Goal: Task Accomplishment & Management: Complete application form

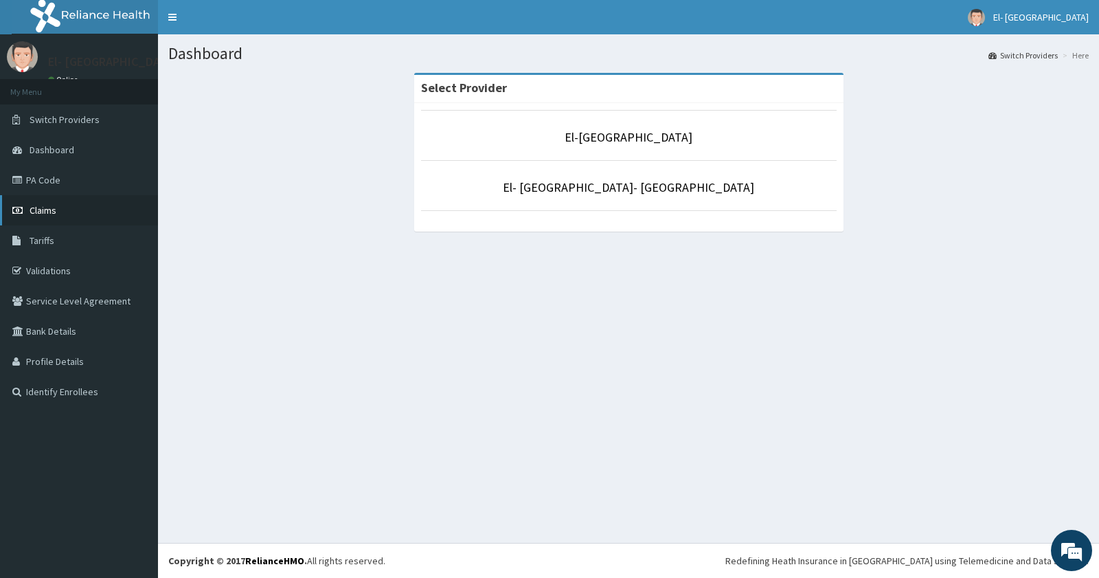
click at [39, 207] on span "Claims" at bounding box center [43, 210] width 27 height 12
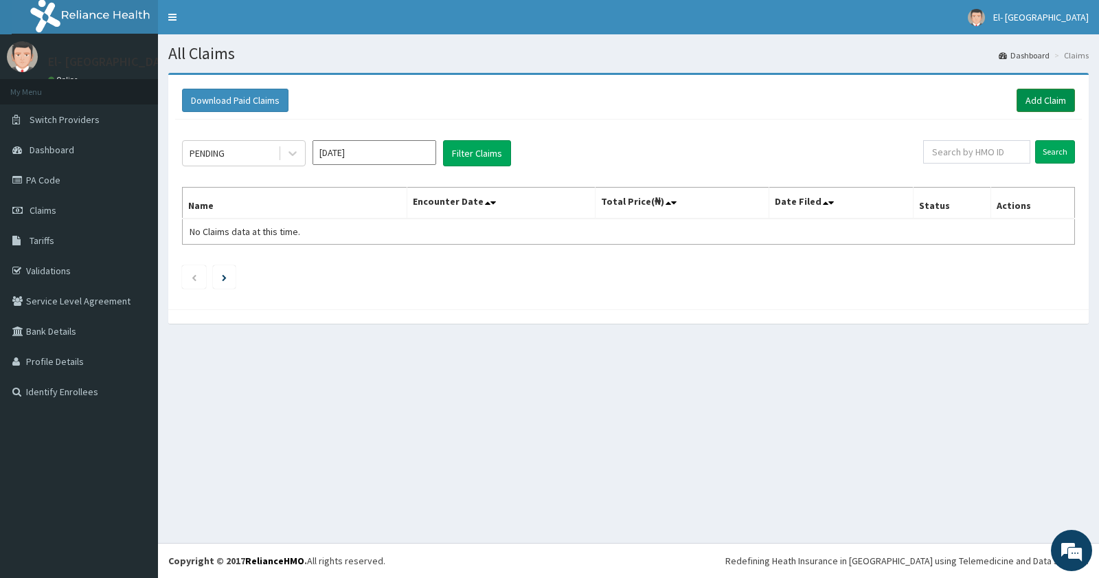
click at [1038, 92] on link "Add Claim" at bounding box center [1046, 100] width 58 height 23
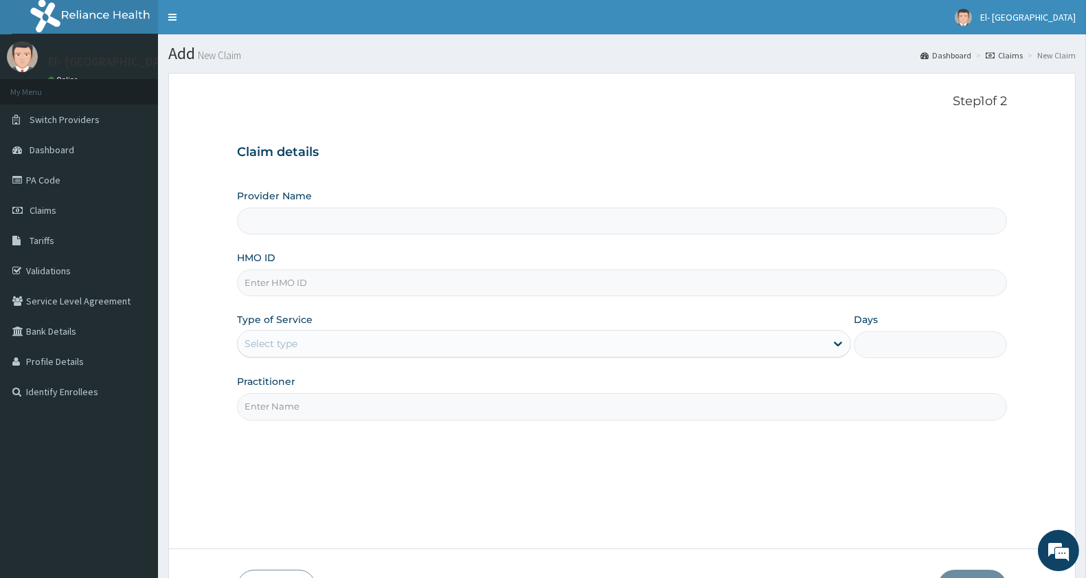
type input "El-[GEOGRAPHIC_DATA]"
click at [333, 278] on input "HMO ID" at bounding box center [622, 282] width 770 height 27
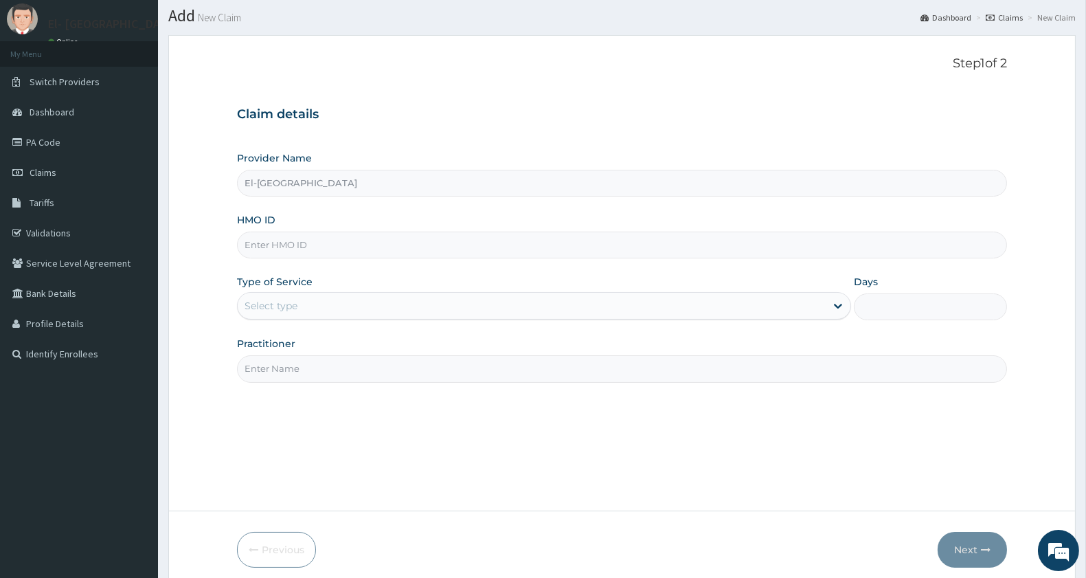
scroll to position [76, 0]
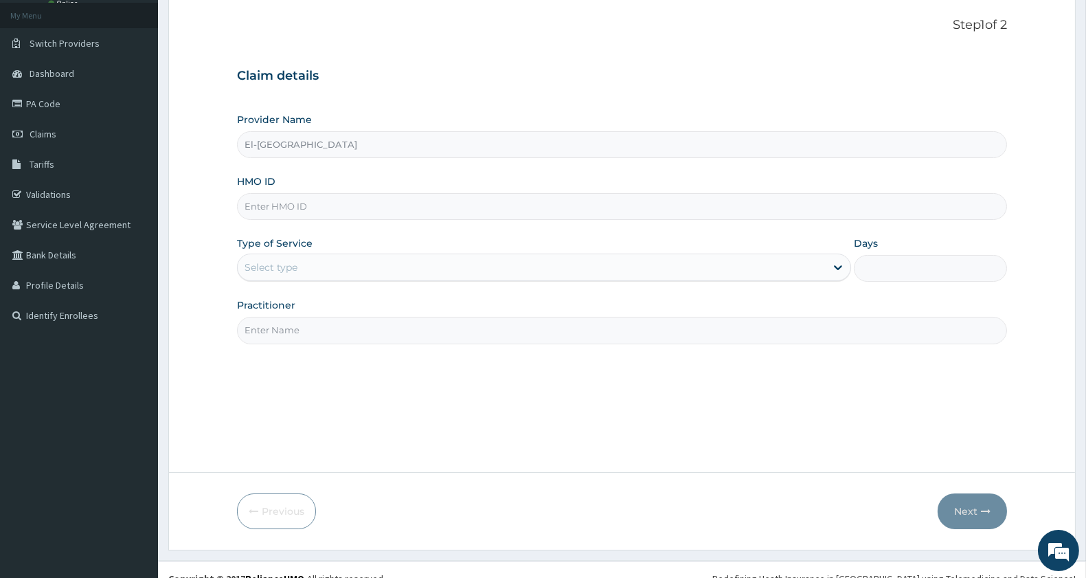
click at [316, 205] on input "HMO ID" at bounding box center [622, 206] width 770 height 27
type input "SRH/10124/A"
click at [344, 259] on div "Select type" at bounding box center [532, 267] width 588 height 22
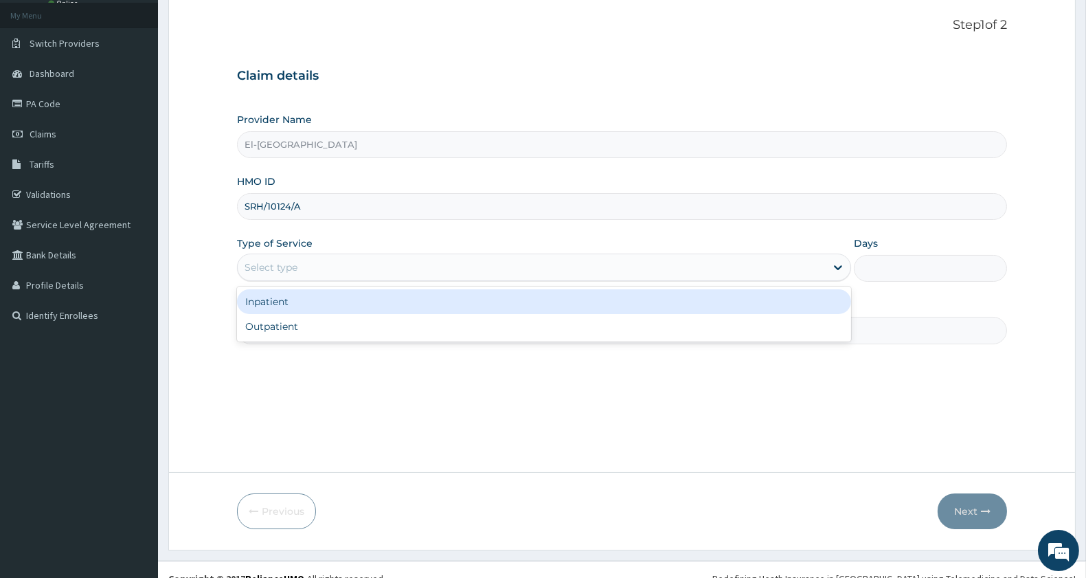
click at [305, 272] on div "Select type" at bounding box center [532, 267] width 588 height 22
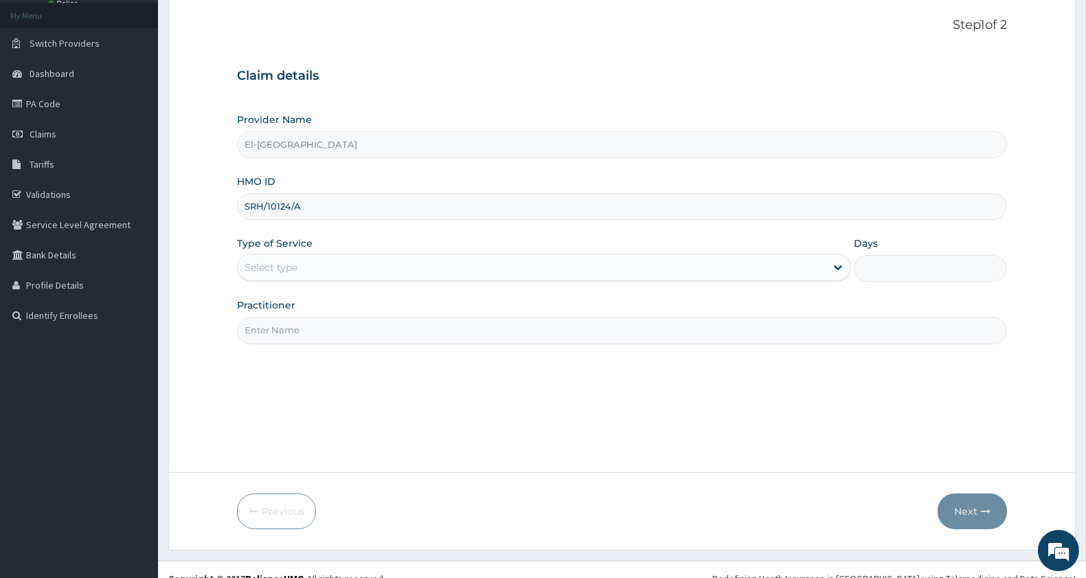
click at [306, 272] on div "Select type" at bounding box center [532, 267] width 588 height 22
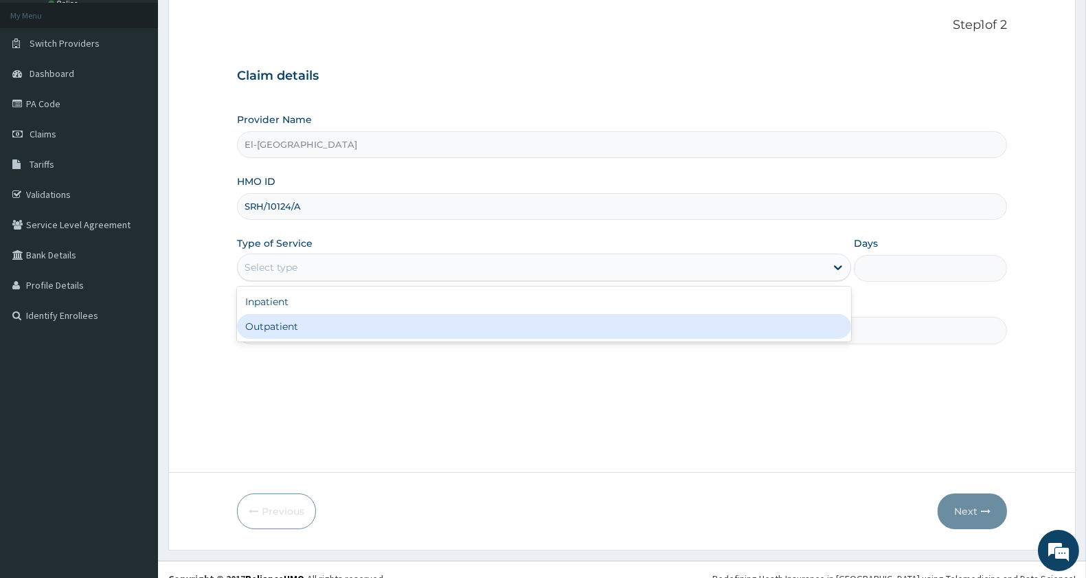
drag, startPoint x: 300, startPoint y: 328, endPoint x: 304, endPoint y: 319, distance: 9.6
click at [302, 324] on div "Outpatient" at bounding box center [544, 326] width 614 height 25
type input "1"
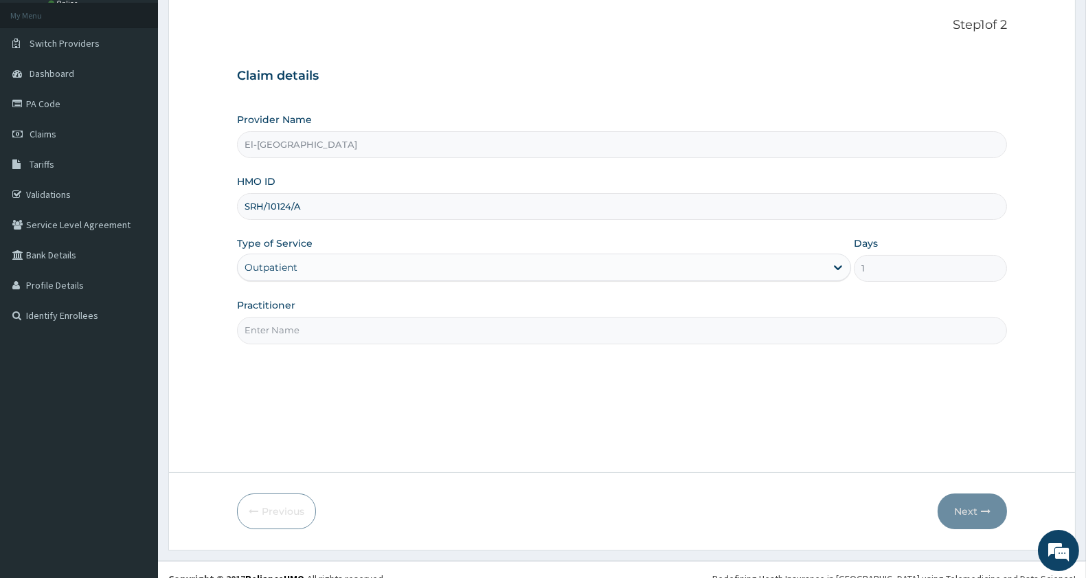
click at [301, 324] on input "Practitioner" at bounding box center [622, 330] width 770 height 27
type input "dr babatunde"
click at [987, 506] on icon "button" at bounding box center [986, 511] width 10 height 10
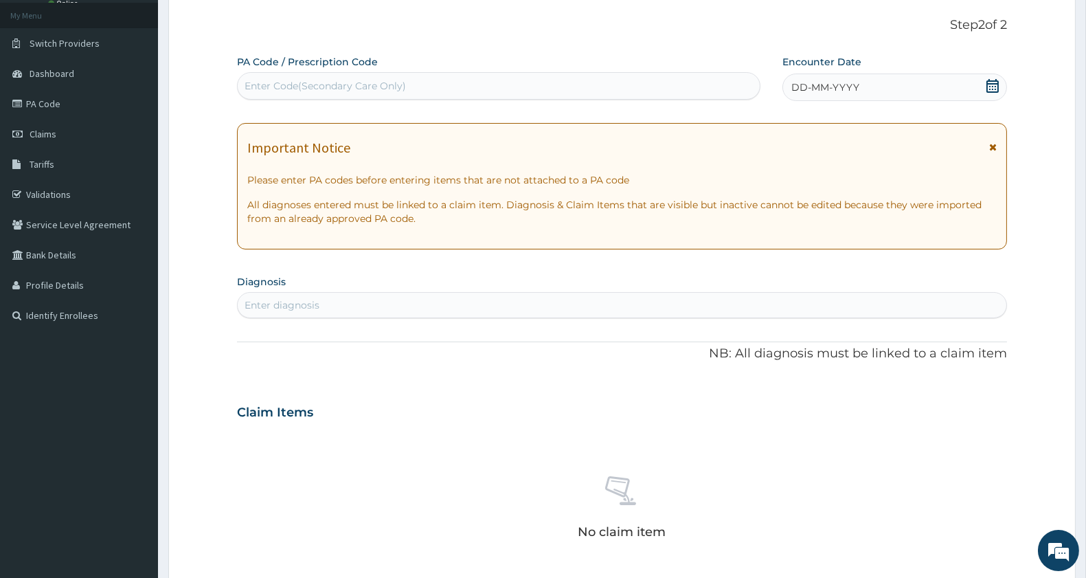
click at [843, 79] on div "DD-MM-YYYY" at bounding box center [894, 86] width 225 height 27
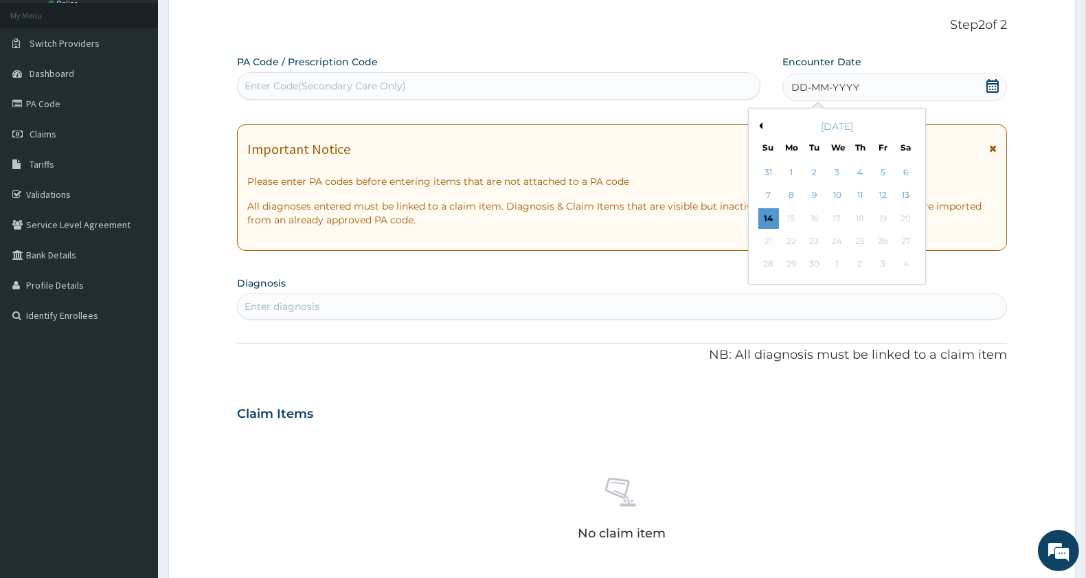
click at [761, 118] on div "September 2025 Su Mo Tu We Th Fr Sa" at bounding box center [837, 134] width 166 height 40
click at [760, 126] on button "Previous Month" at bounding box center [759, 125] width 7 height 7
click at [770, 217] on div "10" at bounding box center [768, 218] width 21 height 21
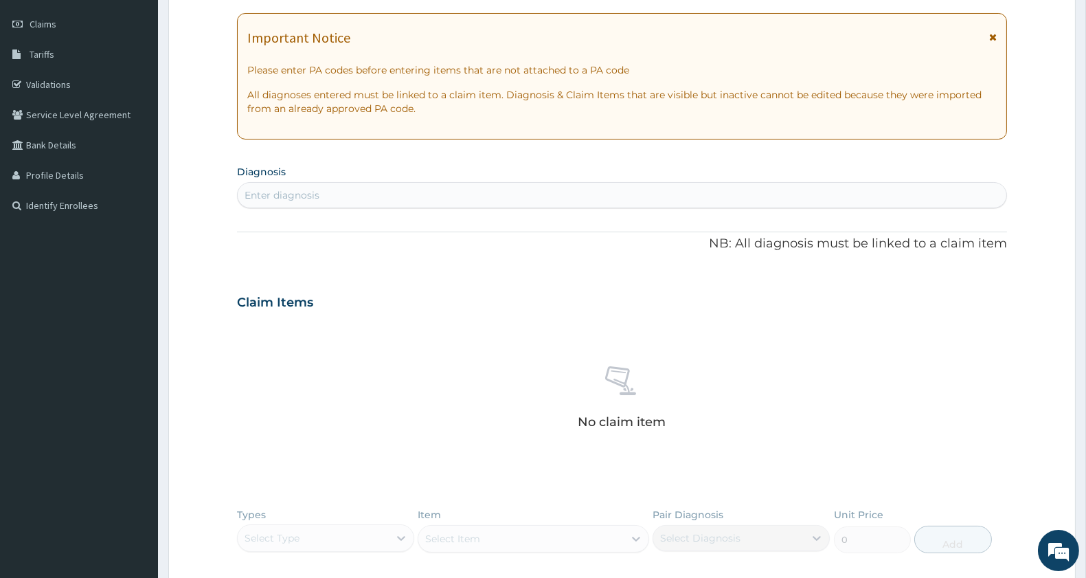
scroll to position [305, 0]
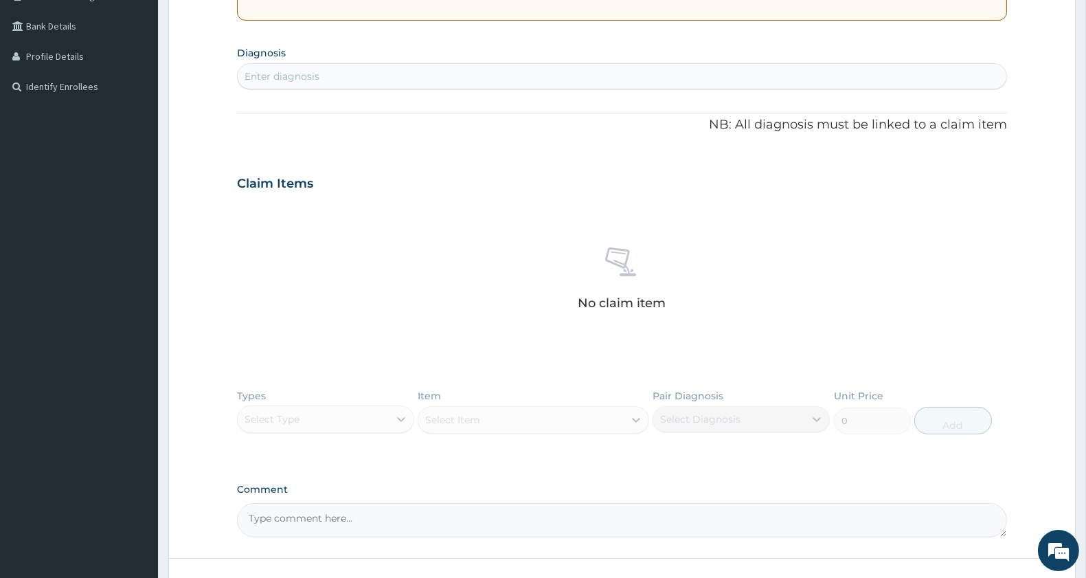
click at [335, 73] on div "Enter diagnosis" at bounding box center [622, 76] width 769 height 22
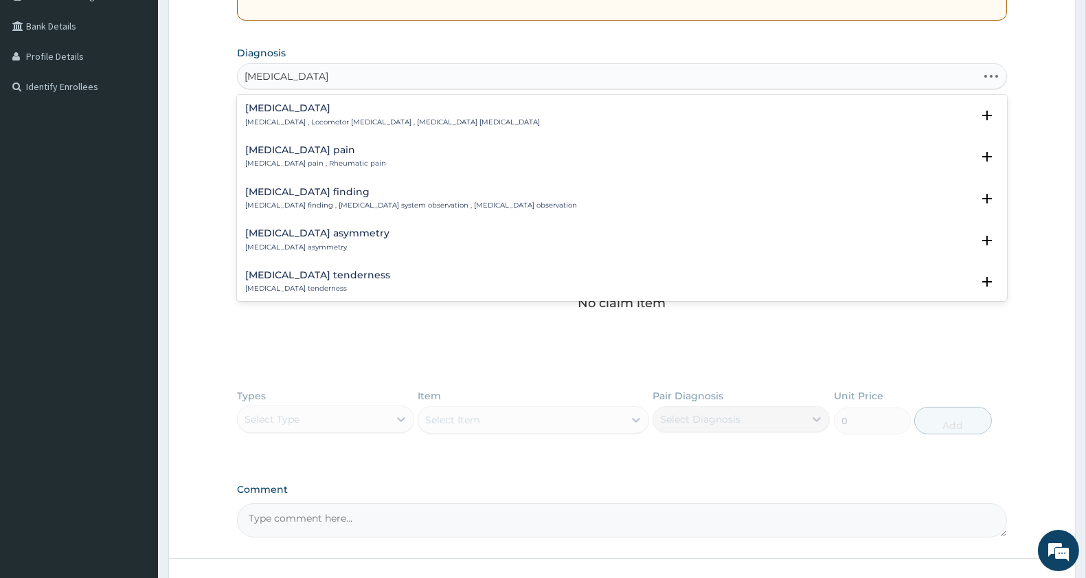
type input "musculoskeletal"
click at [381, 151] on div "Musculoskeletal pain Musculoskeletal pain , Rheumatic pain" at bounding box center [622, 157] width 754 height 24
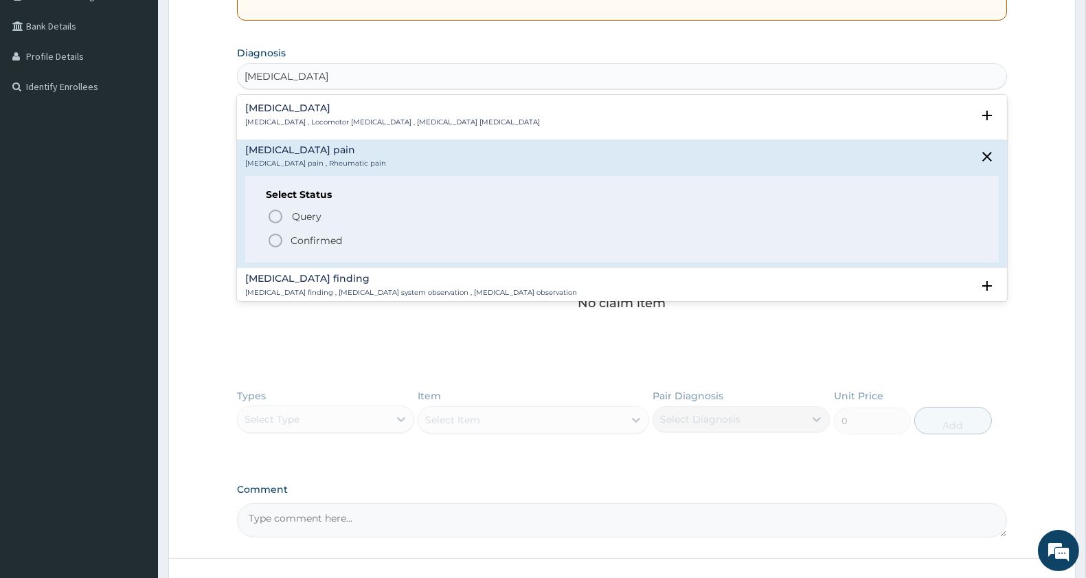
click at [273, 246] on circle "status option filled" at bounding box center [275, 240] width 12 height 12
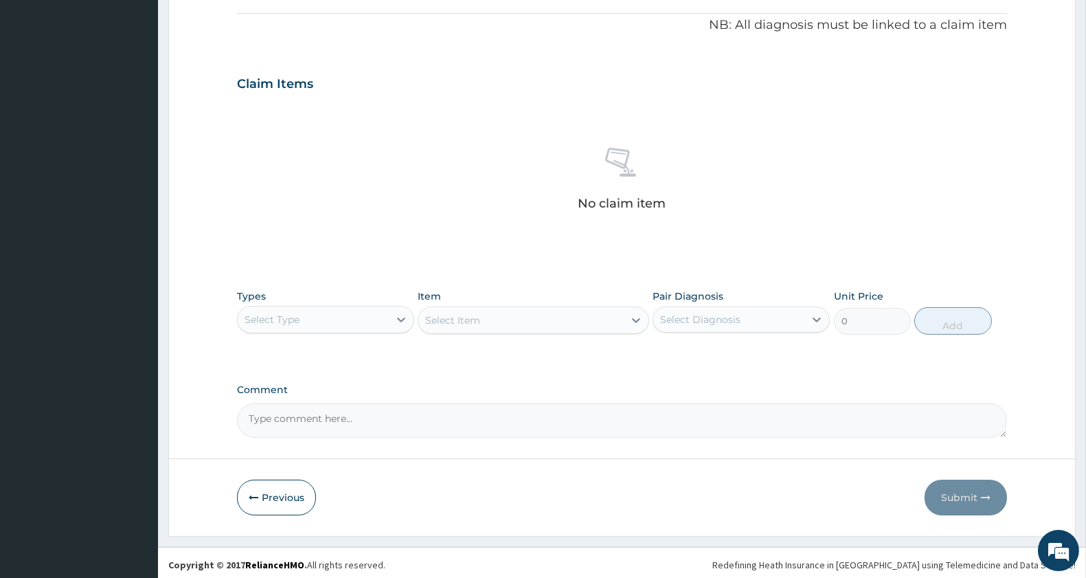
scroll to position [413, 0]
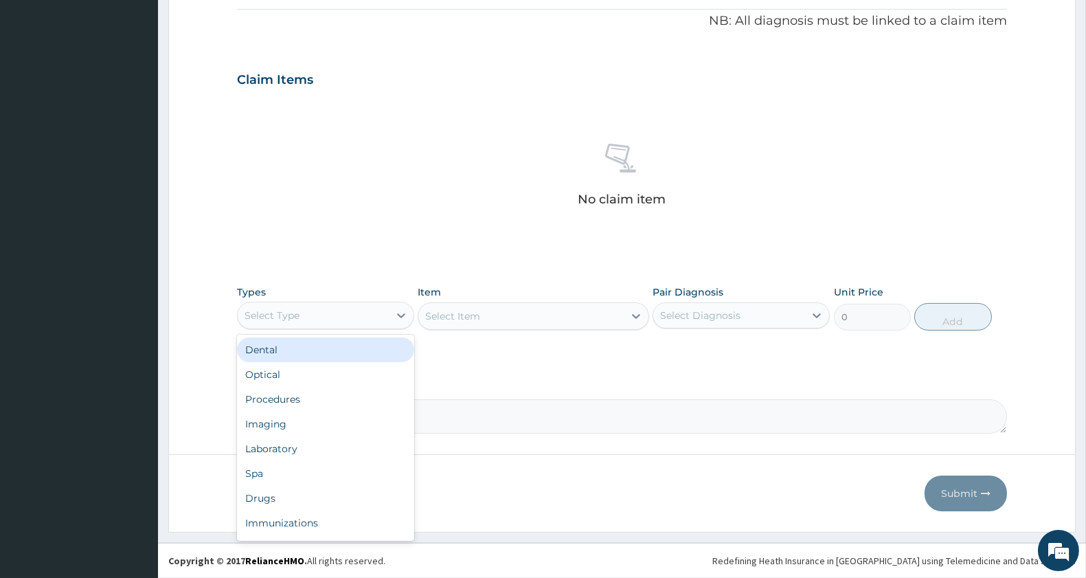
click at [306, 310] on div "Select Type" at bounding box center [313, 315] width 151 height 22
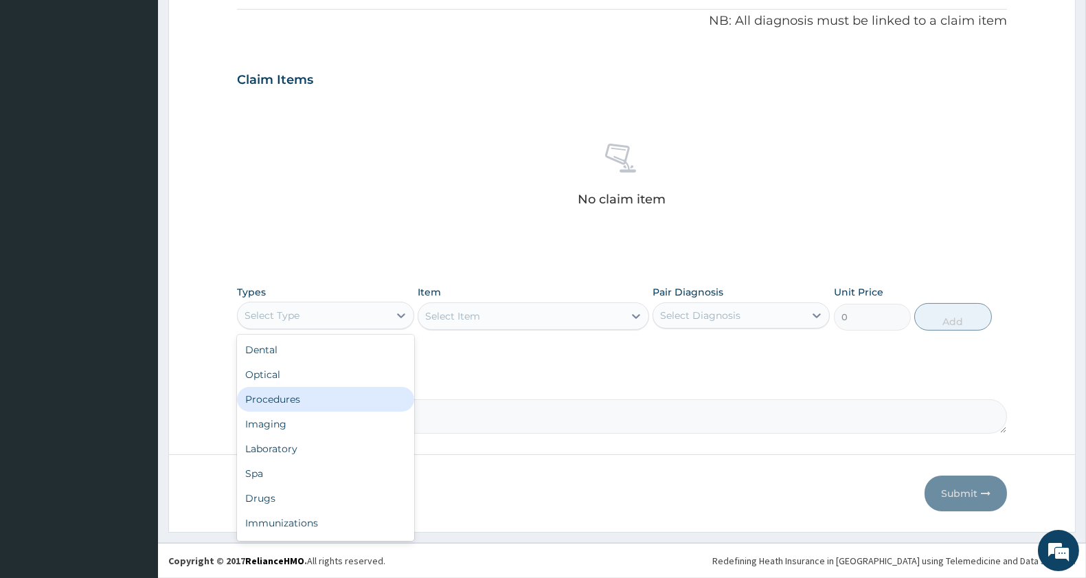
click at [301, 401] on div "Procedures" at bounding box center [325, 399] width 177 height 25
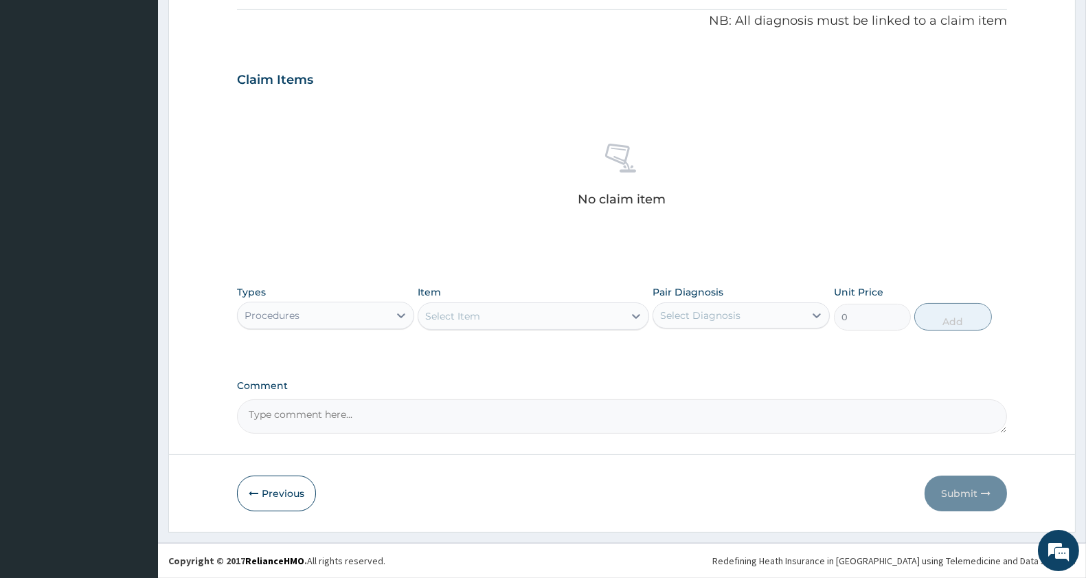
click at [513, 319] on div "Select Item" at bounding box center [520, 316] width 205 height 22
type input "general pr"
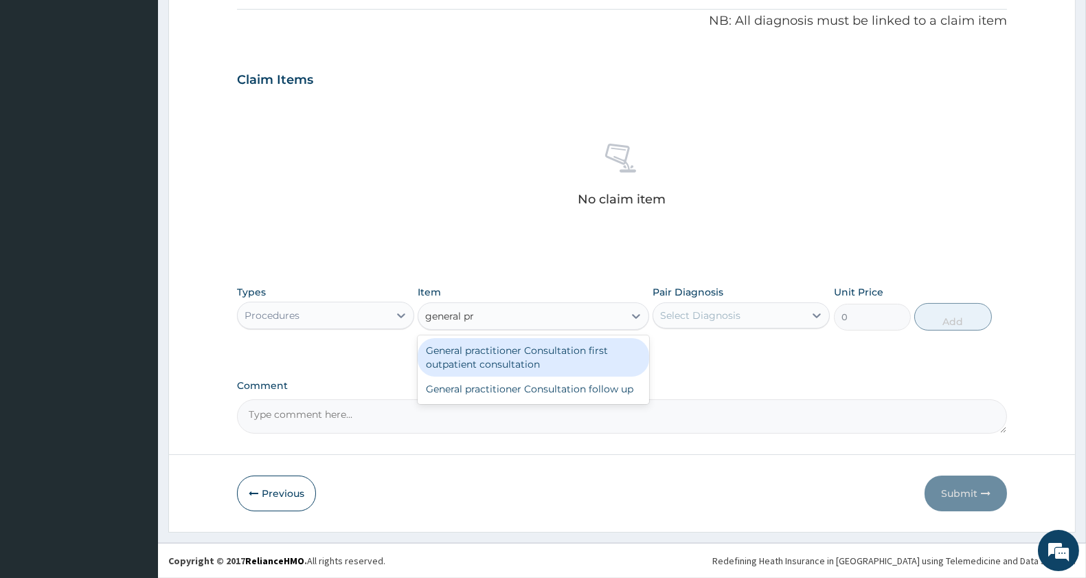
click at [550, 352] on div "General practitioner Consultation first outpatient consultation" at bounding box center [533, 357] width 231 height 38
type input "3000"
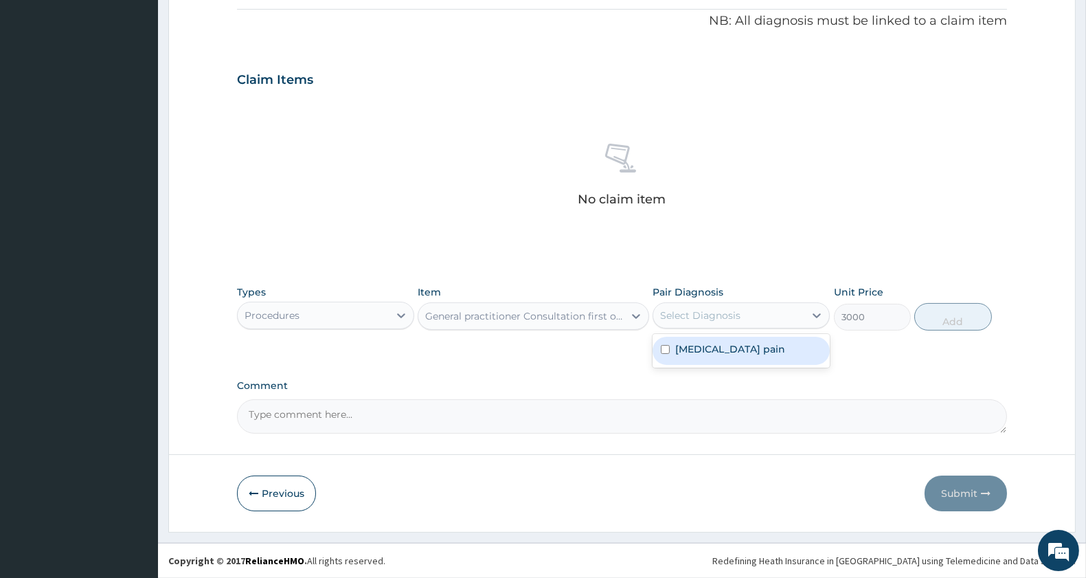
click at [699, 315] on div "Select Diagnosis" at bounding box center [700, 315] width 80 height 14
click at [723, 346] on label "Musculoskeletal pain" at bounding box center [730, 349] width 110 height 14
checkbox input "true"
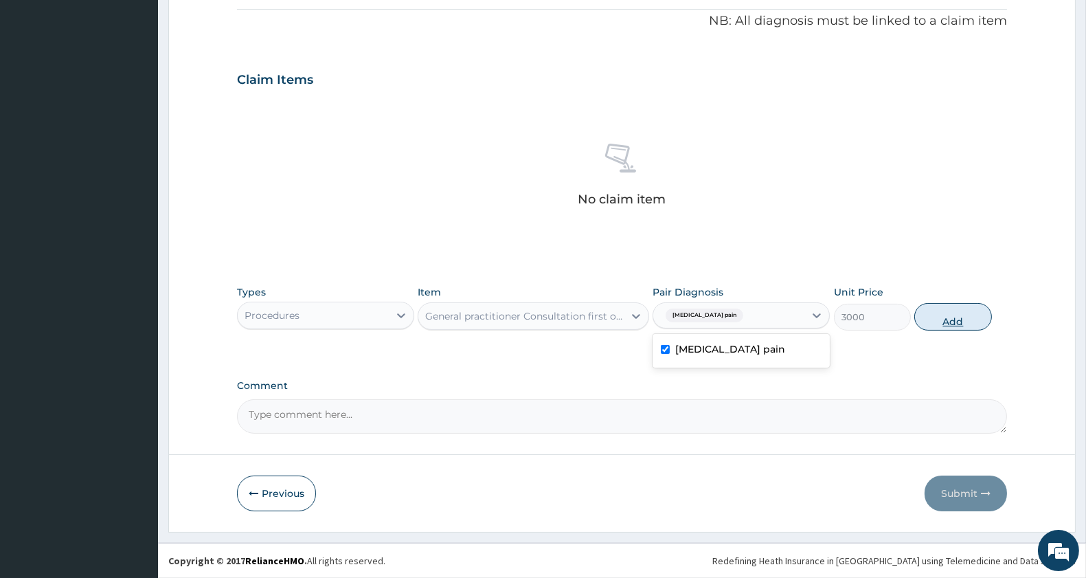
click at [952, 317] on button "Add" at bounding box center [952, 316] width 77 height 27
type input "0"
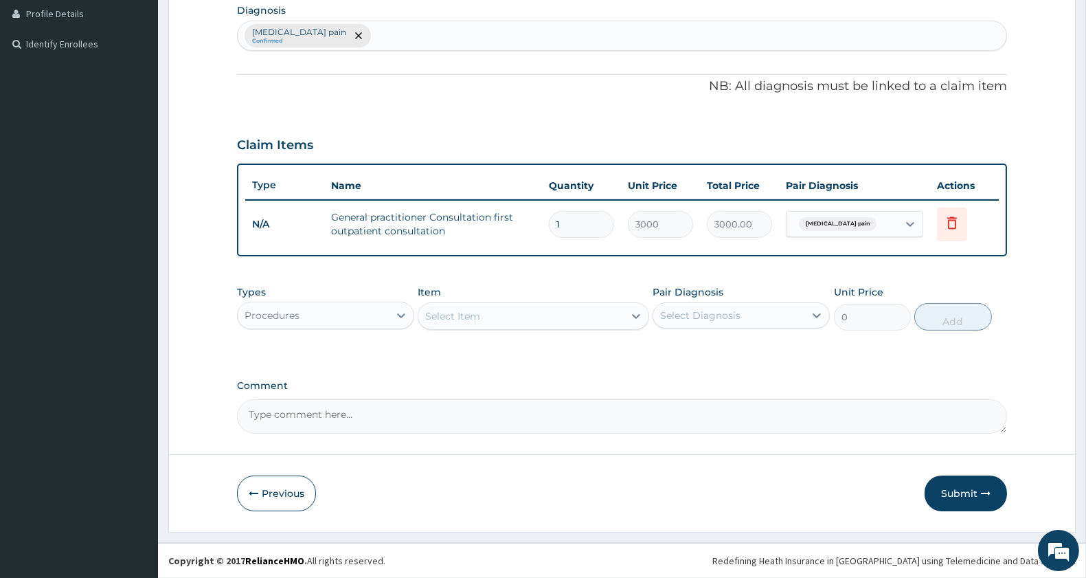
scroll to position [346, 0]
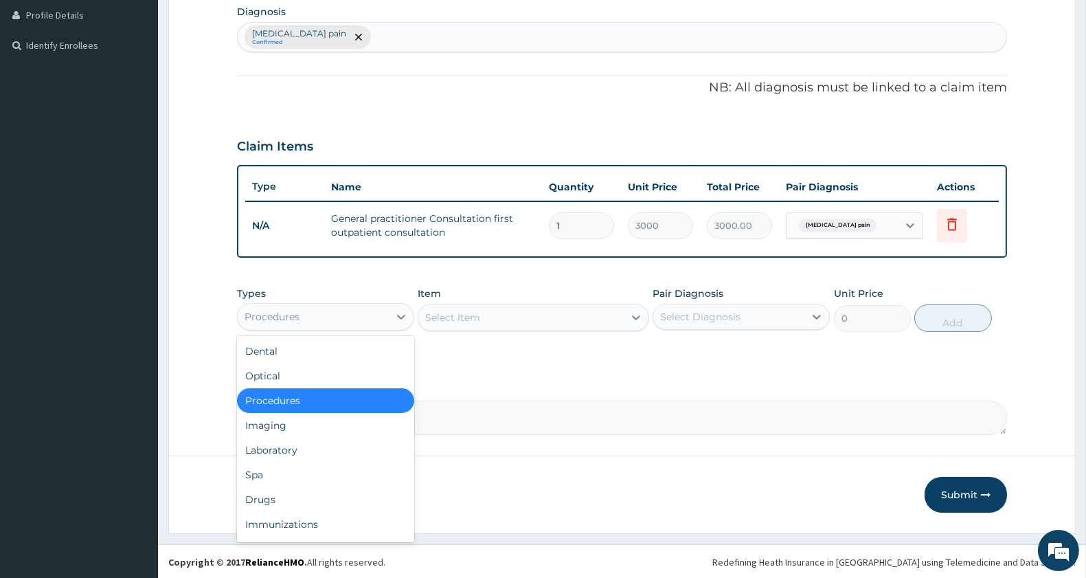
click at [324, 309] on div "Procedures" at bounding box center [313, 317] width 151 height 22
drag, startPoint x: 289, startPoint y: 492, endPoint x: 303, endPoint y: 486, distance: 15.1
click at [291, 492] on div "Drugs" at bounding box center [325, 499] width 177 height 25
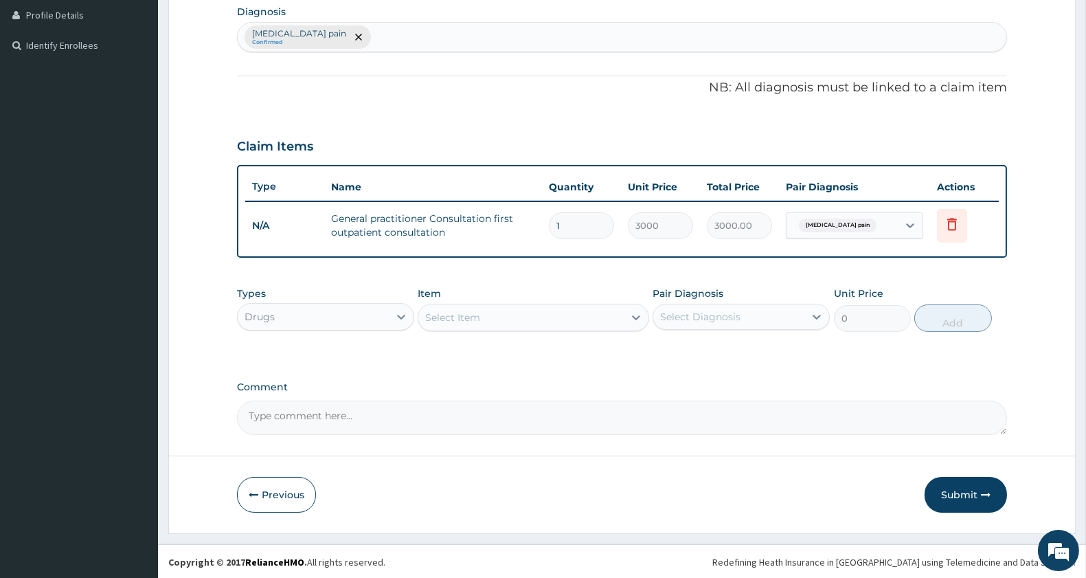
click at [526, 313] on div "Select Item" at bounding box center [520, 317] width 205 height 22
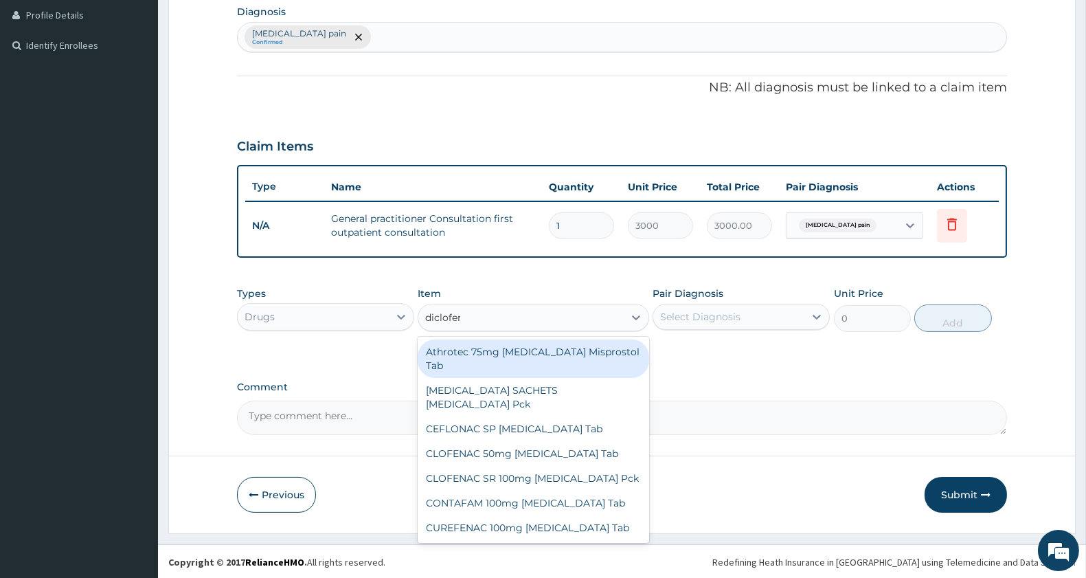
type input "diclofena"
click at [539, 354] on div "Athrotec 75mg Diclofenac Misprostol Tab" at bounding box center [533, 358] width 231 height 38
type input "195.5"
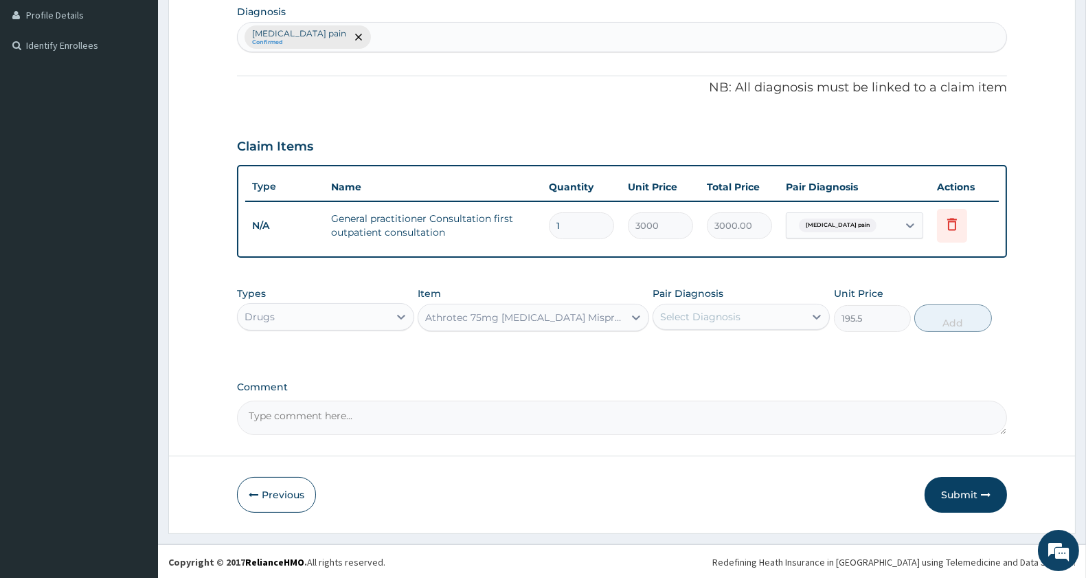
click at [566, 316] on div "Athrotec 75mg Diclofenac Misprostol Tab" at bounding box center [524, 317] width 199 height 14
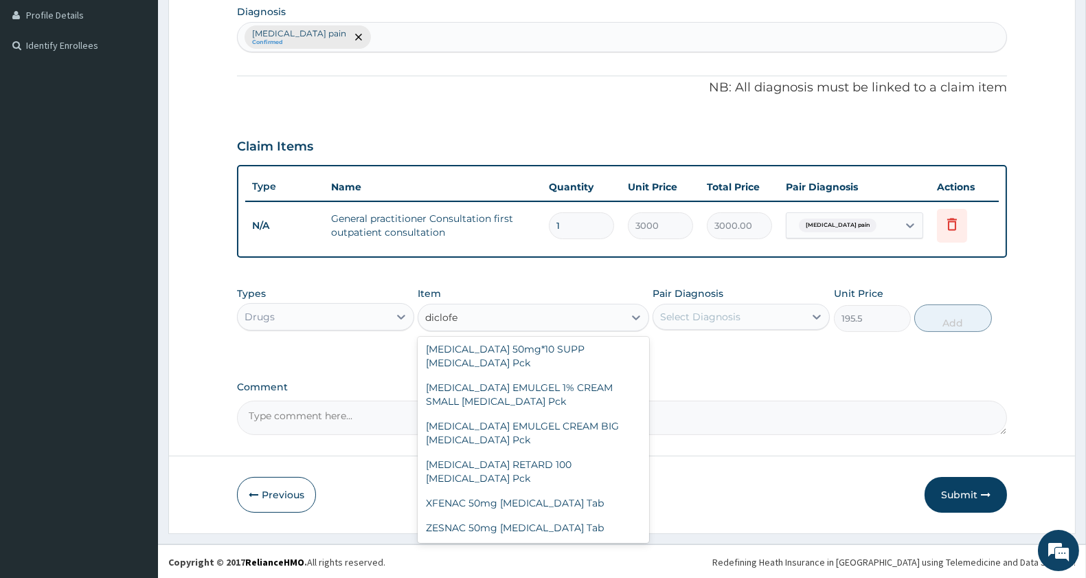
scroll to position [0, 0]
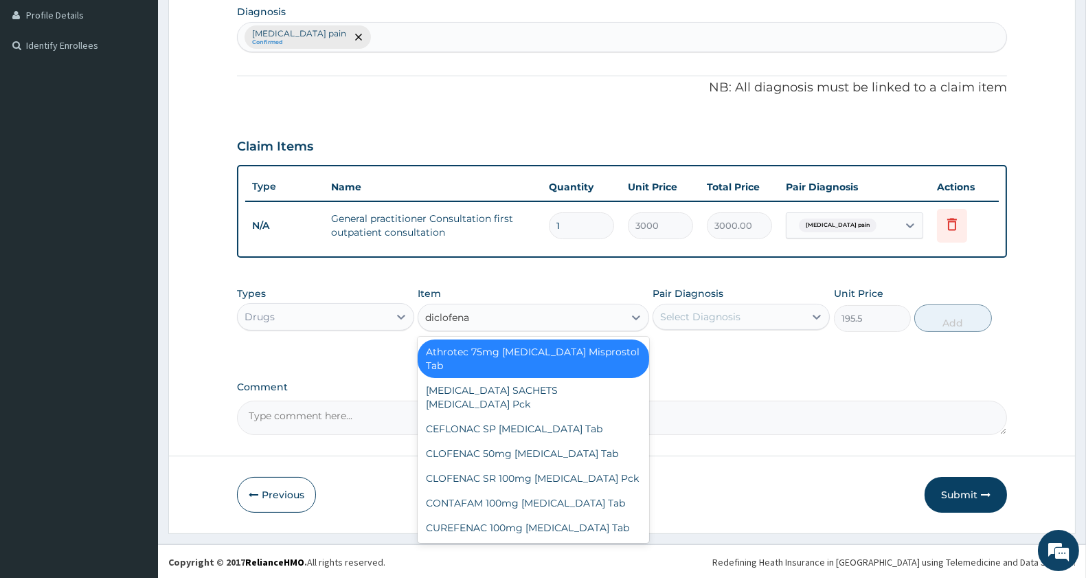
type input "diclofenac"
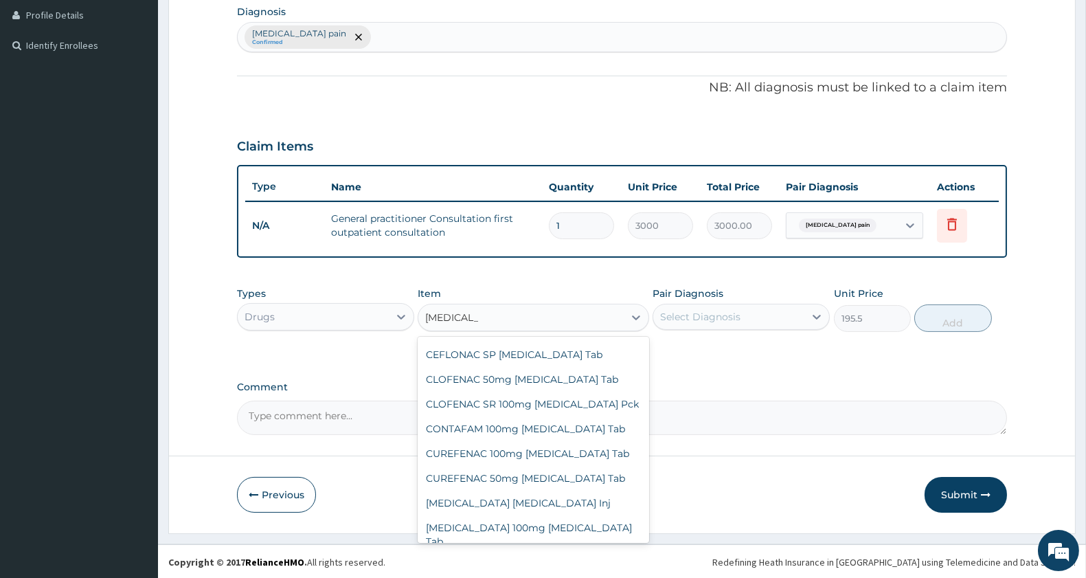
scroll to position [82, 0]
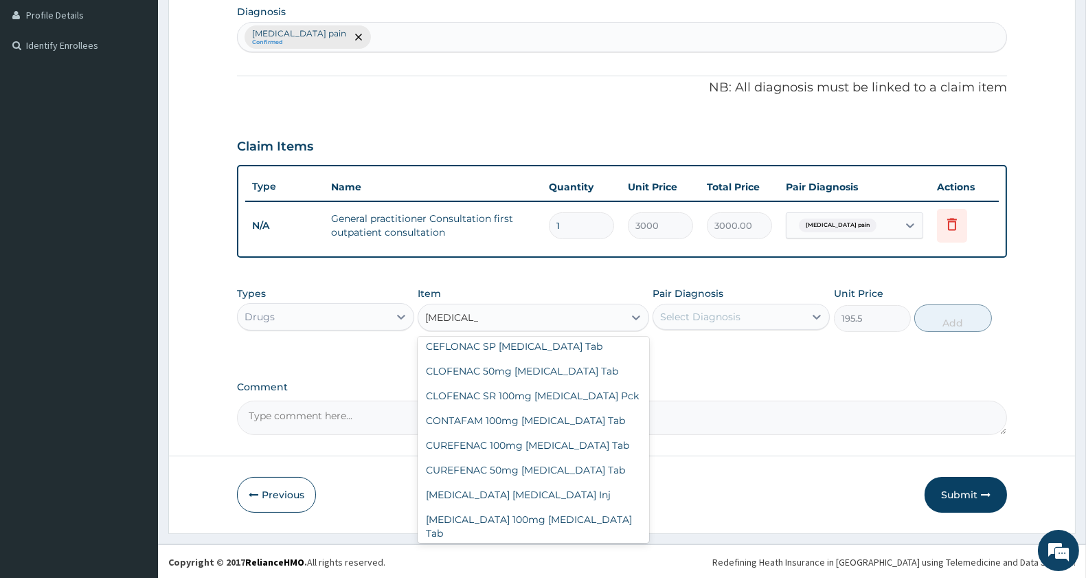
click at [571, 545] on div "[MEDICAL_DATA] 100mg [MEDICAL_DATA] Pck" at bounding box center [533, 564] width 231 height 38
type input "8050"
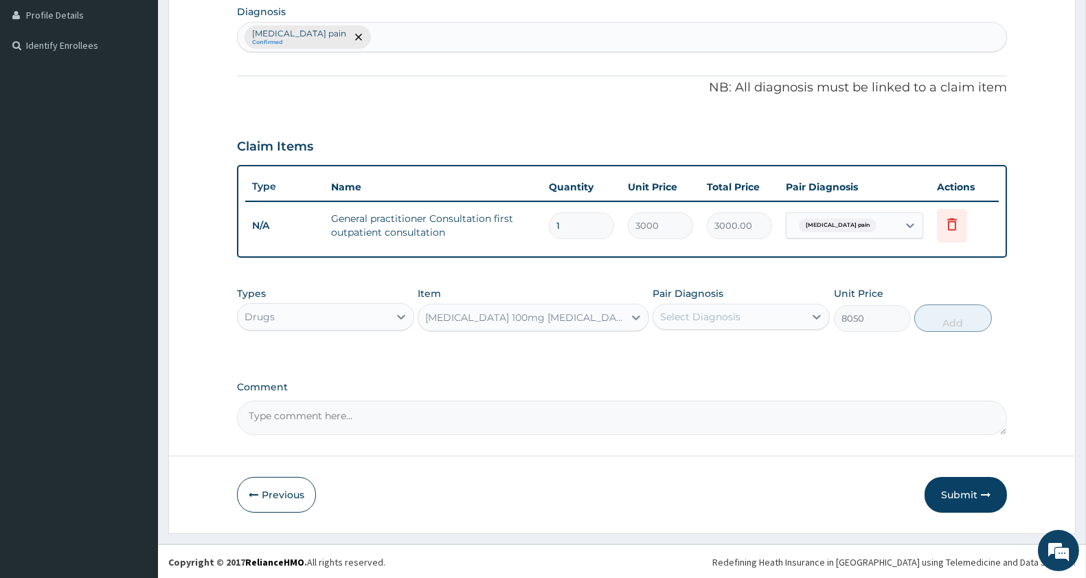
click at [591, 310] on div "[MEDICAL_DATA] 100mg [MEDICAL_DATA] Pck" at bounding box center [524, 317] width 199 height 14
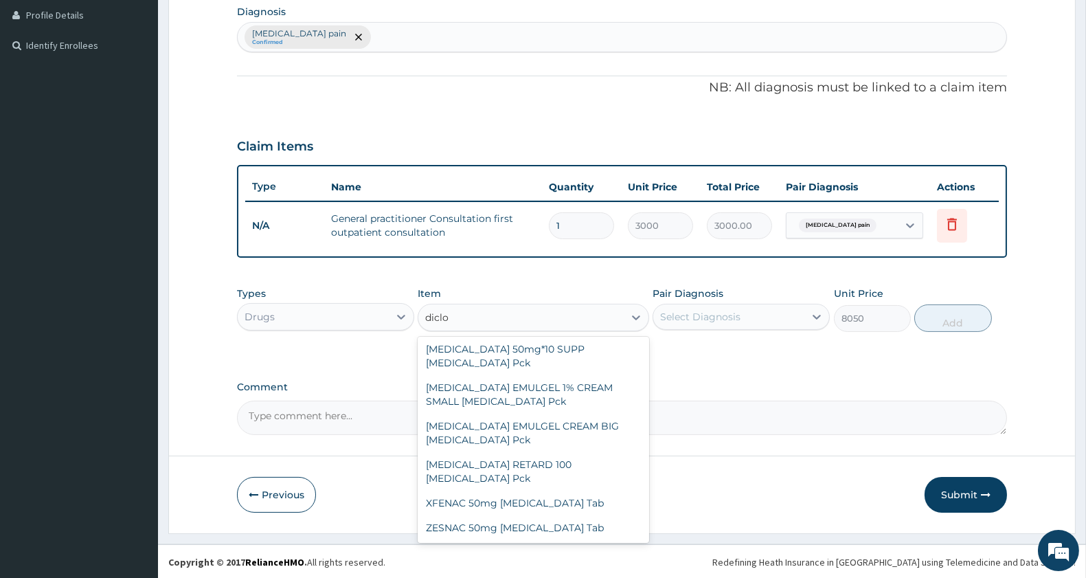
scroll to position [241, 0]
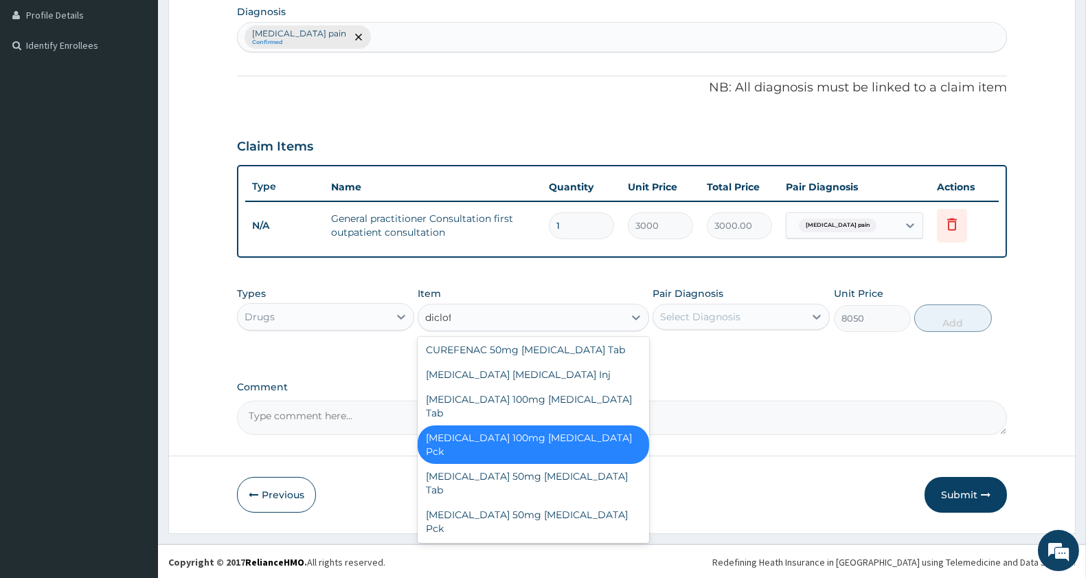
type input "diclofe"
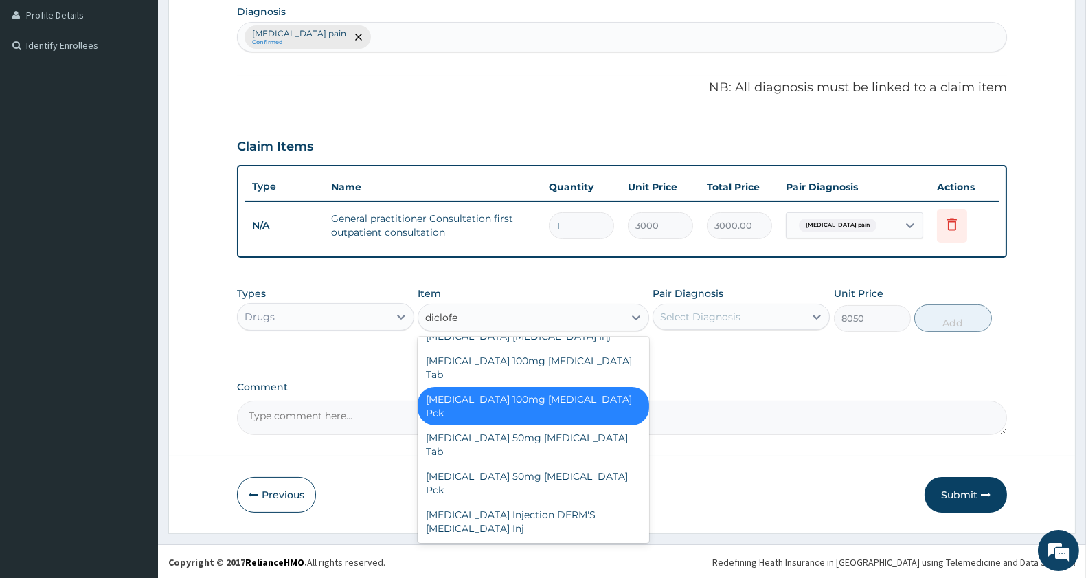
scroll to position [202, 0]
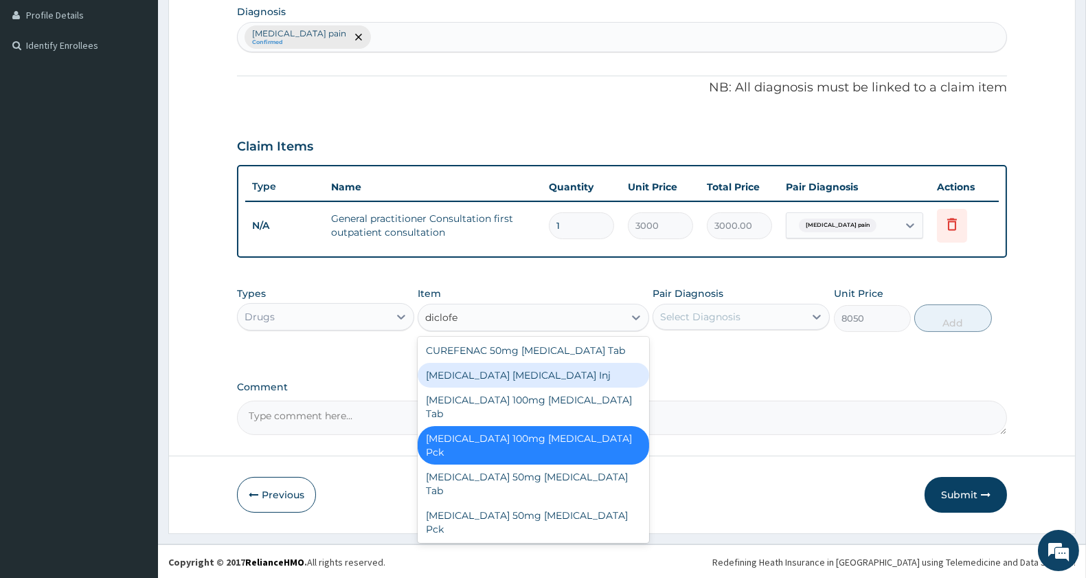
click at [449, 363] on div "[MEDICAL_DATA] [MEDICAL_DATA] Inj" at bounding box center [533, 375] width 231 height 25
type input "276"
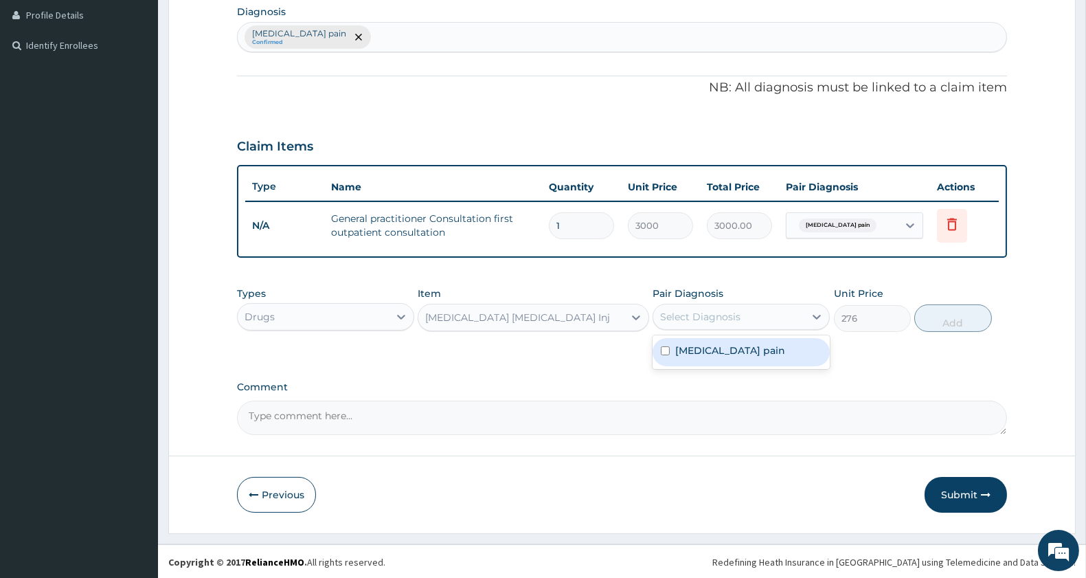
click at [677, 312] on div "Select Diagnosis" at bounding box center [700, 317] width 80 height 14
click at [686, 343] on label "Musculoskeletal pain" at bounding box center [730, 350] width 110 height 14
checkbox input "true"
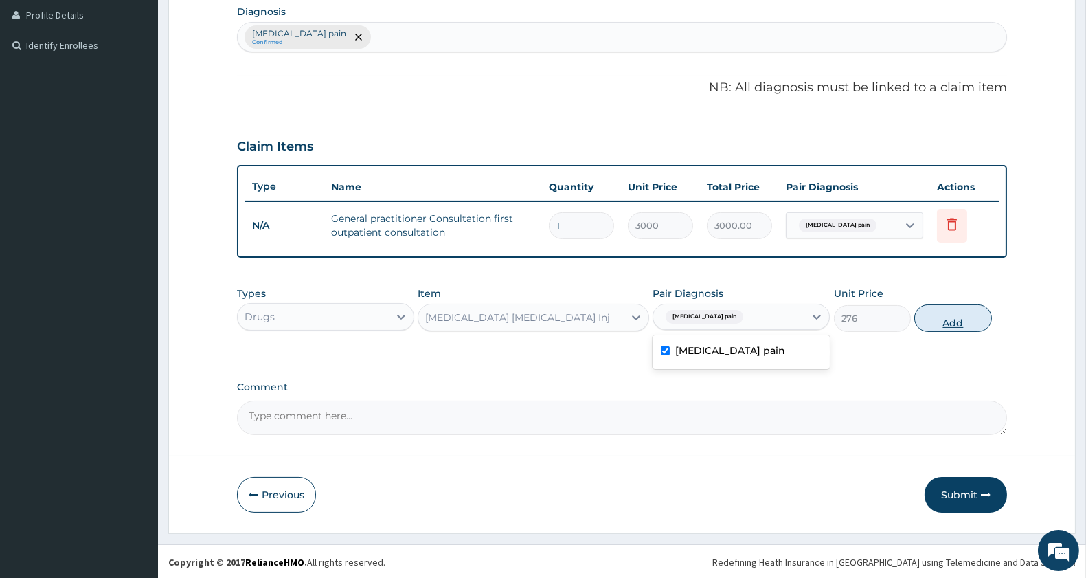
click at [927, 323] on button "Add" at bounding box center [952, 317] width 77 height 27
type input "0"
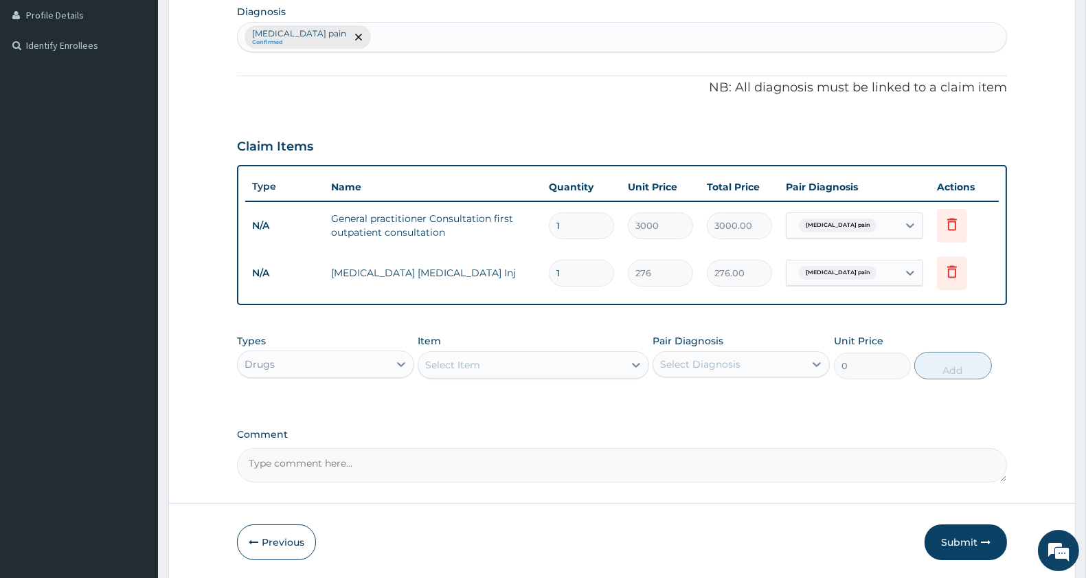
scroll to position [394, 0]
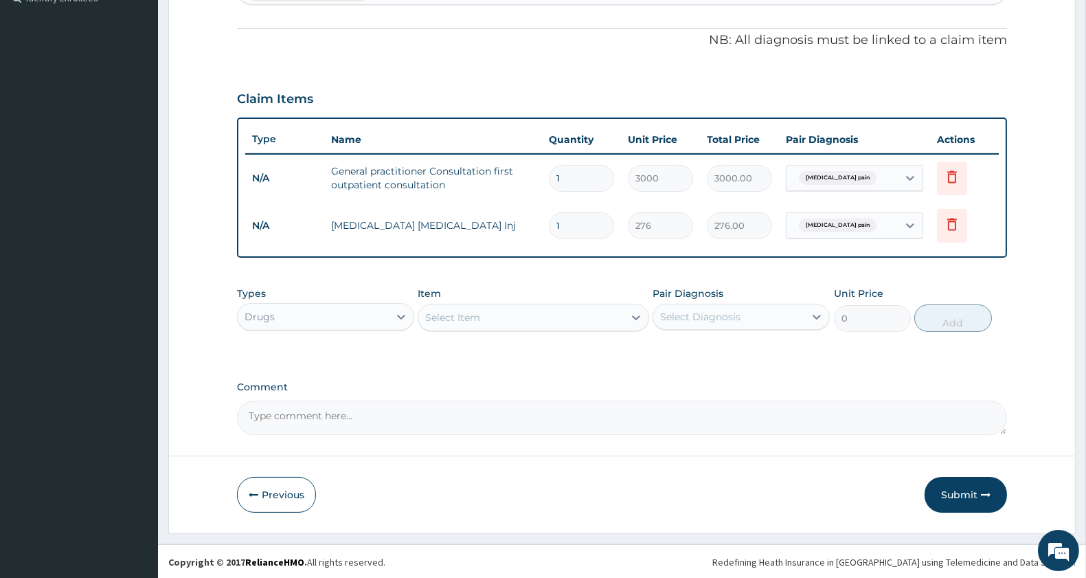
click at [473, 306] on div "Select Item" at bounding box center [520, 317] width 205 height 22
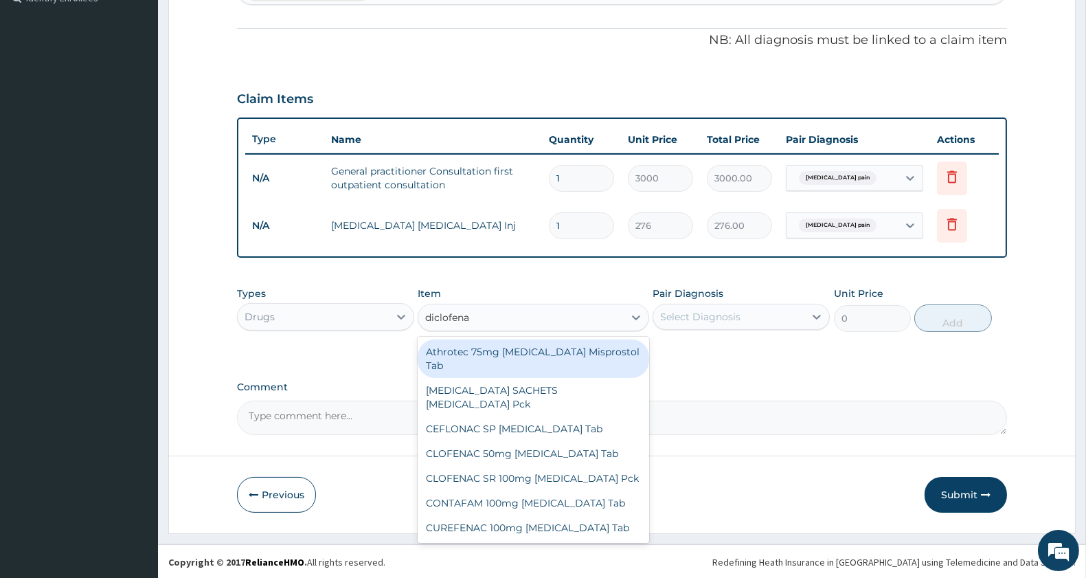
type input "diclofenac"
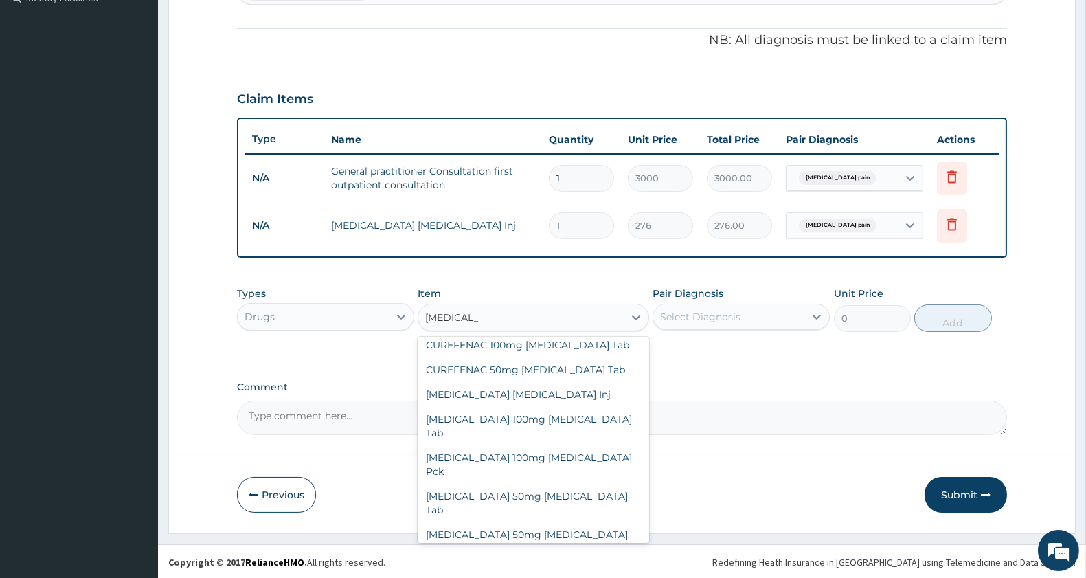
scroll to position [214, 0]
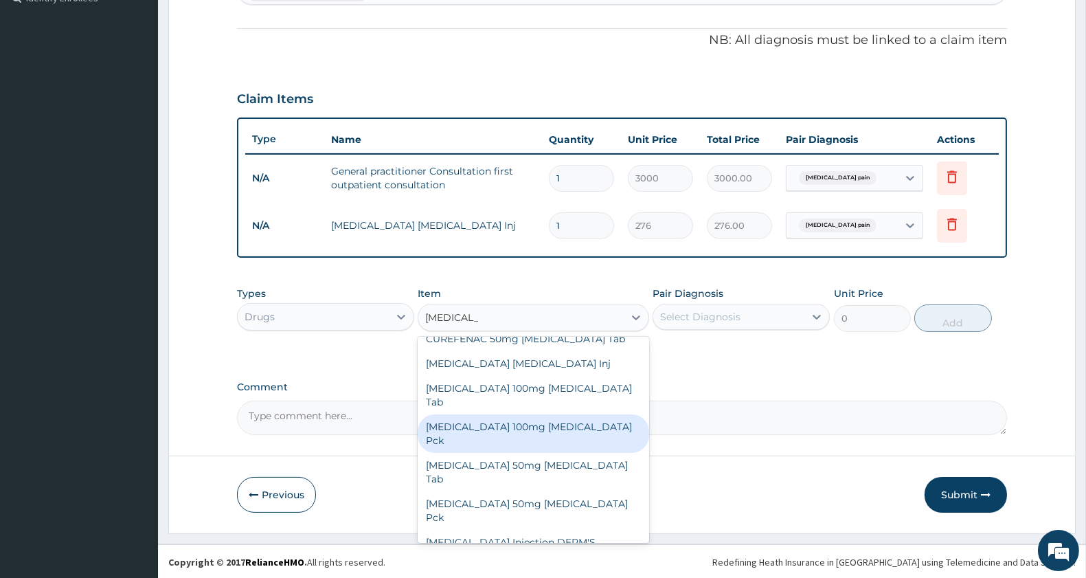
click at [534, 414] on div "[MEDICAL_DATA] 100mg [MEDICAL_DATA] Pck" at bounding box center [533, 433] width 231 height 38
type input "8050"
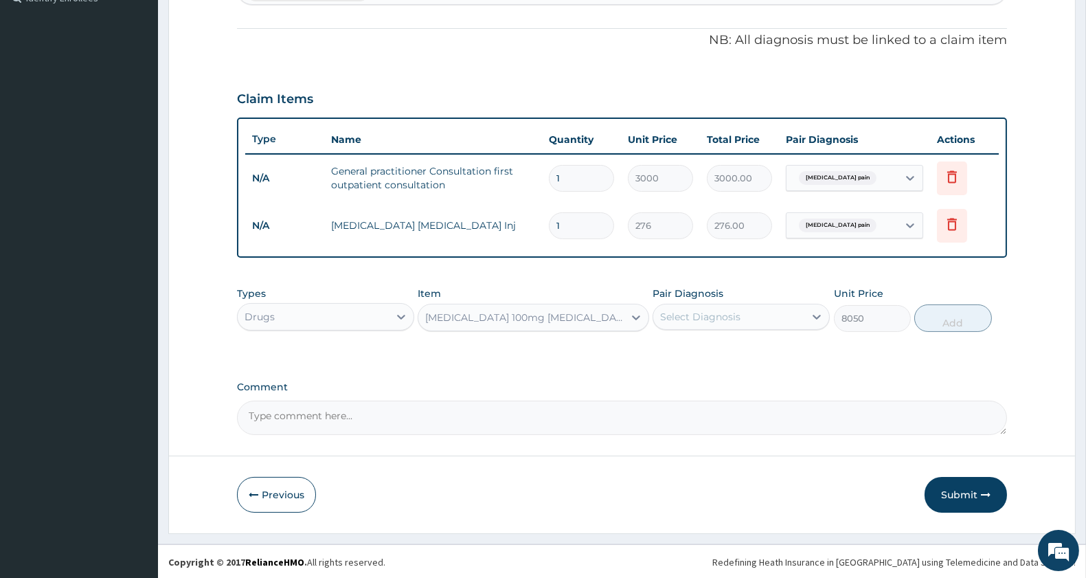
click at [726, 316] on div "Select Diagnosis" at bounding box center [700, 317] width 80 height 14
click at [713, 361] on div "Musculoskeletal pain" at bounding box center [741, 352] width 177 height 28
checkbox input "true"
click at [958, 319] on button "Add" at bounding box center [952, 317] width 77 height 27
type input "0"
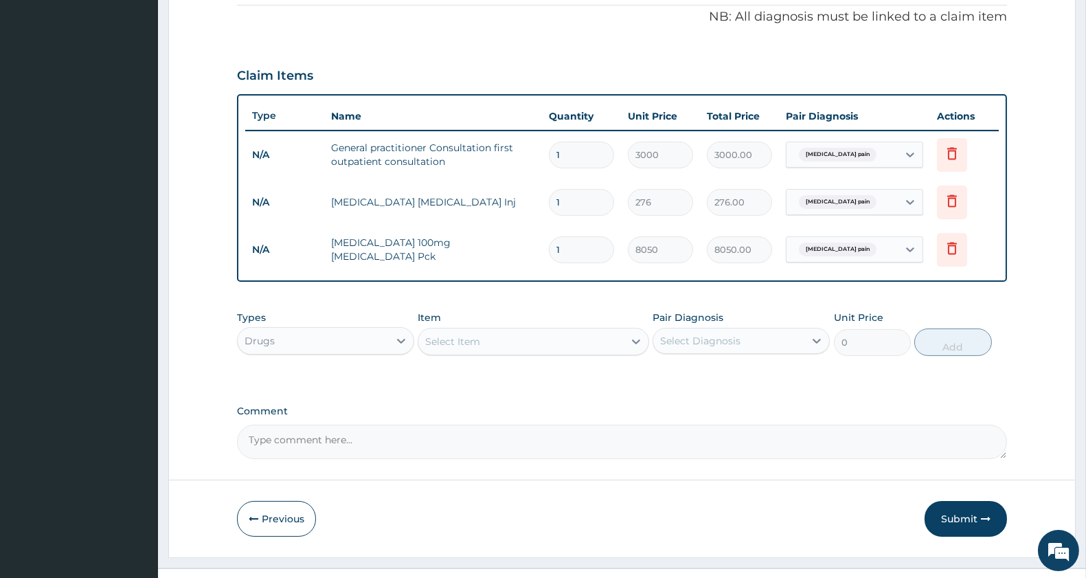
scroll to position [442, 0]
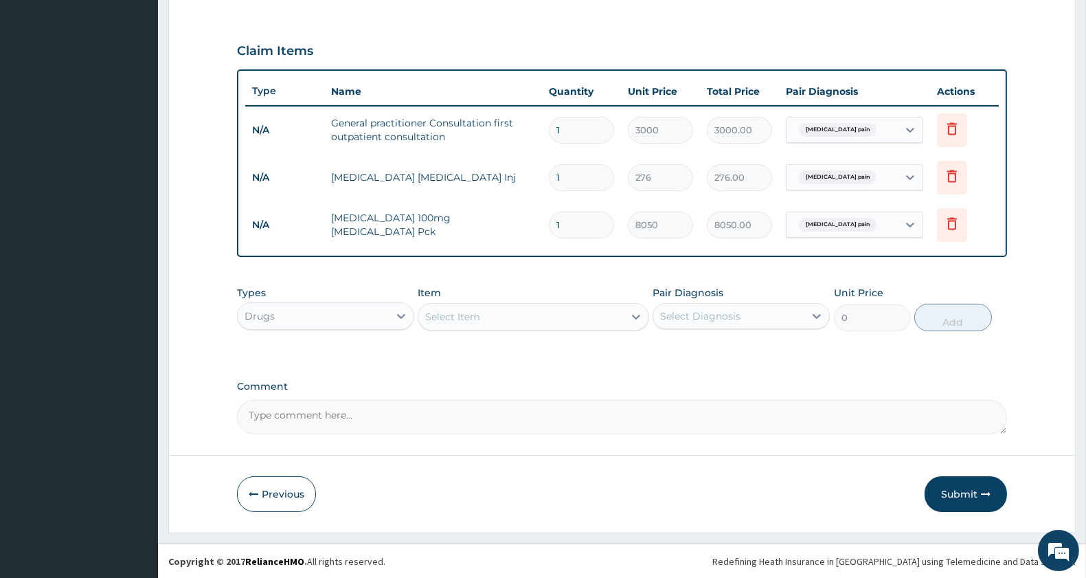
click at [502, 317] on div "Select Item" at bounding box center [520, 317] width 205 height 22
type input "diclofenac"
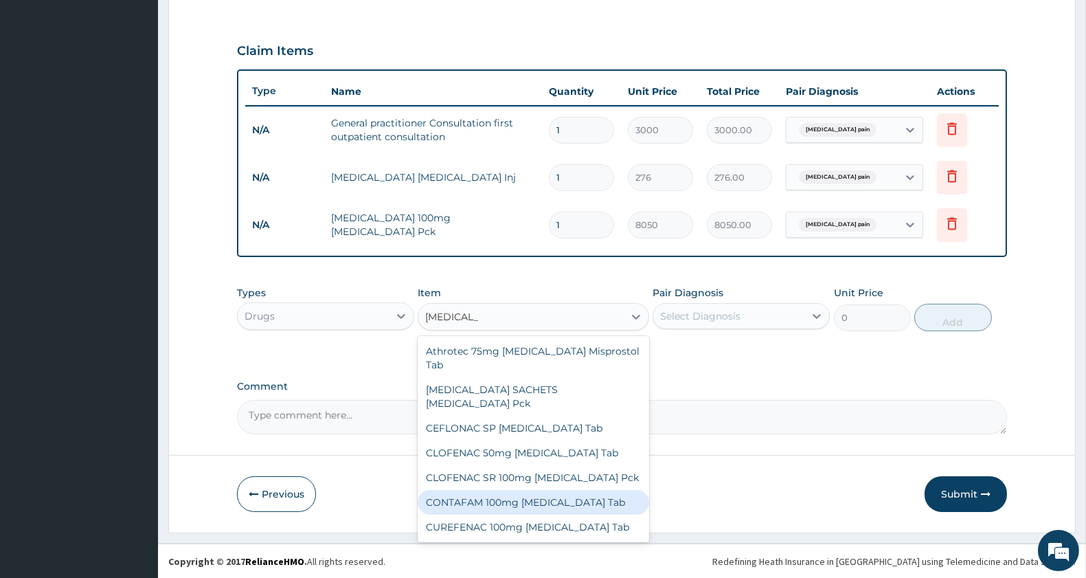
click at [582, 492] on div "CONTAFAM 100mg [MEDICAL_DATA] Tab" at bounding box center [533, 502] width 231 height 25
type input "92"
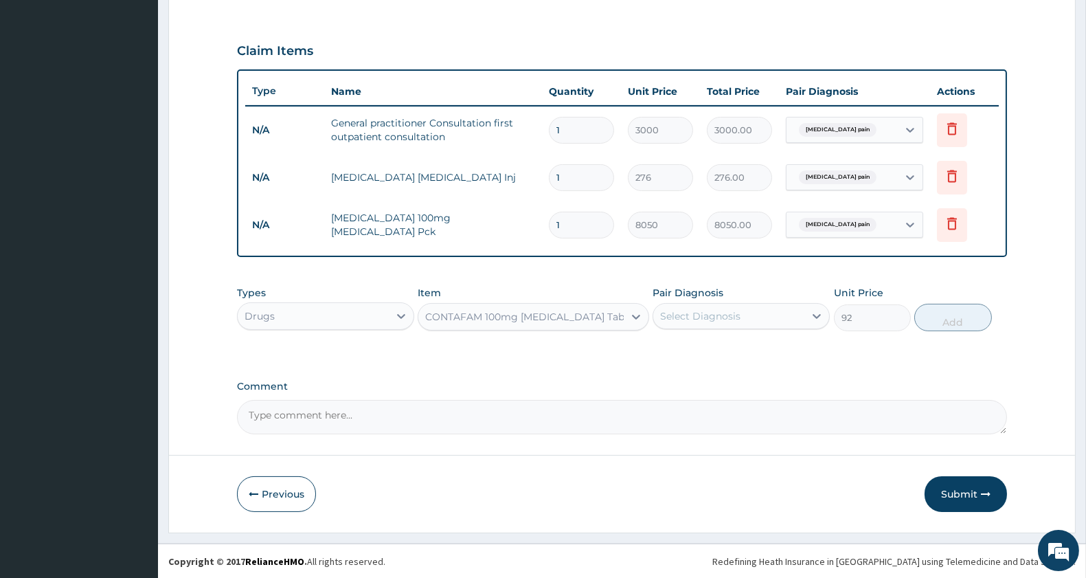
click at [730, 310] on div "Select Diagnosis" at bounding box center [700, 316] width 80 height 14
click at [706, 350] on label "Musculoskeletal pain" at bounding box center [730, 350] width 110 height 14
checkbox input "true"
click at [939, 324] on button "Add" at bounding box center [952, 317] width 77 height 27
type input "0"
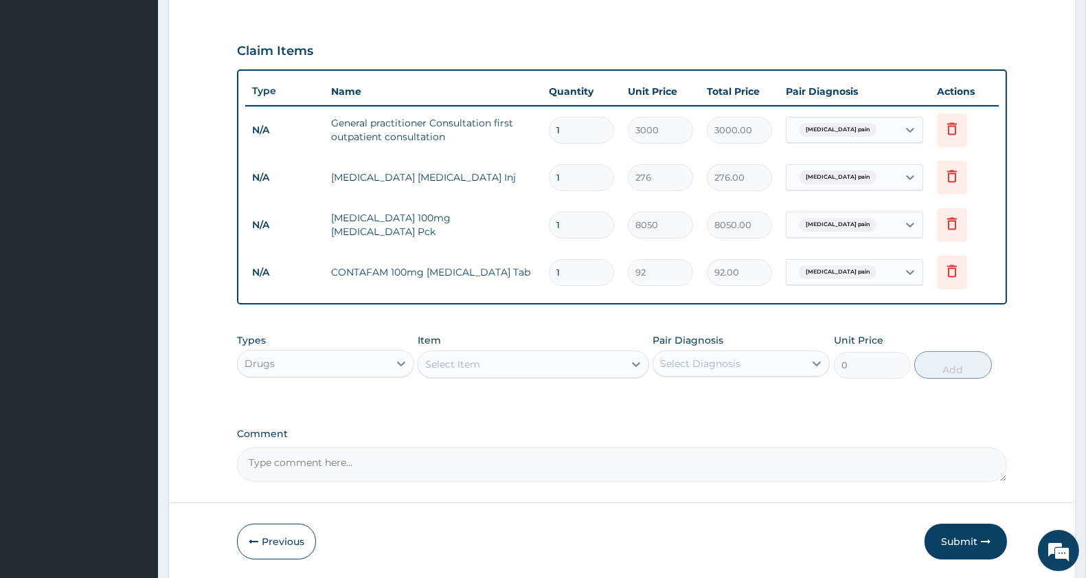
click at [572, 273] on input "1" at bounding box center [581, 272] width 65 height 27
type input "10"
type input "920.00"
type input "9"
type input "828.00"
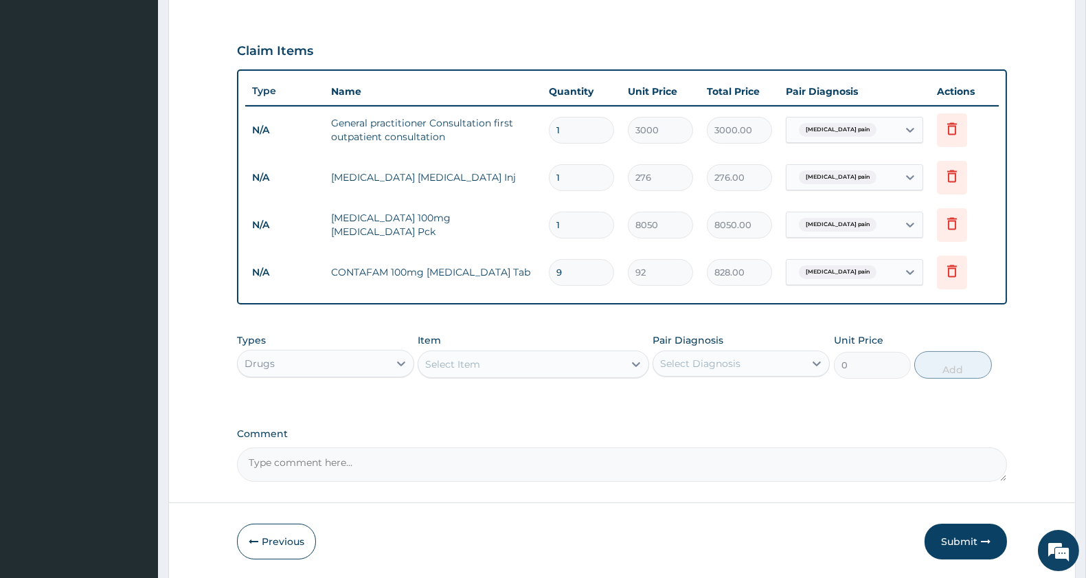
scroll to position [490, 0]
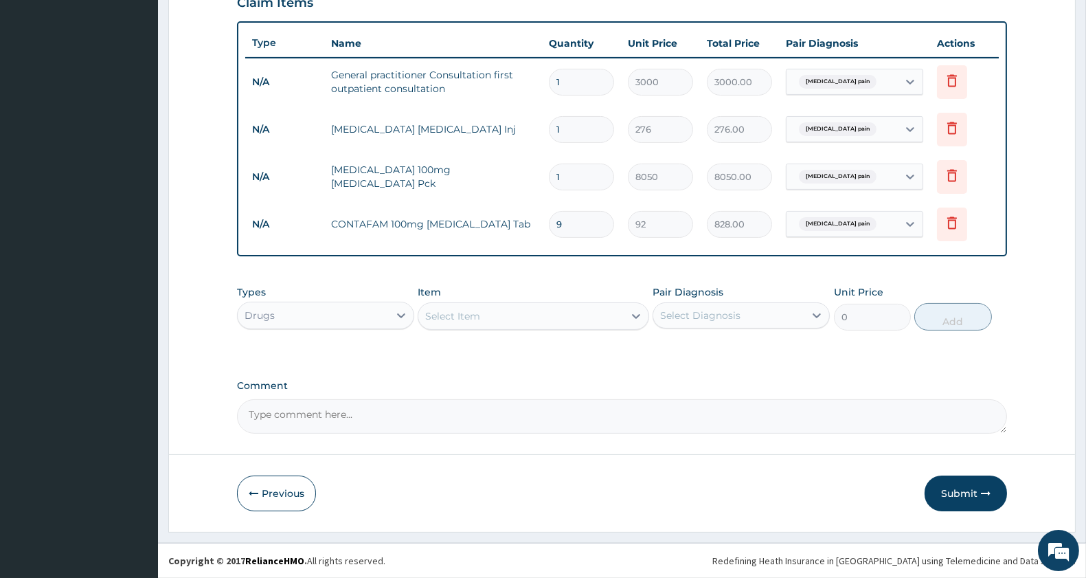
type input "9"
click at [507, 312] on div "Select Item" at bounding box center [520, 316] width 205 height 22
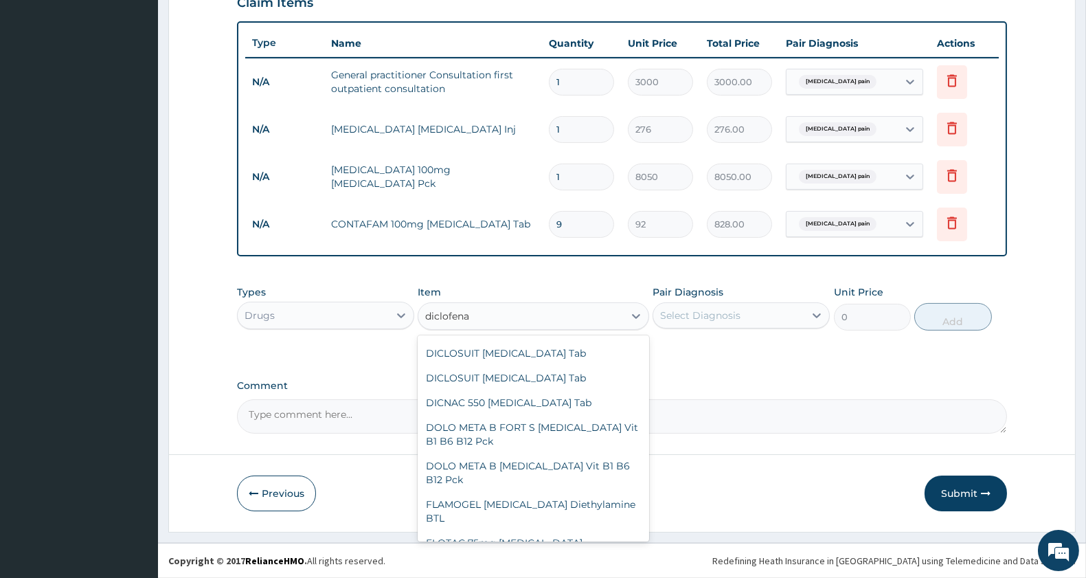
scroll to position [610, 0]
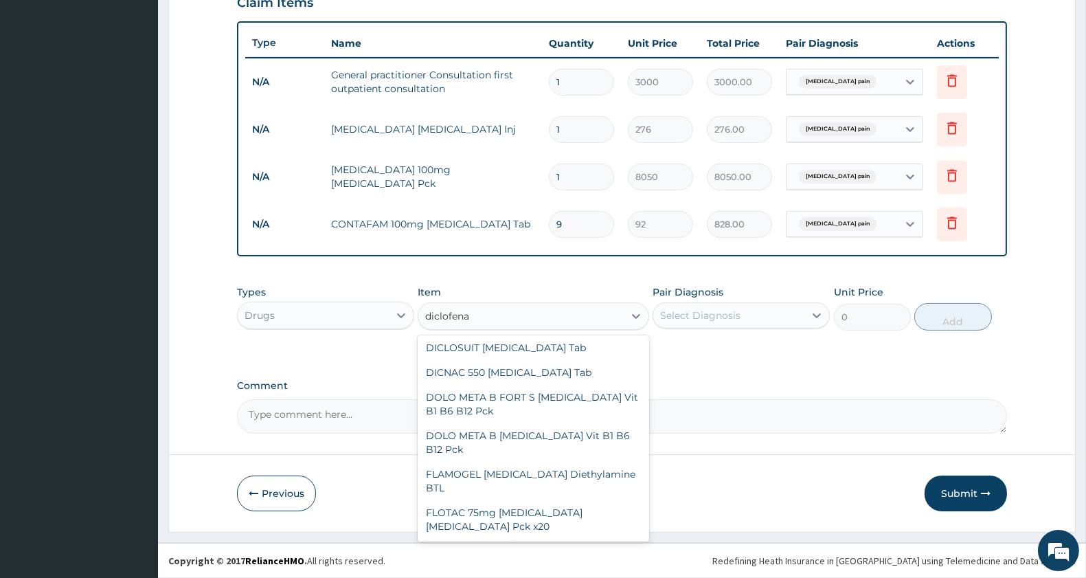
type input "diclofena"
click at [712, 434] on form "Step 2 of 2 PA Code / Prescription Code Enter Code(Secondary Care Only) Encount…" at bounding box center [621, 57] width 907 height 949
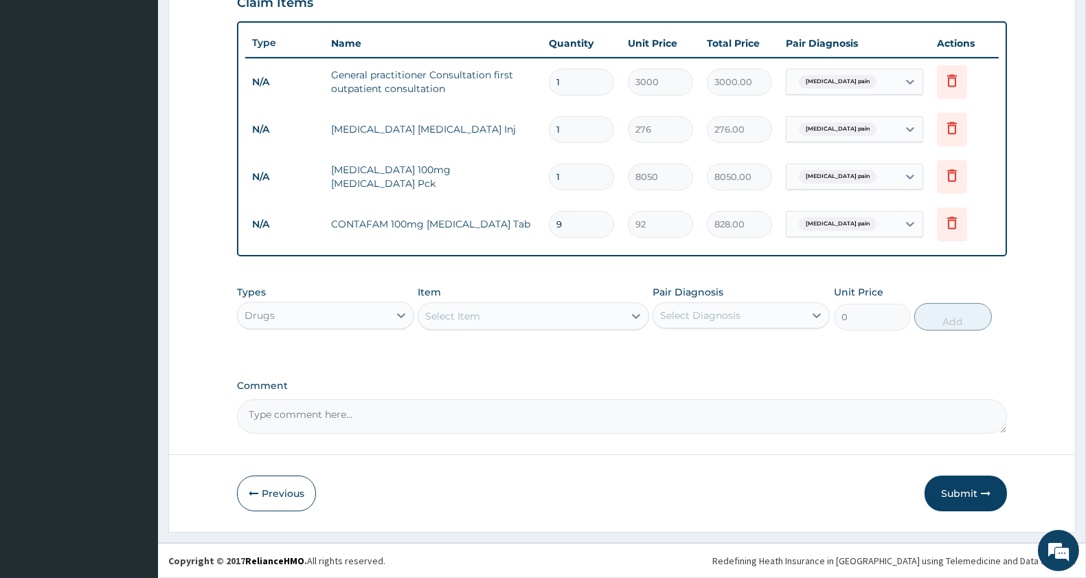
click at [567, 223] on input "9" at bounding box center [581, 224] width 65 height 27
type input "0.00"
type input "1"
type input "92.00"
type input "10"
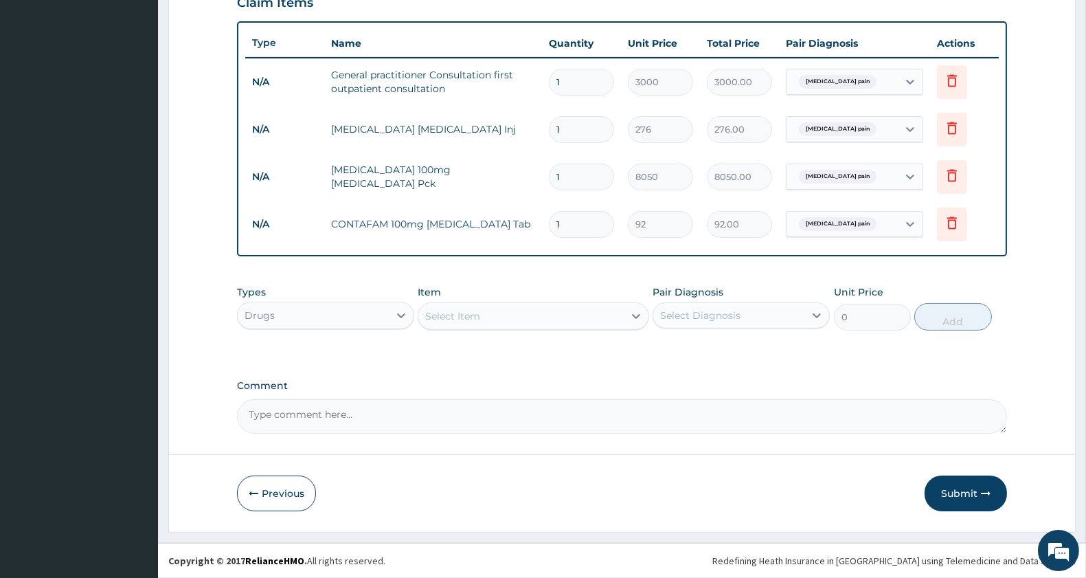
type input "920.00"
type input "10"
click at [563, 316] on div "Select Item" at bounding box center [520, 316] width 205 height 22
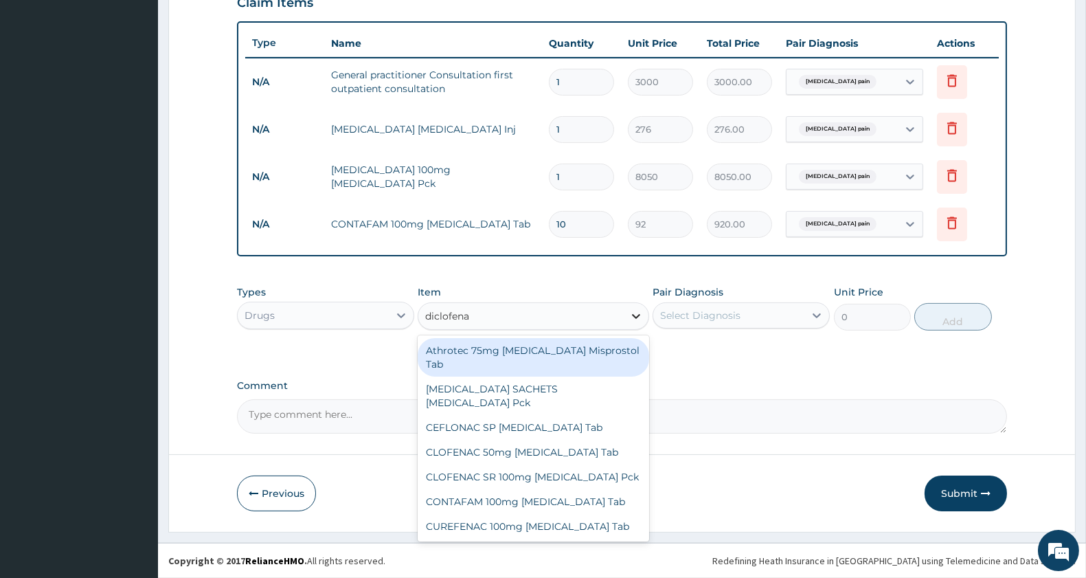
type input "diclofenac"
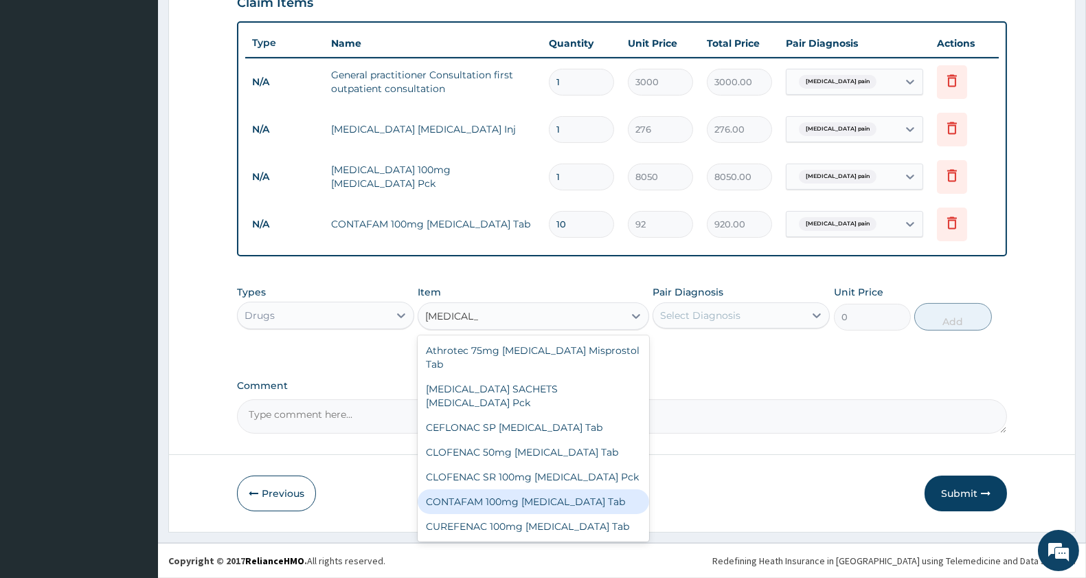
click at [618, 489] on div "CONTAFAM 100mg [MEDICAL_DATA] Tab" at bounding box center [533, 501] width 231 height 25
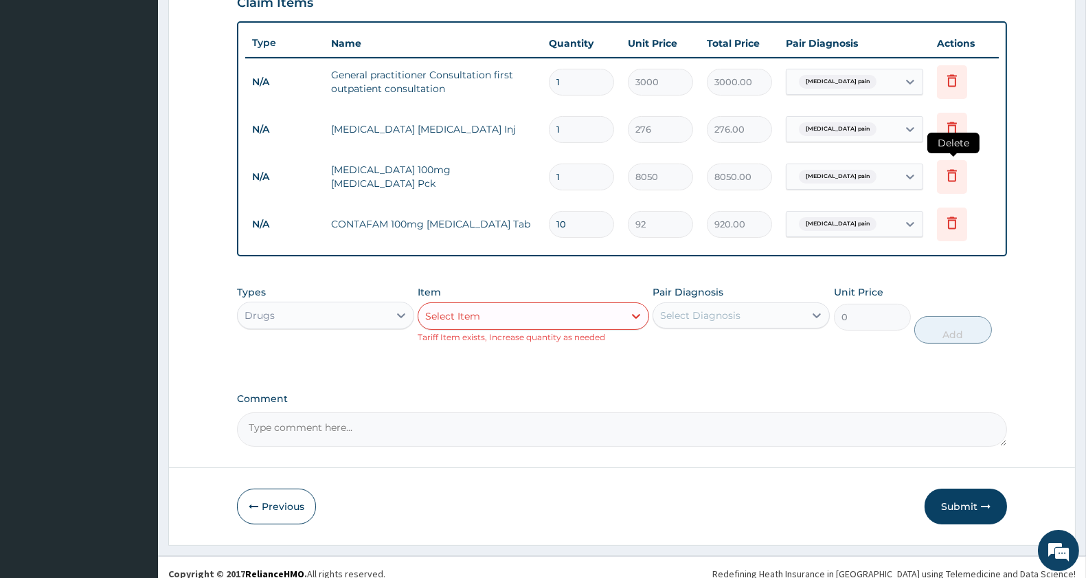
click at [948, 172] on icon at bounding box center [952, 175] width 16 height 16
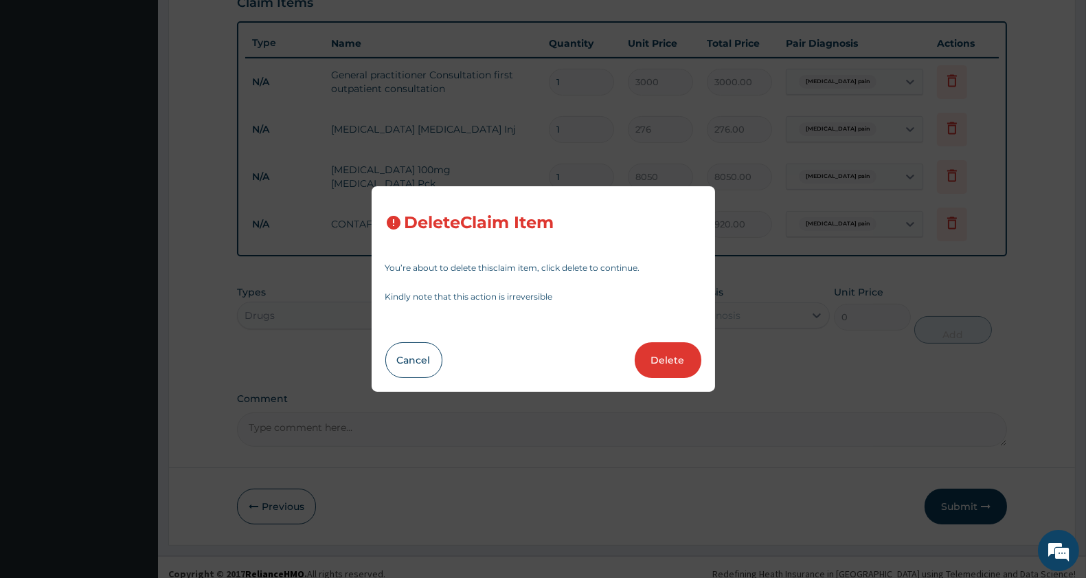
drag, startPoint x: 662, startPoint y: 364, endPoint x: 668, endPoint y: 359, distance: 7.8
click at [664, 361] on button "Delete" at bounding box center [668, 360] width 67 height 36
type input "10"
type input "92"
type input "920.00"
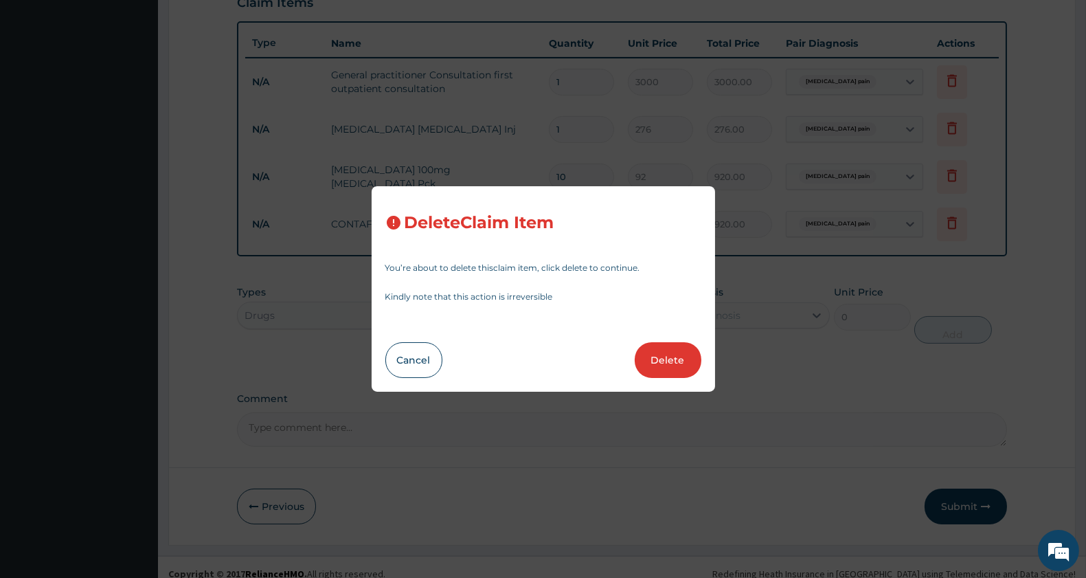
scroll to position [455, 0]
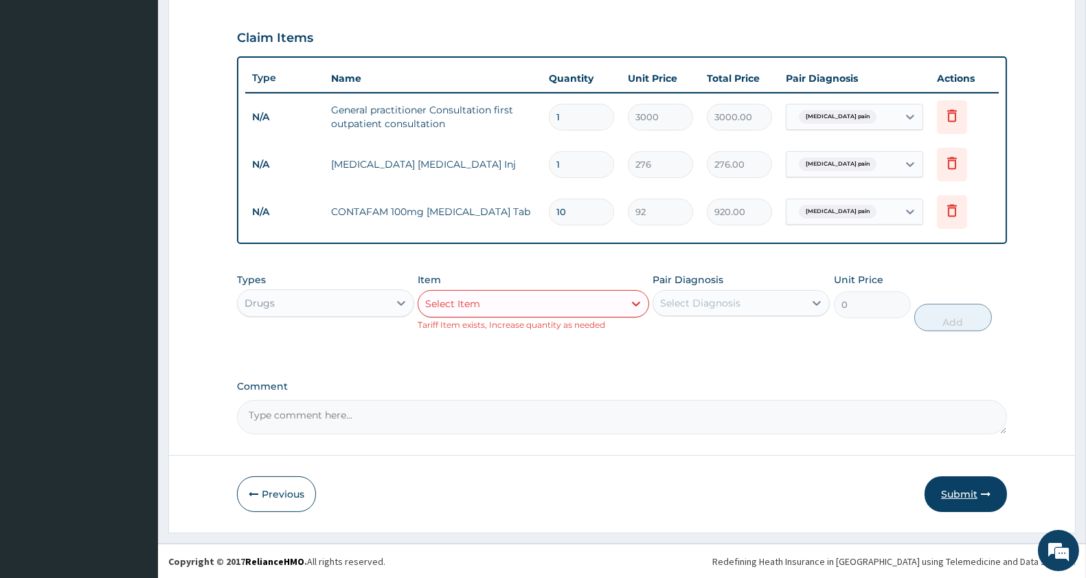
click at [970, 488] on button "Submit" at bounding box center [966, 494] width 82 height 36
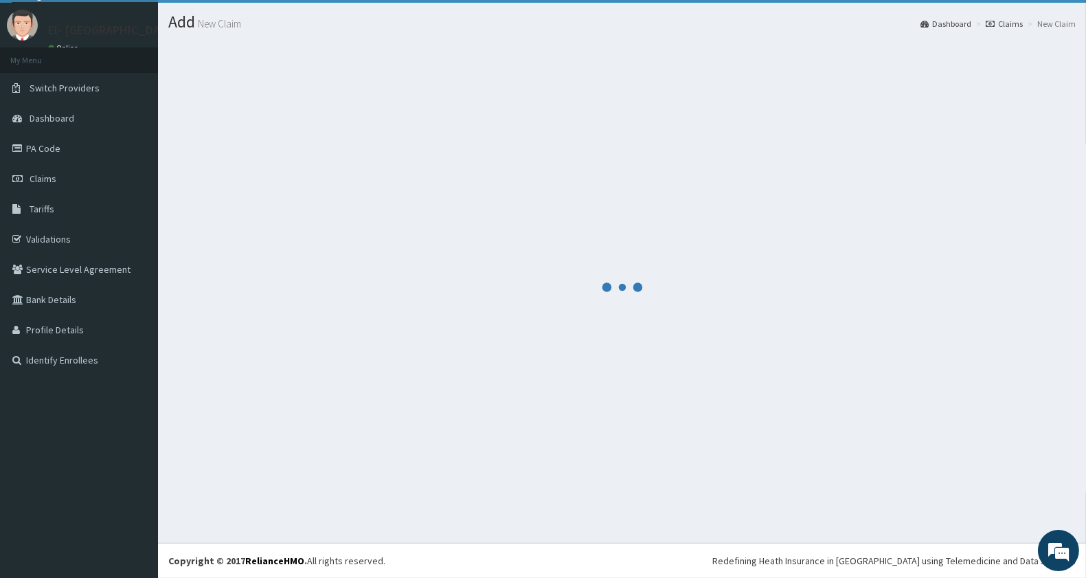
scroll to position [32, 0]
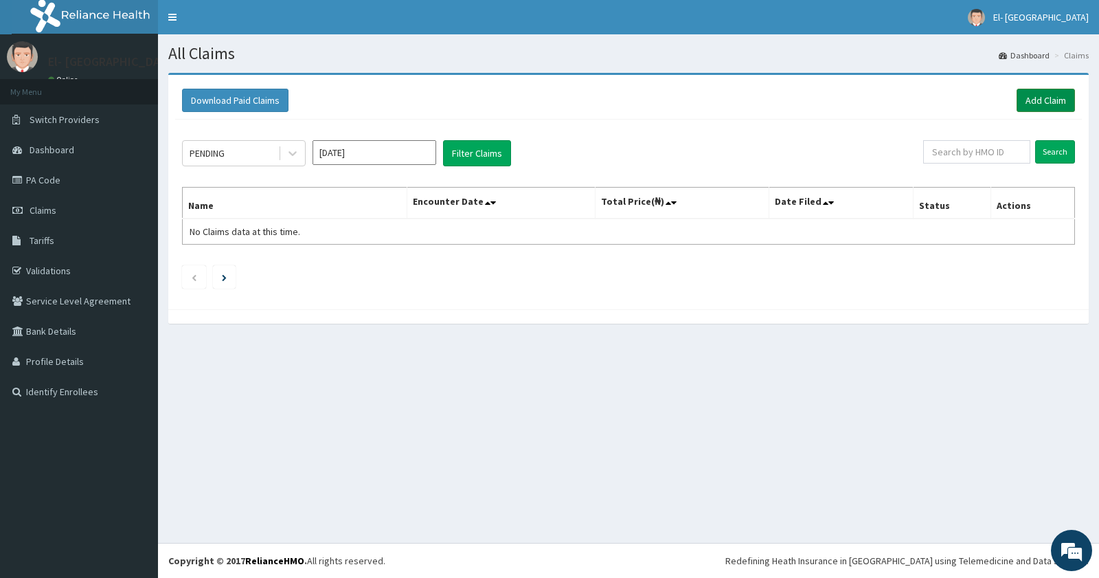
click at [1034, 100] on link "Add Claim" at bounding box center [1046, 100] width 58 height 23
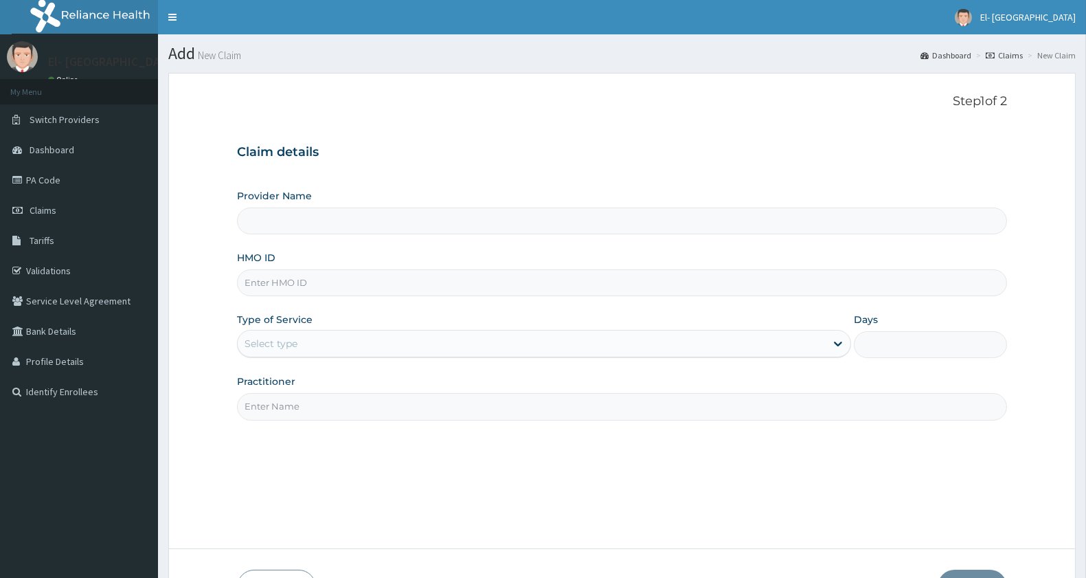
type input "El-[GEOGRAPHIC_DATA]"
type input "vfi/10046/a"
click at [403, 338] on div "Select type" at bounding box center [532, 343] width 588 height 22
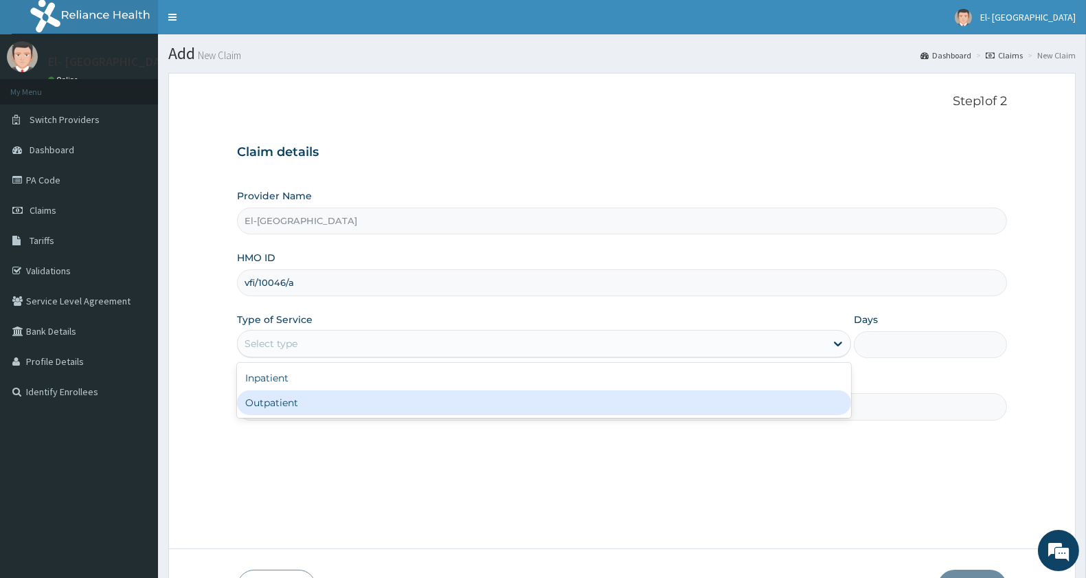
drag, startPoint x: 332, startPoint y: 408, endPoint x: 356, endPoint y: 398, distance: 25.3
click at [337, 408] on div "Outpatient" at bounding box center [544, 402] width 614 height 25
type input "1"
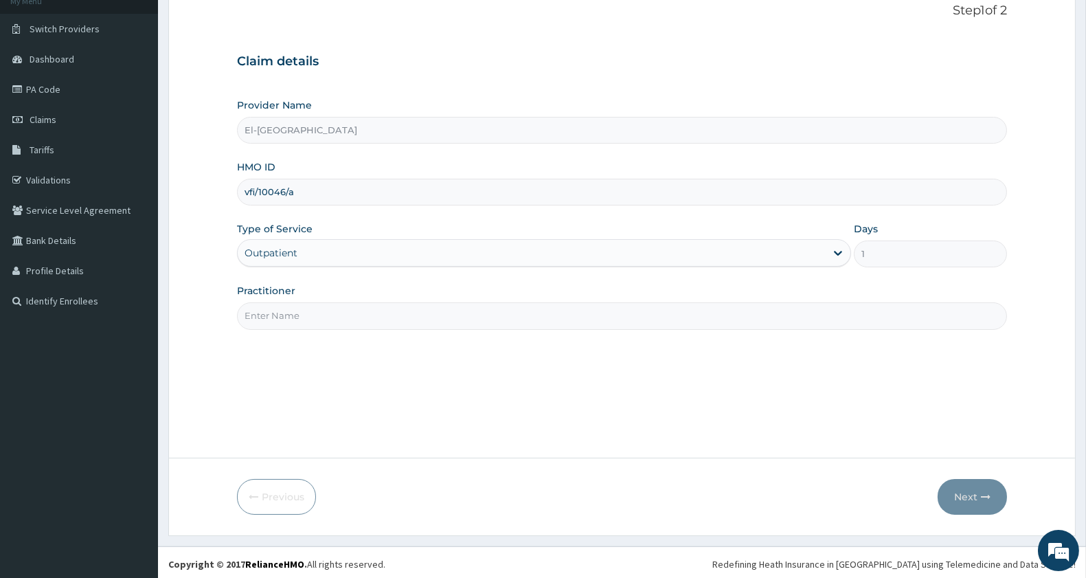
scroll to position [94, 0]
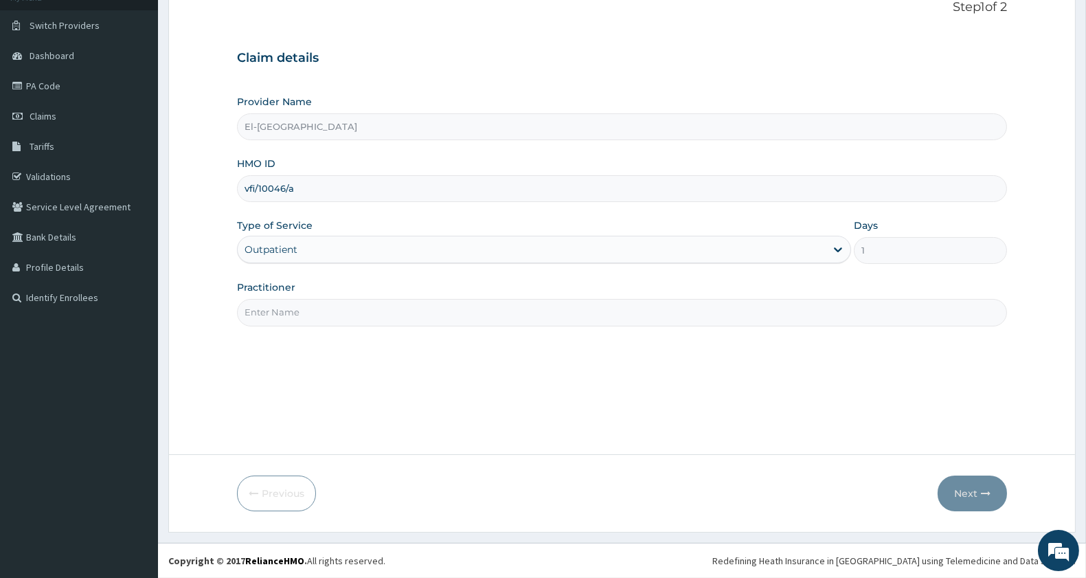
click at [359, 304] on input "Practitioner" at bounding box center [622, 312] width 770 height 27
type input "[PERSON_NAME]"
click at [977, 488] on button "Next" at bounding box center [972, 493] width 69 height 36
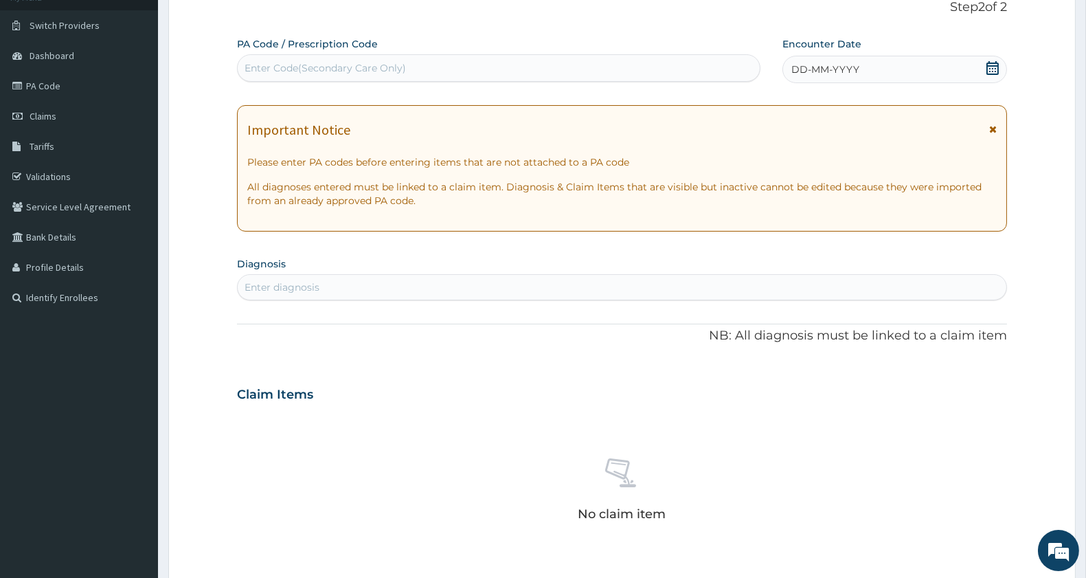
click at [989, 69] on icon at bounding box center [993, 68] width 14 height 14
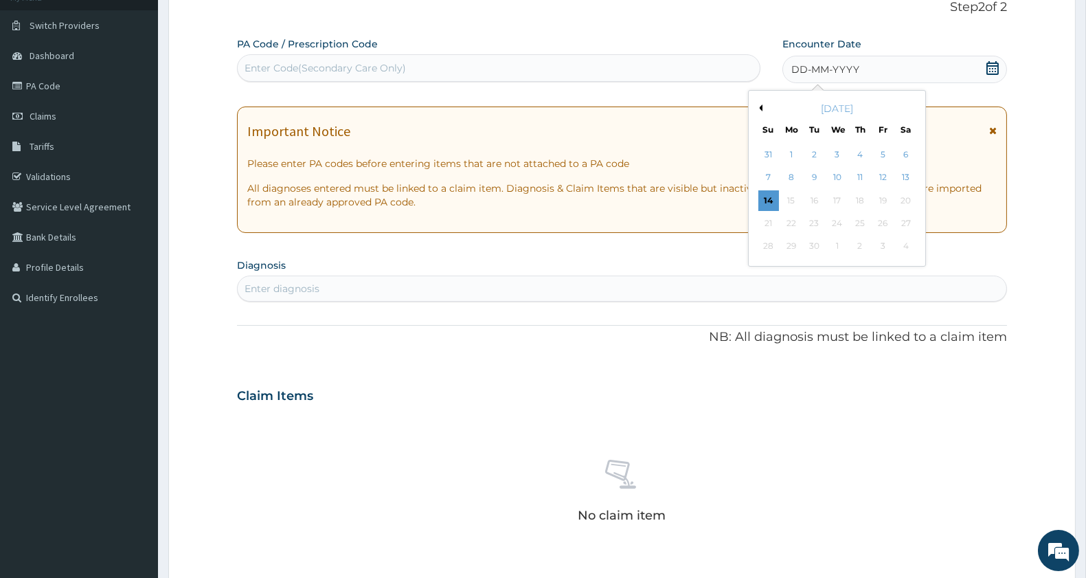
click at [760, 107] on button "Previous Month" at bounding box center [759, 107] width 7 height 7
click at [790, 199] on div "11" at bounding box center [791, 200] width 21 height 21
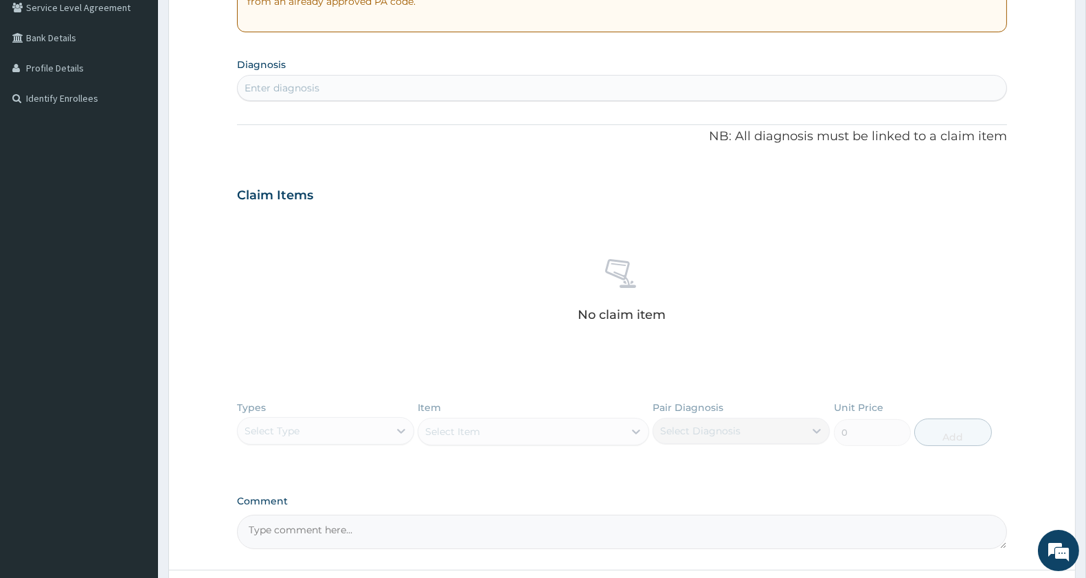
scroll to position [324, 0]
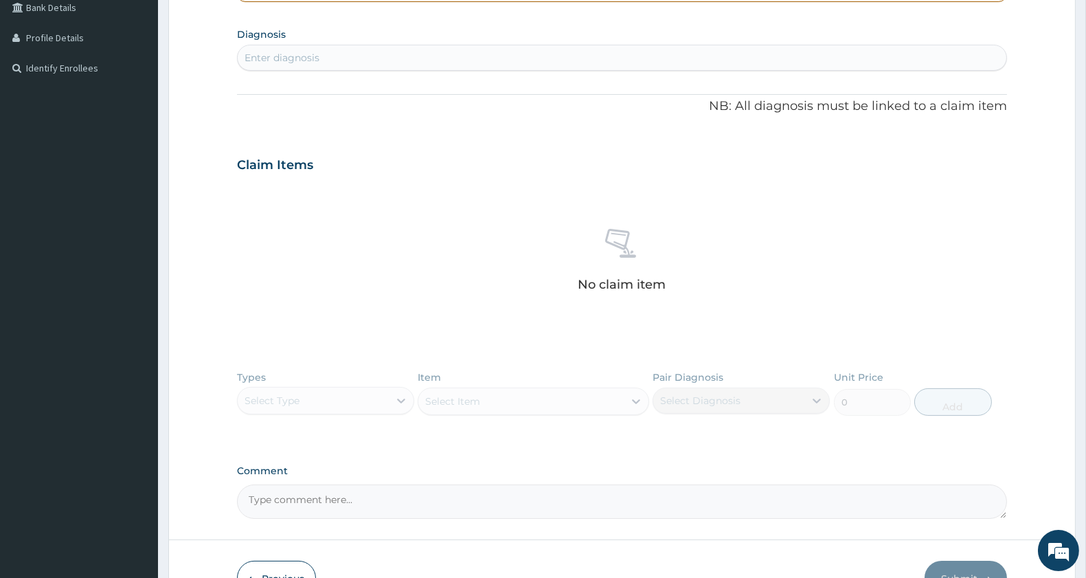
click at [327, 57] on div "Enter diagnosis" at bounding box center [622, 58] width 769 height 22
type input "[MEDICAL_DATA]"
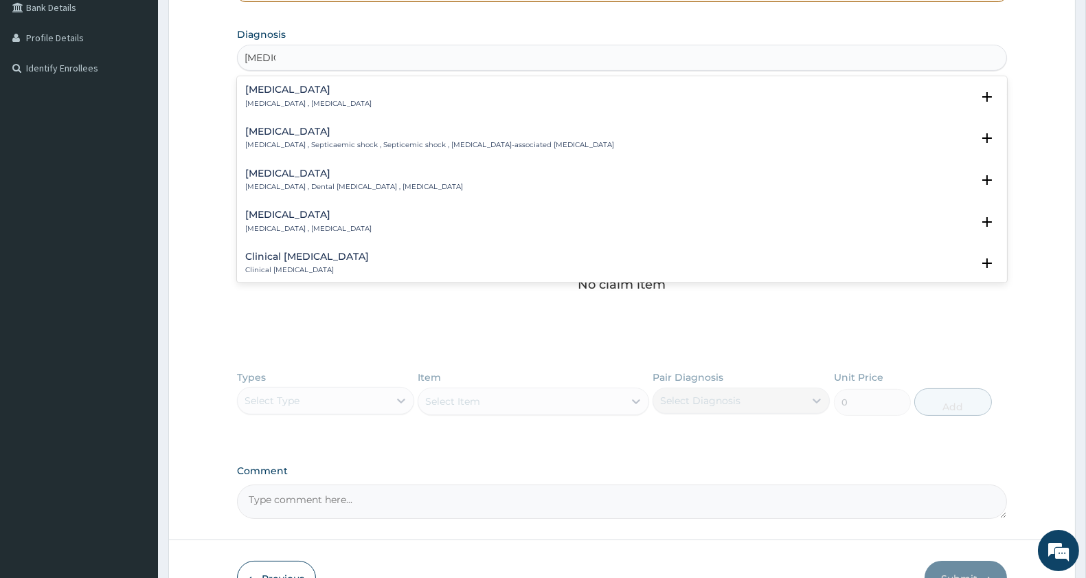
click at [284, 98] on div "[MEDICAL_DATA] [MEDICAL_DATA] , [MEDICAL_DATA]" at bounding box center [308, 96] width 126 height 24
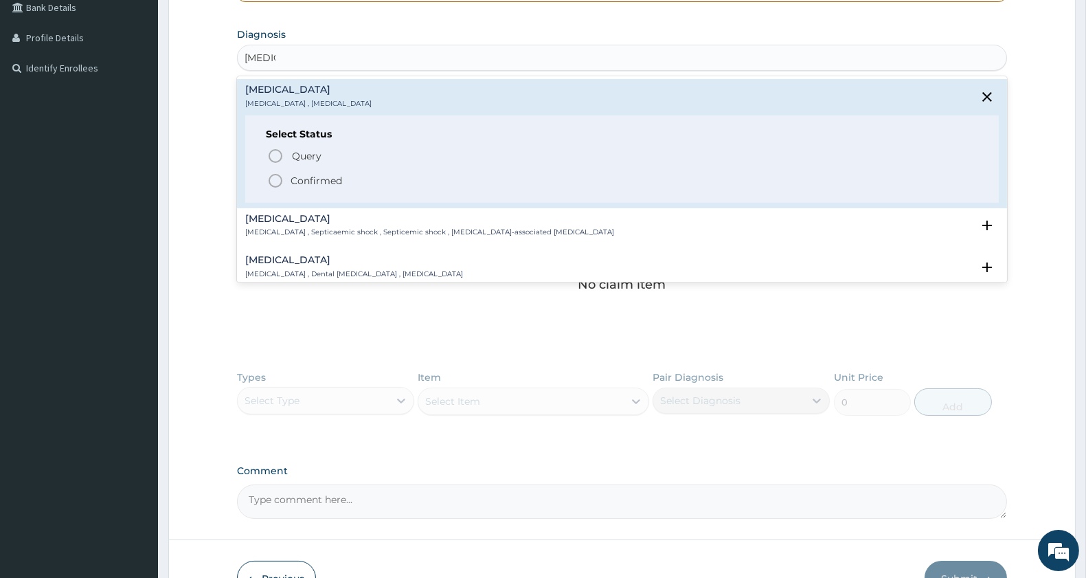
click at [278, 176] on icon "status option filled" at bounding box center [275, 180] width 16 height 16
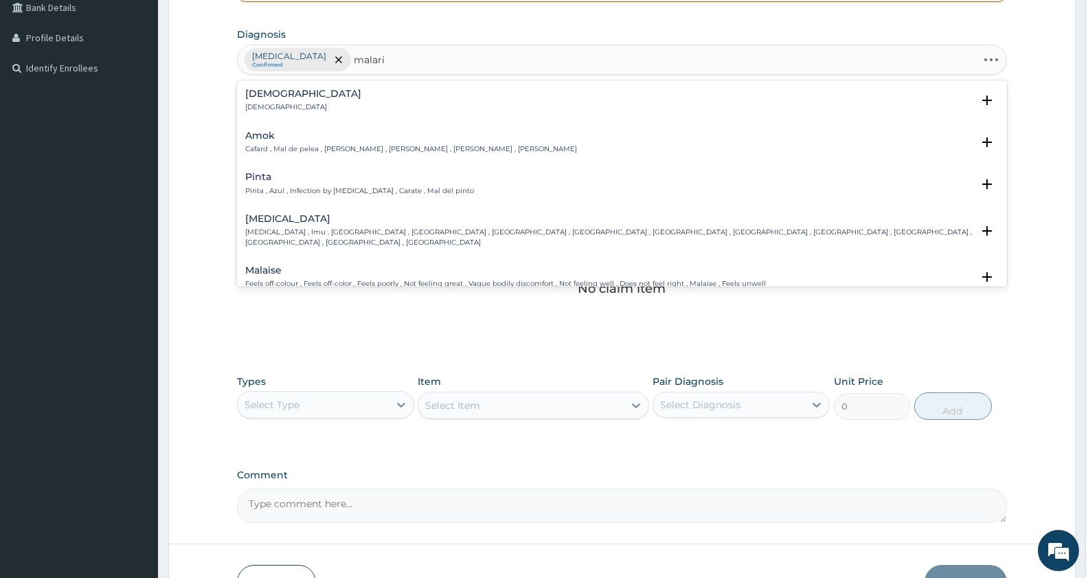
type input "[MEDICAL_DATA]"
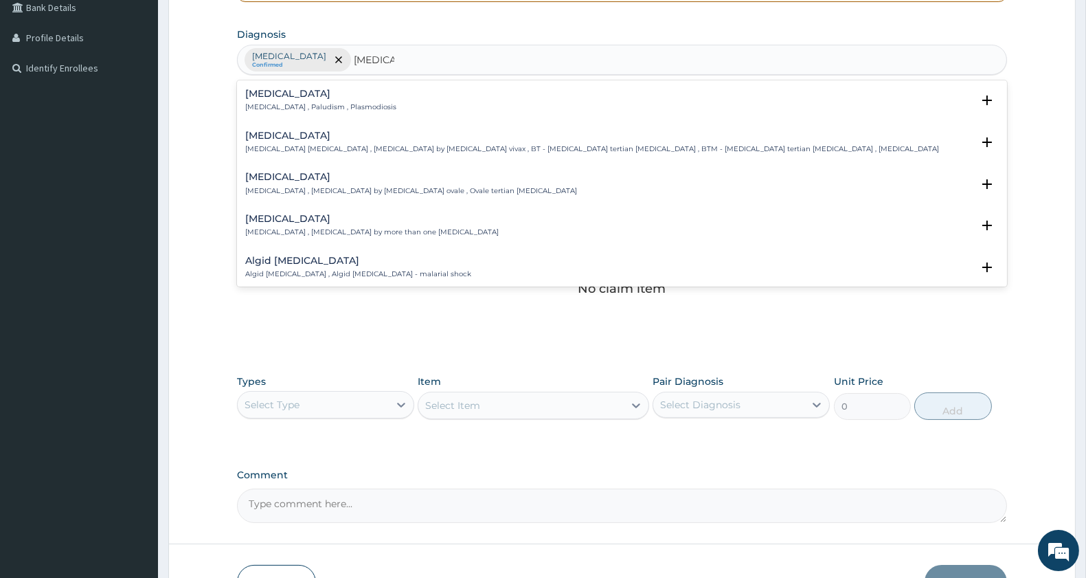
click at [319, 102] on p "[MEDICAL_DATA] , Paludism , Plasmodiosis" at bounding box center [320, 107] width 151 height 10
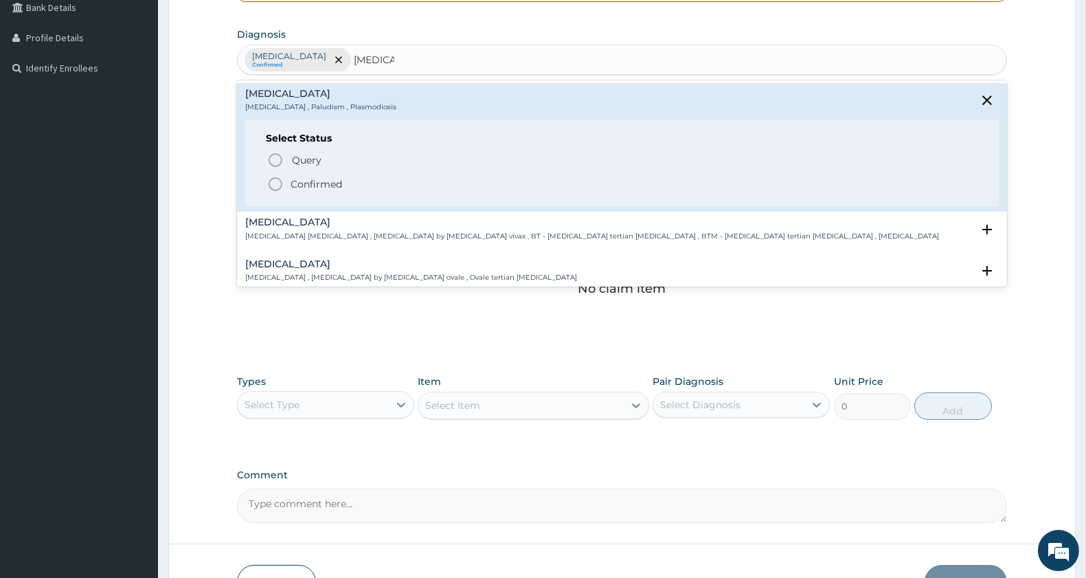
click at [276, 184] on icon "status option filled" at bounding box center [275, 184] width 16 height 16
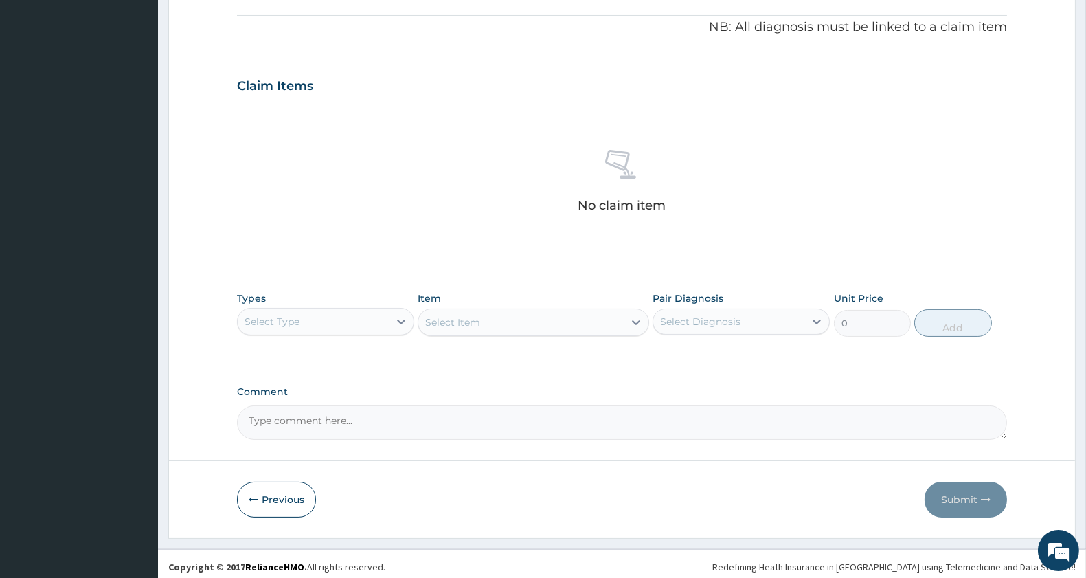
scroll to position [413, 0]
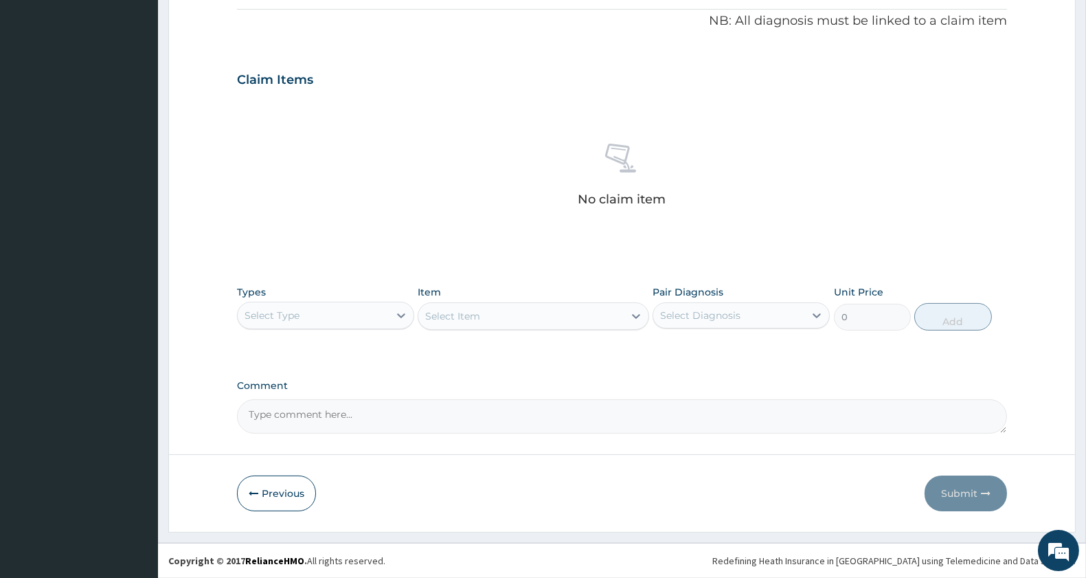
click at [293, 306] on div "Select Type" at bounding box center [313, 315] width 151 height 22
type input "pr"
click at [304, 342] on div "Procedures" at bounding box center [325, 349] width 177 height 25
click at [527, 316] on div "Select Item" at bounding box center [520, 316] width 205 height 22
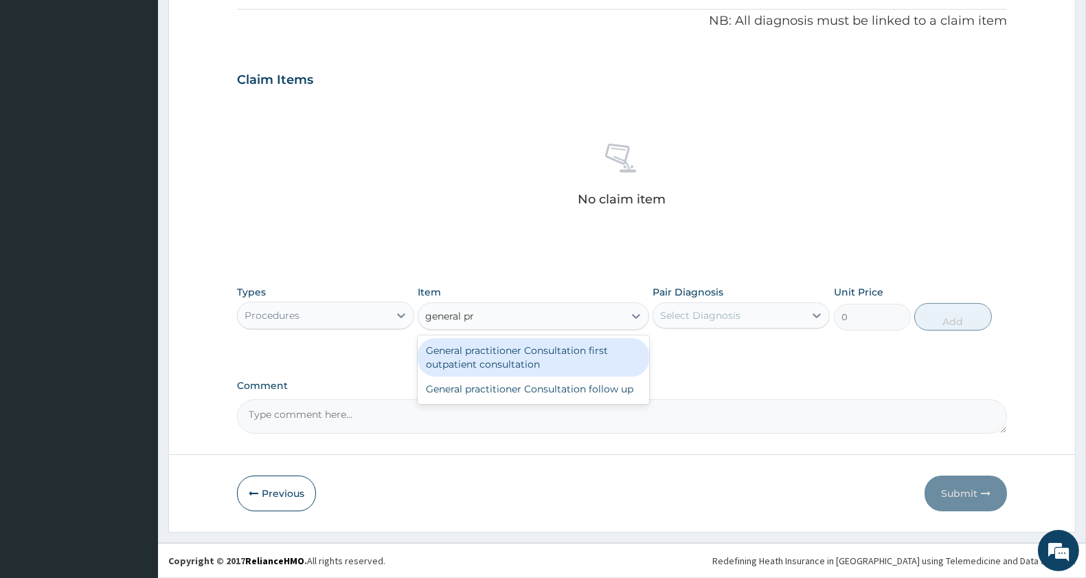
type input "general pra"
click at [556, 365] on div "General practitioner Consultation first outpatient consultation" at bounding box center [533, 357] width 231 height 38
type input "3000"
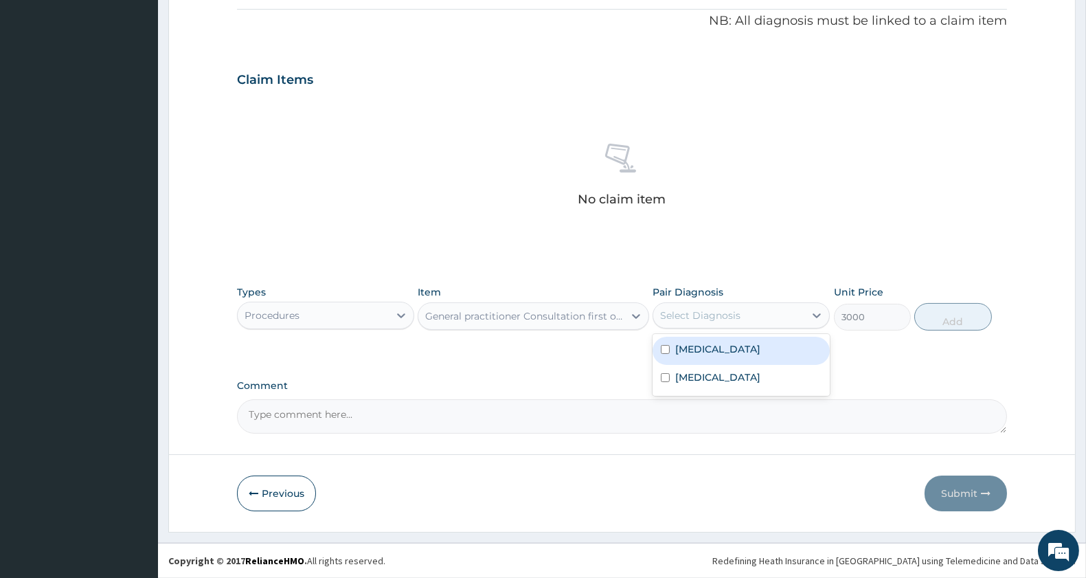
click at [737, 310] on div "Select Diagnosis" at bounding box center [700, 315] width 80 height 14
drag, startPoint x: 733, startPoint y: 338, endPoint x: 732, endPoint y: 350, distance: 12.4
click at [733, 342] on div "[MEDICAL_DATA]" at bounding box center [741, 351] width 177 height 28
checkbox input "true"
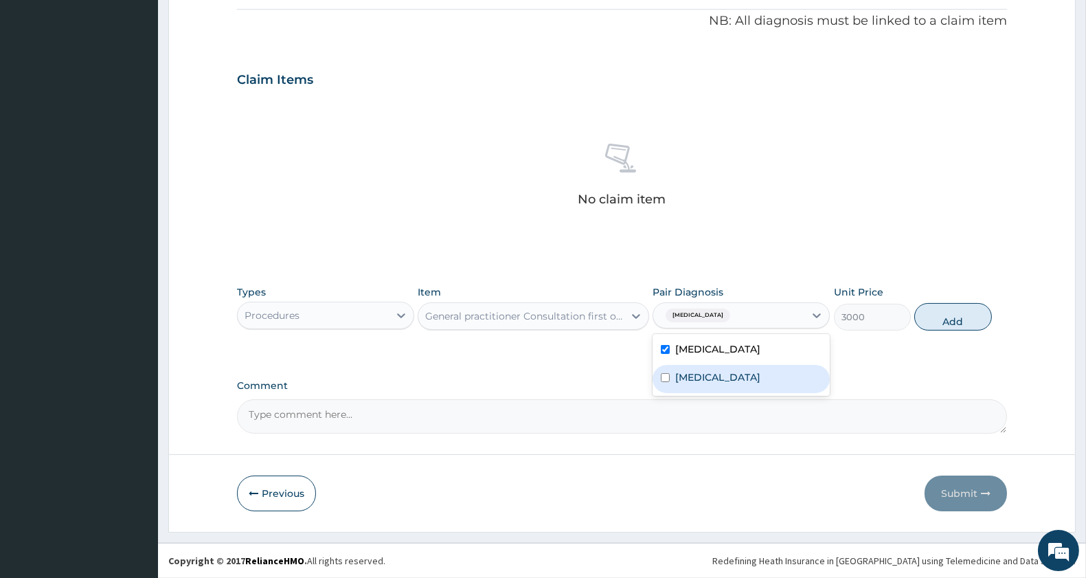
click at [725, 374] on div "[MEDICAL_DATA]" at bounding box center [741, 379] width 177 height 28
checkbox input "true"
drag, startPoint x: 940, startPoint y: 309, endPoint x: 903, endPoint y: 315, distance: 36.8
click at [942, 309] on button "Add" at bounding box center [952, 316] width 77 height 27
type input "0"
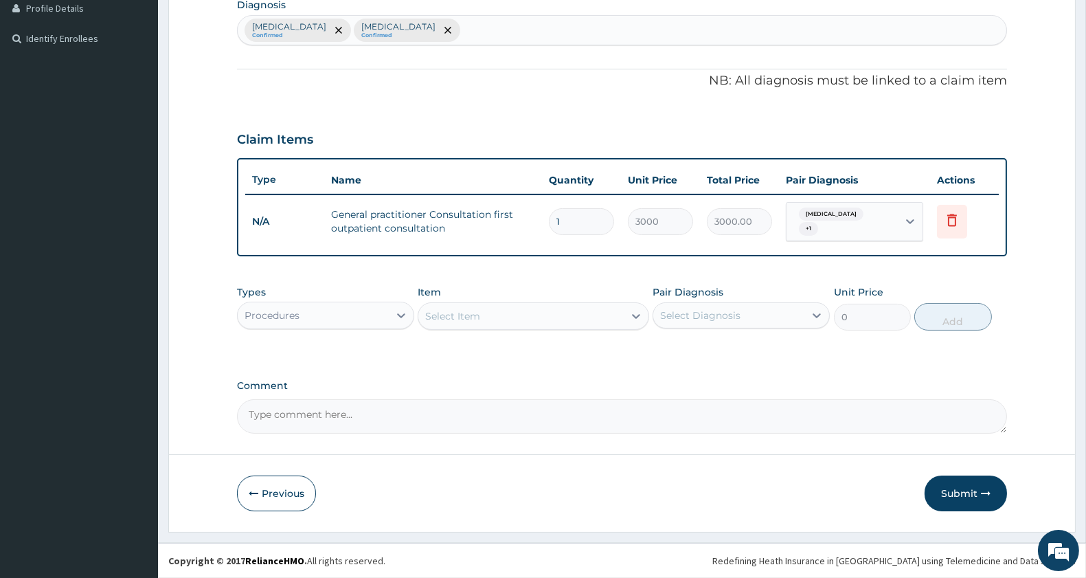
scroll to position [346, 0]
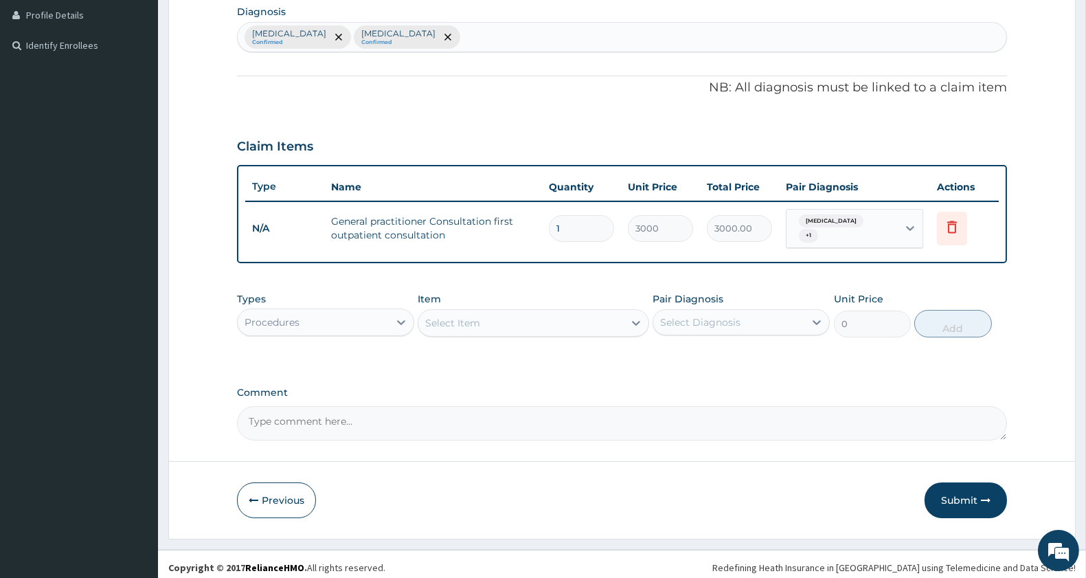
click at [353, 317] on div "Procedures" at bounding box center [313, 322] width 151 height 22
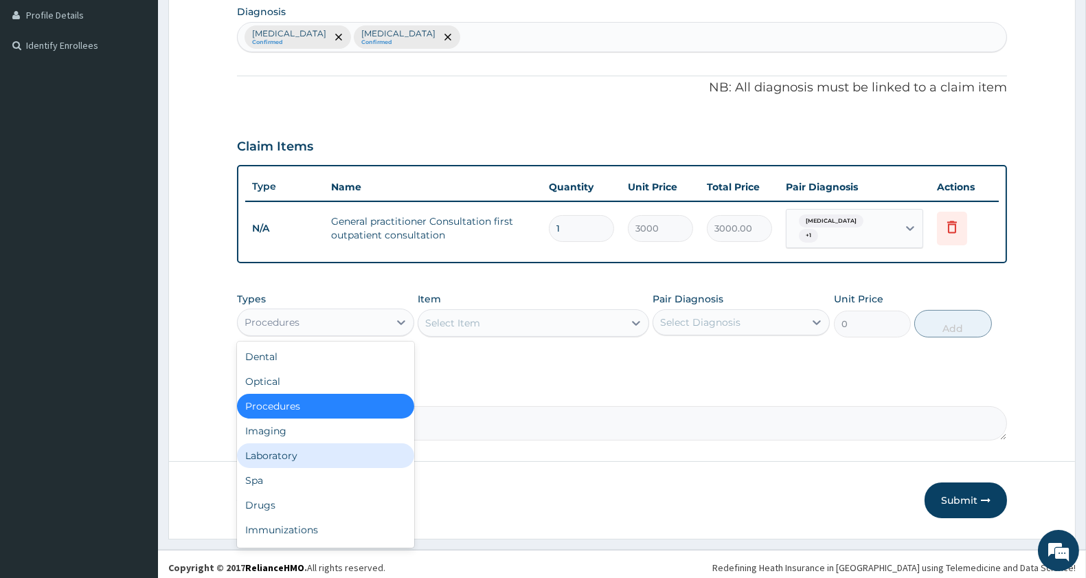
click at [294, 449] on div "Laboratory" at bounding box center [325, 455] width 177 height 25
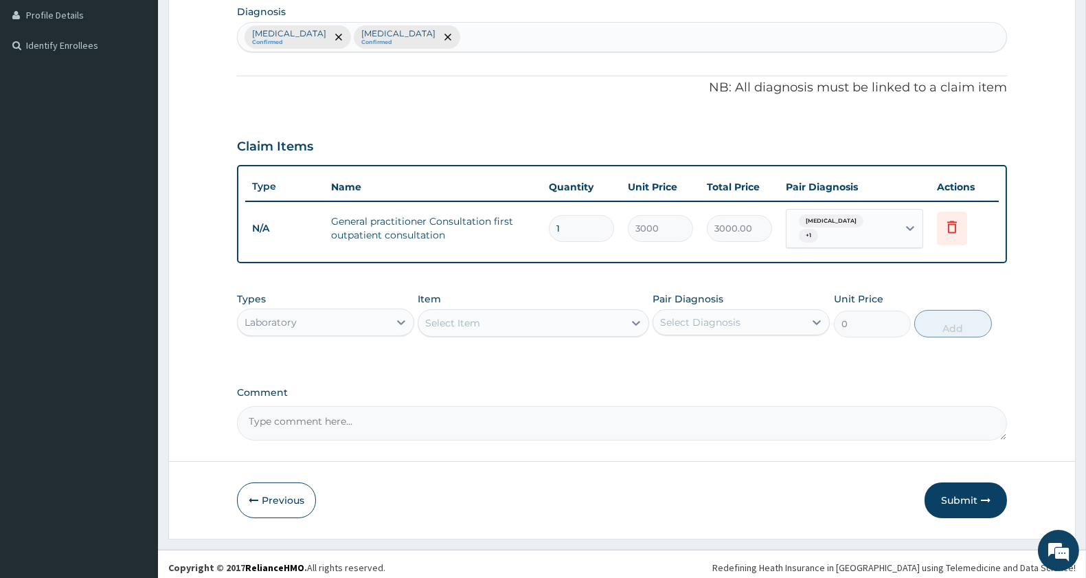
click at [521, 315] on div "Select Item" at bounding box center [520, 323] width 205 height 22
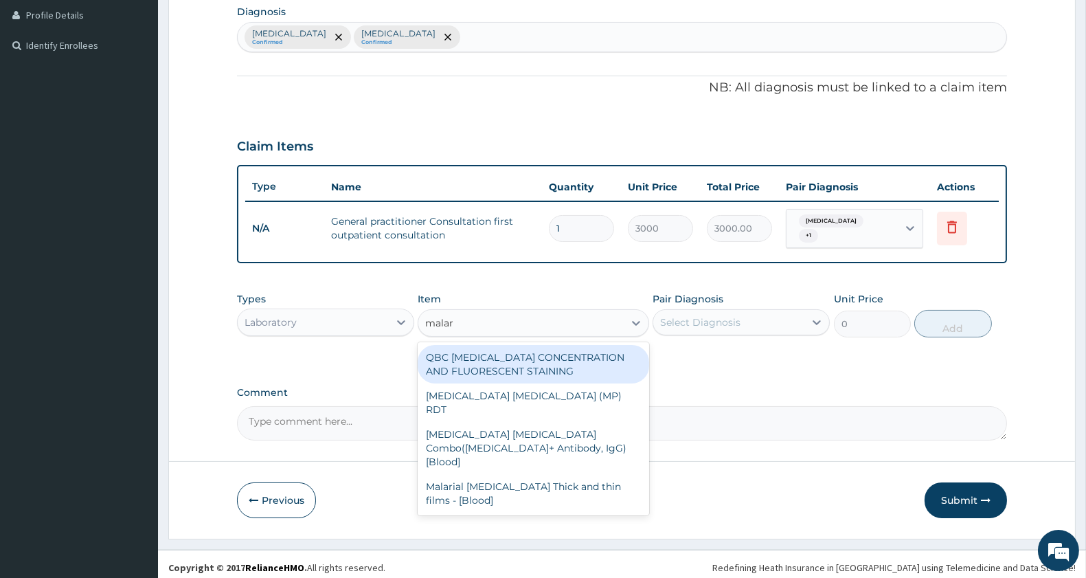
type input "malari"
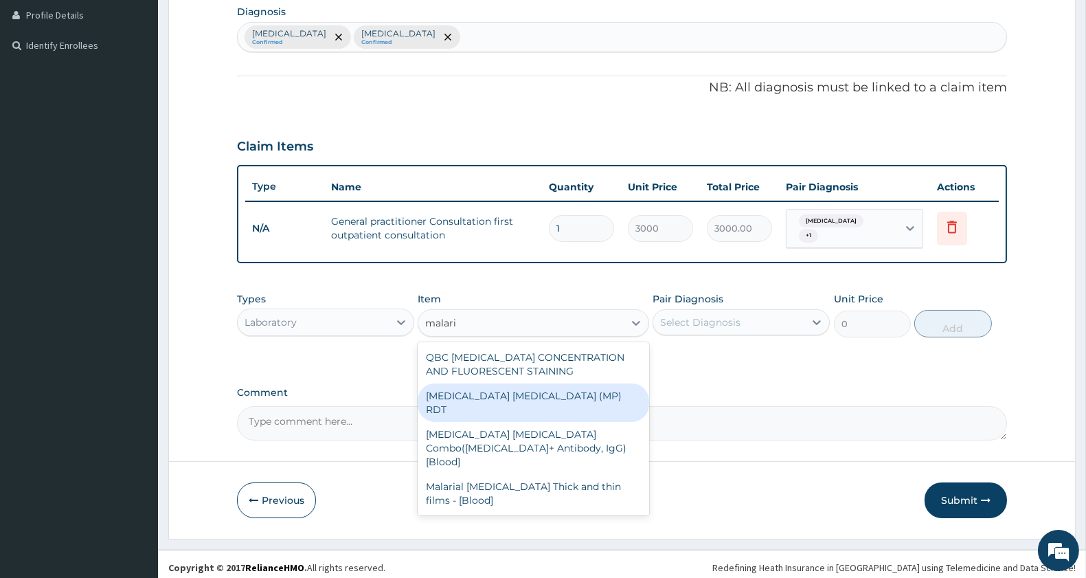
click at [553, 383] on div "MALARIA PARASITE (MP) RDT" at bounding box center [533, 402] width 231 height 38
type input "1500"
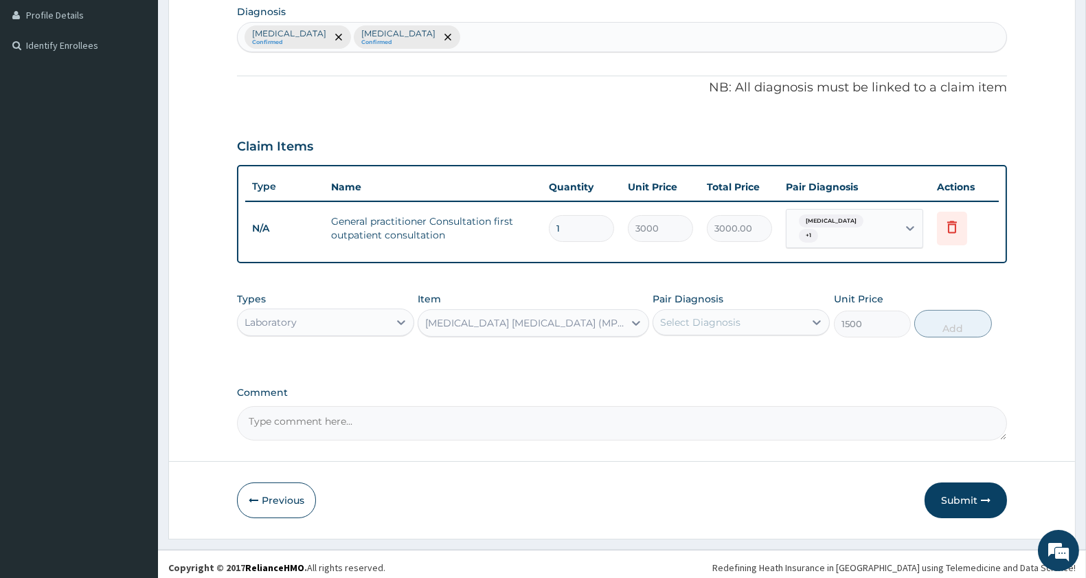
click at [690, 319] on div "Select Diagnosis" at bounding box center [728, 322] width 151 height 22
click at [696, 356] on div "Sepsis" at bounding box center [741, 357] width 177 height 28
checkbox input "true"
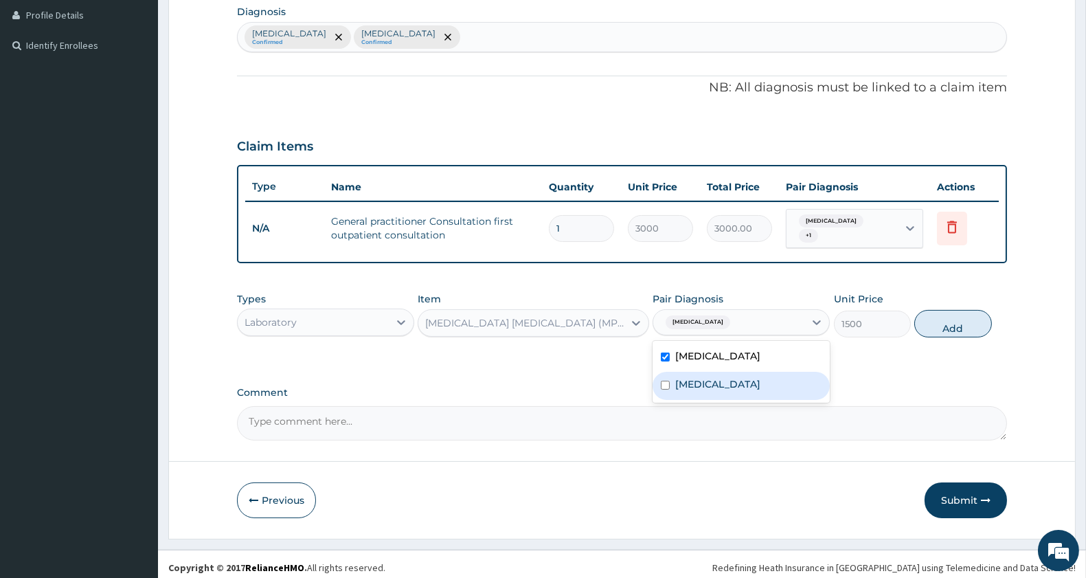
click at [692, 381] on label "Malaria" at bounding box center [717, 384] width 85 height 14
checkbox input "true"
drag, startPoint x: 959, startPoint y: 313, endPoint x: 667, endPoint y: 330, distance: 292.5
click at [958, 313] on button "Add" at bounding box center [952, 323] width 77 height 27
type input "0"
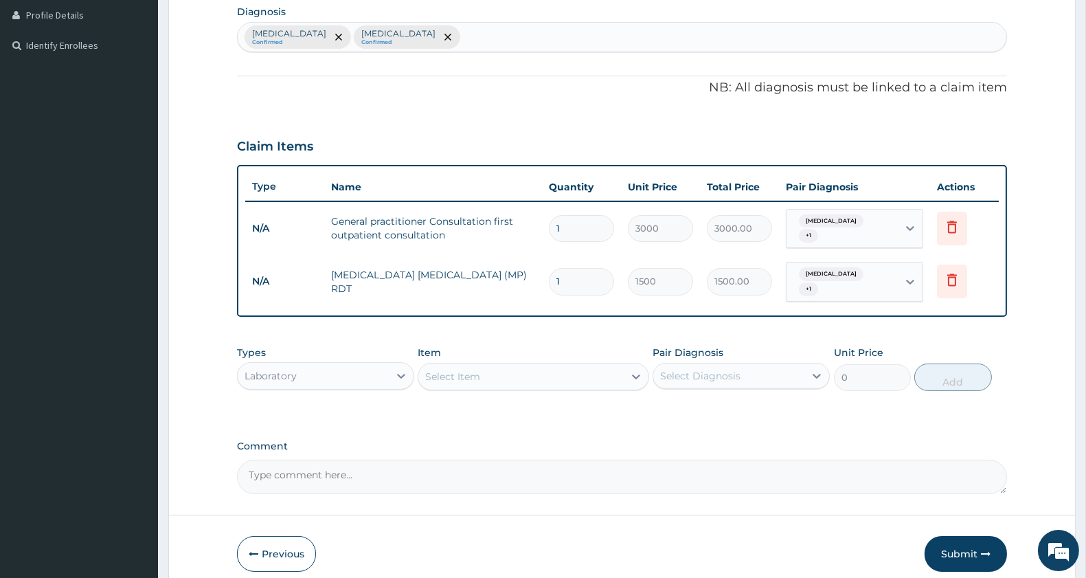
scroll to position [394, 0]
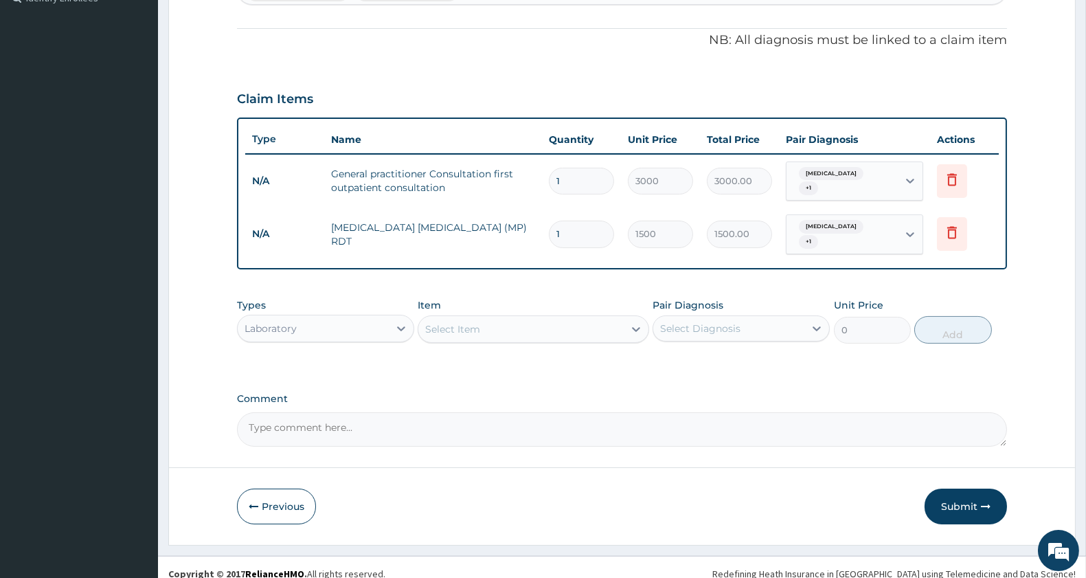
click at [478, 299] on div "Item Select Item" at bounding box center [533, 320] width 231 height 45
click at [473, 318] on div "Select Item" at bounding box center [520, 329] width 205 height 22
click at [473, 322] on div "Select Item" at bounding box center [452, 329] width 55 height 14
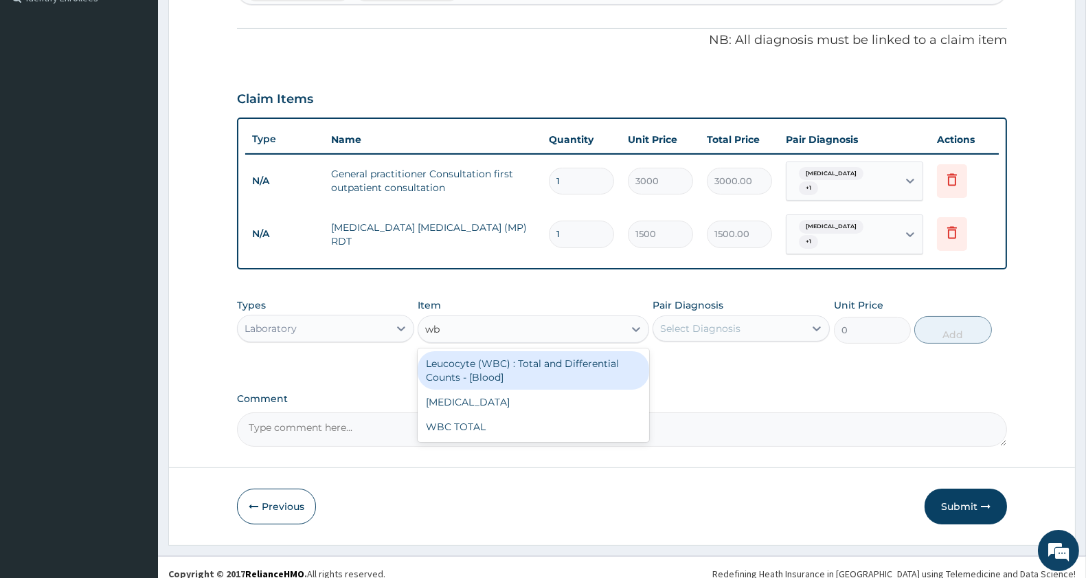
type input "wbc"
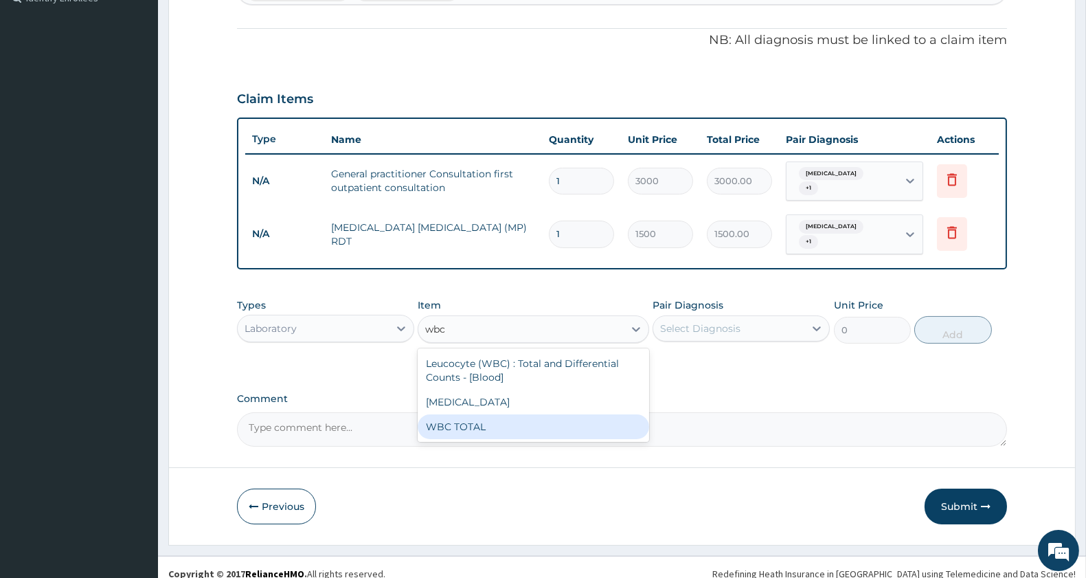
click at [488, 414] on div "WBC TOTAL" at bounding box center [533, 426] width 231 height 25
type input "1500"
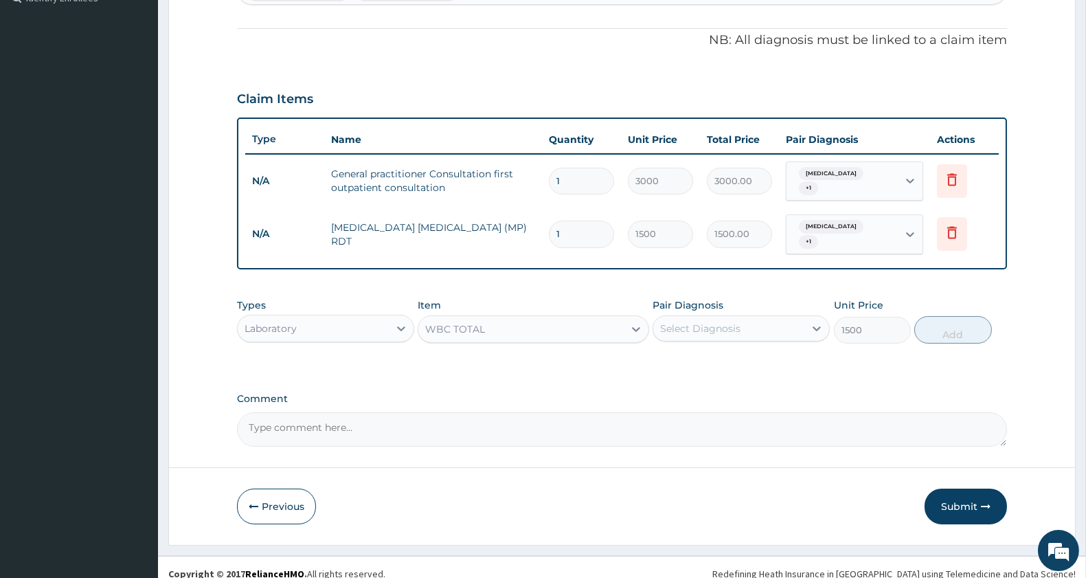
click at [677, 321] on div "Select Diagnosis" at bounding box center [700, 328] width 80 height 14
click at [683, 355] on label "Sepsis" at bounding box center [717, 362] width 85 height 14
checkbox input "true"
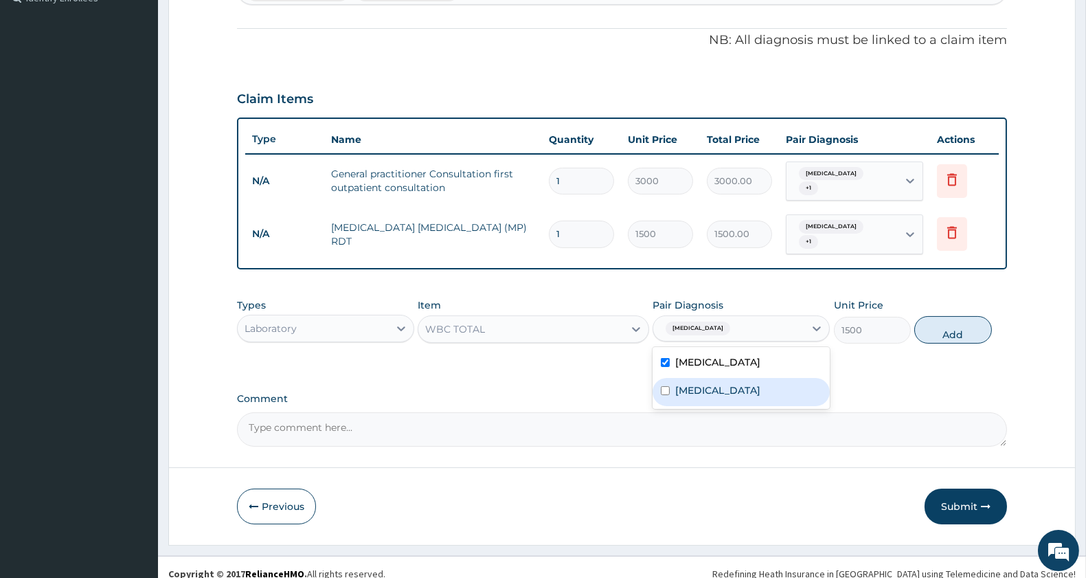
click at [684, 383] on label "Malaria" at bounding box center [717, 390] width 85 height 14
checkbox input "true"
click at [930, 316] on button "Add" at bounding box center [952, 329] width 77 height 27
type input "0"
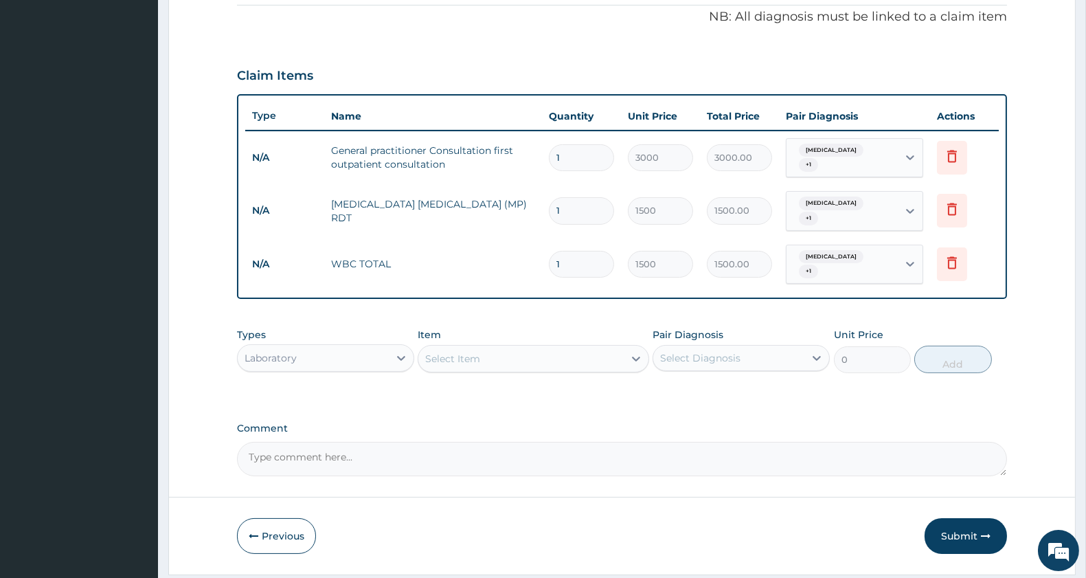
scroll to position [442, 0]
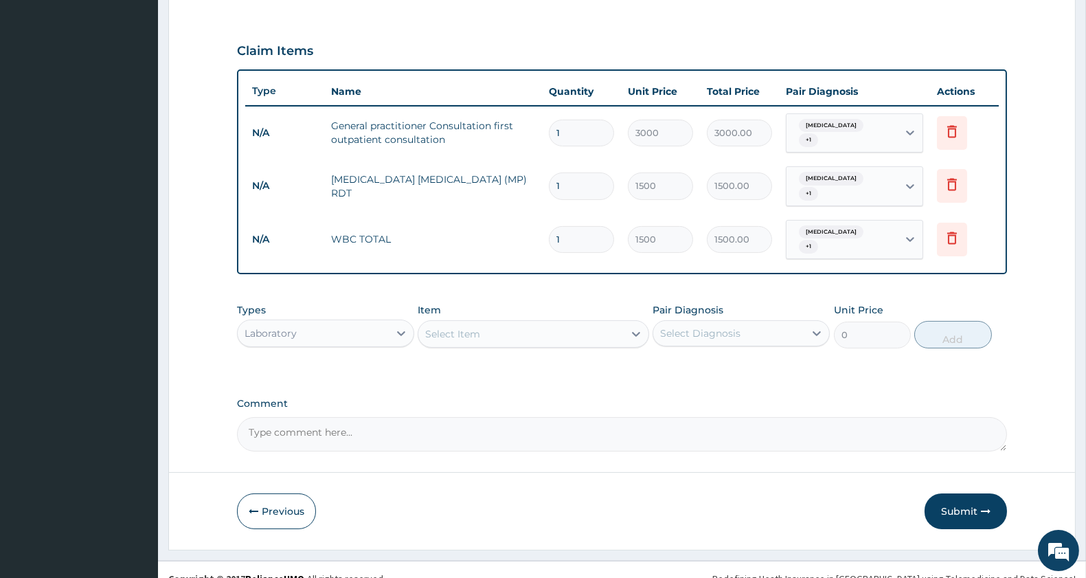
click at [475, 327] on div "Select Item" at bounding box center [452, 334] width 55 height 14
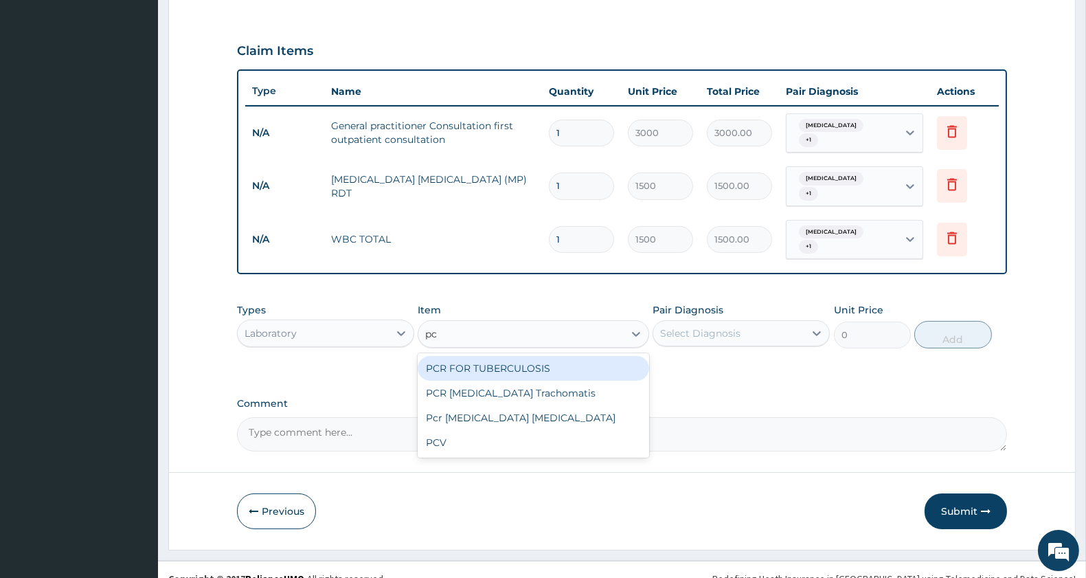
type input "pcv"
click at [550, 356] on div "PCV" at bounding box center [533, 368] width 231 height 25
type input "1500"
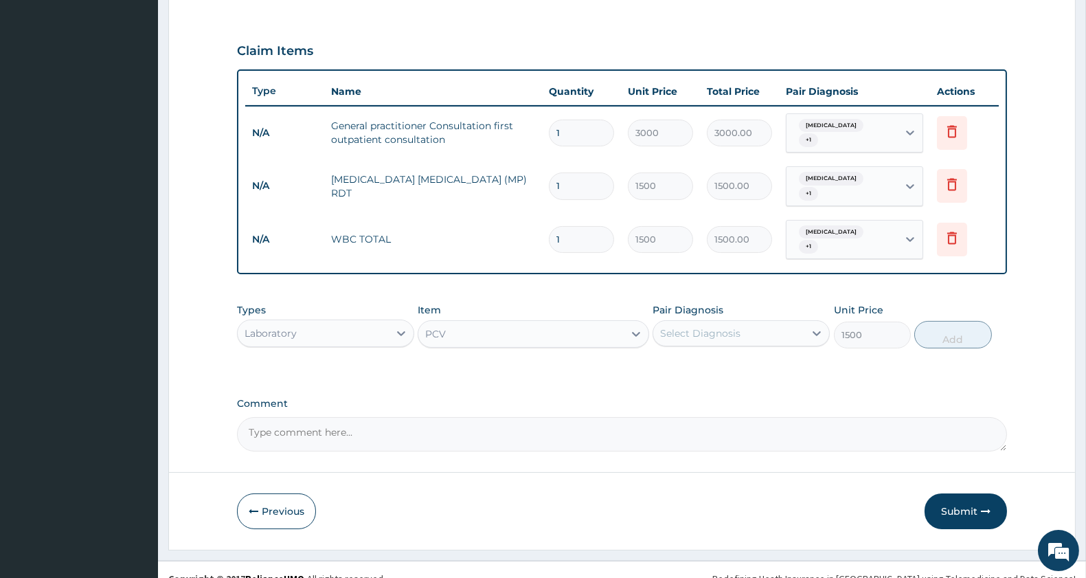
click at [767, 322] on div "Select Diagnosis" at bounding box center [728, 333] width 151 height 22
click at [734, 359] on div "Sepsis" at bounding box center [741, 368] width 177 height 28
checkbox input "true"
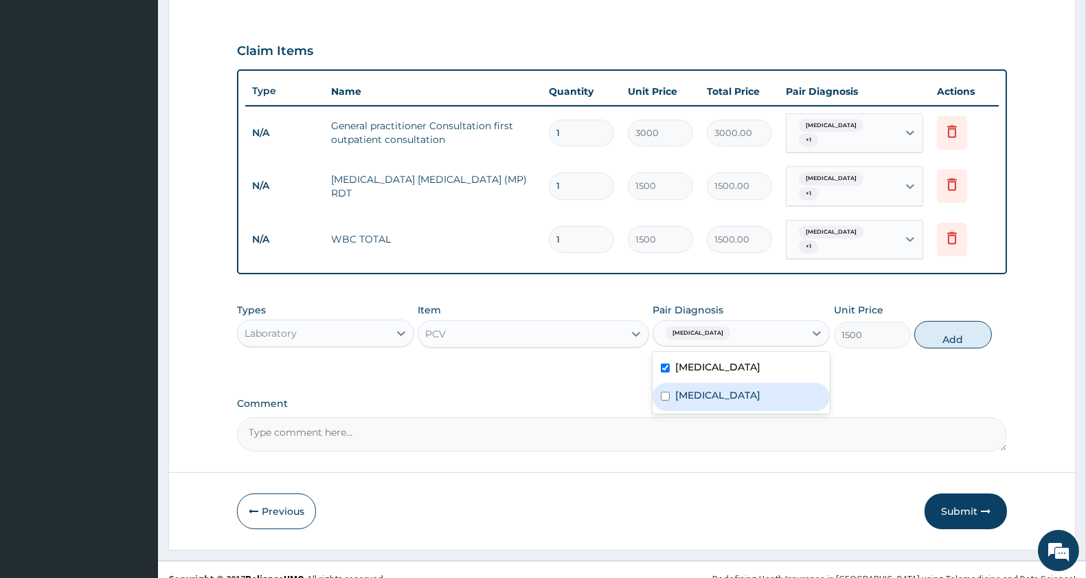
click at [734, 383] on div "Malaria" at bounding box center [741, 397] width 177 height 28
checkbox input "true"
click at [950, 321] on button "Add" at bounding box center [952, 334] width 77 height 27
type input "0"
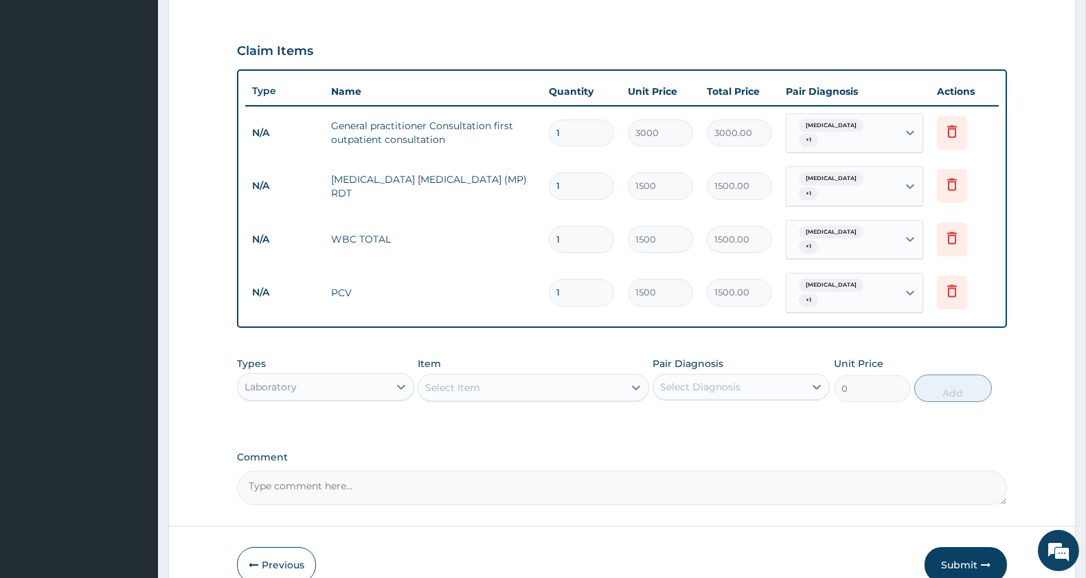
click at [556, 376] on div "Select Item" at bounding box center [520, 387] width 205 height 22
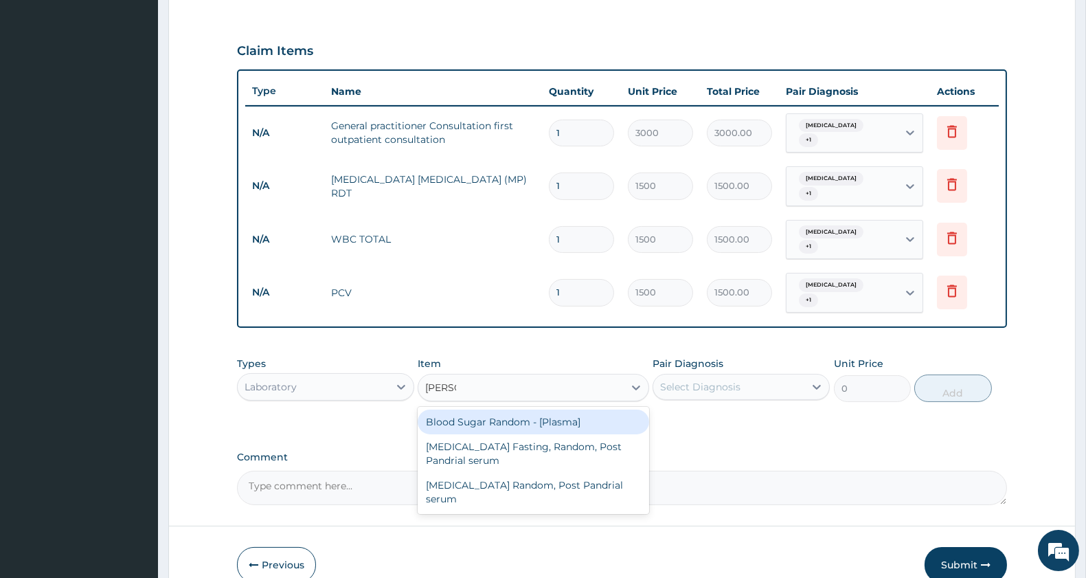
type input "random"
click at [527, 409] on div "Blood Sugar Random - [Plasma]" at bounding box center [533, 421] width 231 height 25
type input "1500"
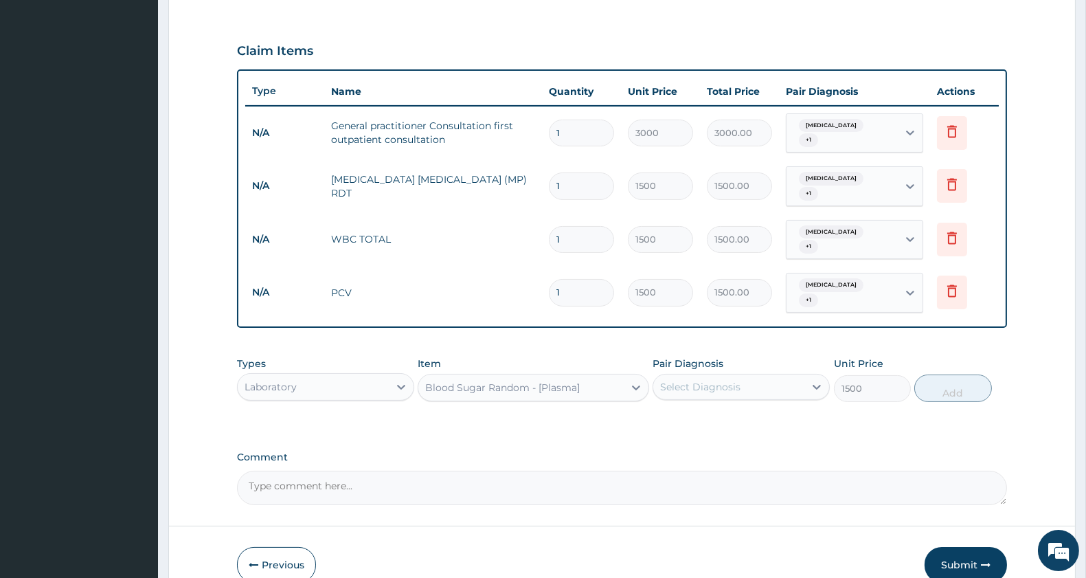
click at [694, 380] on div "Select Diagnosis" at bounding box center [700, 387] width 80 height 14
drag, startPoint x: 705, startPoint y: 395, endPoint x: 706, endPoint y: 403, distance: 7.7
click at [705, 414] on label "Sepsis" at bounding box center [717, 421] width 85 height 14
checkbox input "true"
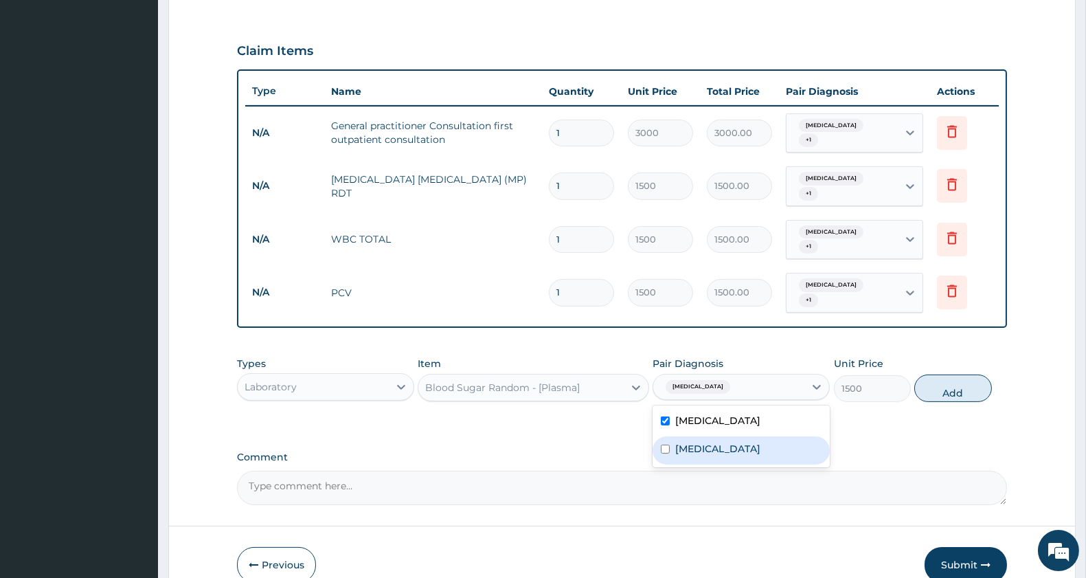
drag, startPoint x: 707, startPoint y: 422, endPoint x: 911, endPoint y: 359, distance: 213.6
click at [708, 442] on label "Malaria" at bounding box center [717, 449] width 85 height 14
checkbox input "true"
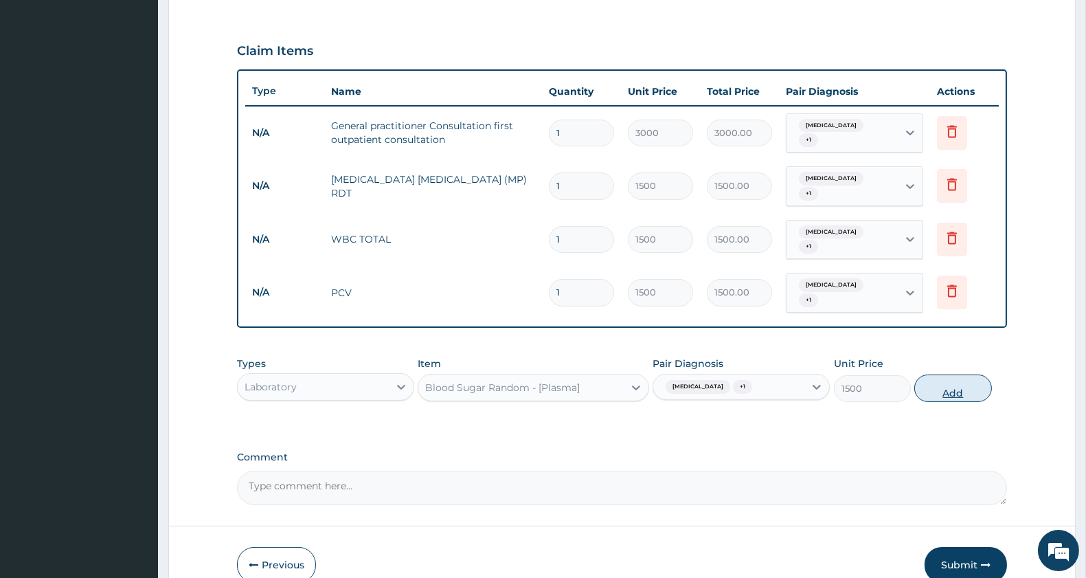
click at [957, 374] on button "Add" at bounding box center [952, 387] width 77 height 27
type input "0"
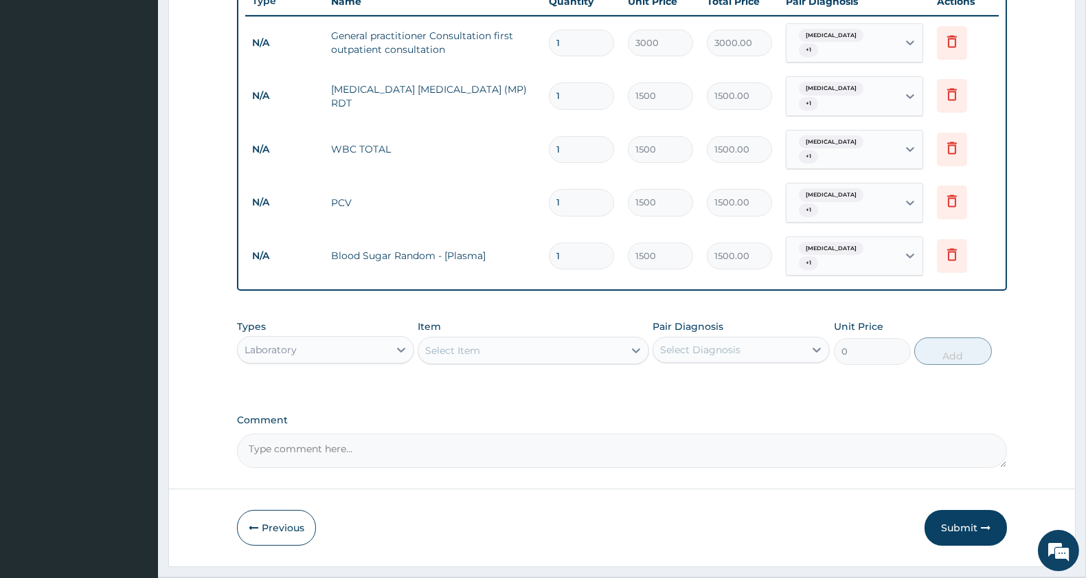
scroll to position [537, 0]
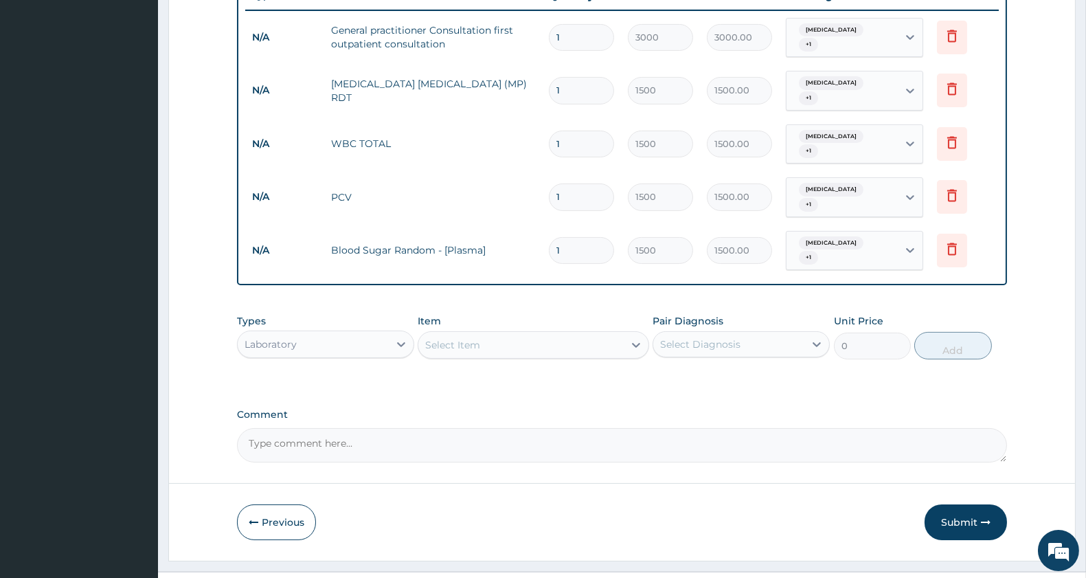
click at [288, 337] on div "Laboratory" at bounding box center [271, 344] width 52 height 14
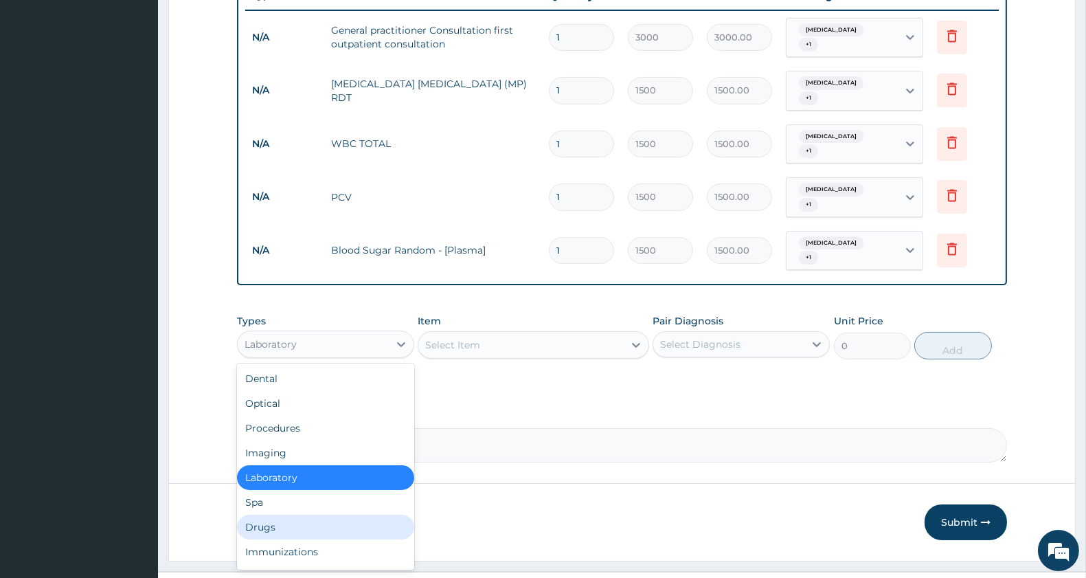
click at [275, 514] on div "Drugs" at bounding box center [325, 526] width 177 height 25
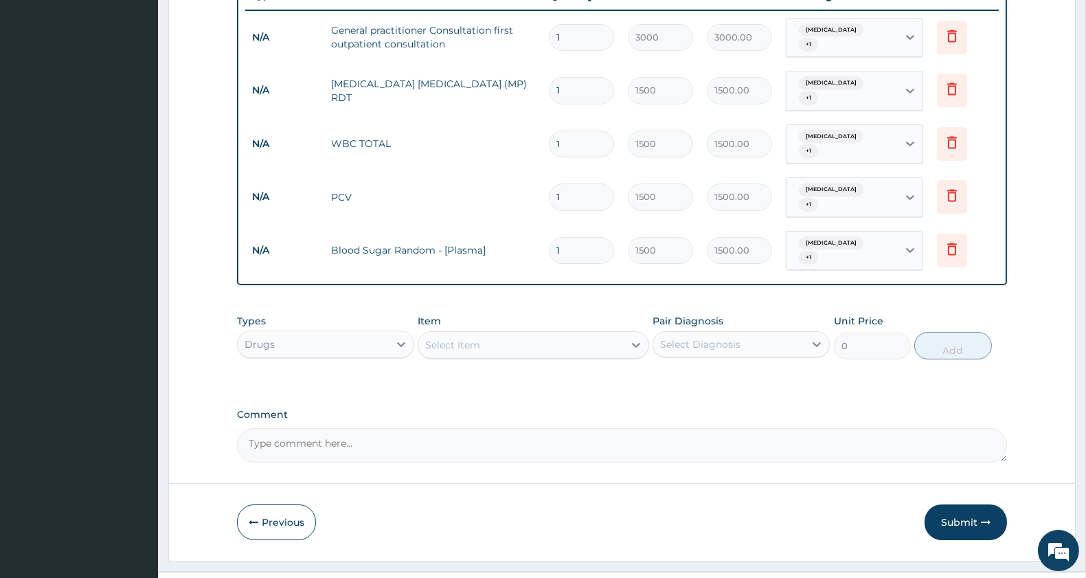
click at [501, 334] on div "Select Item" at bounding box center [520, 345] width 205 height 22
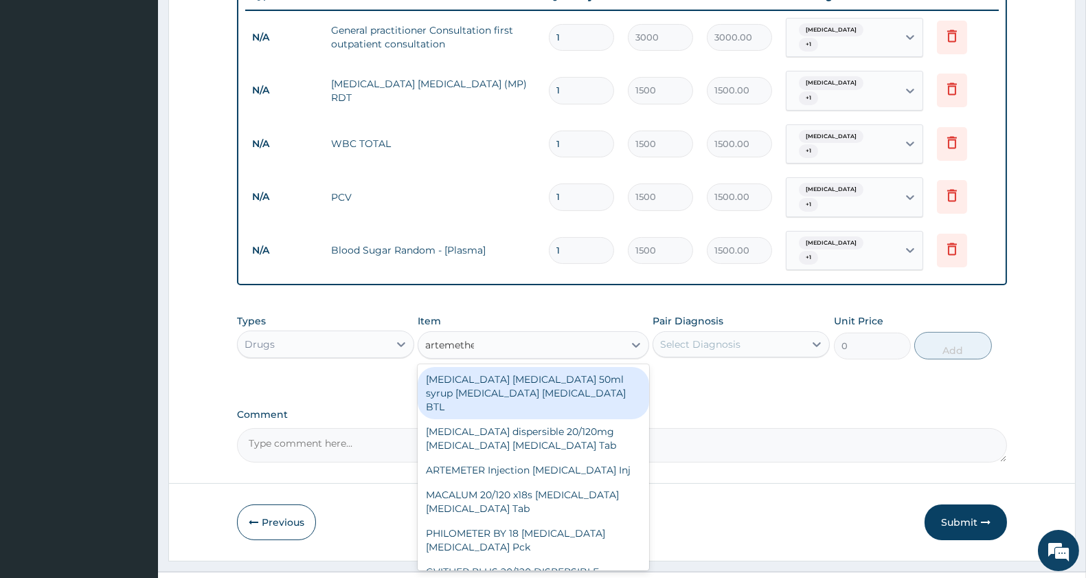
type input "artemether"
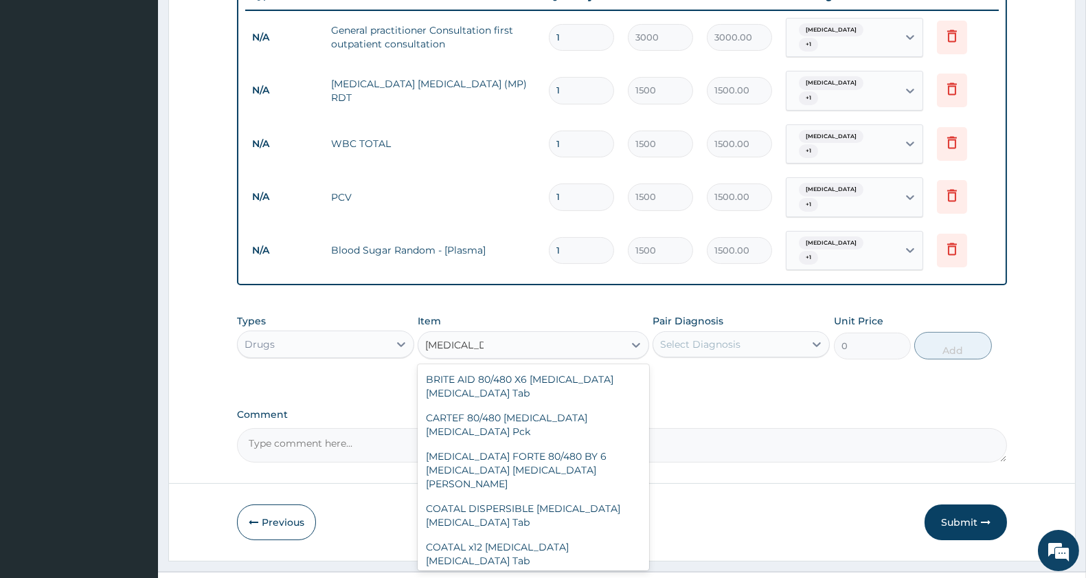
scroll to position [848, 0]
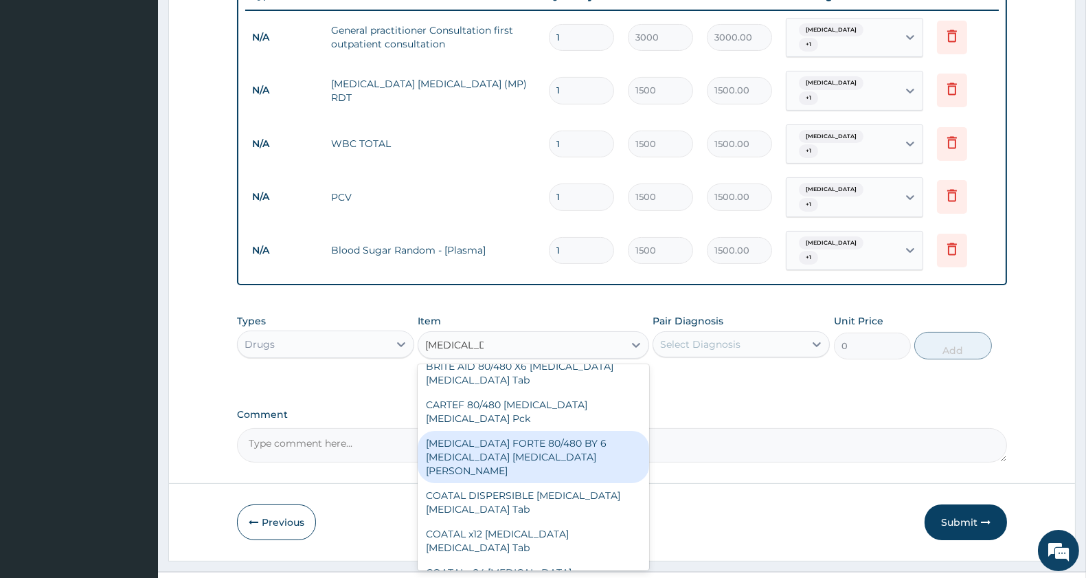
click at [532, 431] on div "COARTEM FORTE 80/480 BY 6 Artemether Lumefantrine Pck" at bounding box center [533, 457] width 231 height 52
type input "3220"
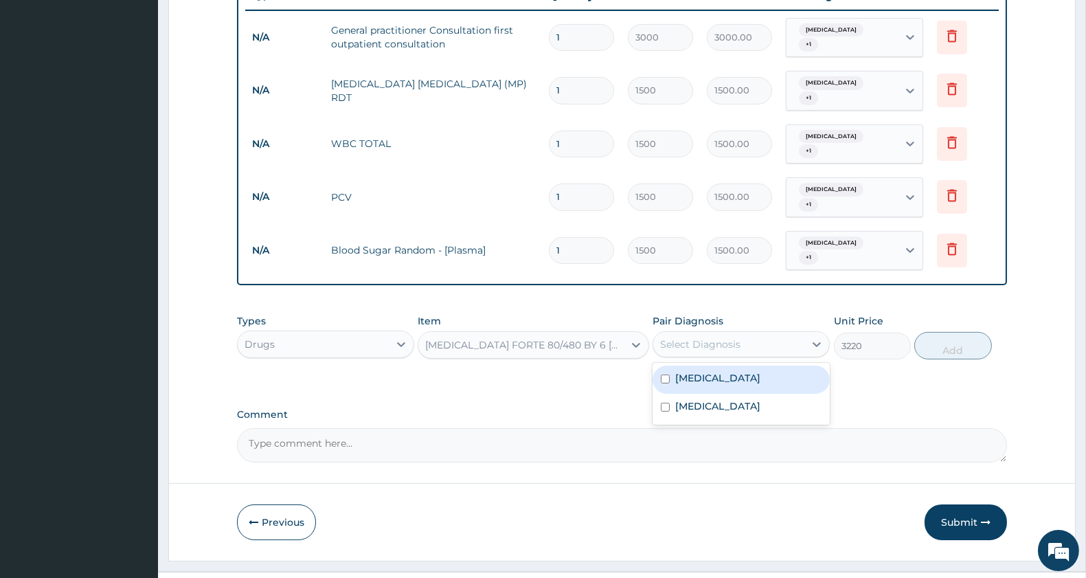
click at [692, 337] on div "Select Diagnosis" at bounding box center [700, 344] width 80 height 14
click at [688, 365] on div "Sepsis" at bounding box center [741, 379] width 177 height 28
checkbox input "true"
click at [685, 399] on label "Malaria" at bounding box center [717, 406] width 85 height 14
checkbox input "true"
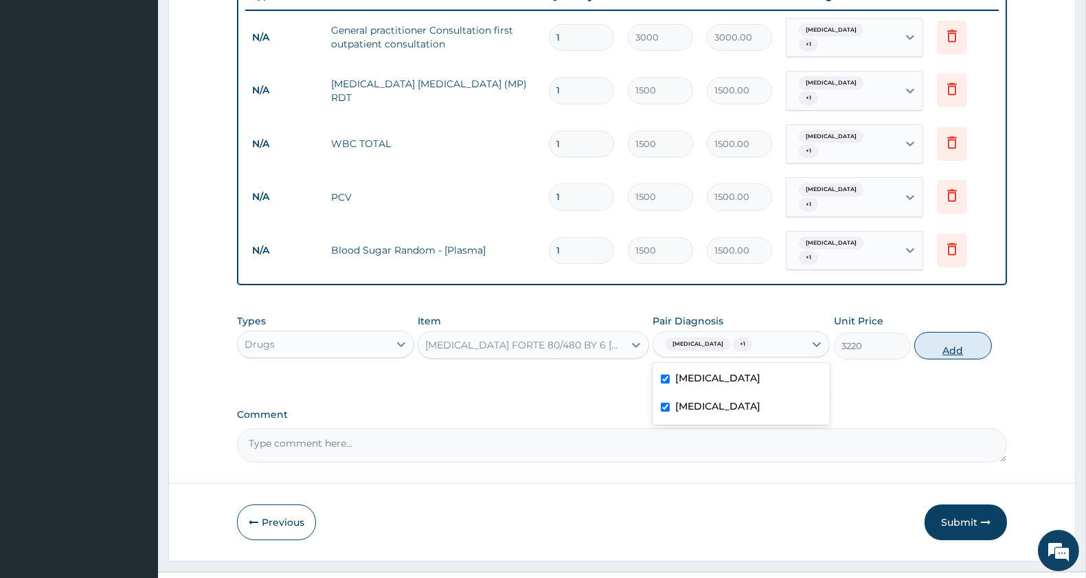
click at [930, 332] on button "Add" at bounding box center [952, 345] width 77 height 27
type input "0"
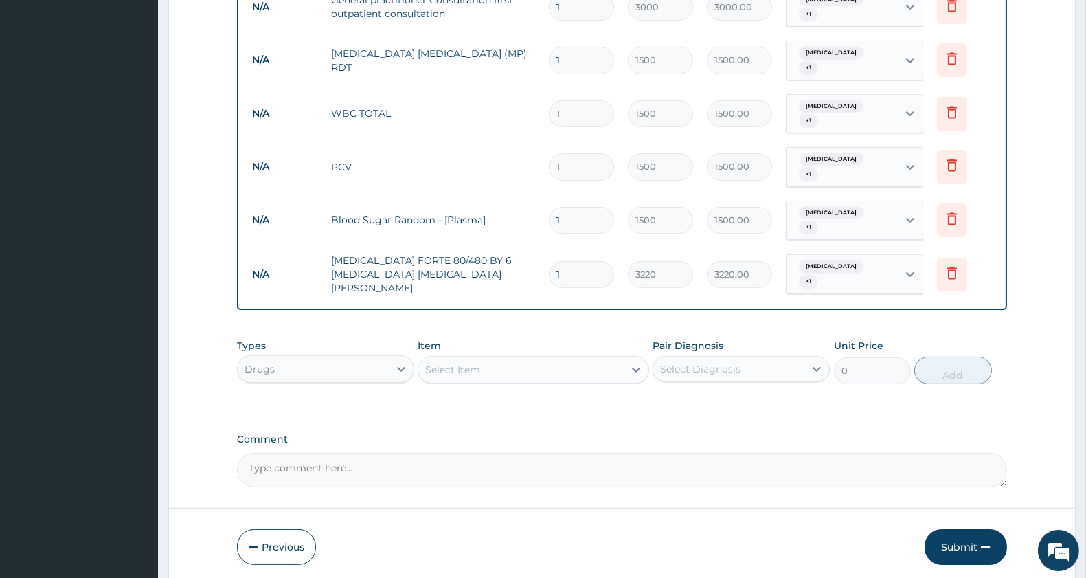
scroll to position [585, 0]
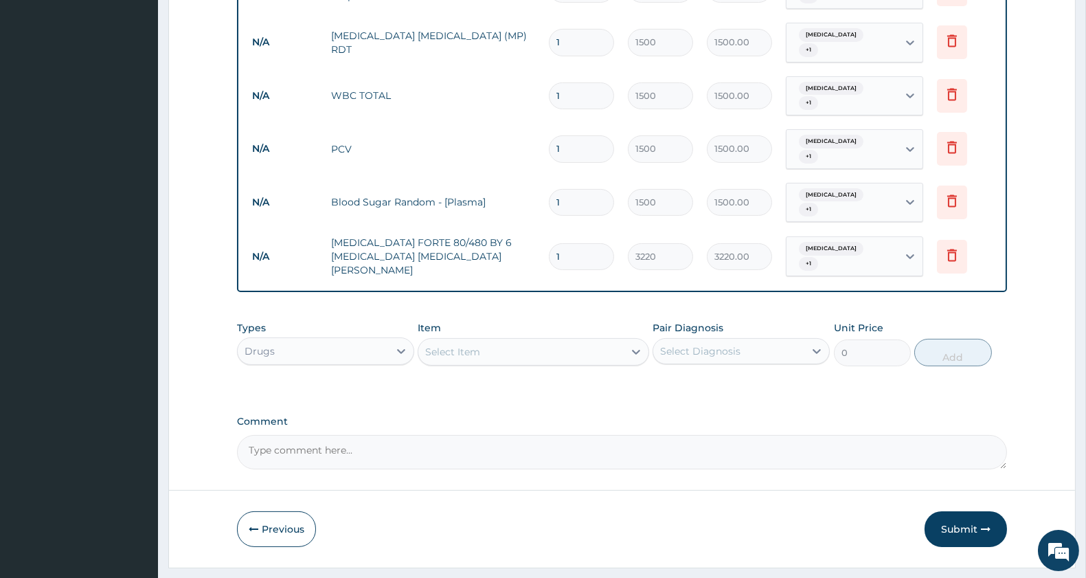
click at [474, 345] on div "Select Item" at bounding box center [452, 352] width 55 height 14
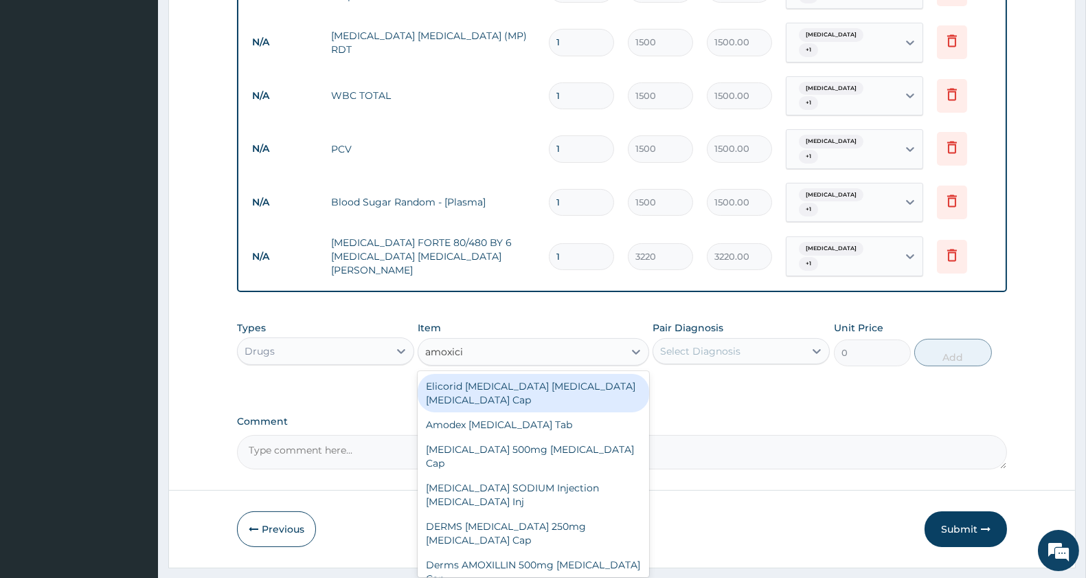
type input "amoxicill"
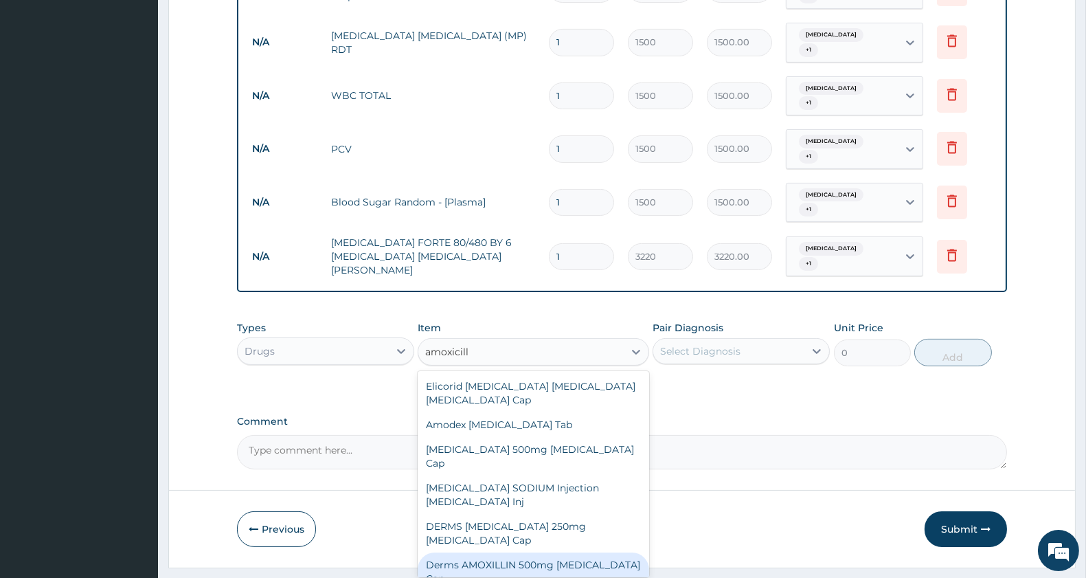
click at [562, 552] on div "Derms AMOXILLIN 500mg Amoxicillin Cap" at bounding box center [533, 571] width 231 height 38
type input "80.5"
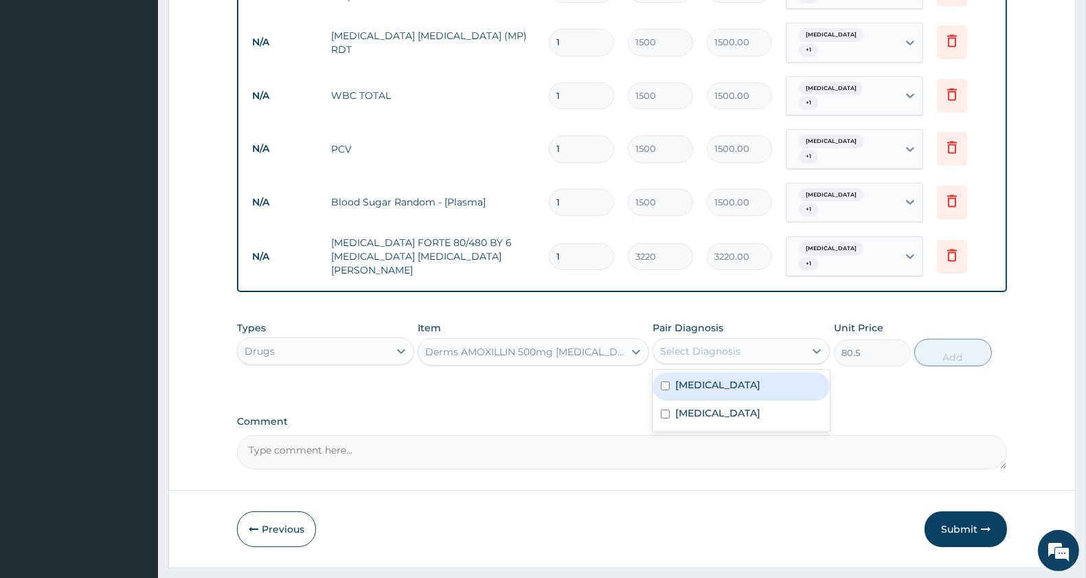
click at [699, 344] on div "Select Diagnosis" at bounding box center [700, 351] width 80 height 14
drag, startPoint x: 705, startPoint y: 353, endPoint x: 705, endPoint y: 372, distance: 18.6
click at [705, 378] on label "Sepsis" at bounding box center [717, 385] width 85 height 14
checkbox input "true"
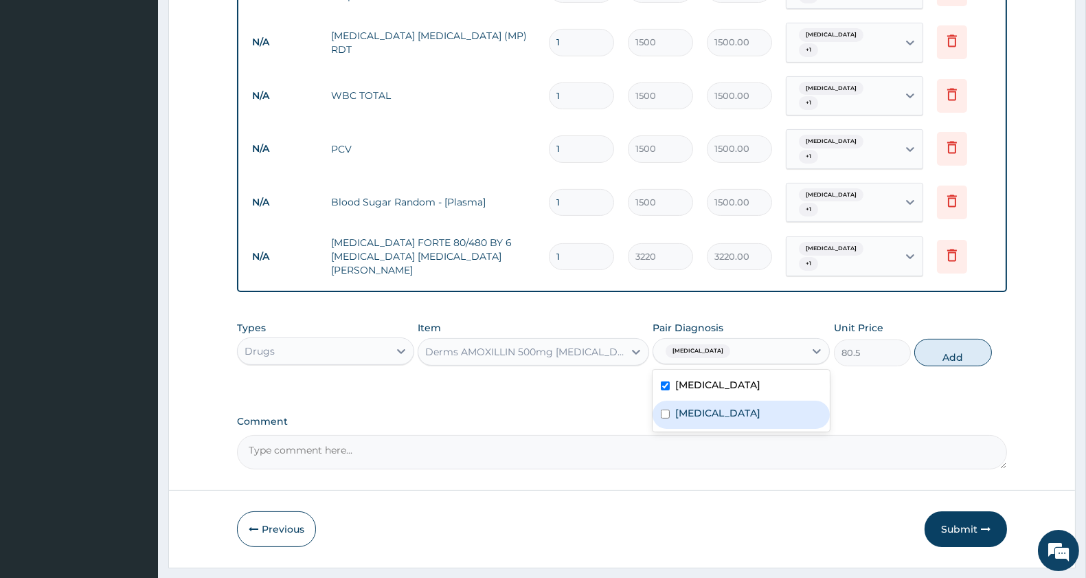
drag, startPoint x: 707, startPoint y: 381, endPoint x: 960, endPoint y: 331, distance: 257.0
click at [710, 406] on label "Malaria" at bounding box center [717, 413] width 85 height 14
checkbox input "true"
click at [952, 339] on button "Add" at bounding box center [952, 352] width 77 height 27
type input "0"
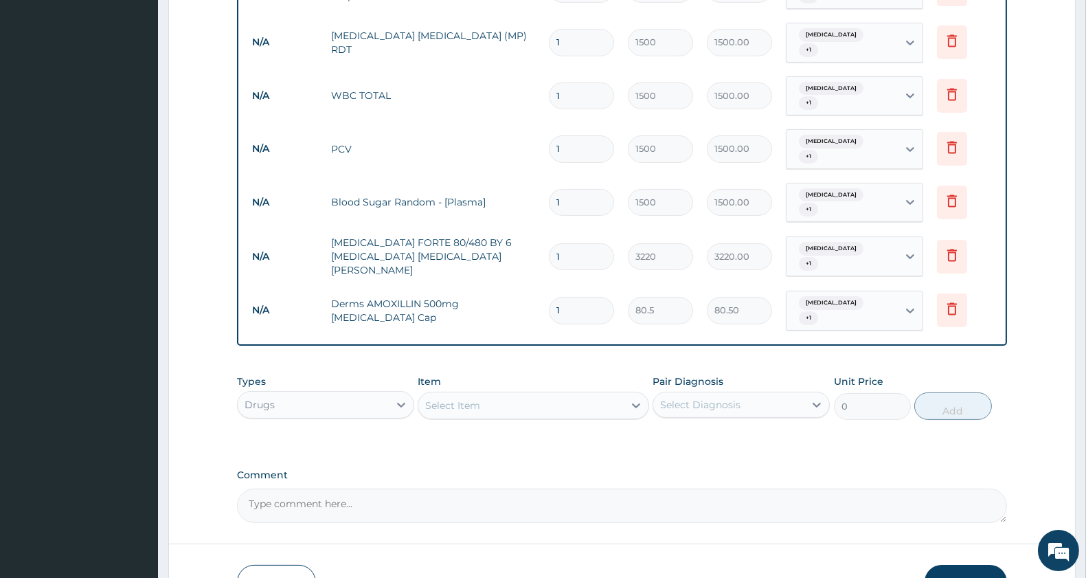
type input "15"
type input "1207.50"
type input "15"
drag, startPoint x: 486, startPoint y: 362, endPoint x: 506, endPoint y: 367, distance: 20.5
click at [488, 394] on div "Select Item" at bounding box center [520, 405] width 205 height 22
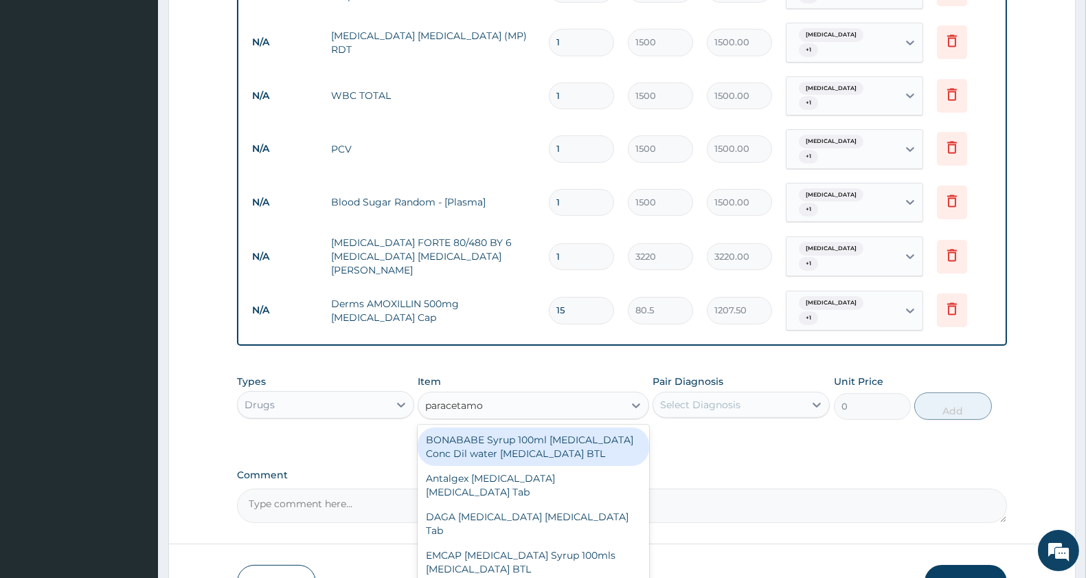
type input "paracetamol"
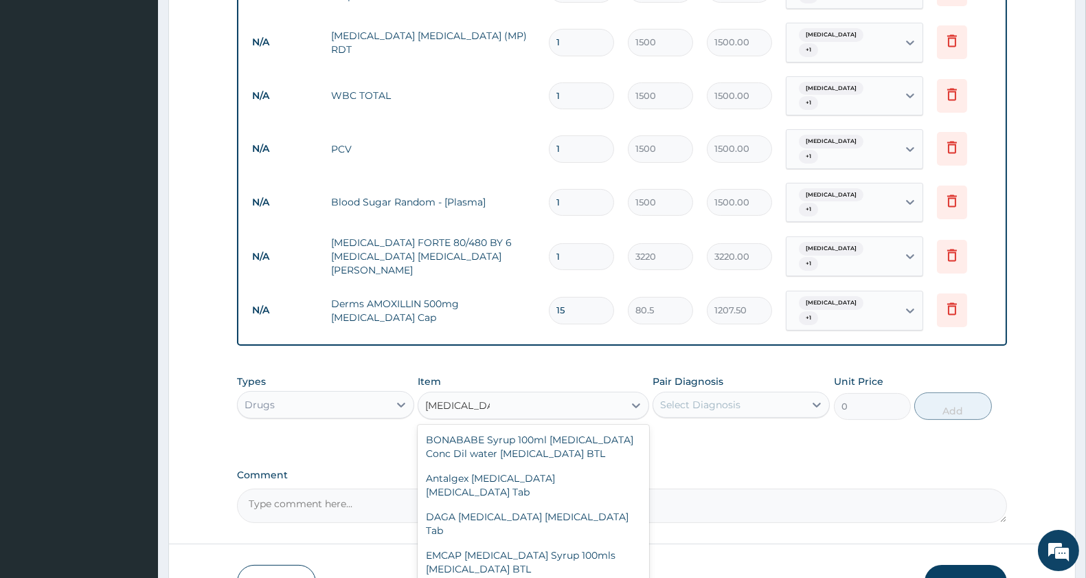
type input "11.5"
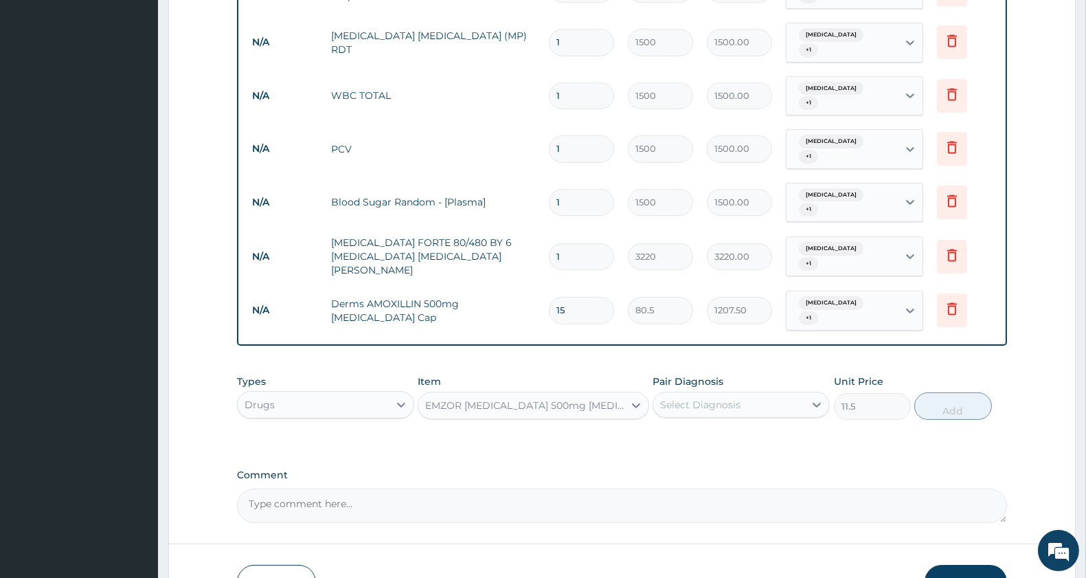
click at [688, 398] on div "Select Diagnosis" at bounding box center [700, 405] width 80 height 14
drag, startPoint x: 698, startPoint y: 401, endPoint x: 699, endPoint y: 416, distance: 15.2
click at [698, 431] on label "Sepsis" at bounding box center [717, 438] width 85 height 14
checkbox input "true"
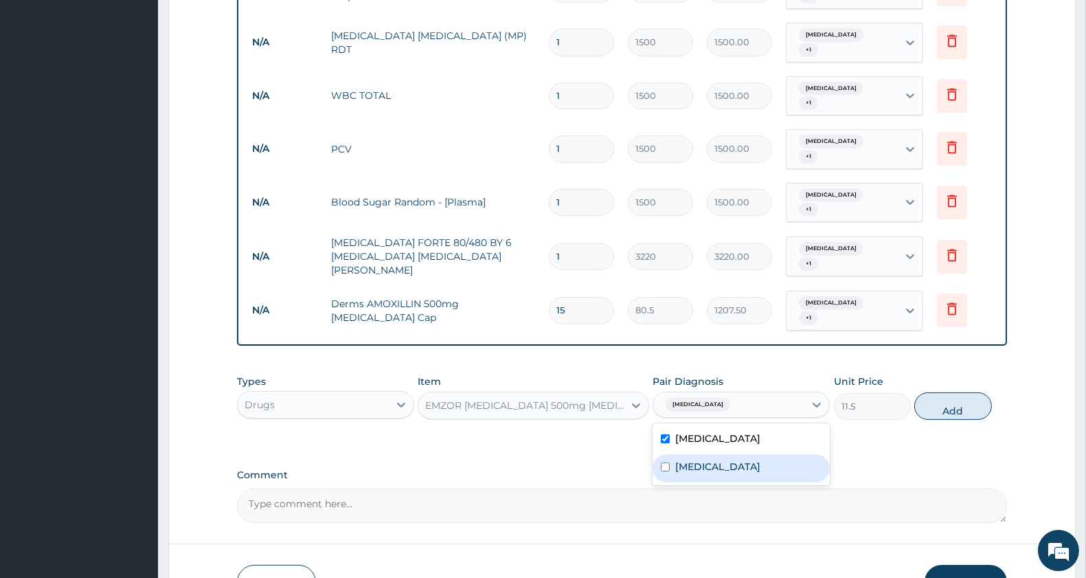
drag, startPoint x: 701, startPoint y: 424, endPoint x: 866, endPoint y: 380, distance: 170.8
click at [704, 460] on label "Malaria" at bounding box center [717, 467] width 85 height 14
checkbox input "true"
click at [940, 392] on button "Add" at bounding box center [952, 405] width 77 height 27
type input "0"
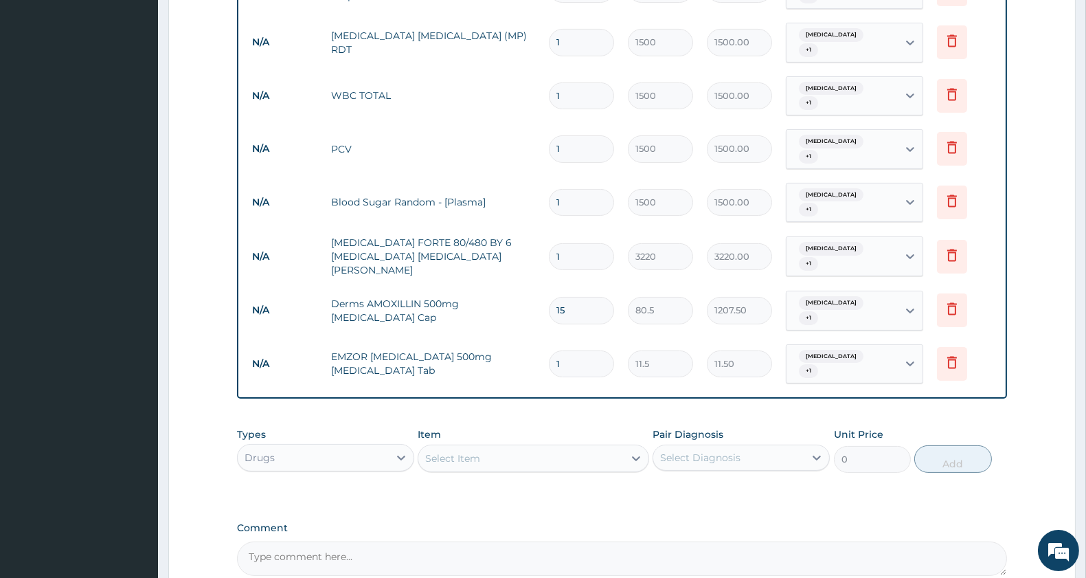
type input "18"
type input "207.00"
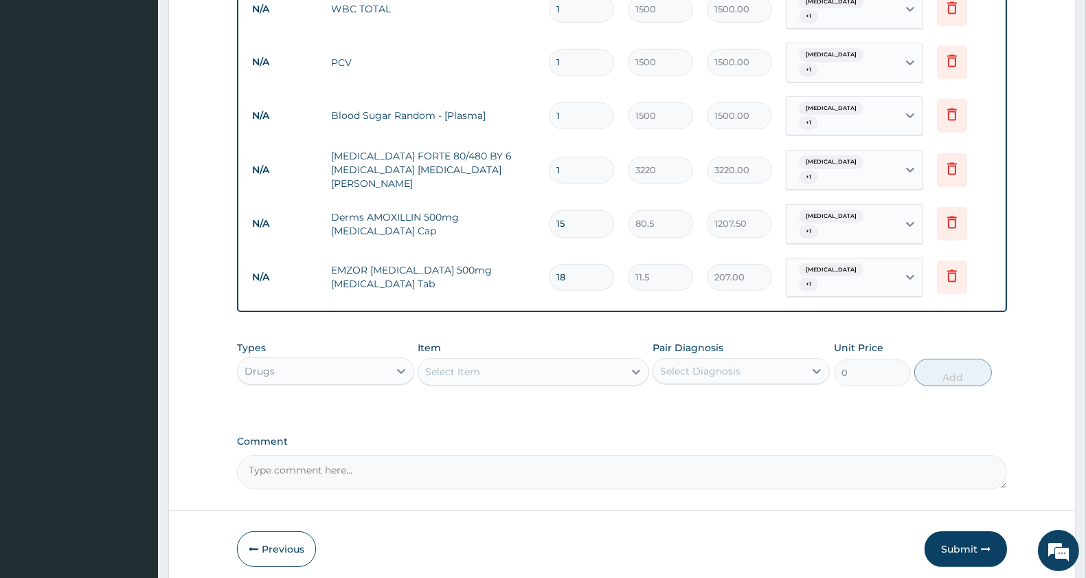
scroll to position [681, 0]
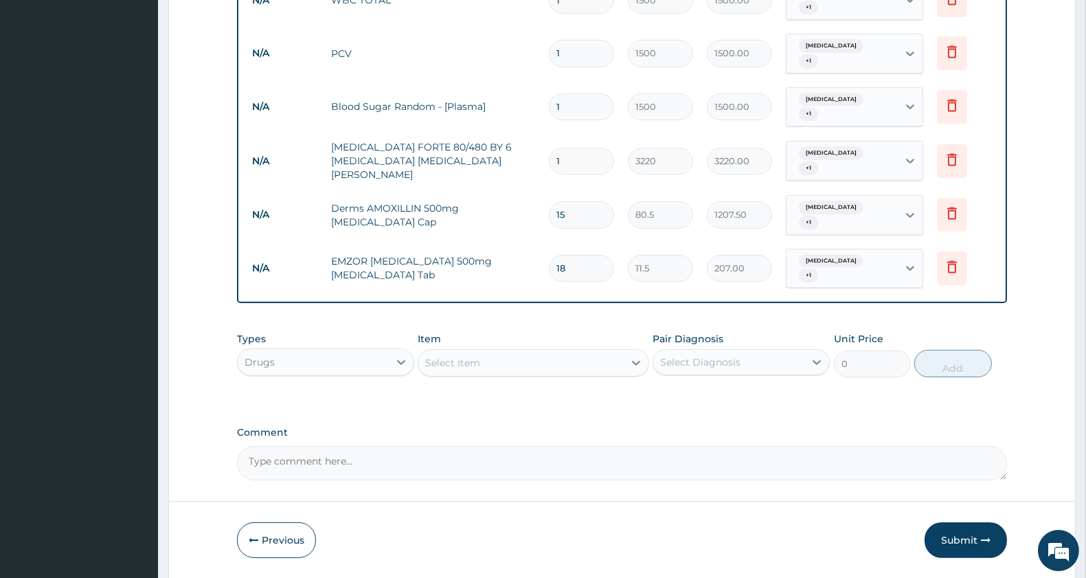
type input "18"
click at [479, 356] on div "Select Item" at bounding box center [452, 363] width 55 height 14
type input "lorat"
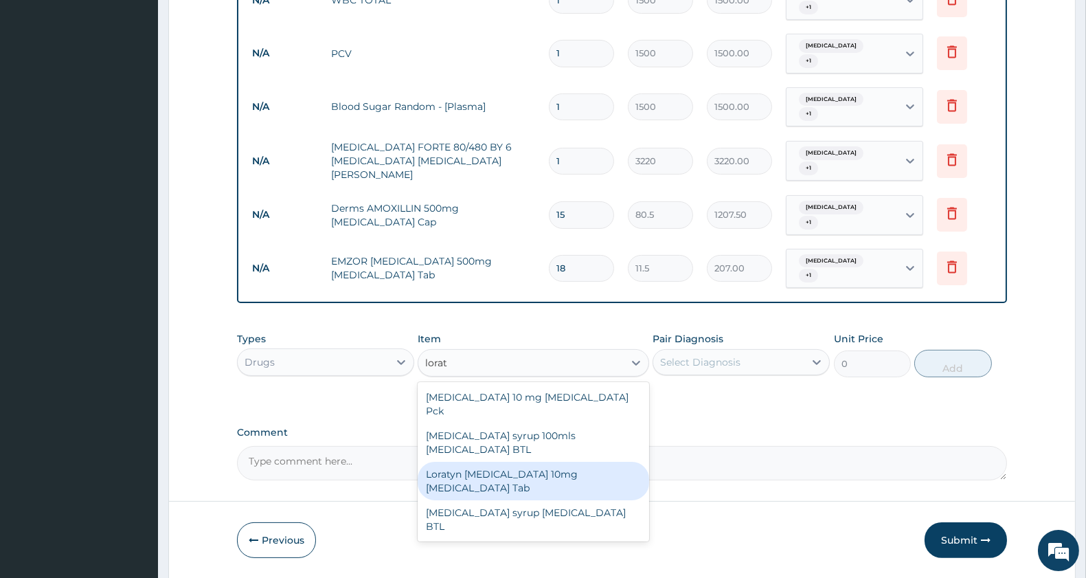
click at [587, 462] on div "Loratyn Loratadine 10mg Loratadine Tab" at bounding box center [533, 481] width 231 height 38
type input "51.75"
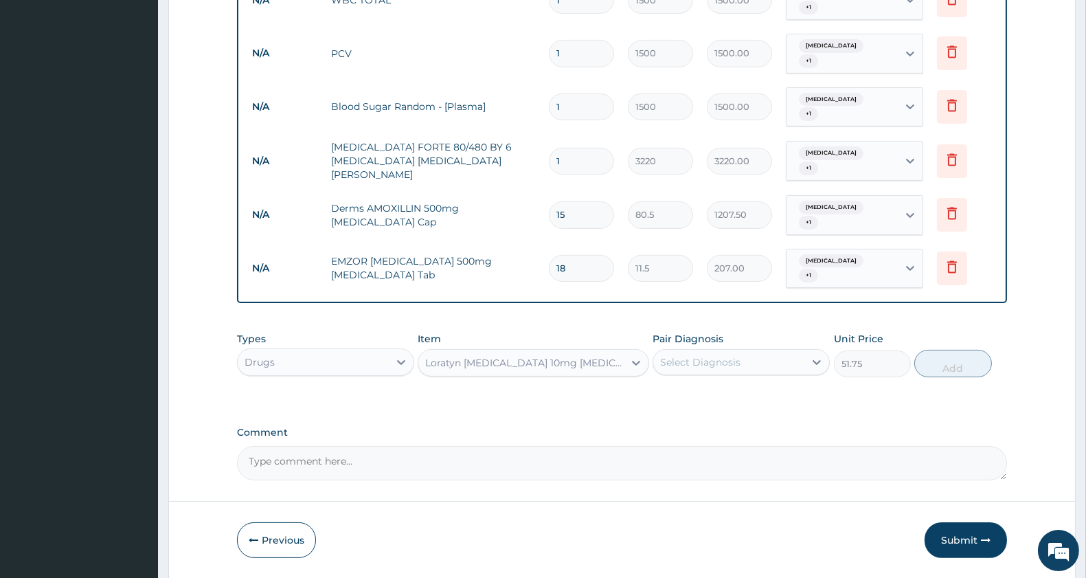
click at [717, 355] on div "Select Diagnosis" at bounding box center [700, 362] width 80 height 14
drag, startPoint x: 698, startPoint y: 340, endPoint x: 701, endPoint y: 365, distance: 24.9
click at [698, 383] on div "Sepsis" at bounding box center [741, 397] width 177 height 28
checkbox input "true"
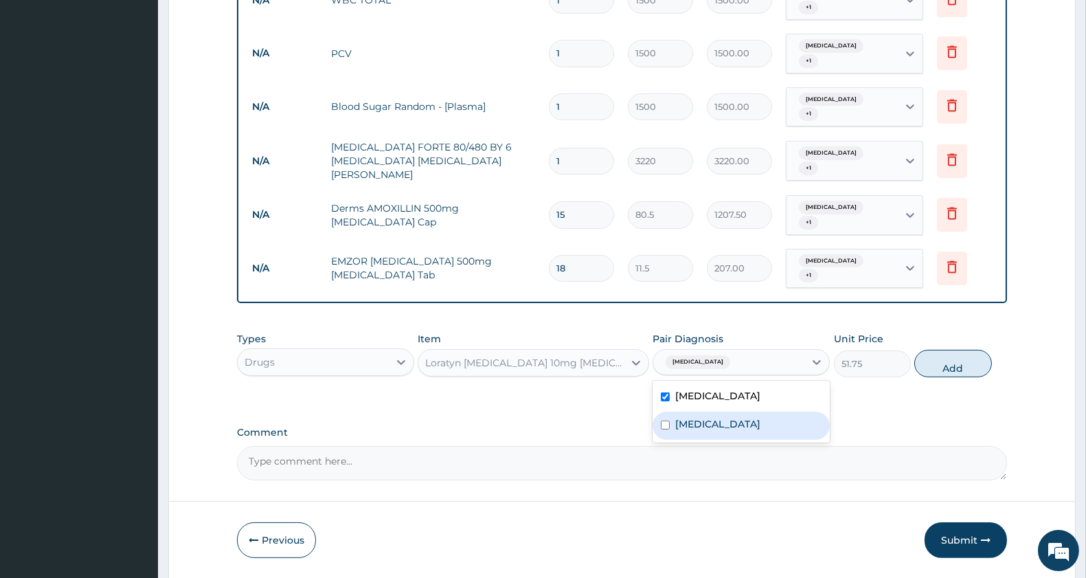
drag, startPoint x: 699, startPoint y: 378, endPoint x: 780, endPoint y: 372, distance: 81.3
click at [701, 417] on label "Malaria" at bounding box center [717, 424] width 85 height 14
checkbox input "true"
click at [956, 350] on button "Add" at bounding box center [952, 363] width 77 height 27
type input "0"
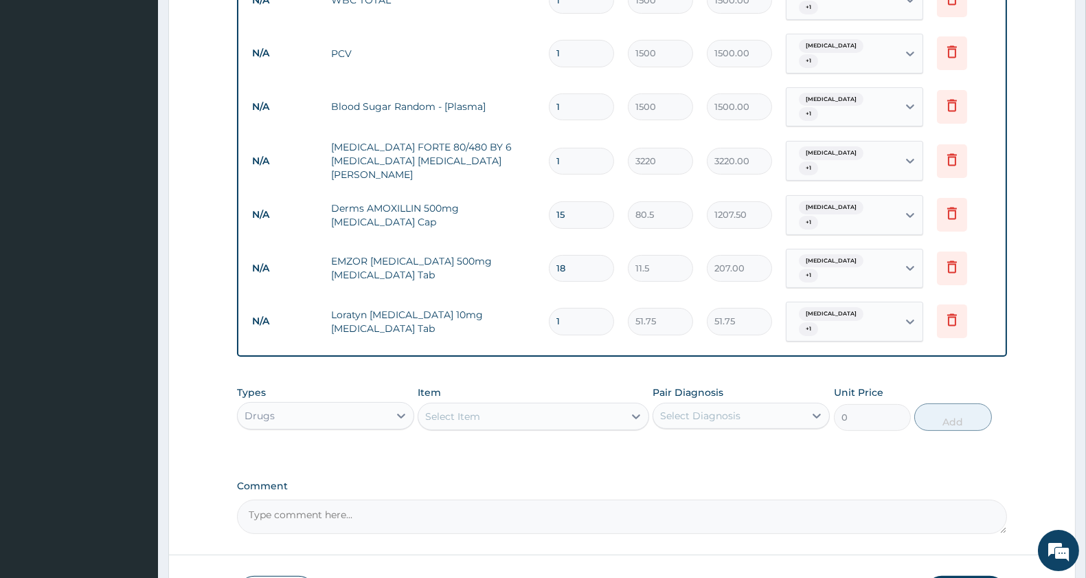
type input "14"
type input "724.50"
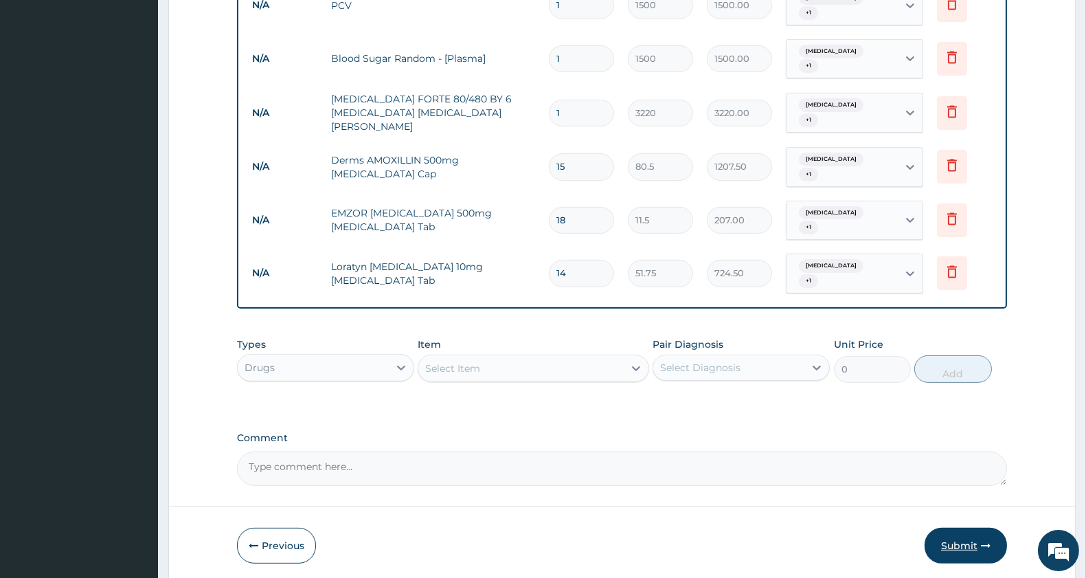
type input "14"
click at [969, 528] on button "Submit" at bounding box center [966, 546] width 82 height 36
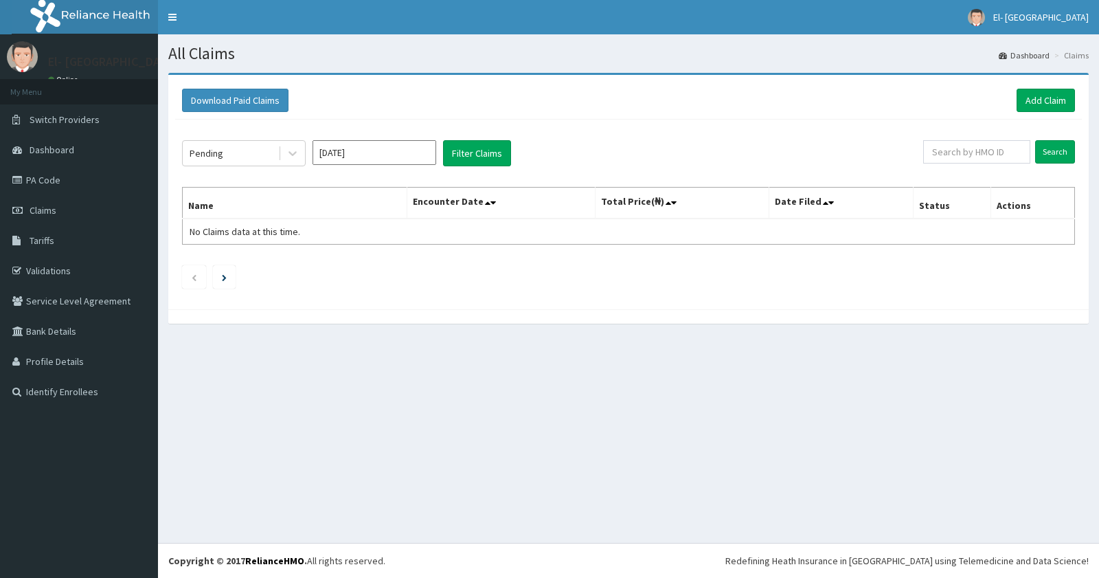
click at [379, 131] on div "Pending [DATE] Filter Claims Search Name Encounter Date Total Price(₦) Date Fil…" at bounding box center [628, 211] width 907 height 183
click at [381, 142] on input "Sep 2025" at bounding box center [375, 152] width 124 height 25
type input "Aug 2025"
click at [459, 144] on button "Filter Claims" at bounding box center [477, 153] width 68 height 26
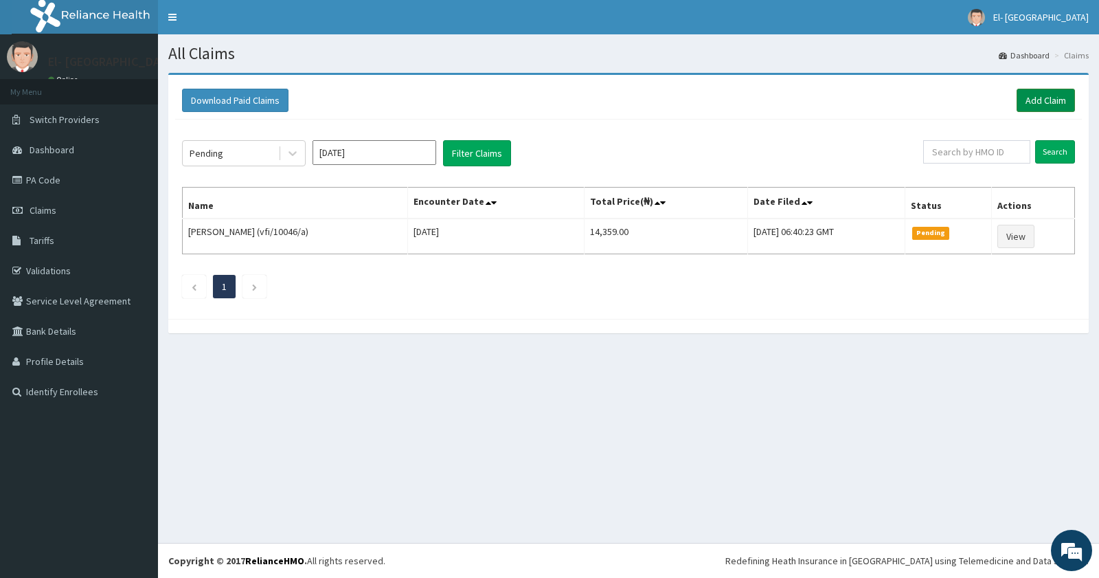
click at [1041, 93] on link "Add Claim" at bounding box center [1046, 100] width 58 height 23
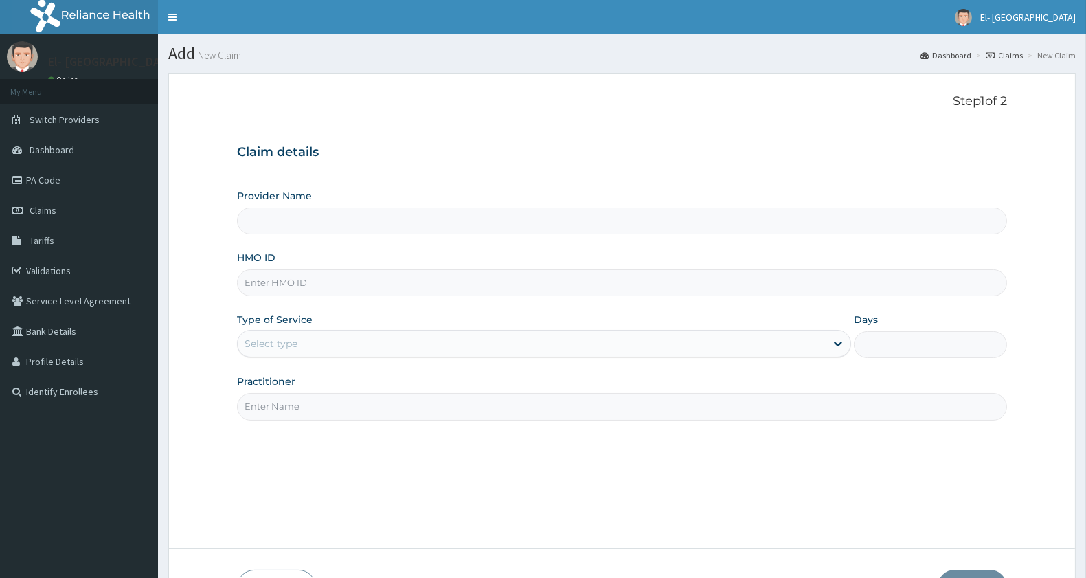
type input "El-Dunamis Medical Centre"
click at [304, 282] on input "HMO ID" at bounding box center [622, 282] width 770 height 27
type input "NGD/10017/A"
click at [308, 346] on div "Select type" at bounding box center [532, 343] width 588 height 22
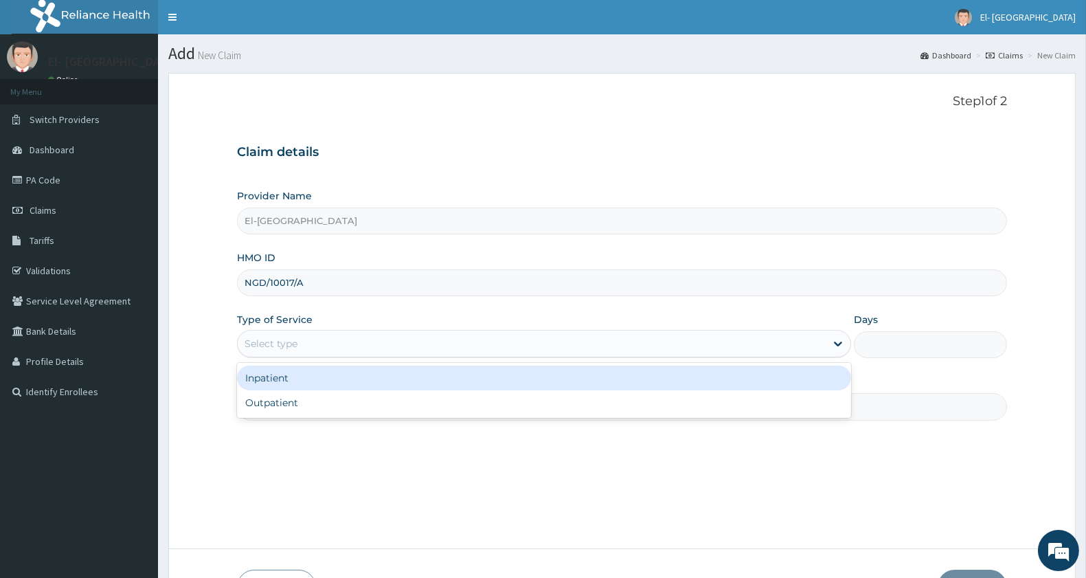
click at [301, 374] on div "Inpatient" at bounding box center [544, 377] width 614 height 25
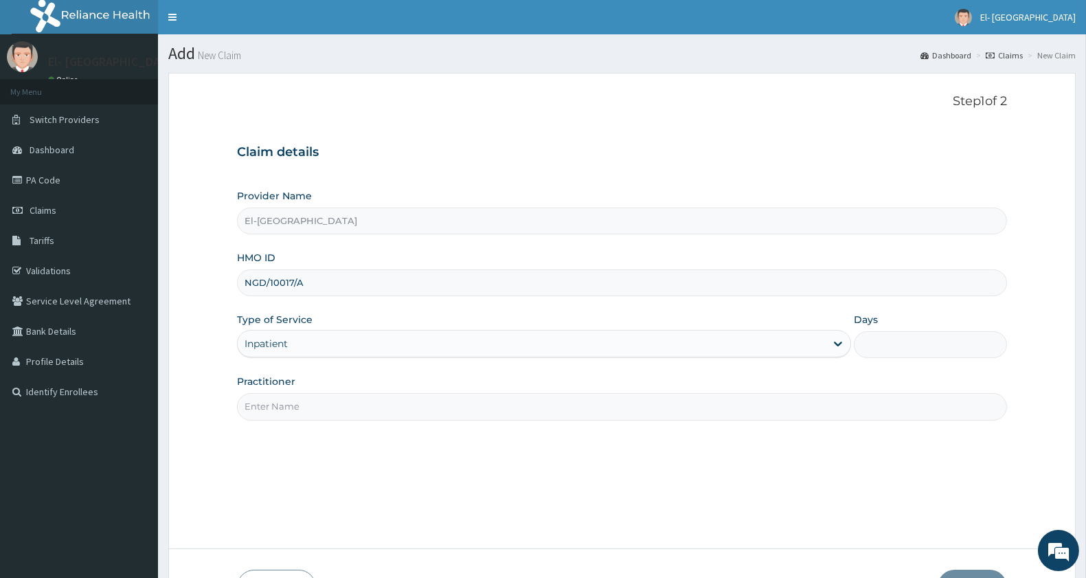
drag, startPoint x: 893, startPoint y: 335, endPoint x: 891, endPoint y: 346, distance: 11.2
click at [892, 338] on input "Days" at bounding box center [930, 344] width 153 height 27
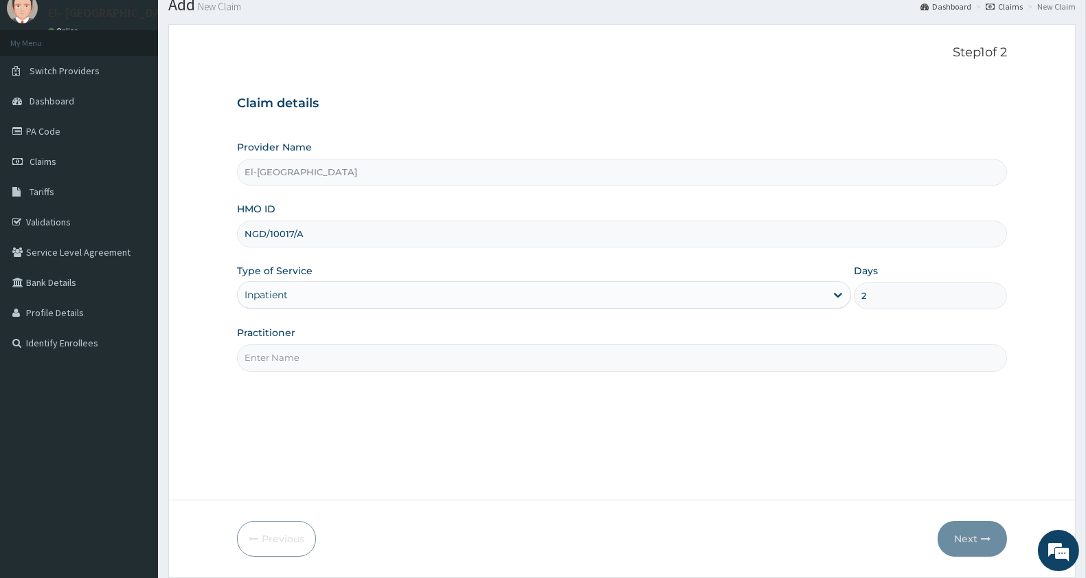
scroll to position [76, 0]
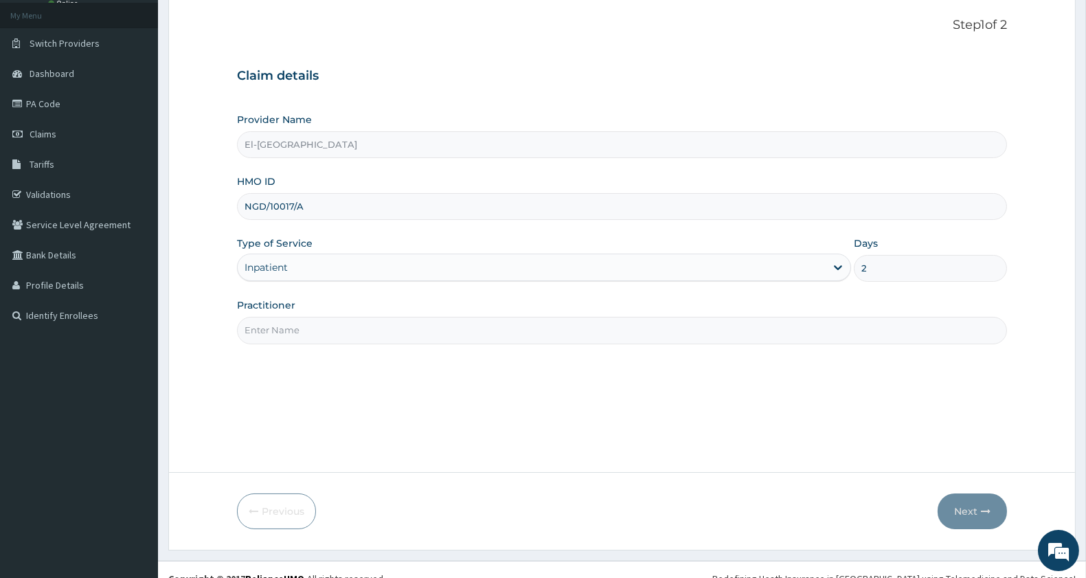
type input "2"
click at [315, 330] on input "Practitioner" at bounding box center [622, 330] width 770 height 27
type input "DR JOHN'"
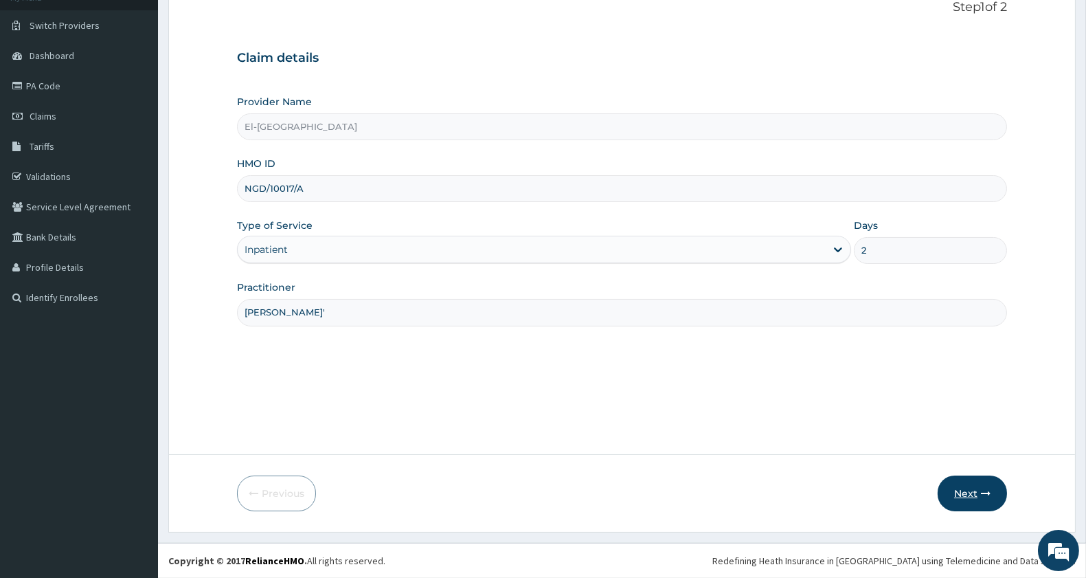
click at [960, 483] on button "Next" at bounding box center [972, 493] width 69 height 36
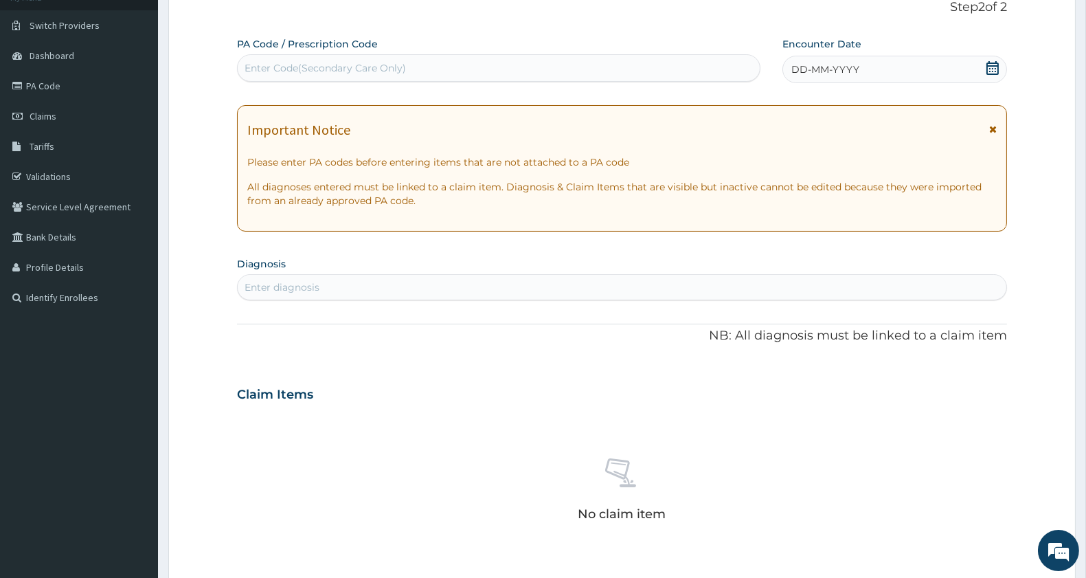
click at [383, 58] on div "Enter Code(Secondary Care Only)" at bounding box center [499, 68] width 522 height 22
drag, startPoint x: 341, startPoint y: 69, endPoint x: 287, endPoint y: 69, distance: 54.3
click at [287, 69] on div "Enter Code(Secondary Care Only)" at bounding box center [325, 68] width 161 height 14
paste input "PA/77EA1C"
type input "PA/77EA1C"
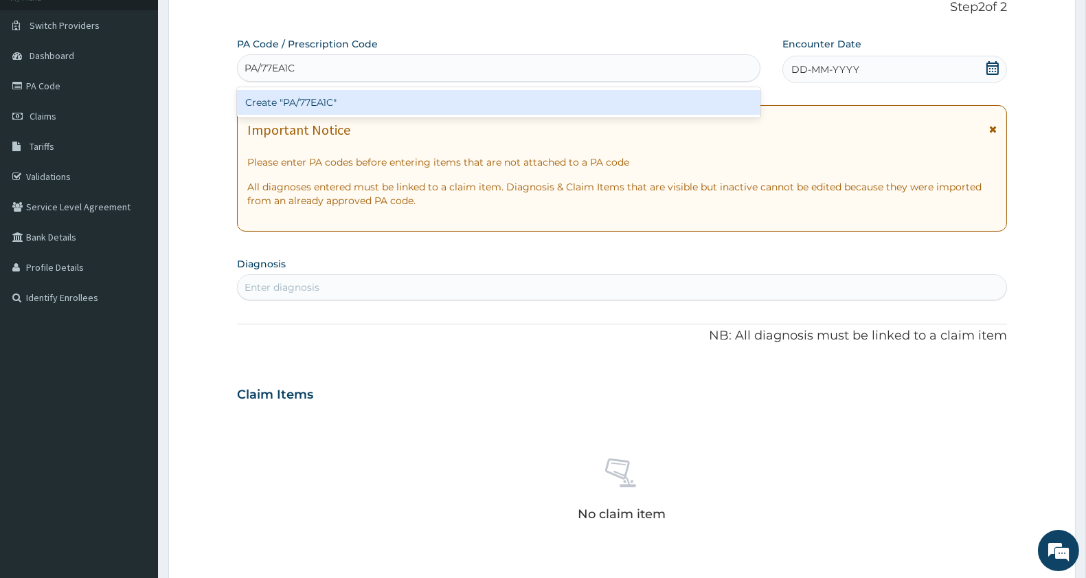
click at [313, 98] on div "Create "PA/77EA1C"" at bounding box center [498, 102] width 523 height 25
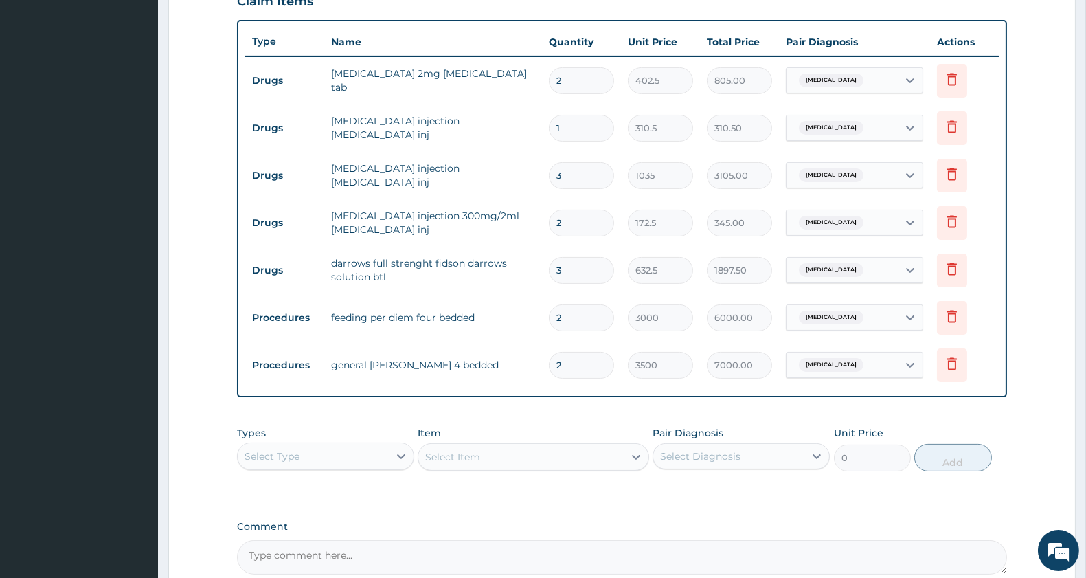
scroll to position [567, 0]
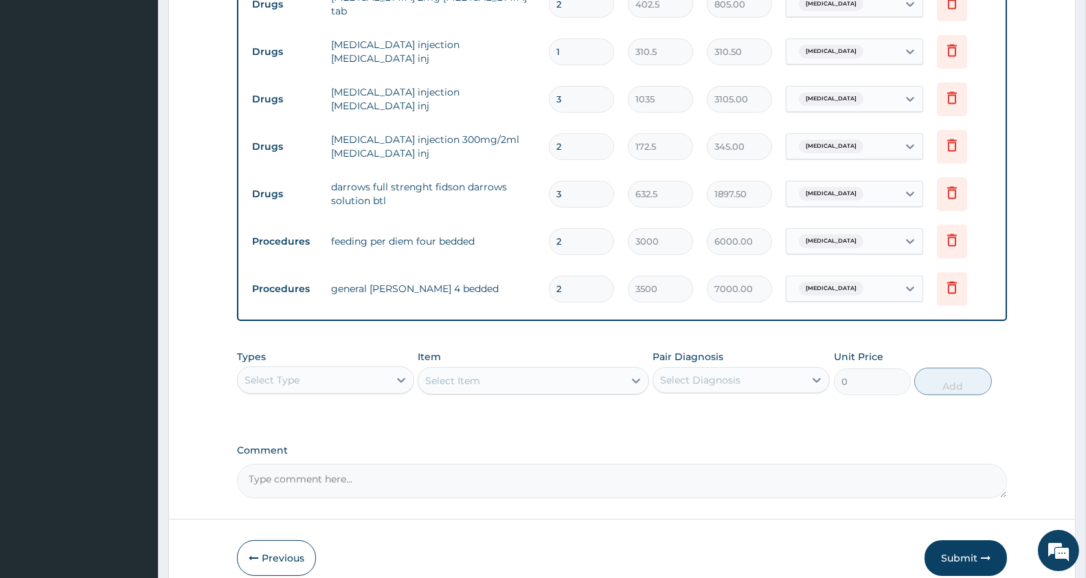
click at [374, 387] on div "Select Type" at bounding box center [313, 380] width 151 height 22
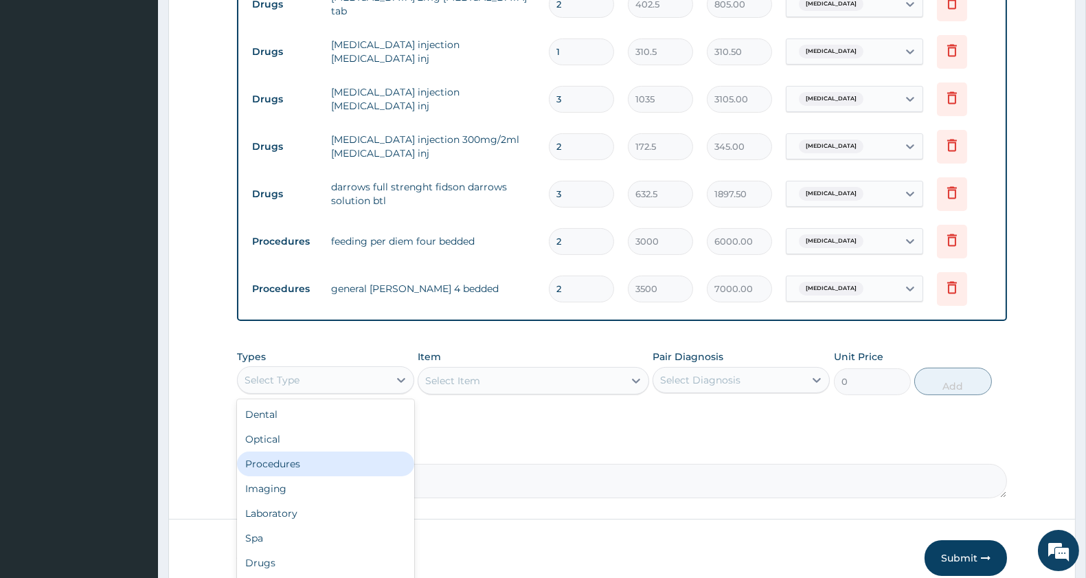
click at [328, 466] on div "Procedures" at bounding box center [325, 463] width 177 height 25
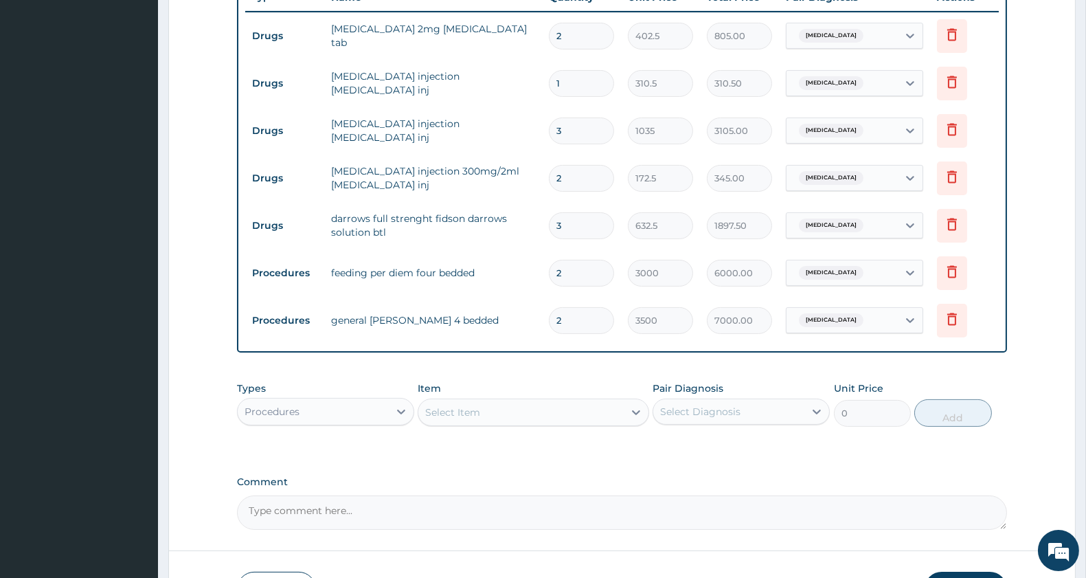
scroll to position [633, 0]
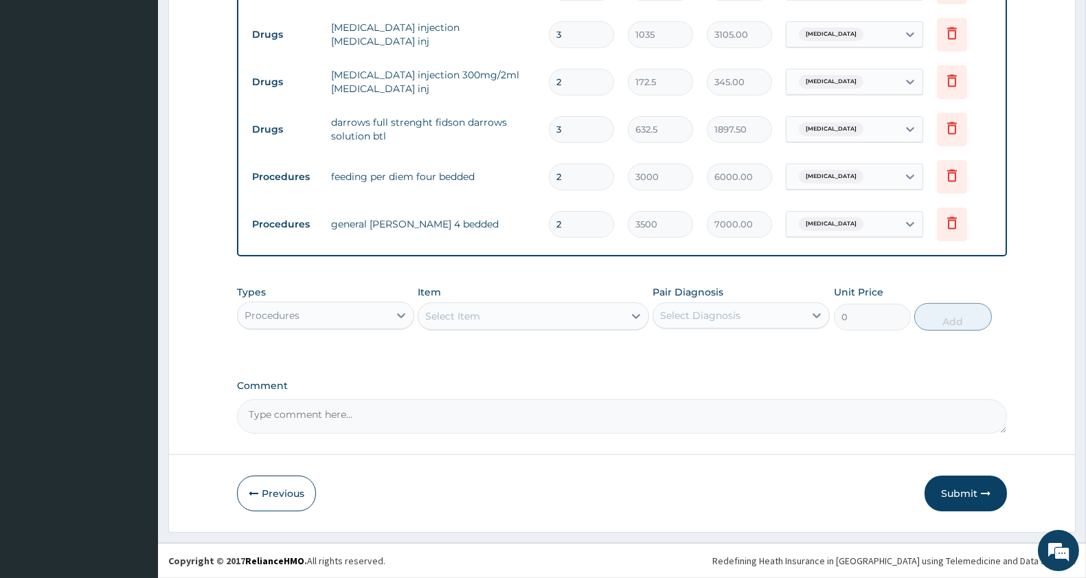
drag, startPoint x: 461, startPoint y: 328, endPoint x: 461, endPoint y: 317, distance: 10.3
click at [460, 318] on div "Select Item" at bounding box center [533, 315] width 231 height 27
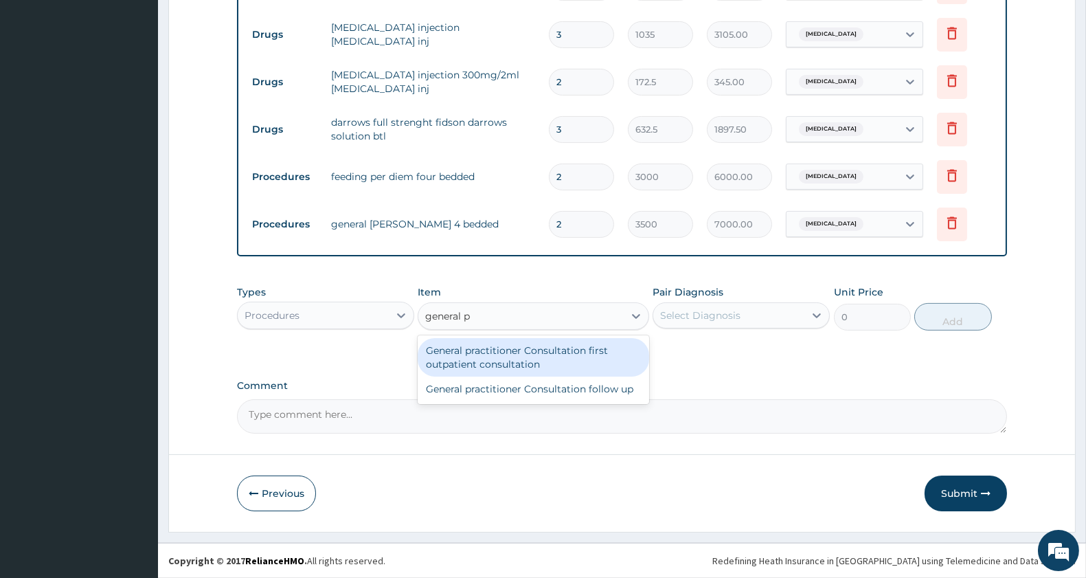
type input "general pr"
click at [544, 356] on div "General practitioner Consultation first outpatient consultation" at bounding box center [533, 357] width 231 height 38
type input "3000"
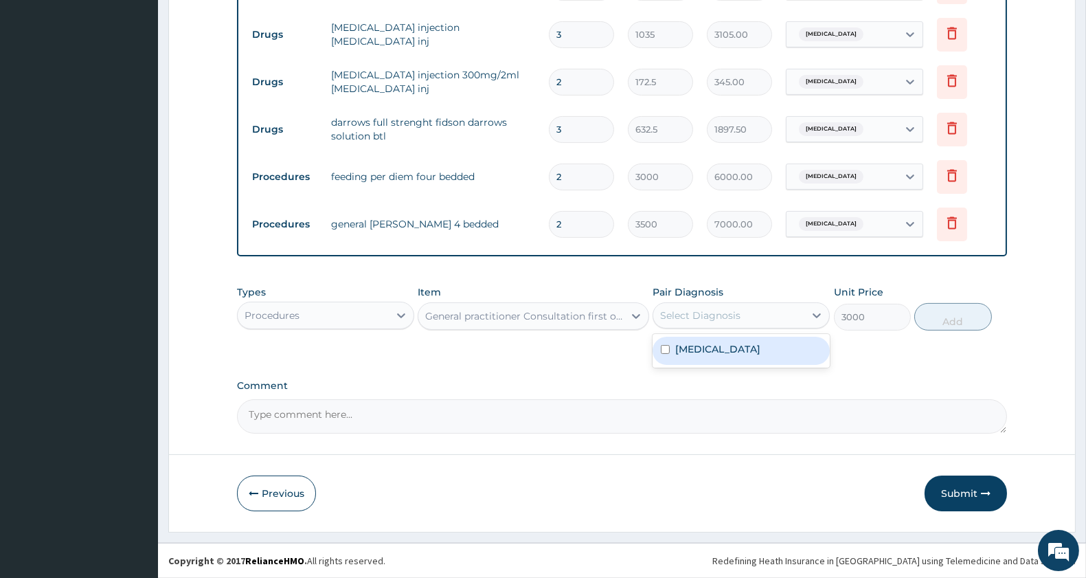
click at [740, 310] on div "Select Diagnosis" at bounding box center [700, 315] width 80 height 14
click at [729, 356] on div "Acute gastroenteritis" at bounding box center [741, 351] width 177 height 28
checkbox input "true"
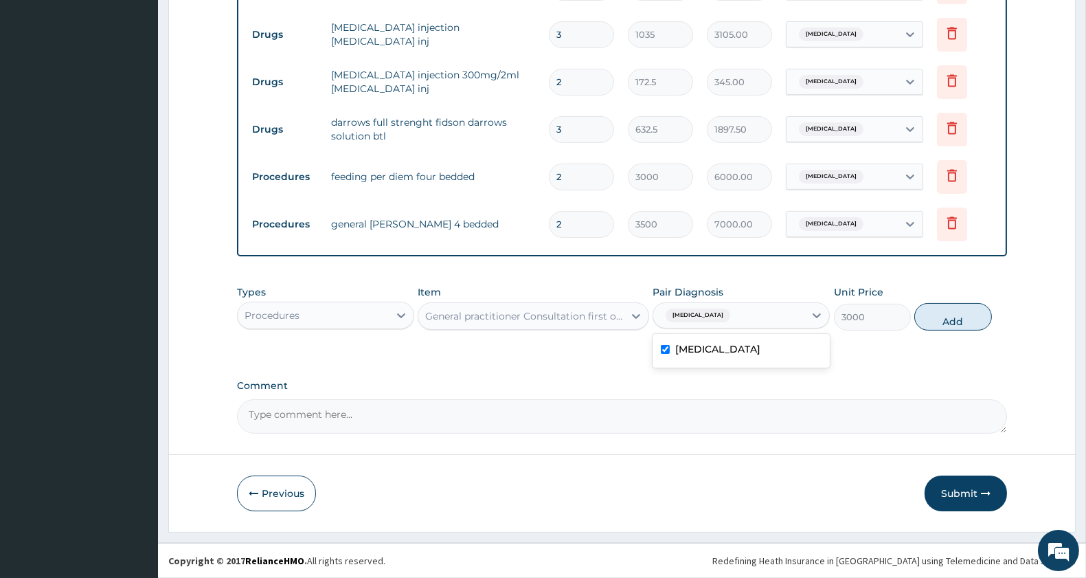
drag, startPoint x: 937, startPoint y: 317, endPoint x: 629, endPoint y: 313, distance: 307.7
click at [938, 317] on button "Add" at bounding box center [952, 316] width 77 height 27
type input "0"
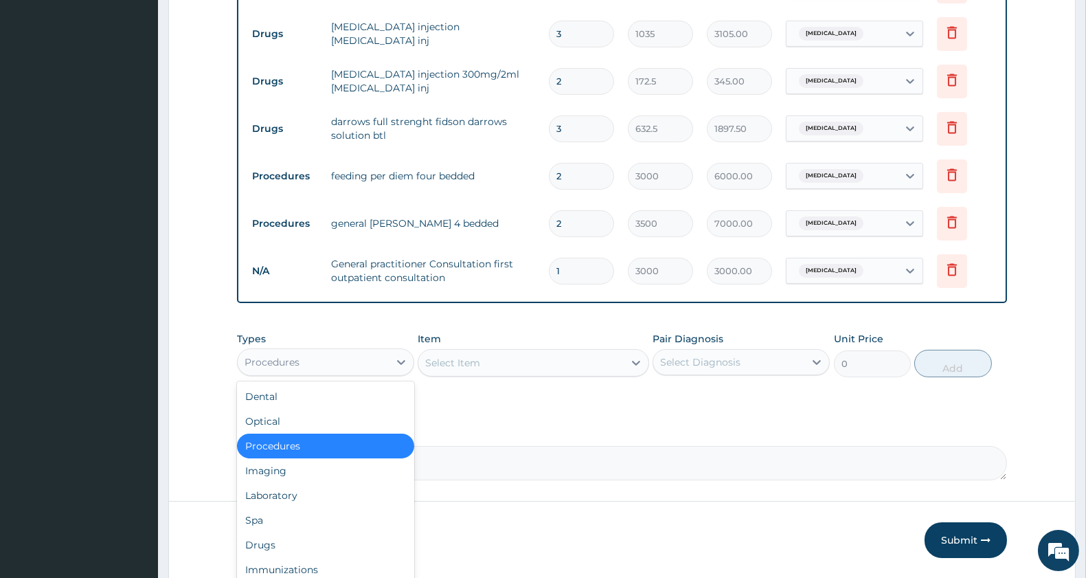
click at [278, 374] on div "Procedures" at bounding box center [325, 361] width 177 height 27
click at [285, 539] on div "Drugs" at bounding box center [325, 544] width 177 height 25
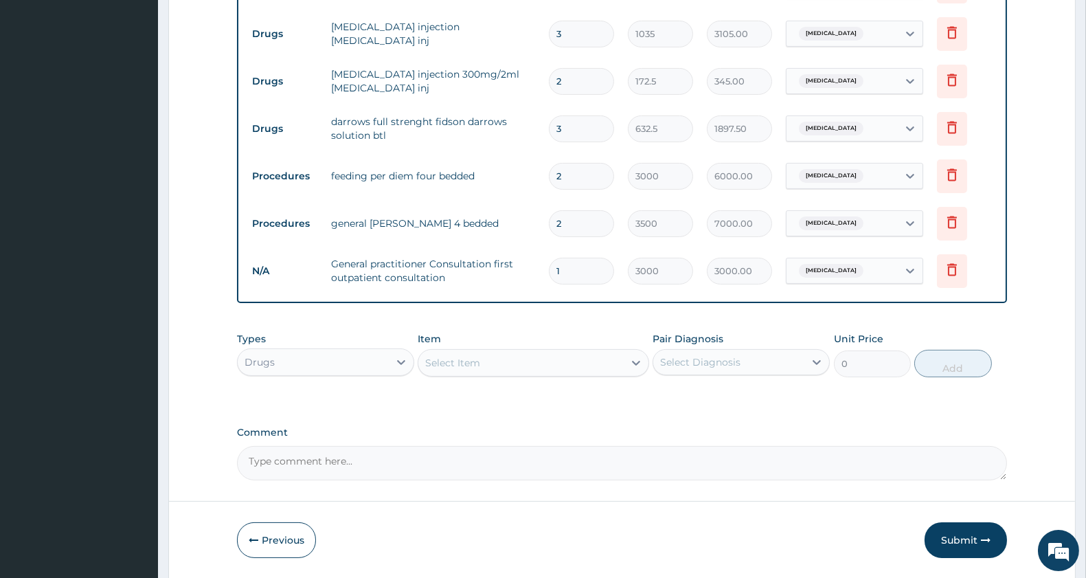
click at [492, 360] on div "Select Item" at bounding box center [520, 363] width 205 height 22
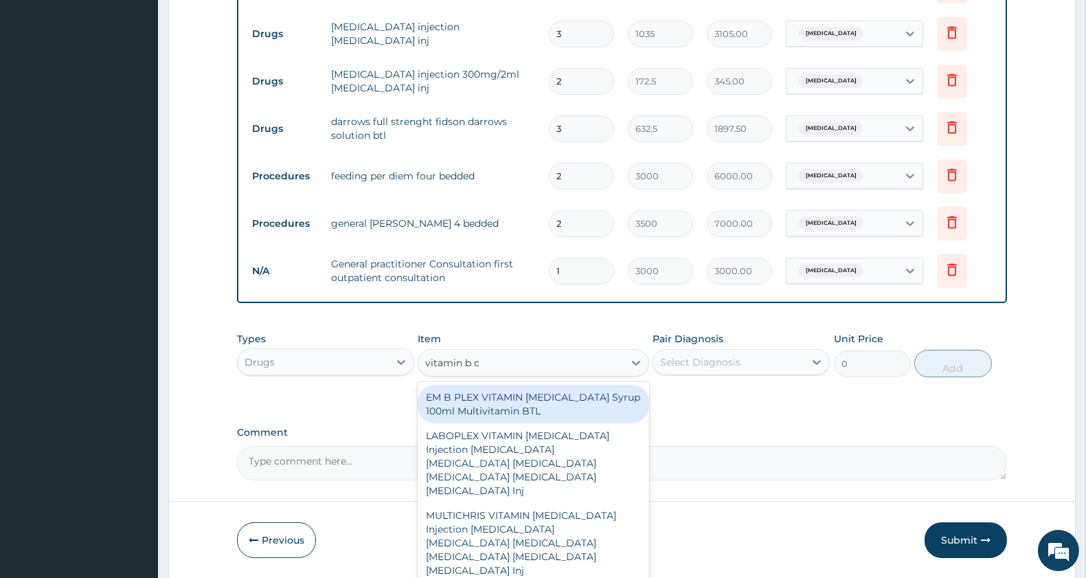
type input "vitamin b co"
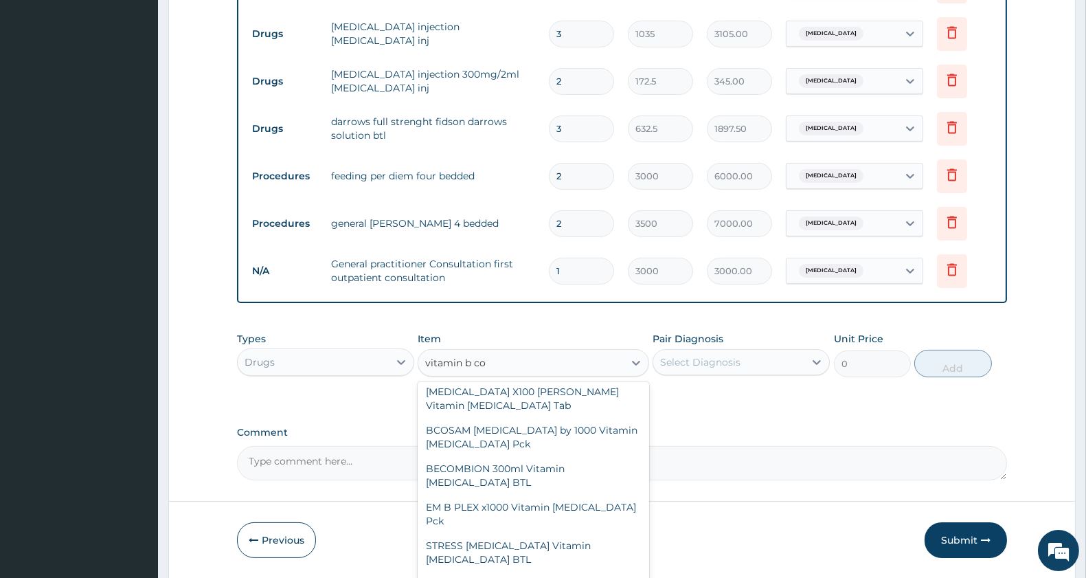
scroll to position [381, 0]
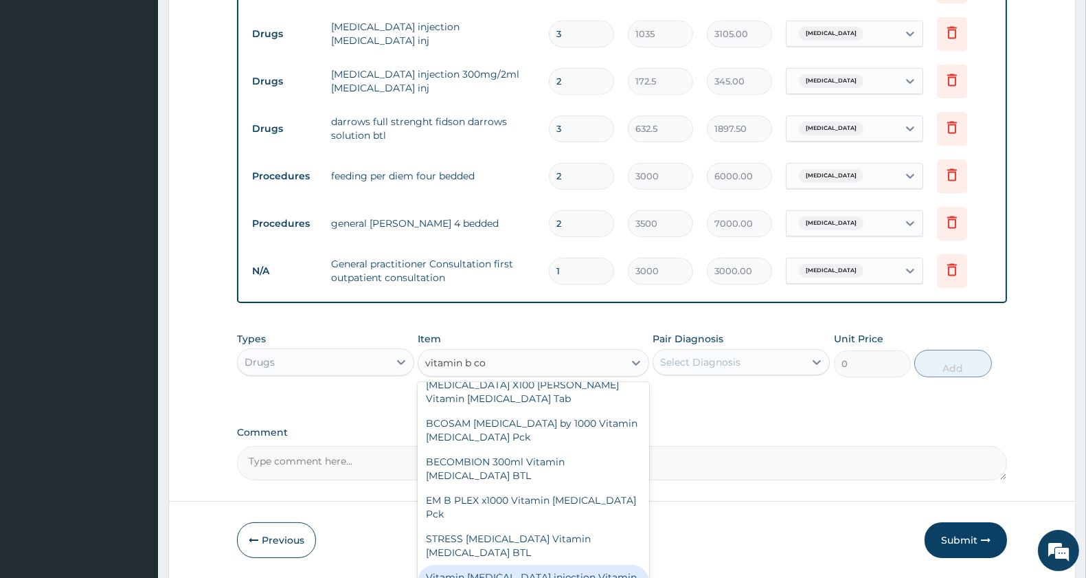
click at [584, 565] on div "Vitamin [MEDICAL_DATA] injection Vitamin [MEDICAL_DATA] Inj" at bounding box center [533, 584] width 231 height 38
type input "230"
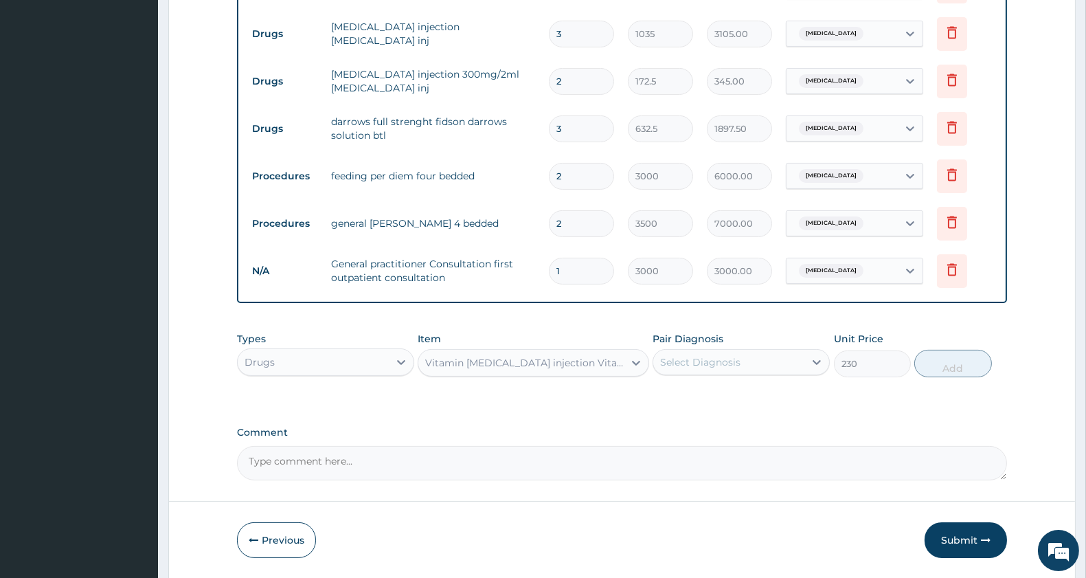
click at [703, 354] on div "Select Diagnosis" at bounding box center [728, 362] width 151 height 22
click at [702, 396] on label "Acute gastroenteritis" at bounding box center [717, 396] width 85 height 14
checkbox input "true"
click at [947, 369] on button "Add" at bounding box center [952, 363] width 77 height 27
type input "0"
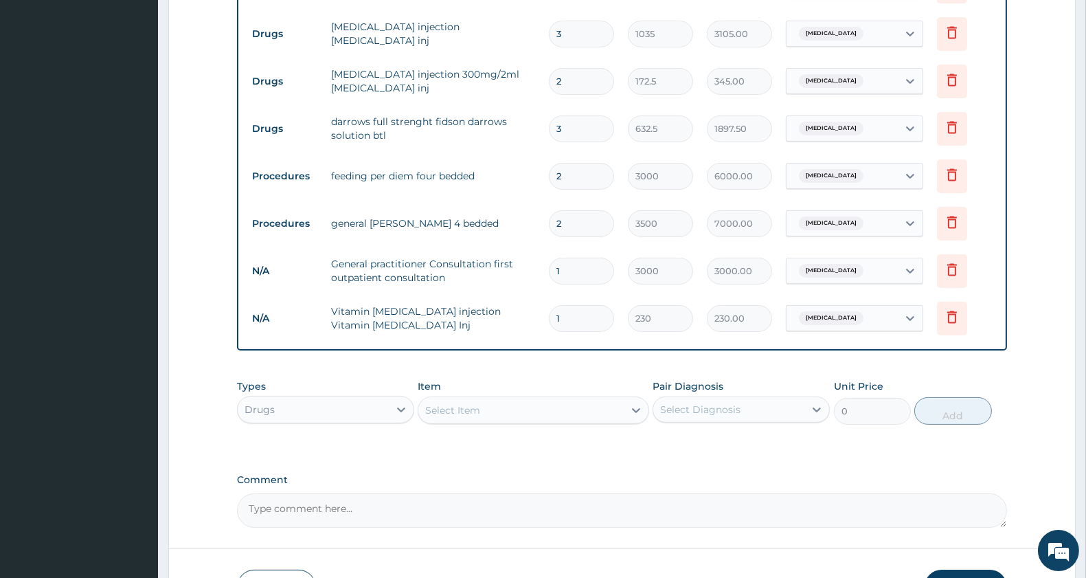
type input "19"
type input "4370.00"
type input "1"
type input "230.00"
type input "0.00"
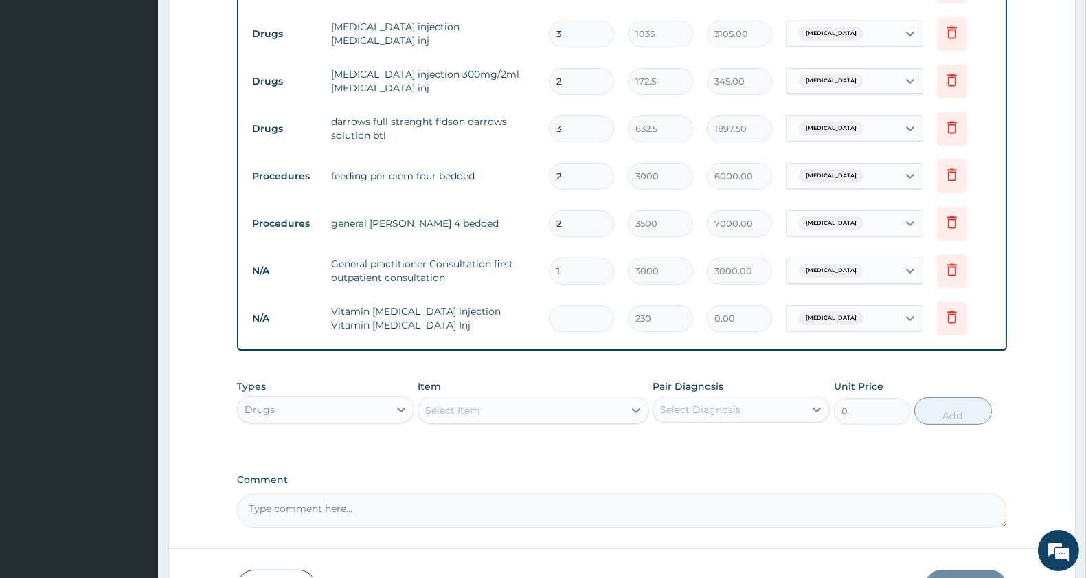
type input "9"
type input "2070.00"
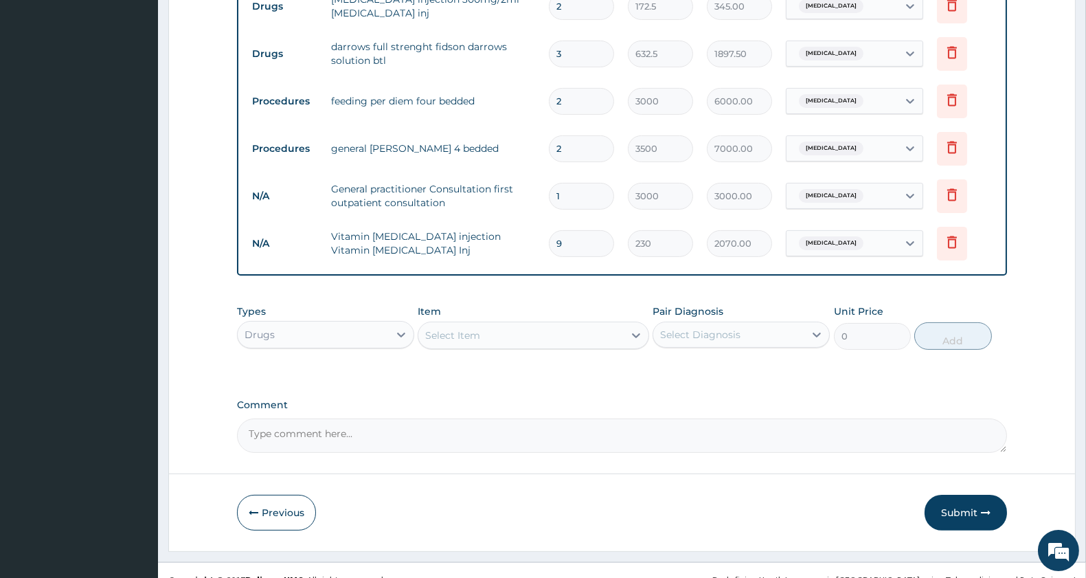
scroll to position [729, 0]
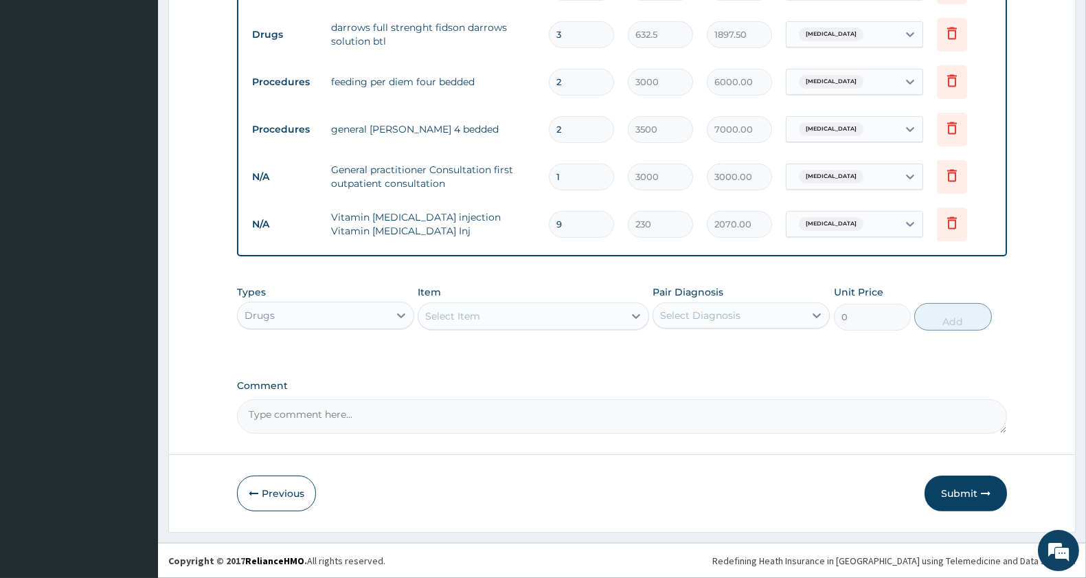
type input "9"
click at [503, 315] on div "Select Item" at bounding box center [520, 316] width 205 height 22
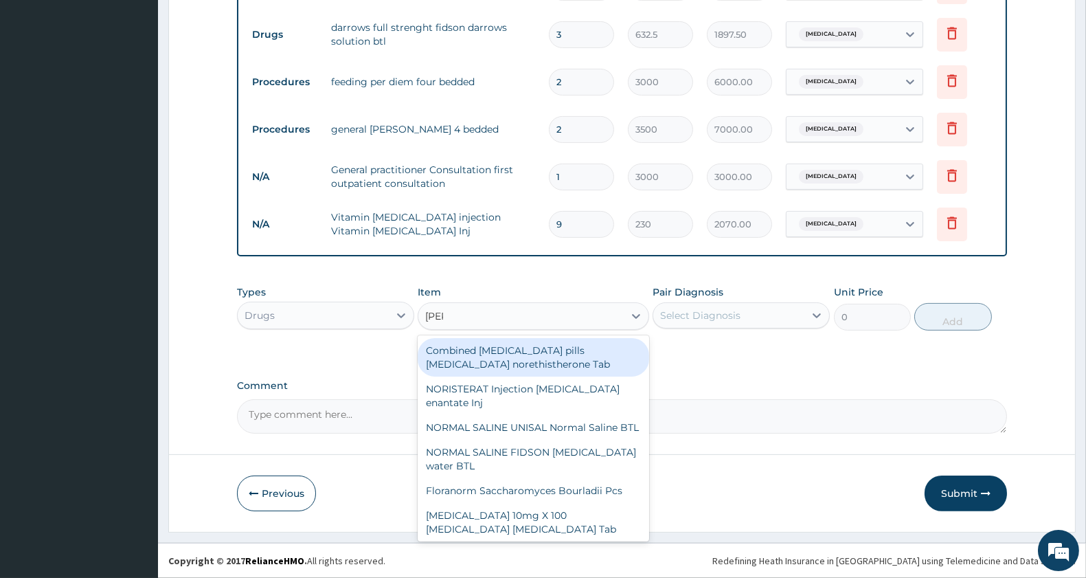
type input "normal"
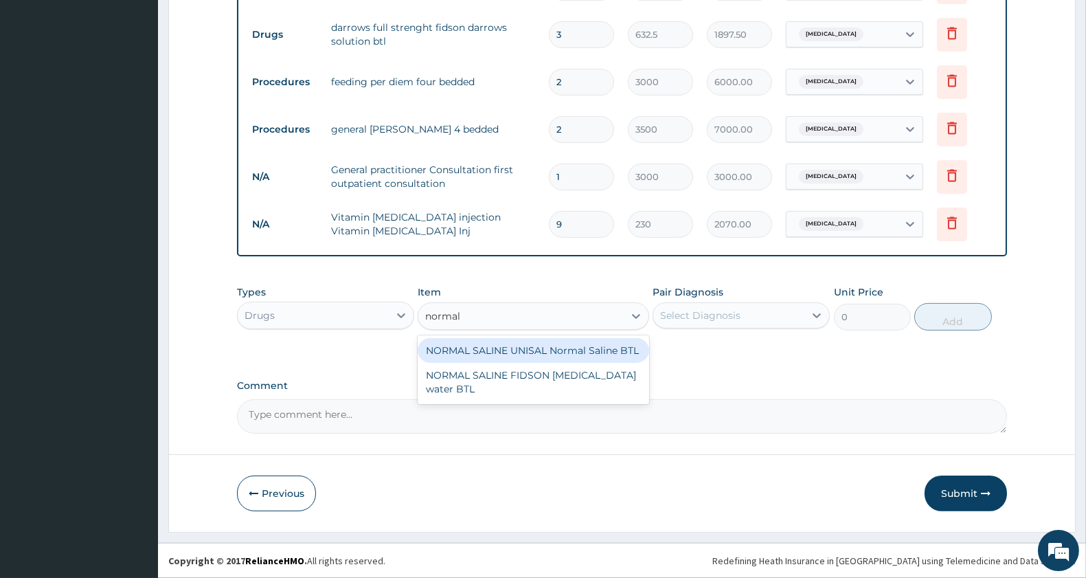
click at [506, 357] on div "NORMAL SALINE UNISAL Normal Saline BTL" at bounding box center [533, 350] width 231 height 25
type input "1000"
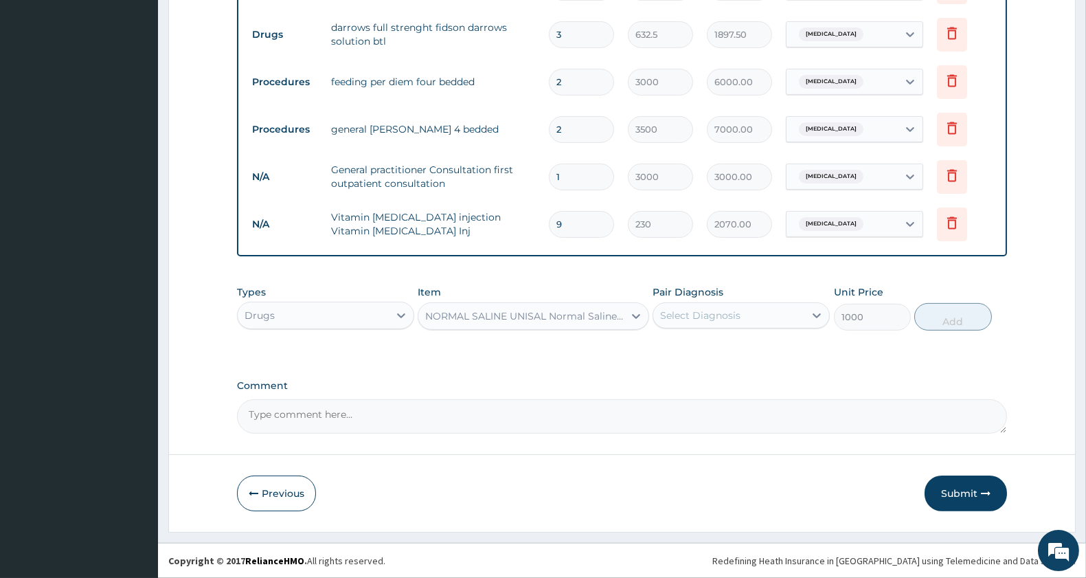
drag, startPoint x: 631, startPoint y: 330, endPoint x: 671, endPoint y: 318, distance: 42.4
click at [640, 327] on div "Types Drugs Item option NORMAL SALINE UNISAL Normal Saline BTL, selected. Selec…" at bounding box center [622, 307] width 770 height 59
click at [694, 306] on div "Select Diagnosis" at bounding box center [728, 315] width 151 height 22
drag, startPoint x: 681, startPoint y: 348, endPoint x: 801, endPoint y: 341, distance: 119.7
click at [683, 351] on label "Acute gastroenteritis" at bounding box center [717, 349] width 85 height 14
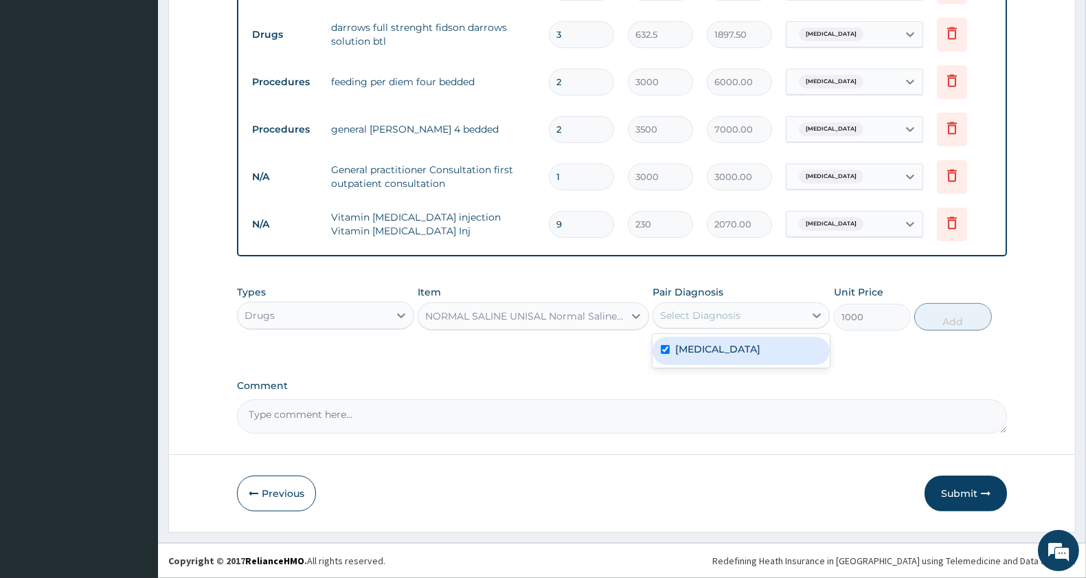
checkbox input "true"
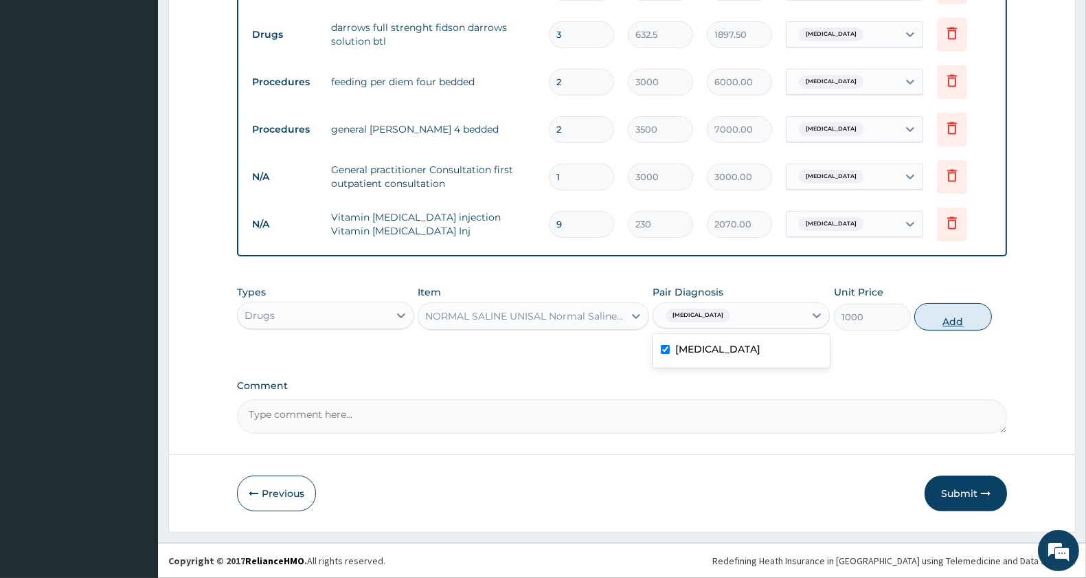
click at [950, 318] on button "Add" at bounding box center [952, 316] width 77 height 27
type input "0"
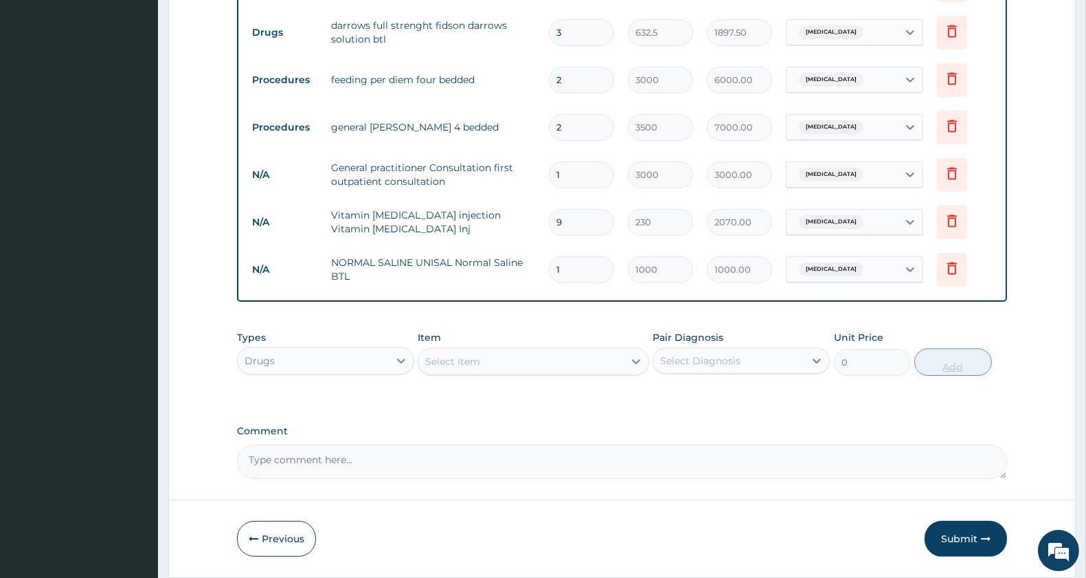
scroll to position [728, 0]
click at [462, 363] on div "Select Item" at bounding box center [452, 362] width 55 height 14
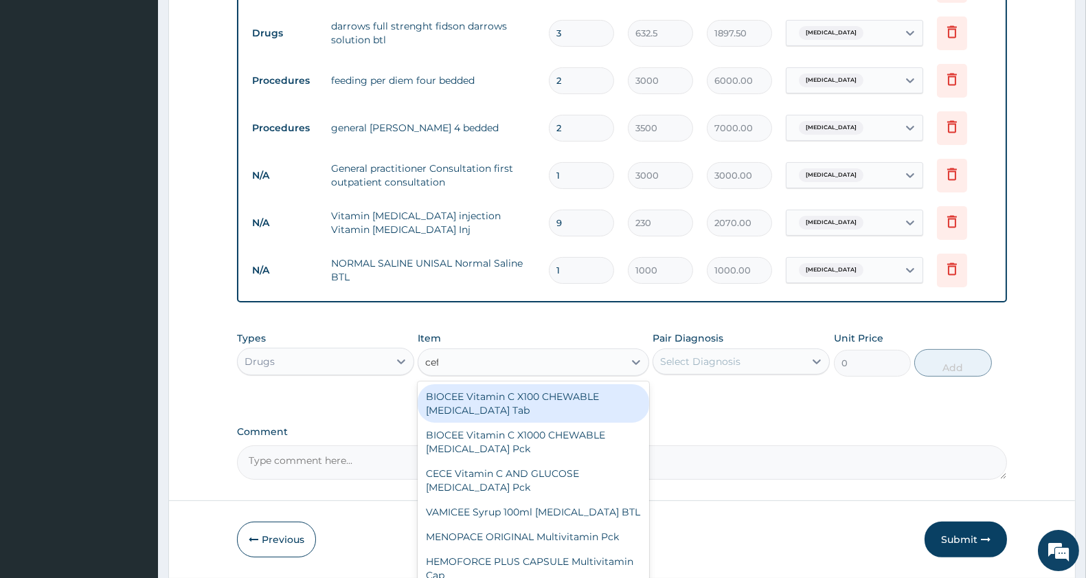
type input "cefuroxime"
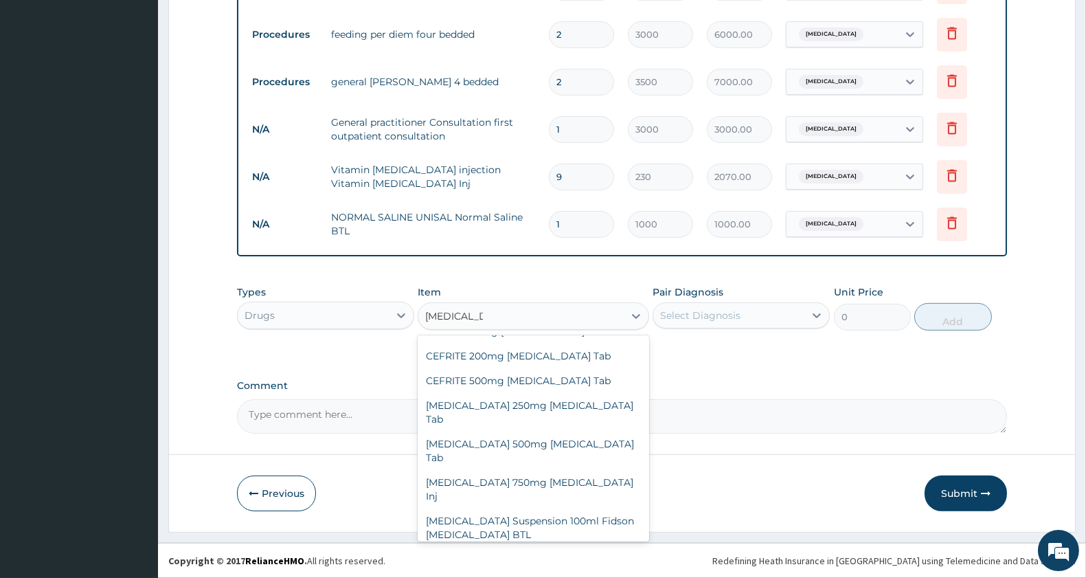
scroll to position [111, 0]
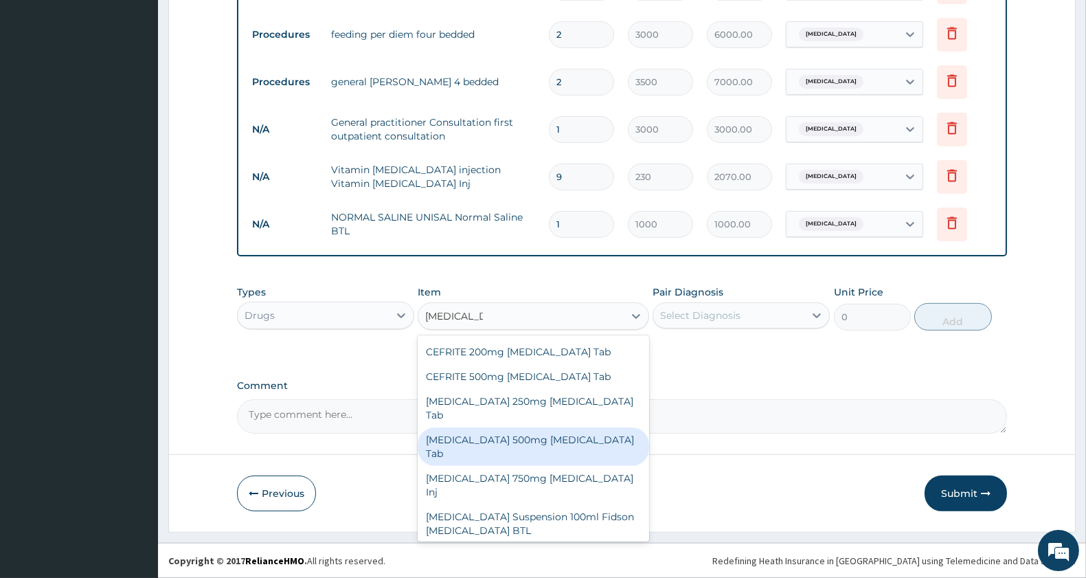
click at [591, 428] on div "Cefuroxime 500mg Cefuroxime Tab" at bounding box center [533, 446] width 231 height 38
type input "172.5"
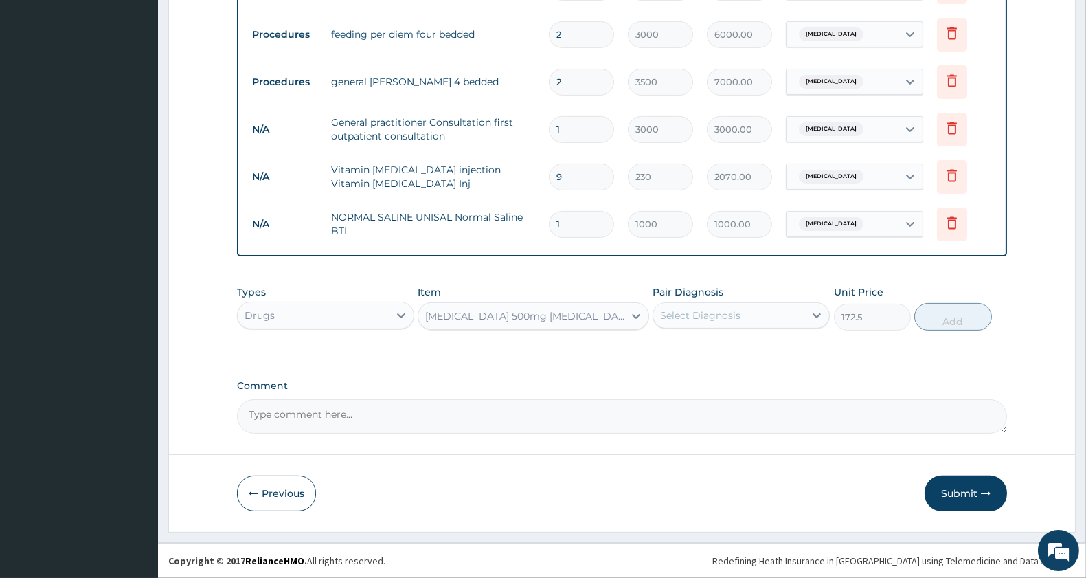
click at [729, 320] on div "Select Diagnosis" at bounding box center [700, 315] width 80 height 14
click at [718, 352] on label "Acute gastroenteritis" at bounding box center [717, 349] width 85 height 14
checkbox input "true"
click at [612, 313] on div "Cefuroxime 500mg Cefuroxime Tab" at bounding box center [520, 316] width 205 height 22
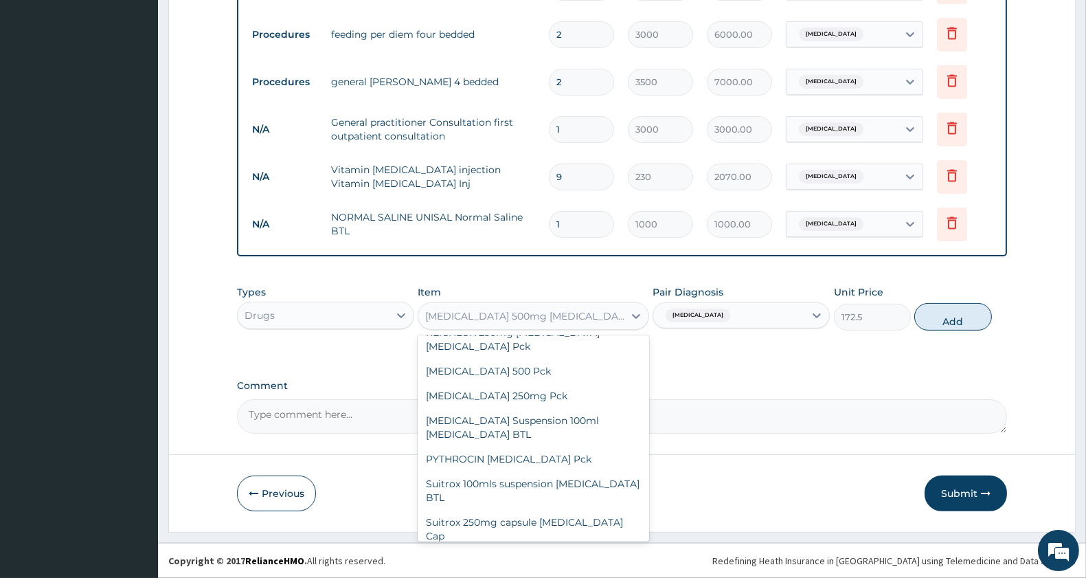
scroll to position [38641, 0]
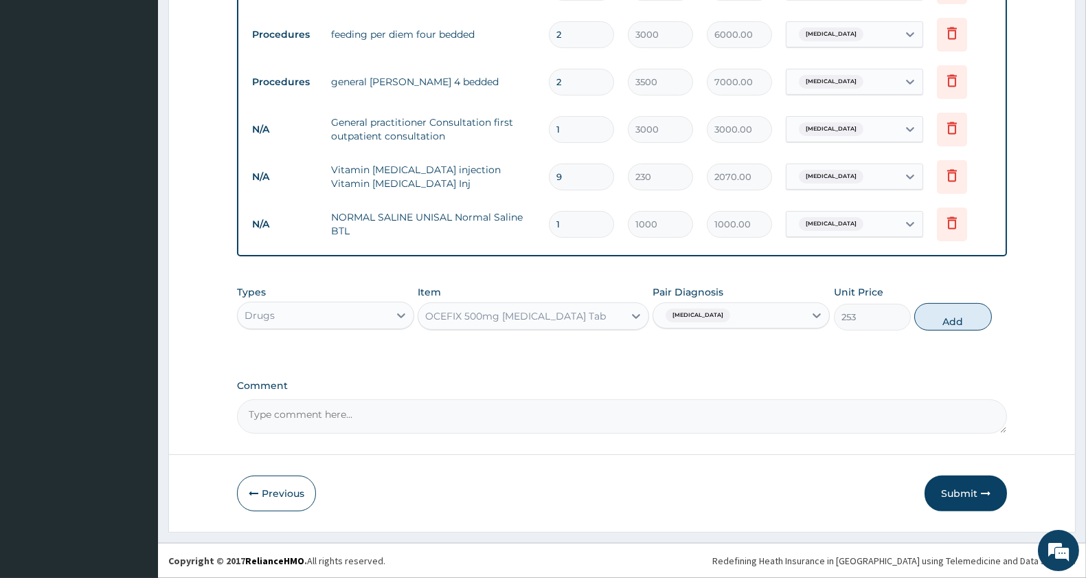
click at [580, 321] on div "OCEFIX 500mg Cefuroxime Tab" at bounding box center [515, 316] width 181 height 14
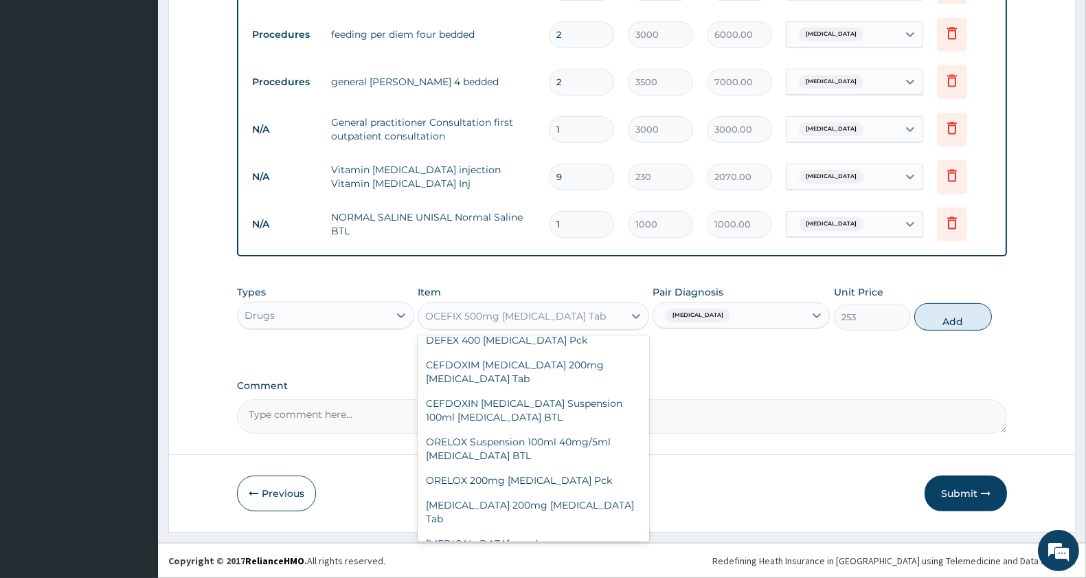
scroll to position [39010, 0]
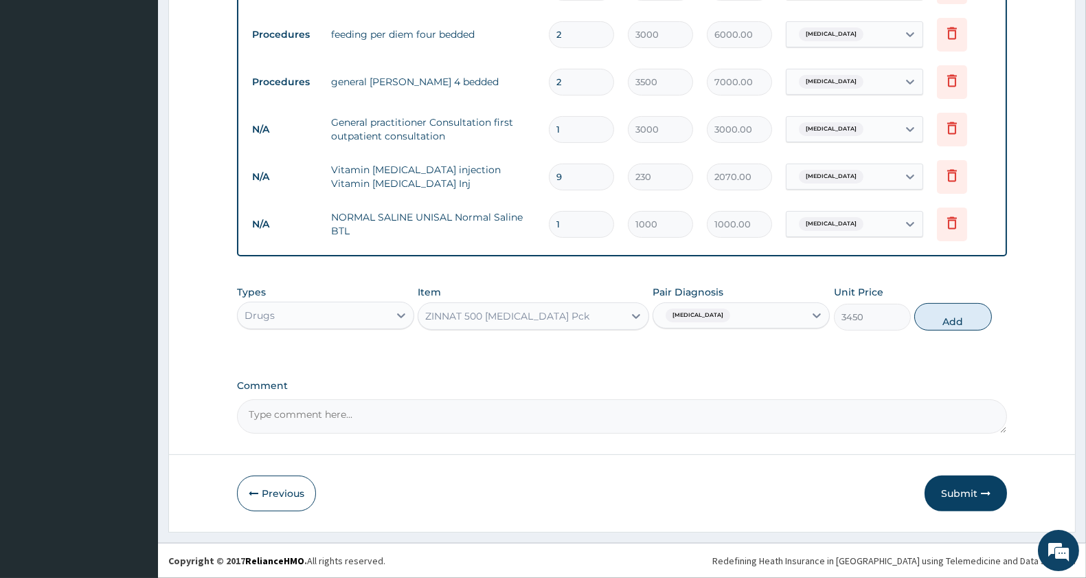
click at [614, 320] on div "ZINNAT 500 Cefuroxime Pck" at bounding box center [520, 316] width 205 height 22
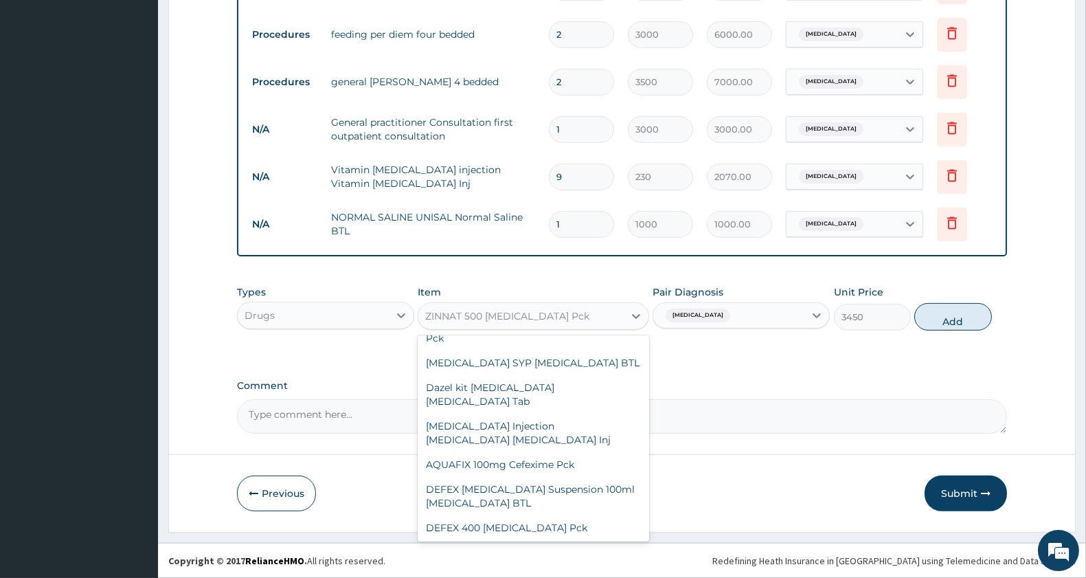
scroll to position [38846, 0]
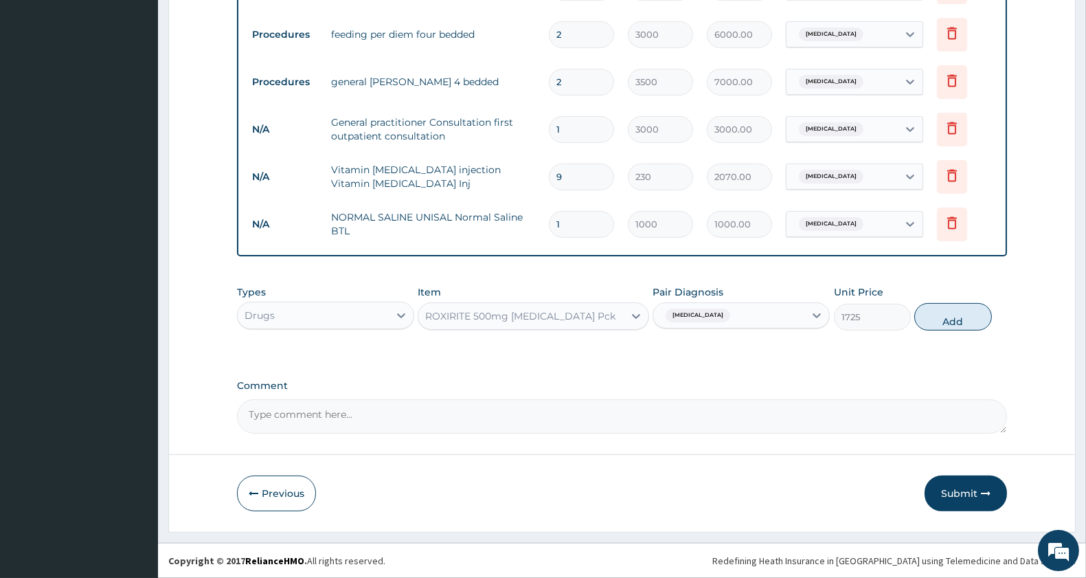
click at [598, 319] on div "ROXIRITE 500mg Cefuroxime Pck" at bounding box center [520, 316] width 205 height 22
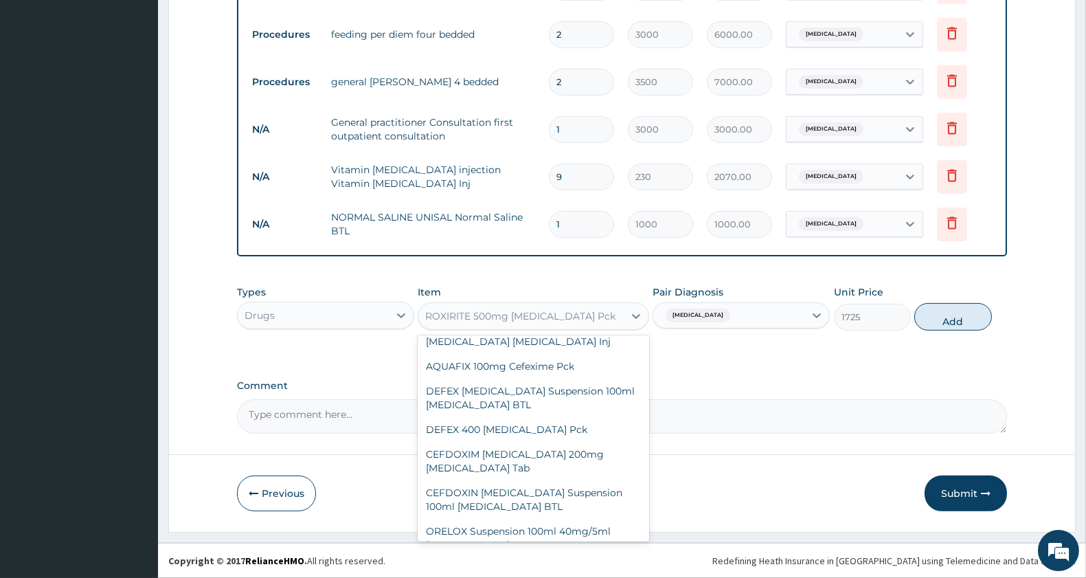
scroll to position [38977, 0]
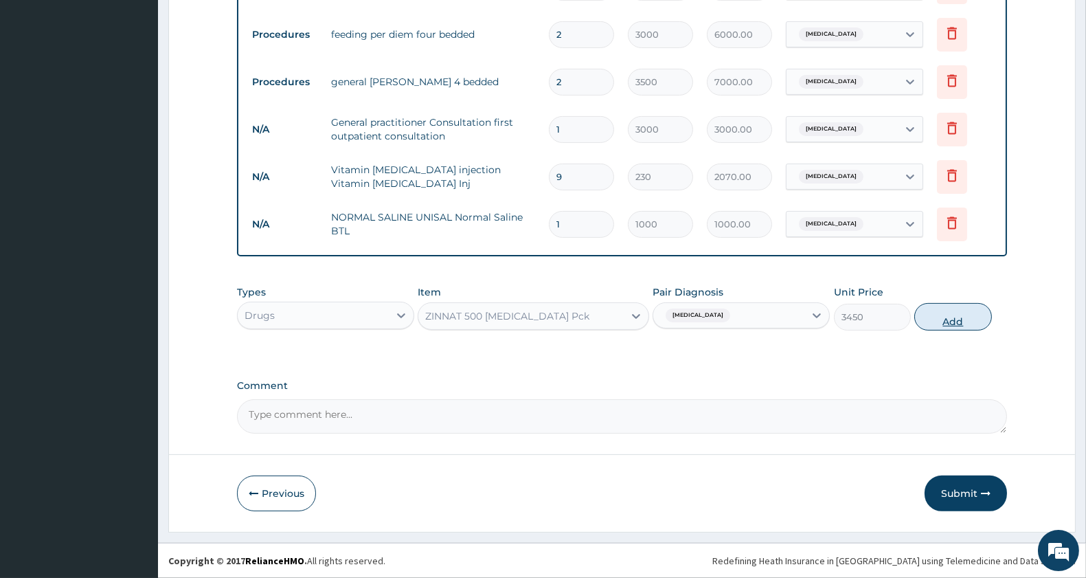
click at [948, 318] on button "Add" at bounding box center [952, 316] width 77 height 27
type input "0"
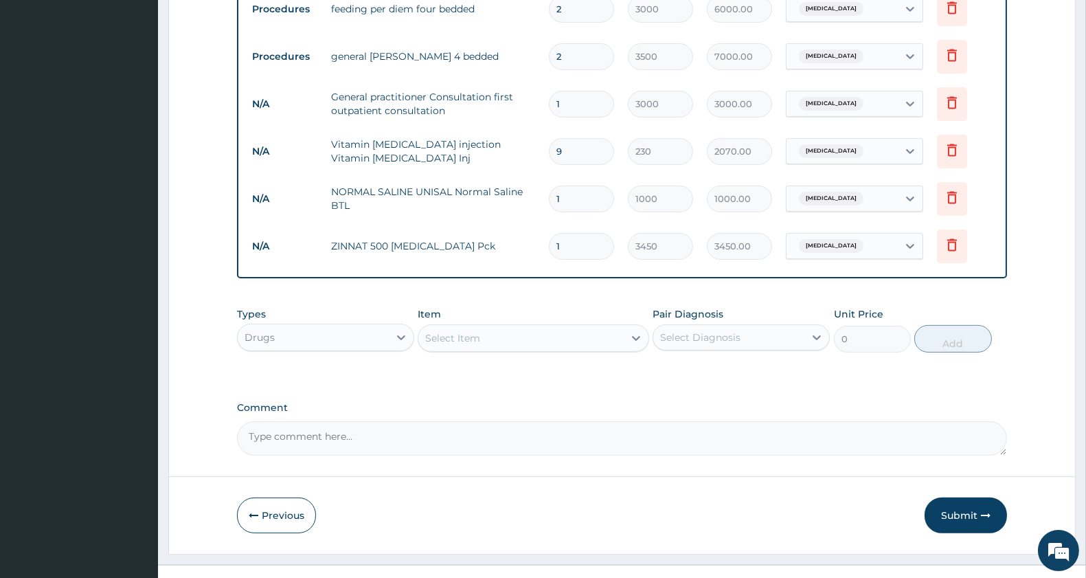
scroll to position [824, 0]
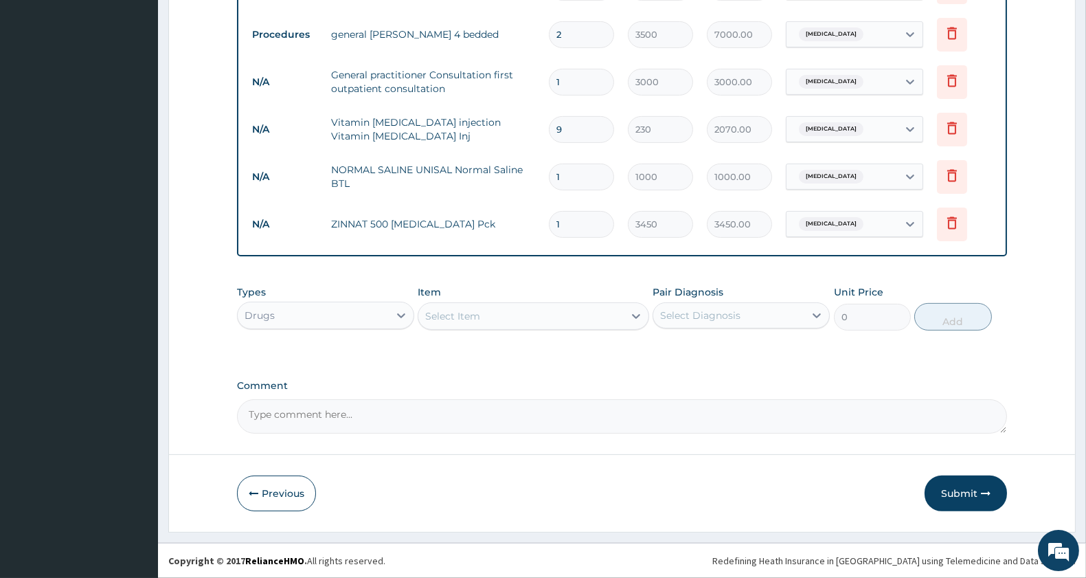
click at [495, 333] on div "Types Drugs Item Select Item Pair Diagnosis Select Diagnosis Unit Price 0 Add" at bounding box center [622, 307] width 770 height 59
click at [492, 323] on div "Select Item" at bounding box center [520, 316] width 205 height 22
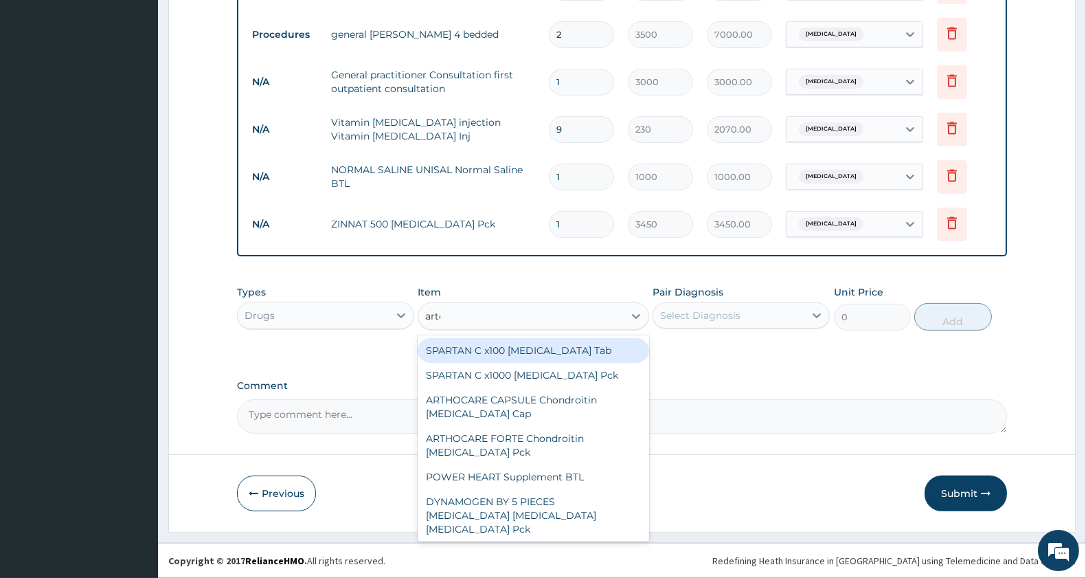
type input "artemether"
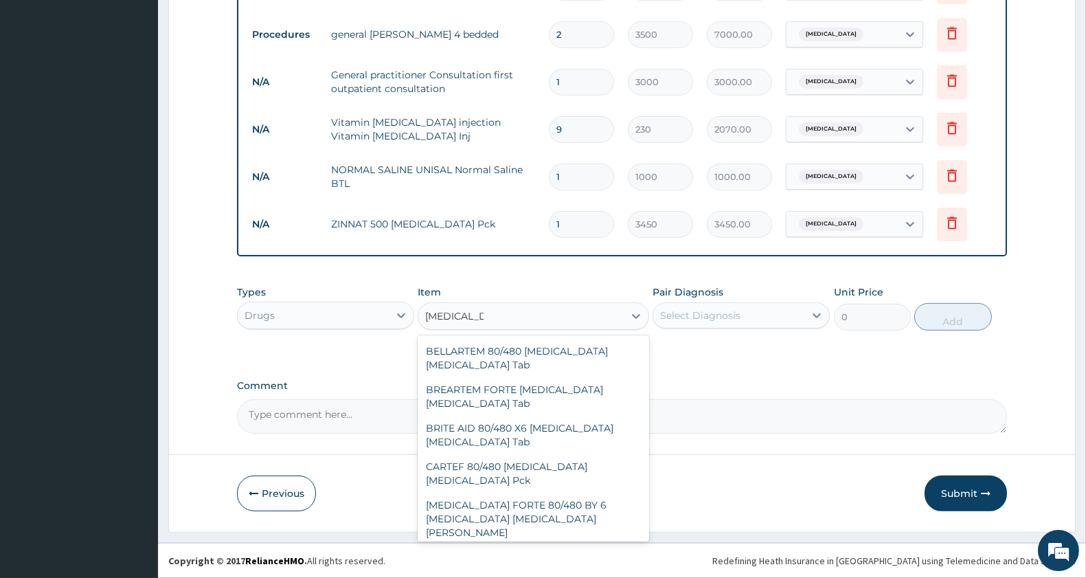
scroll to position [788, 0]
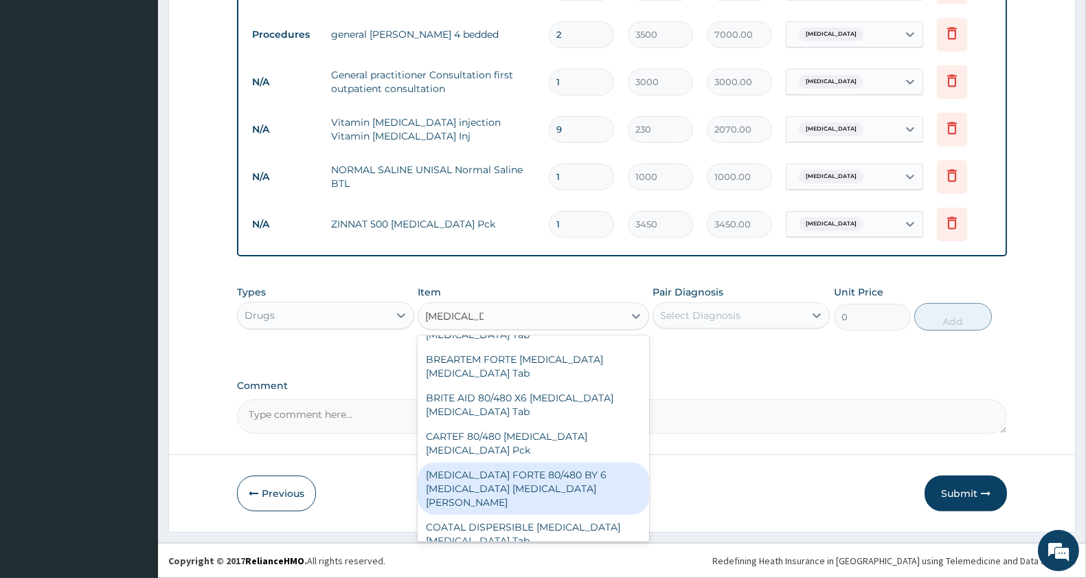
click at [546, 462] on div "[MEDICAL_DATA] FORTE 80/480 BY 6 [MEDICAL_DATA] [MEDICAL_DATA][PERSON_NAME]" at bounding box center [533, 488] width 231 height 52
type input "3220"
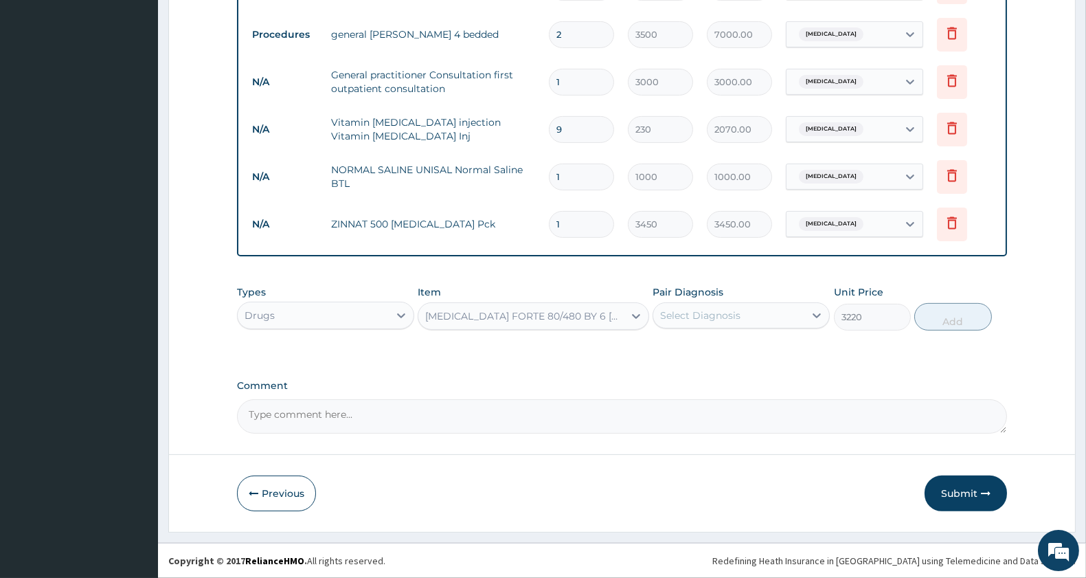
click at [729, 314] on div "Select Diagnosis" at bounding box center [700, 315] width 80 height 14
click at [719, 359] on div "Acute gastroenteritis" at bounding box center [741, 351] width 177 height 28
checkbox input "true"
click at [937, 317] on button "Add" at bounding box center [952, 316] width 77 height 27
type input "0"
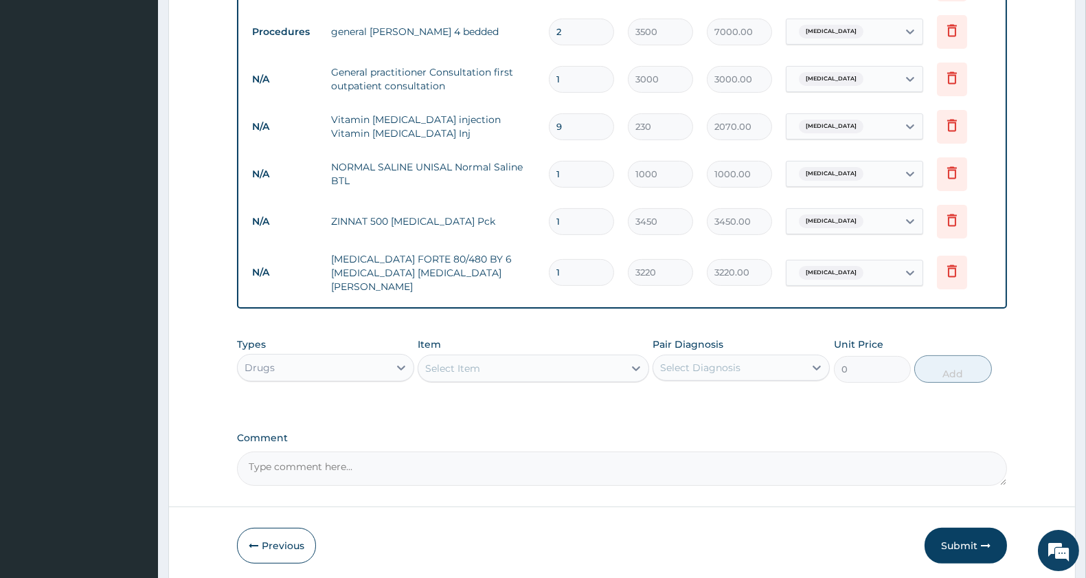
scroll to position [871, 0]
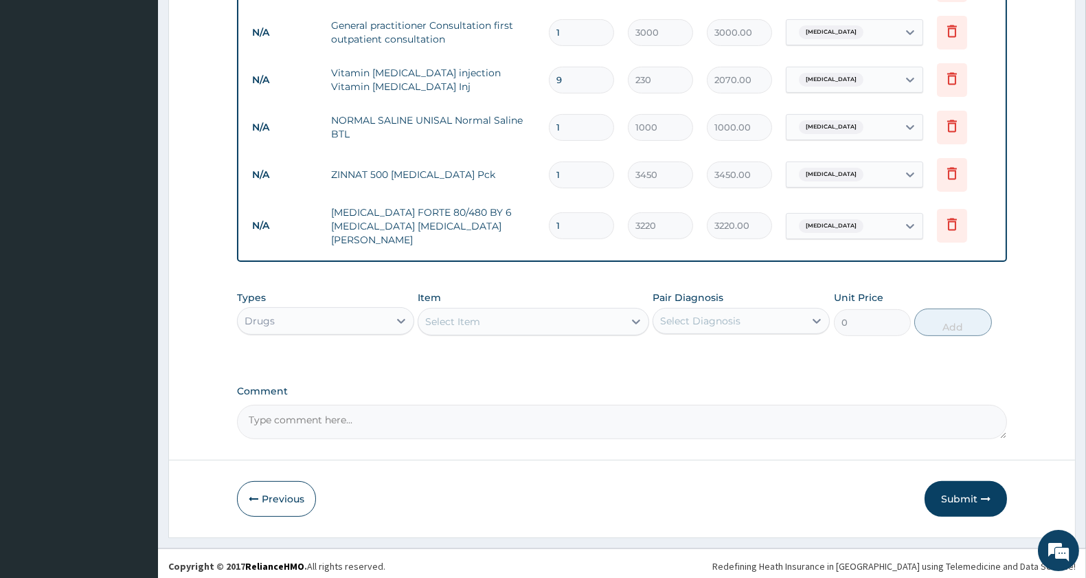
click at [495, 311] on div "Select Item" at bounding box center [520, 321] width 205 height 22
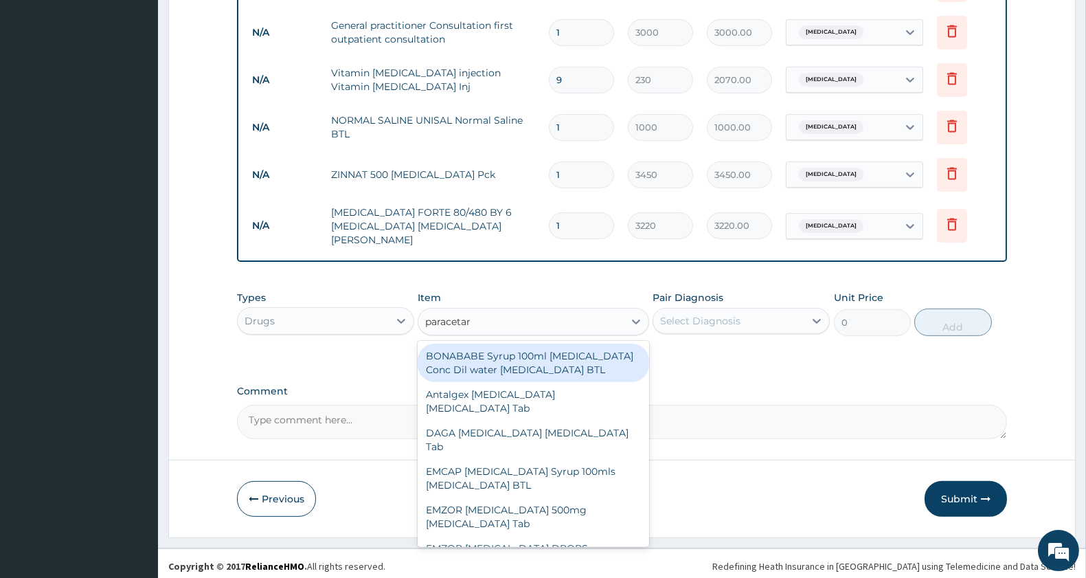
type input "paracetamol"
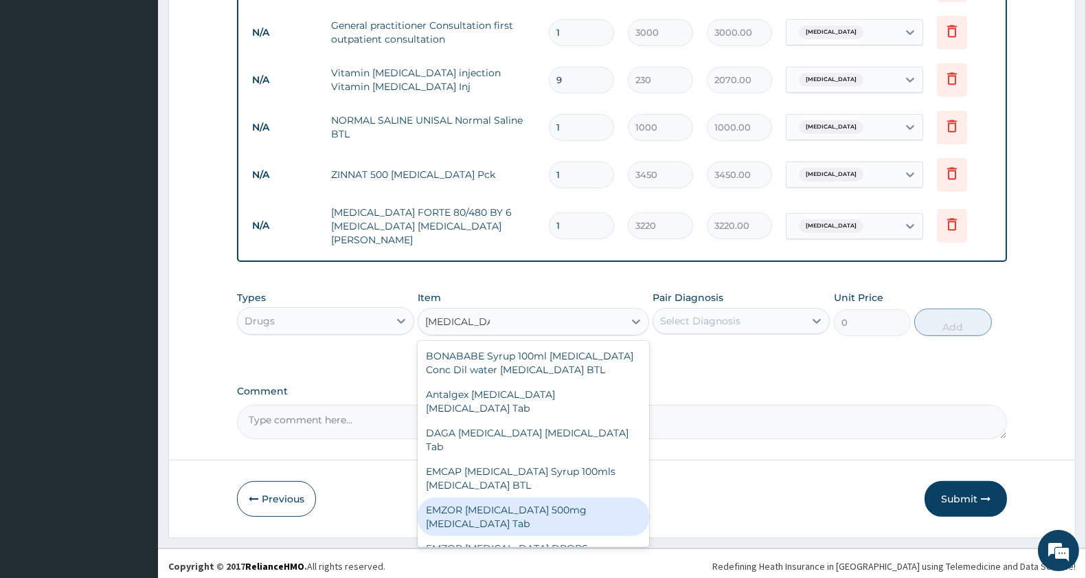
click at [561, 523] on div "EMZOR [MEDICAL_DATA] 500mg [MEDICAL_DATA] Tab" at bounding box center [533, 516] width 231 height 38
type input "11.5"
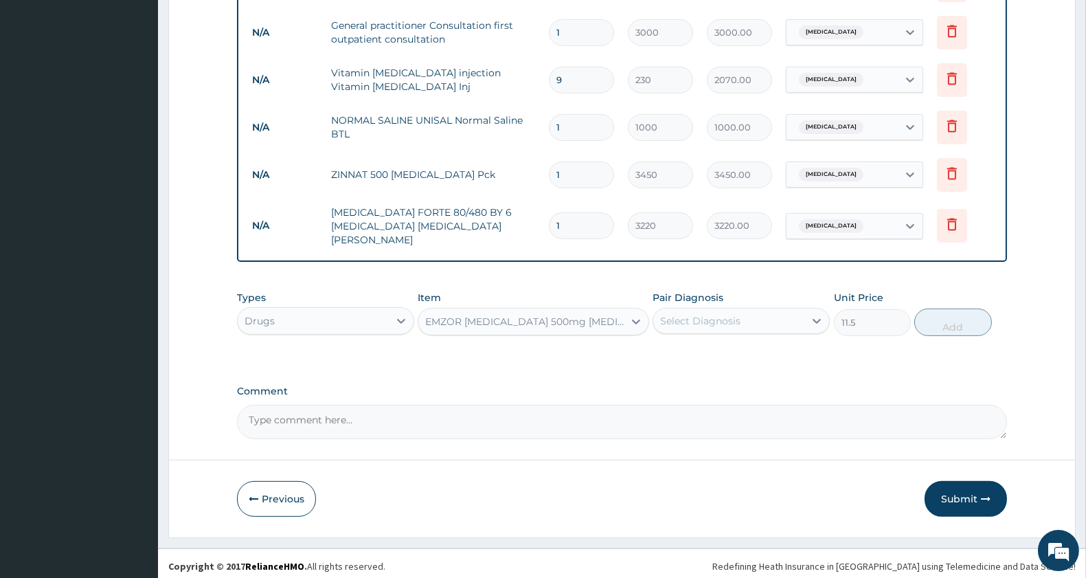
click at [780, 310] on div "Select Diagnosis" at bounding box center [728, 321] width 151 height 22
click at [743, 348] on label "Acute gastroenteritis" at bounding box center [717, 355] width 85 height 14
checkbox input "true"
click at [944, 319] on button "Add" at bounding box center [952, 321] width 77 height 27
type input "0"
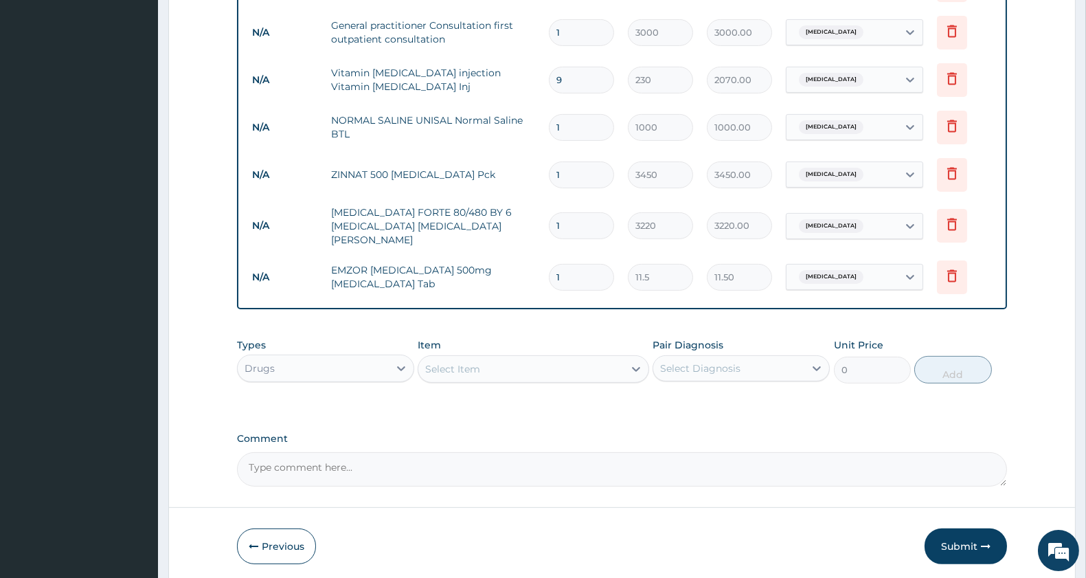
type input "18"
type input "207.00"
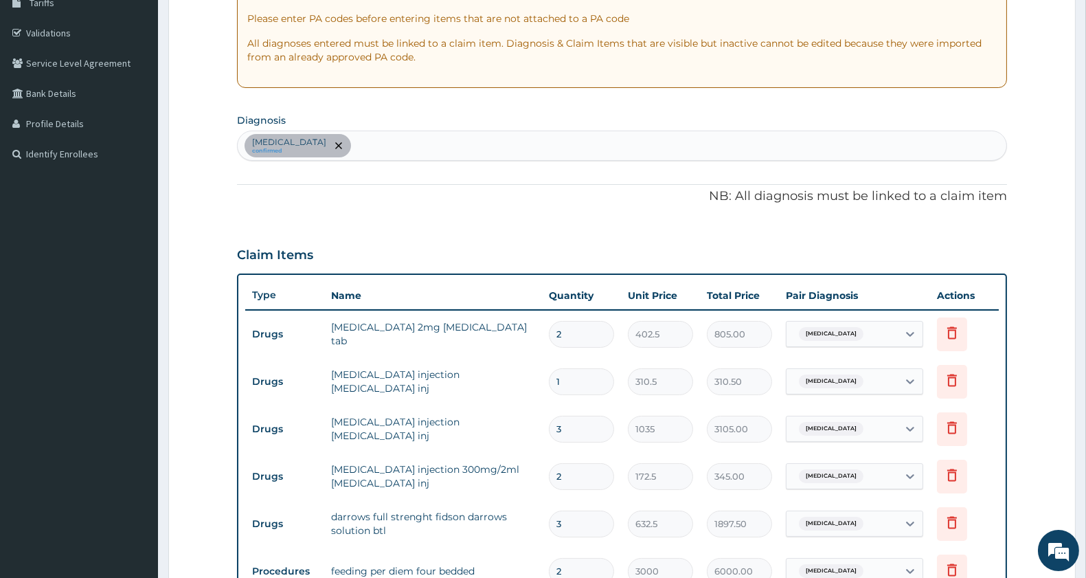
scroll to position [204, 0]
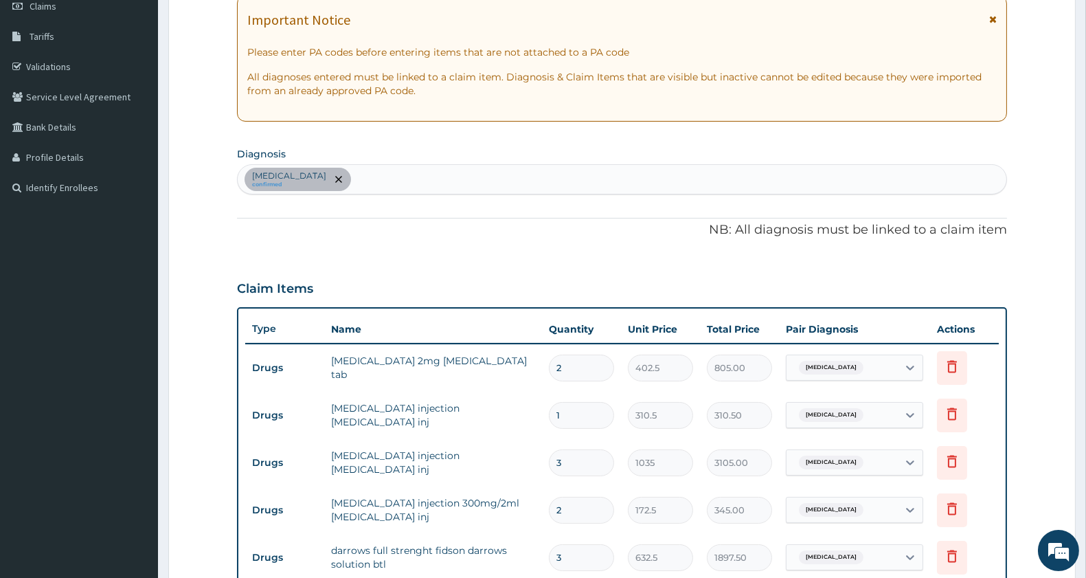
type input "18"
click at [556, 175] on div "Acute gastroenteritis confirmed" at bounding box center [622, 179] width 769 height 29
type input "malaria"
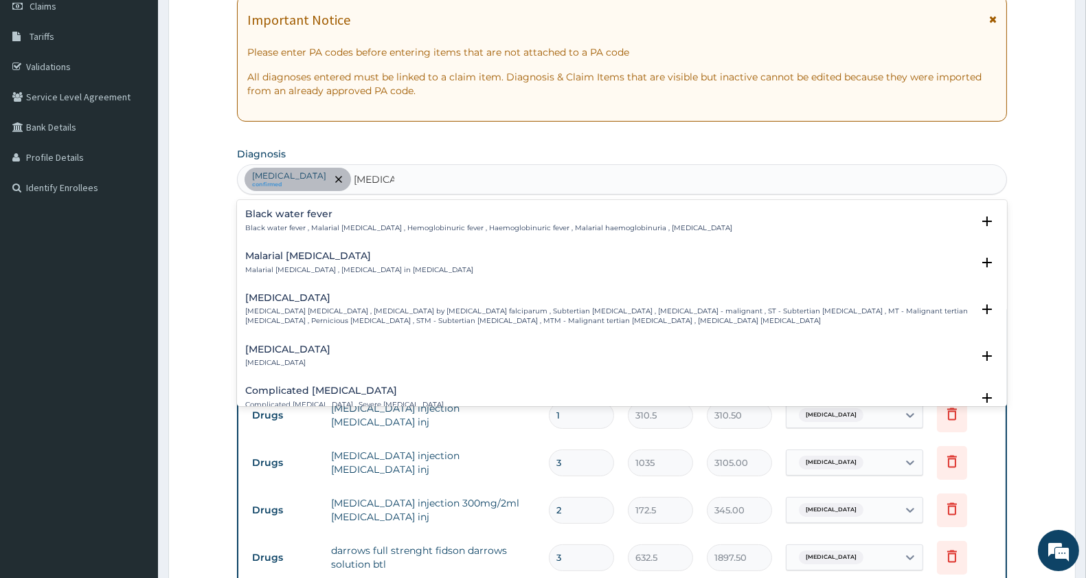
scroll to position [534, 0]
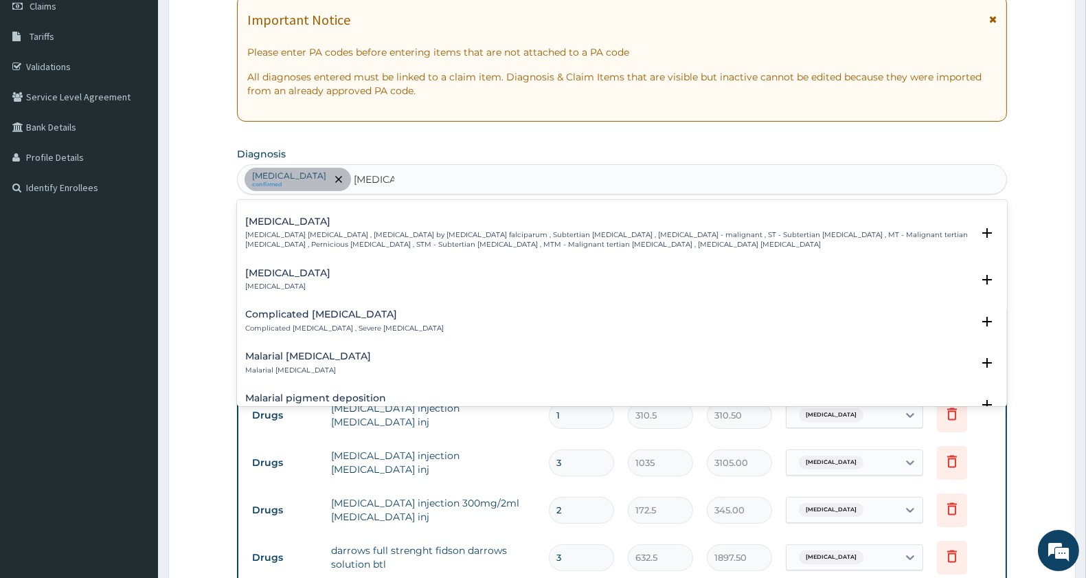
click at [337, 235] on p "Falciparum malaria , Malignant tertian malaria , Malaria by Plasmodium falcipar…" at bounding box center [608, 240] width 727 height 20
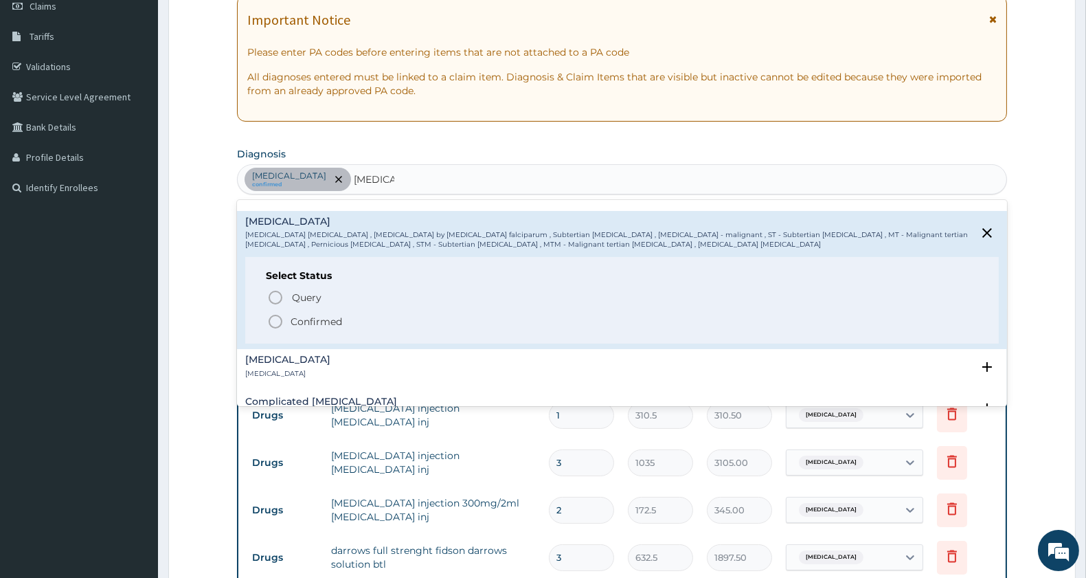
click at [278, 319] on icon "status option filled" at bounding box center [275, 321] width 16 height 16
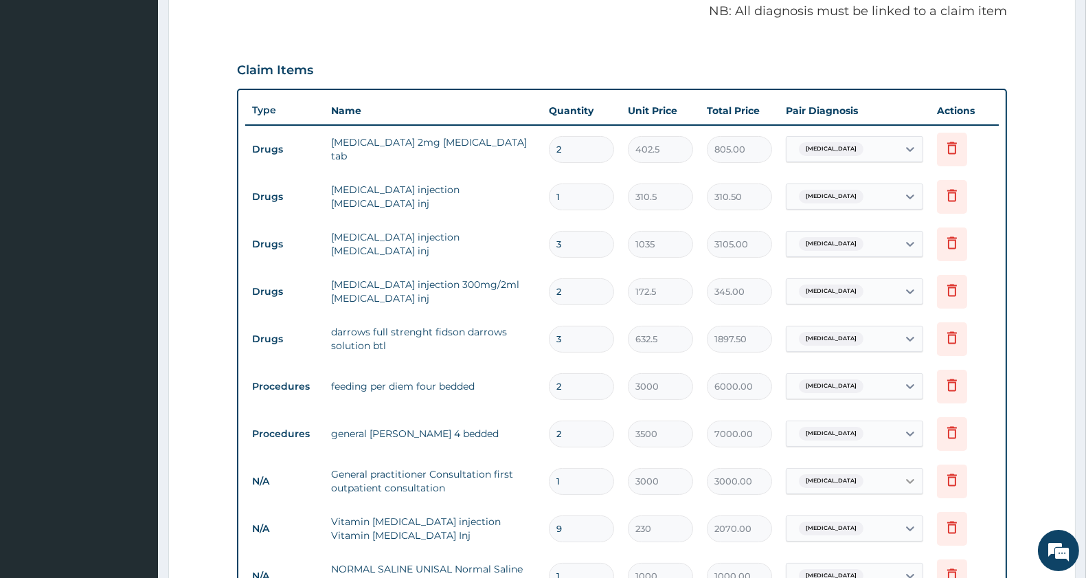
scroll to position [510, 0]
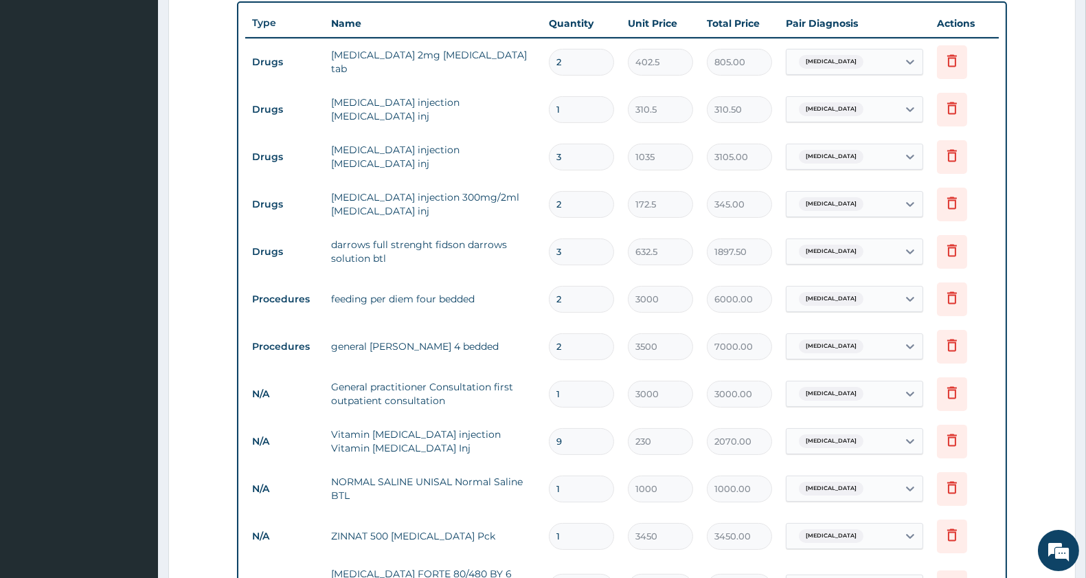
click at [895, 348] on div "Acute gastroenteritis" at bounding box center [841, 346] width 111 height 23
click at [861, 407] on label "Falciparum malaria" at bounding box center [851, 410] width 85 height 14
checkbox input "true"
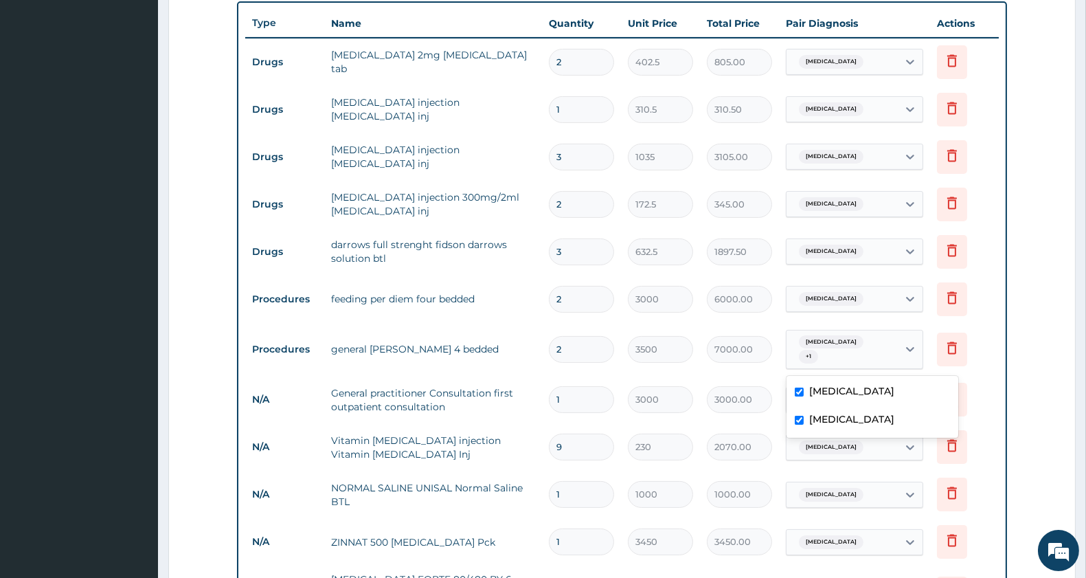
click at [890, 256] on div "Acute gastroenteritis" at bounding box center [841, 251] width 111 height 23
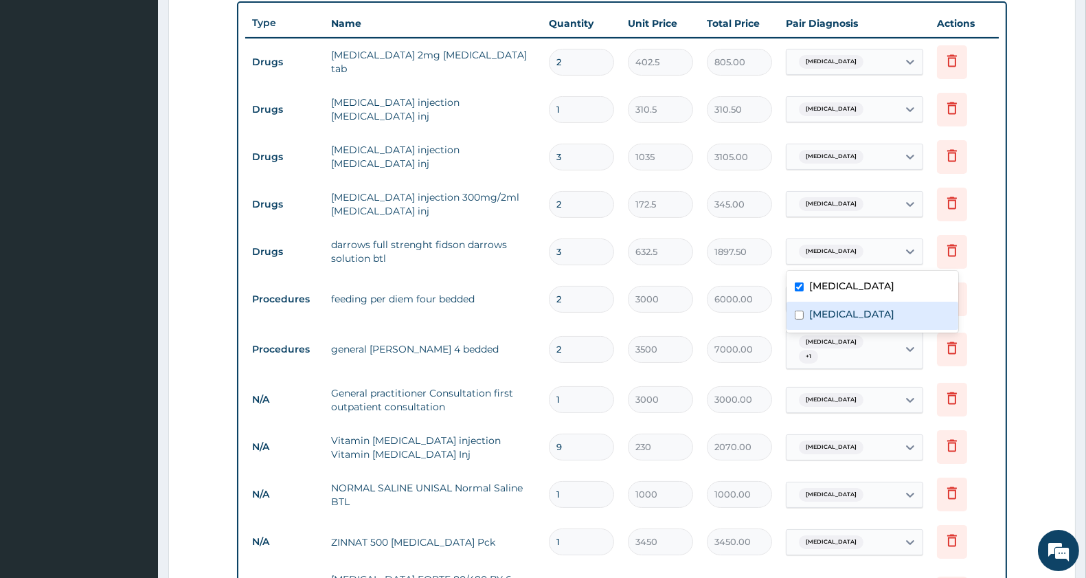
click at [863, 310] on label "Falciparum malaria" at bounding box center [851, 314] width 85 height 14
checkbox input "true"
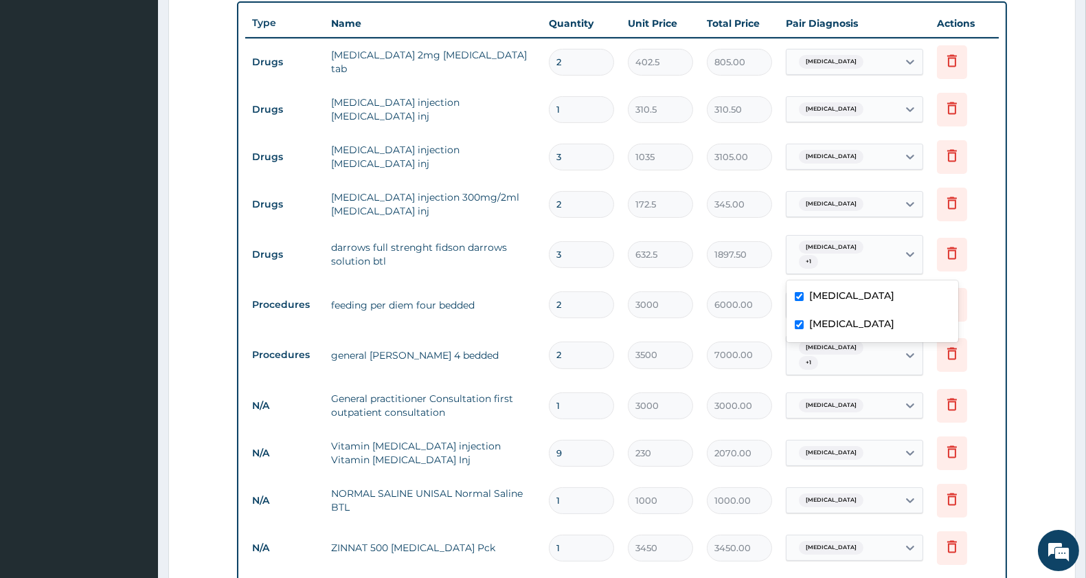
click at [863, 159] on span "Acute gastroenteritis" at bounding box center [831, 157] width 65 height 14
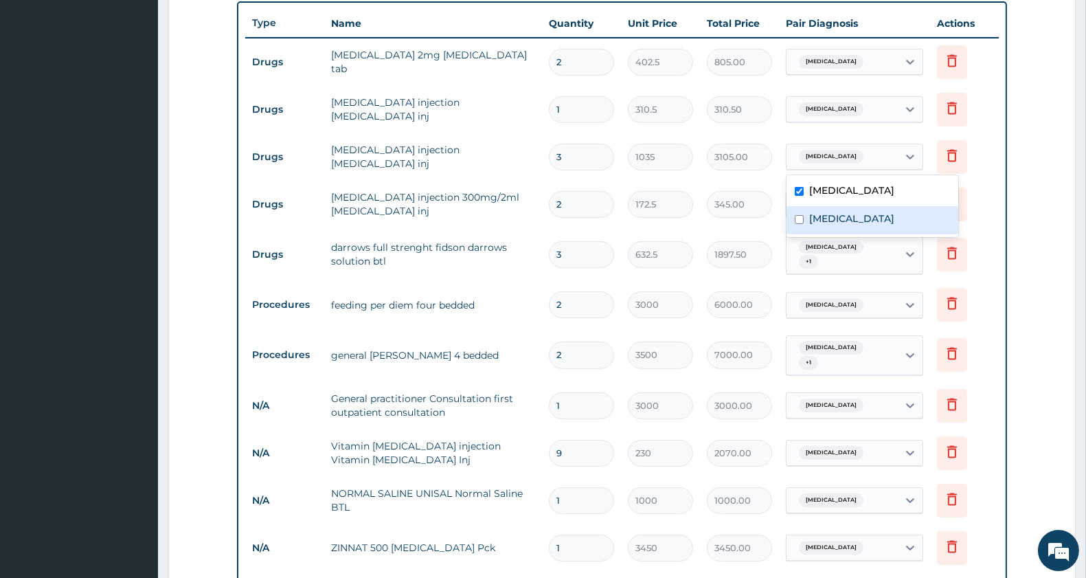
click at [859, 218] on label "Falciparum malaria" at bounding box center [851, 219] width 85 height 14
checkbox input "true"
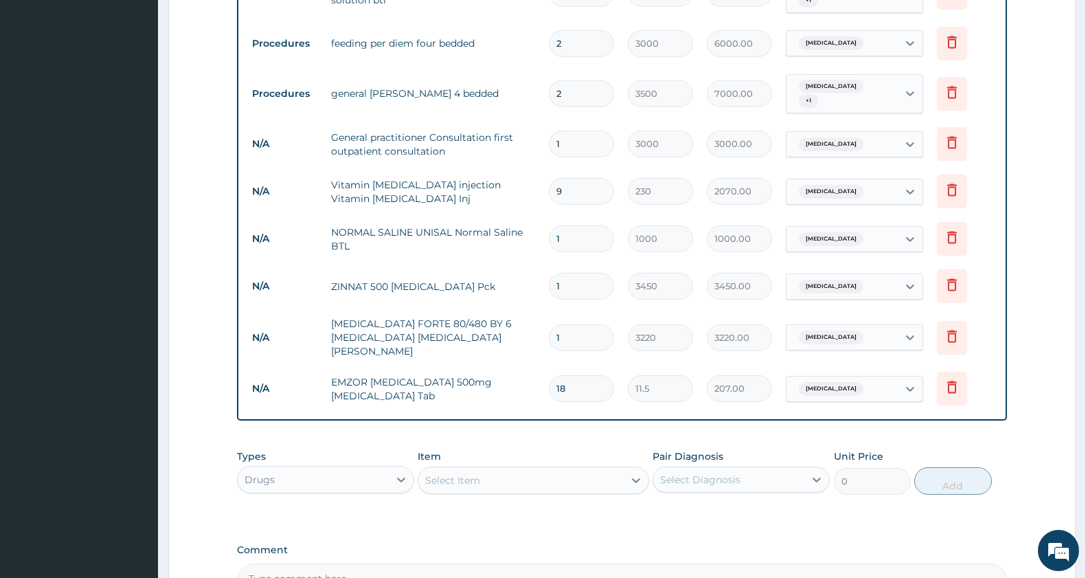
scroll to position [815, 0]
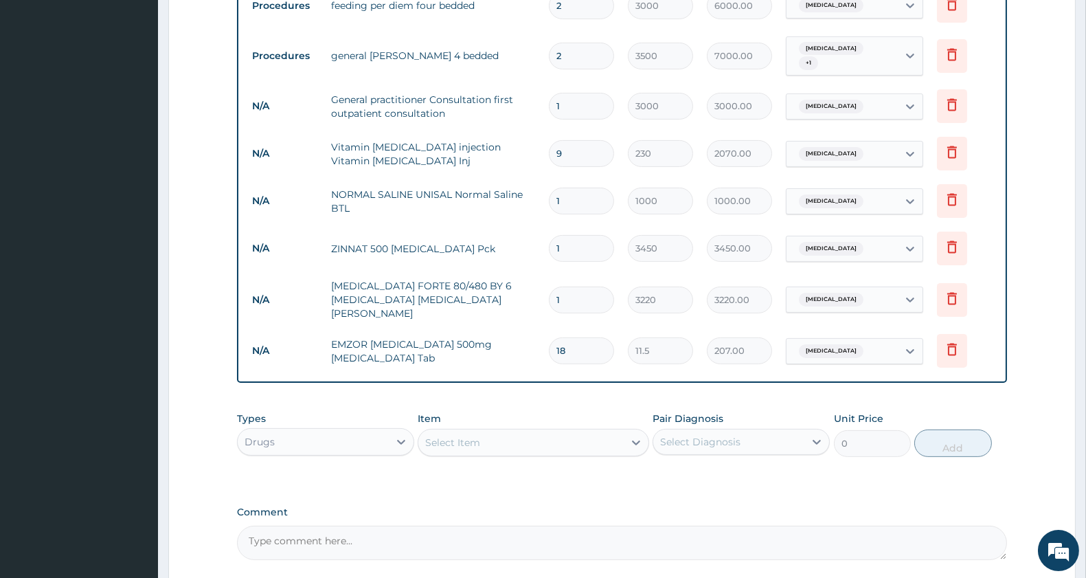
click at [865, 293] on div "Acute gastroenteritis" at bounding box center [829, 300] width 72 height 18
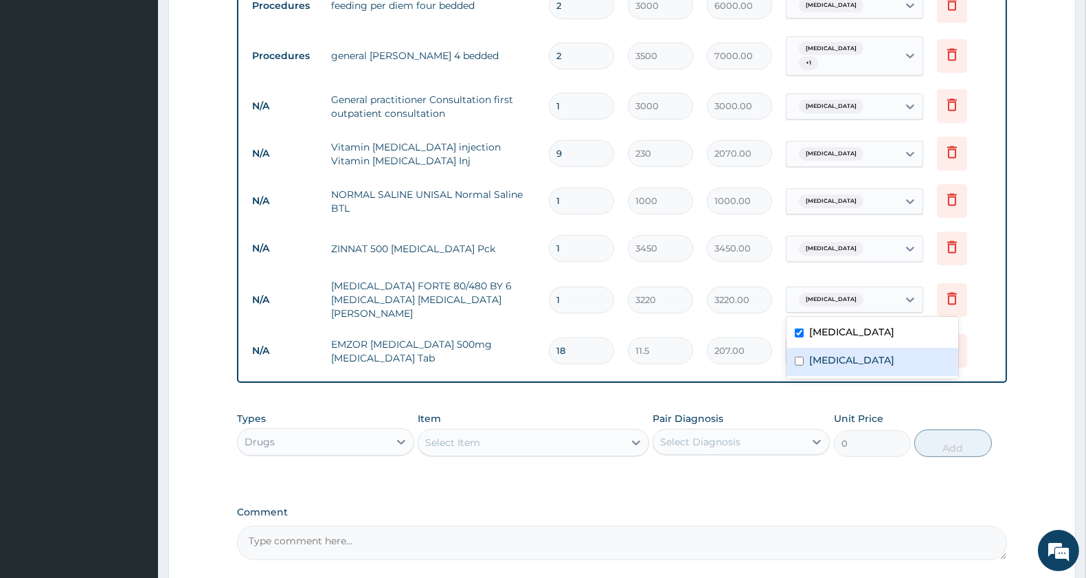
click at [839, 361] on label "Falciparum malaria" at bounding box center [851, 360] width 85 height 14
checkbox input "true"
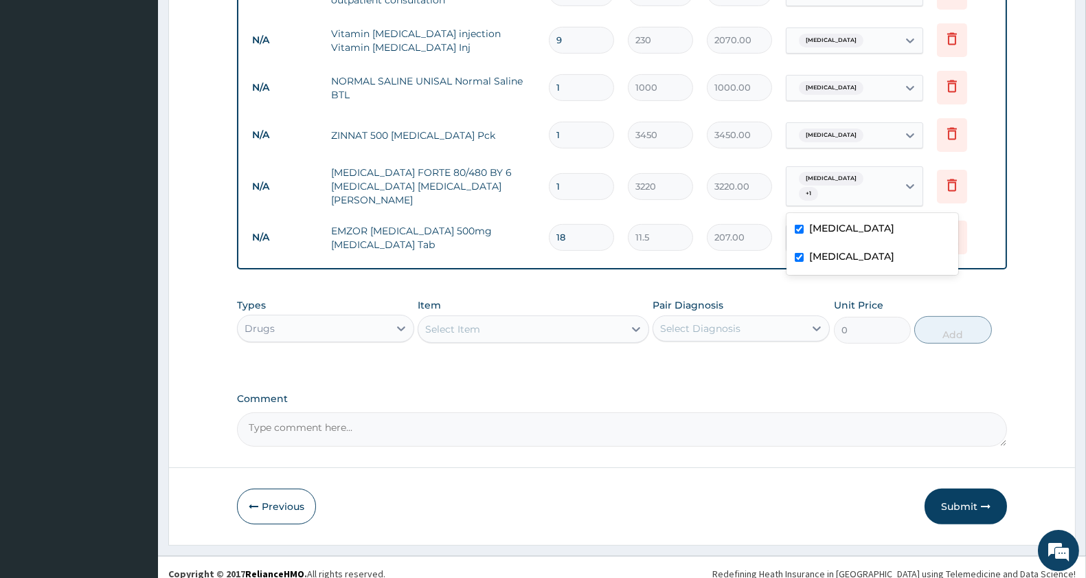
scroll to position [942, 0]
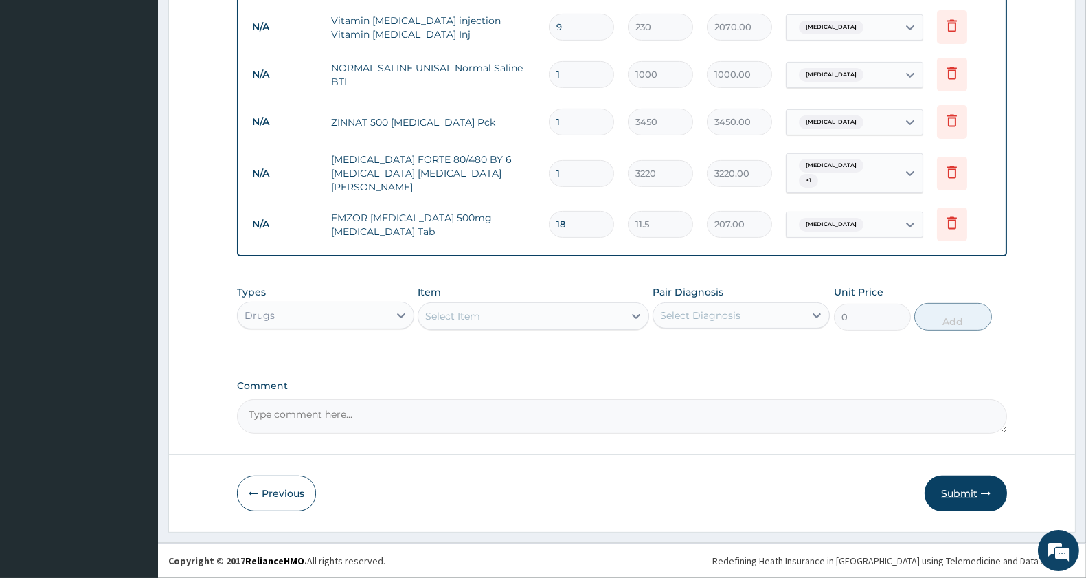
click at [962, 492] on button "Submit" at bounding box center [966, 493] width 82 height 36
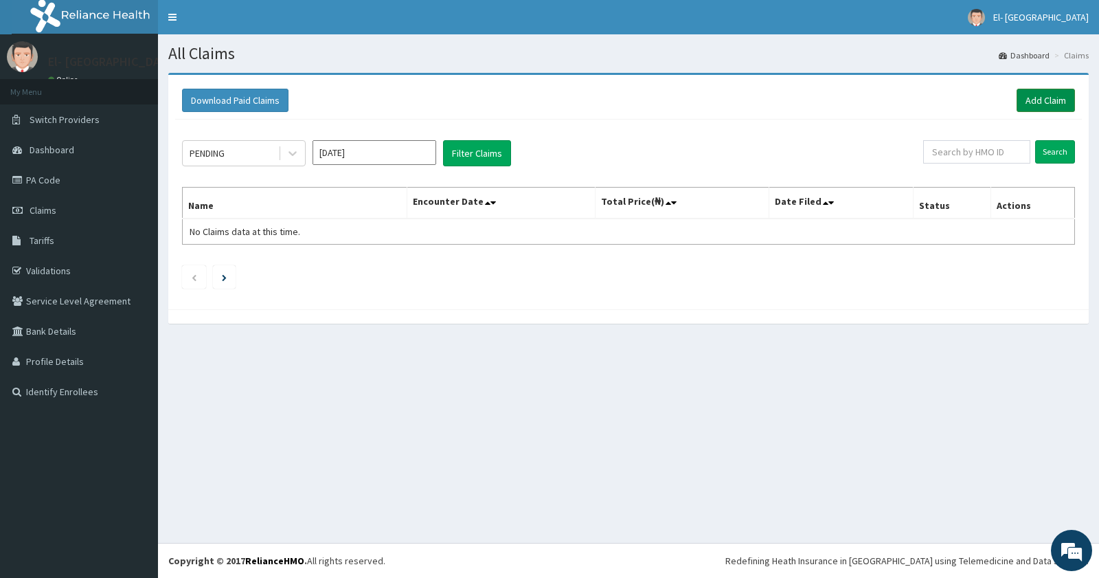
click at [1044, 100] on link "Add Claim" at bounding box center [1046, 100] width 58 height 23
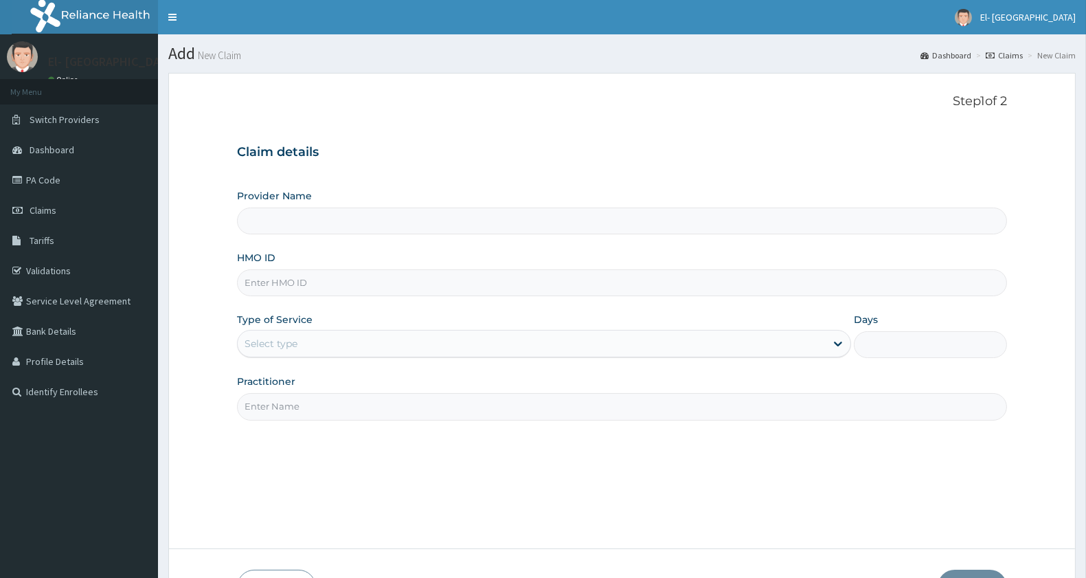
type input "El-[GEOGRAPHIC_DATA]"
click at [316, 286] on input "HMO ID" at bounding box center [622, 282] width 770 height 27
paste input "CMS/10024/A"
type input "CMS/10024/A"
click at [285, 352] on div "Select type" at bounding box center [532, 343] width 588 height 22
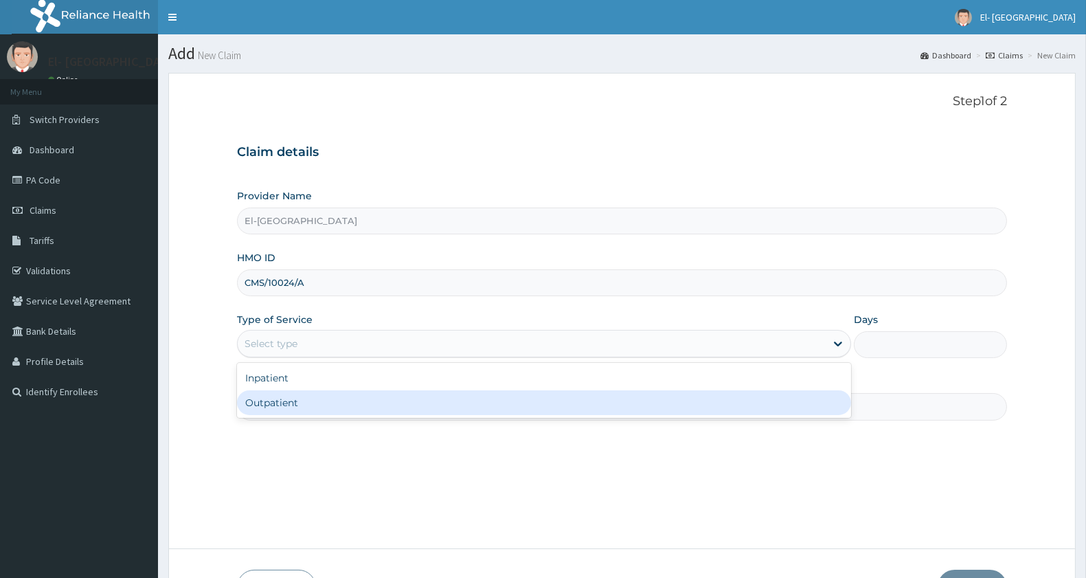
drag, startPoint x: 313, startPoint y: 407, endPoint x: 311, endPoint y: 398, distance: 9.0
click at [311, 407] on div "Outpatient" at bounding box center [544, 402] width 614 height 25
type input "1"
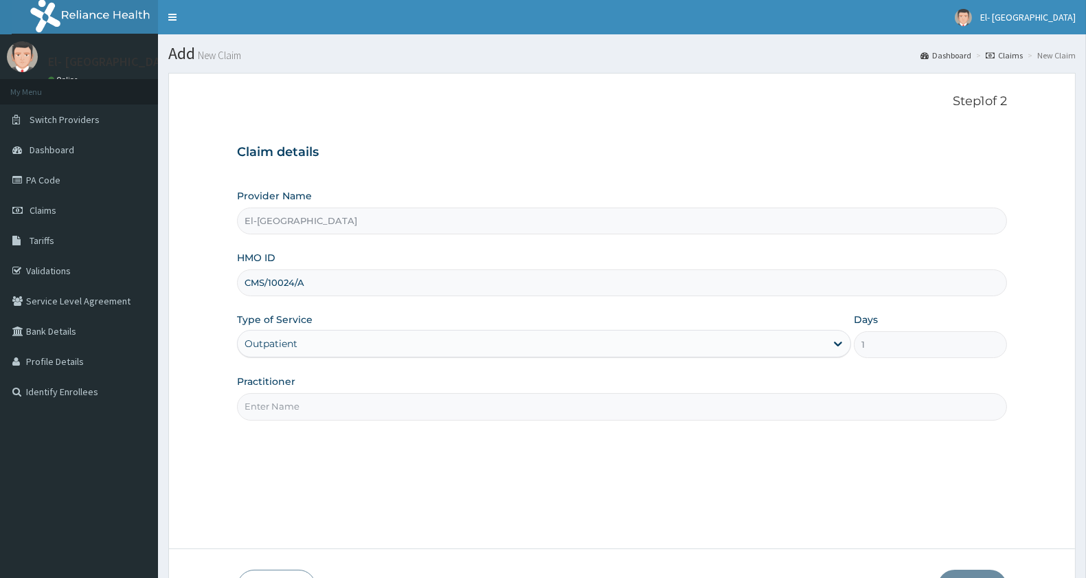
click at [299, 414] on input "Practitioner" at bounding box center [622, 406] width 770 height 27
type input "[PERSON_NAME]"
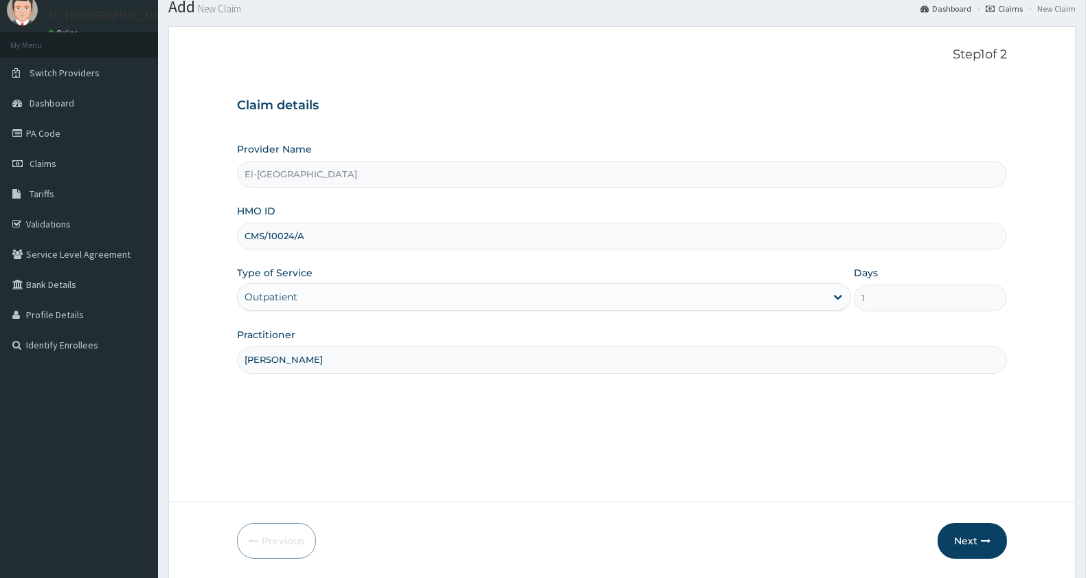
scroll to position [94, 0]
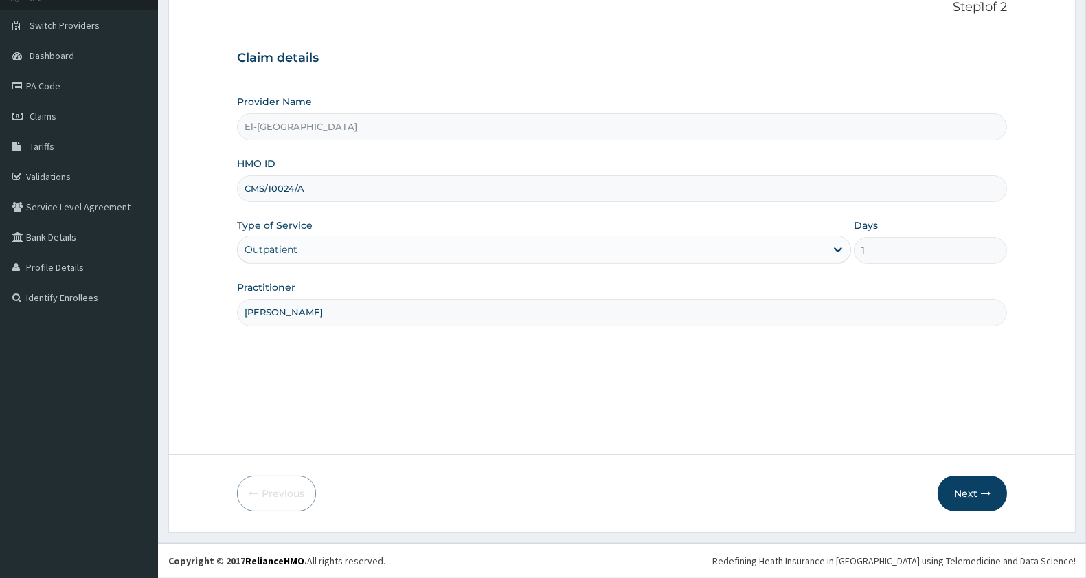
click at [965, 492] on button "Next" at bounding box center [972, 493] width 69 height 36
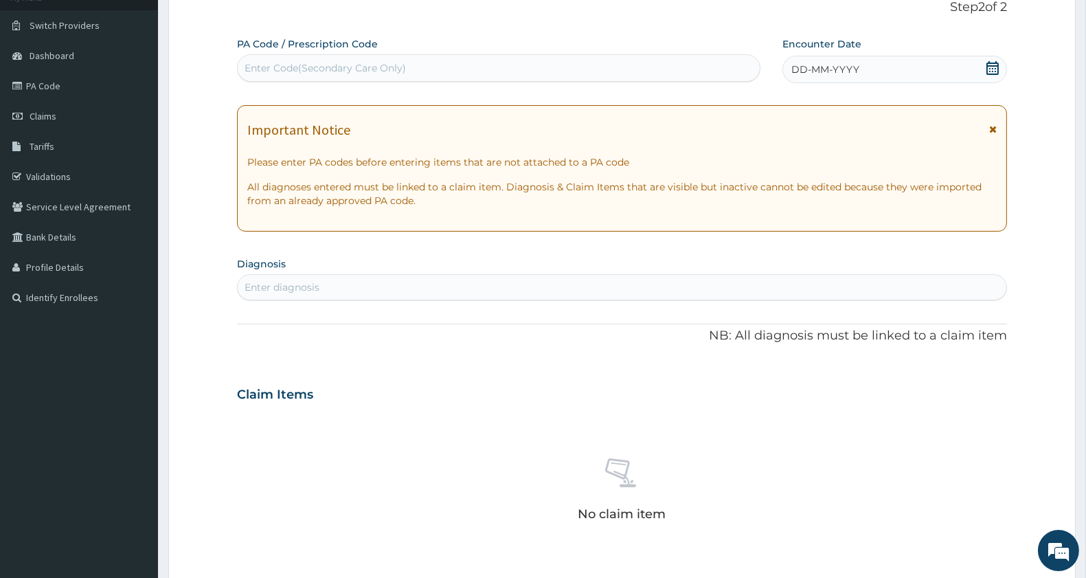
click at [341, 64] on div "Enter Code(Secondary Care Only)" at bounding box center [325, 68] width 161 height 14
paste input "PA/7F298D"
type input "PA/7F298D"
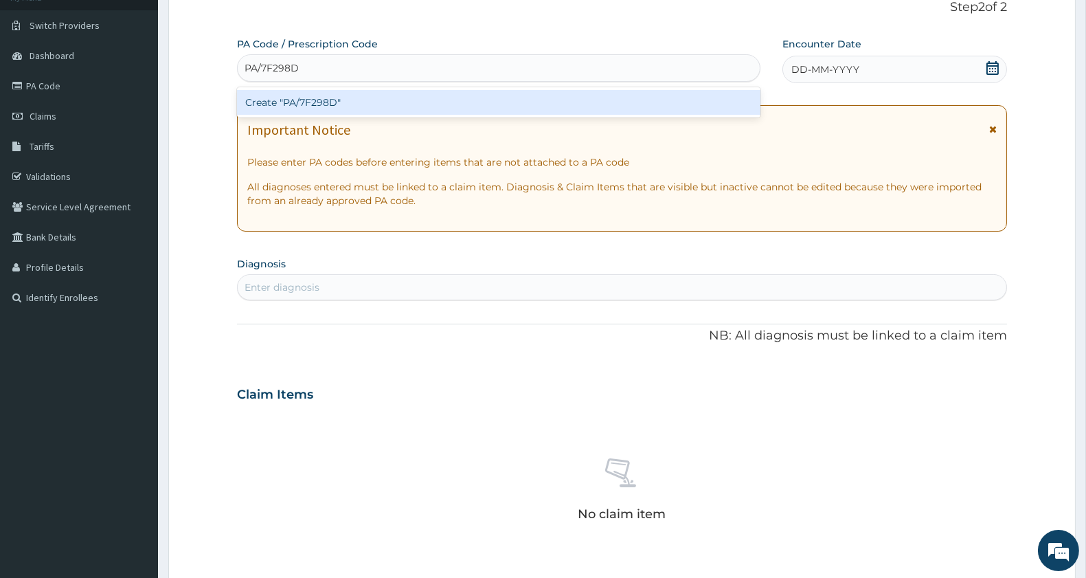
scroll to position [0, 0]
click at [350, 98] on div "Create "PA/7F298D"" at bounding box center [498, 102] width 523 height 25
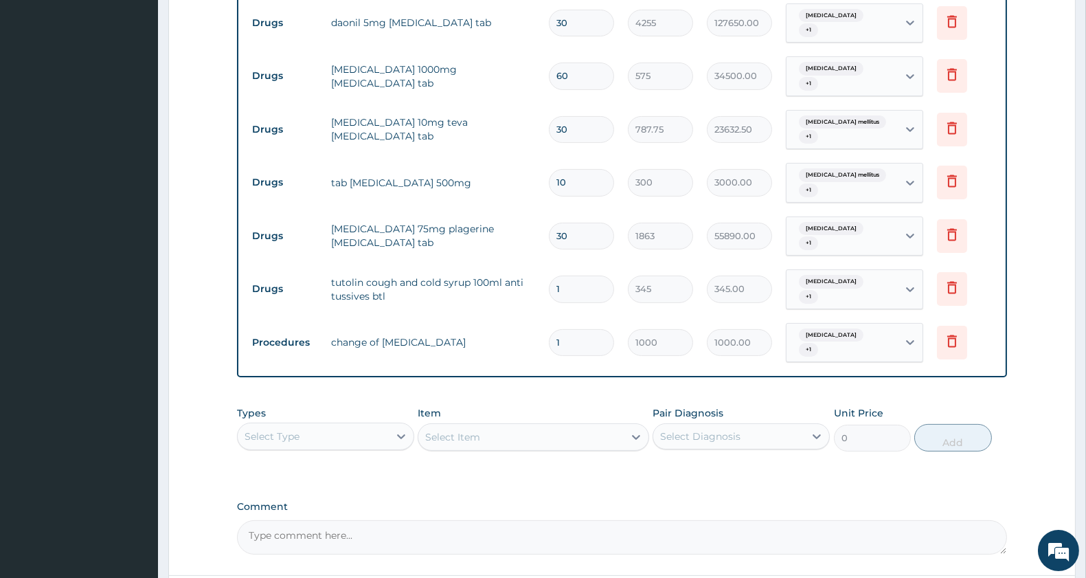
scroll to position [593, 0]
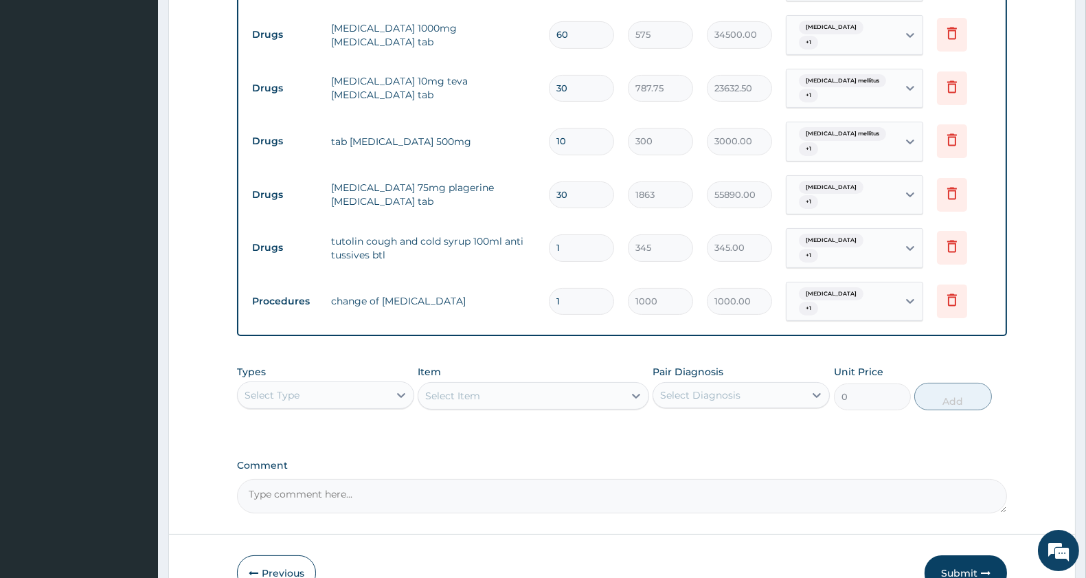
click at [299, 388] on div "Select Type" at bounding box center [272, 395] width 55 height 14
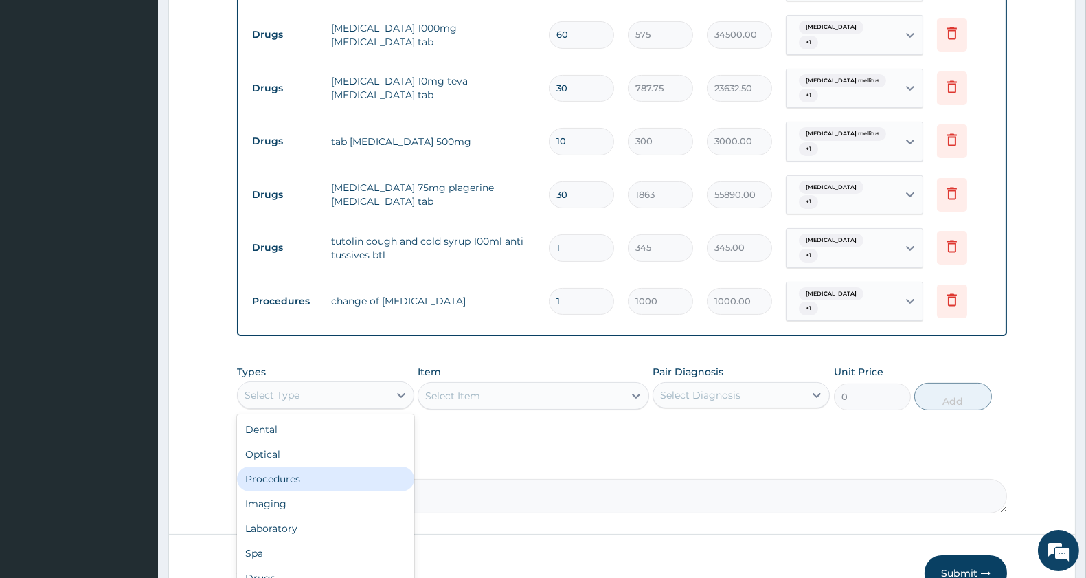
click at [291, 466] on div "Procedures" at bounding box center [325, 478] width 177 height 25
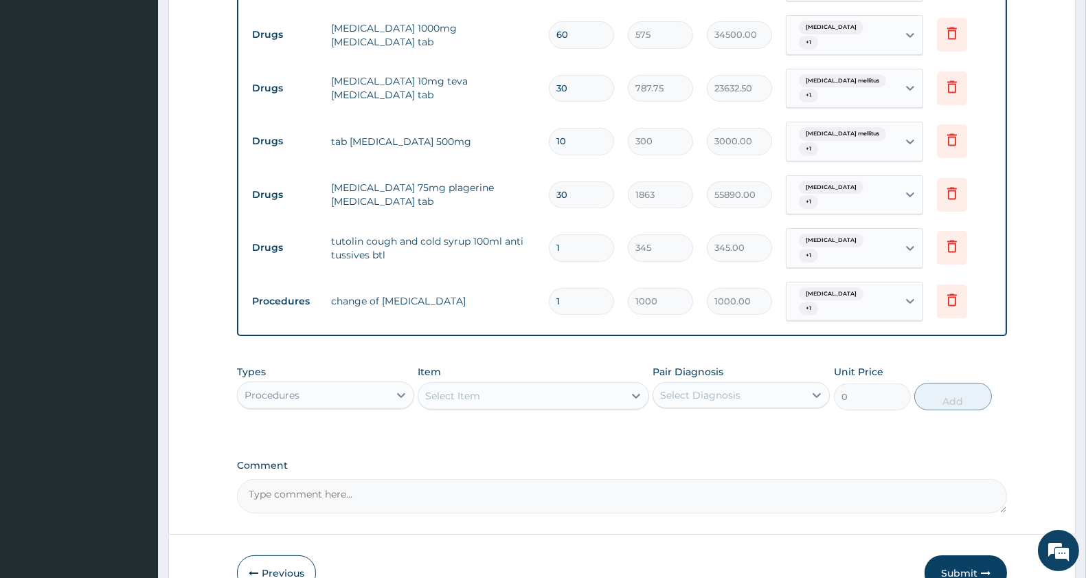
click at [490, 386] on div "Select Item" at bounding box center [520, 396] width 205 height 22
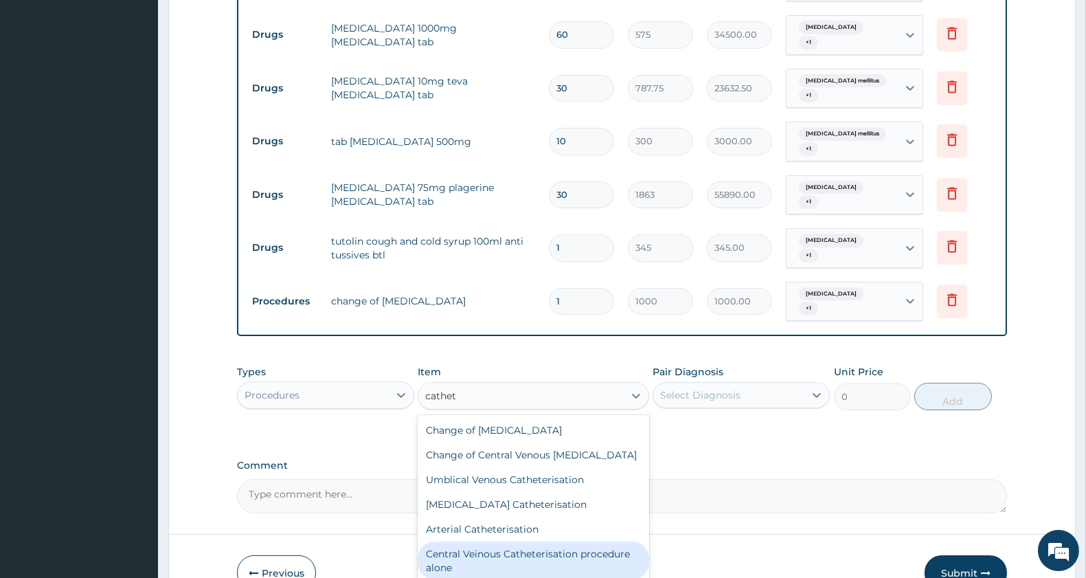
scroll to position [152, 0]
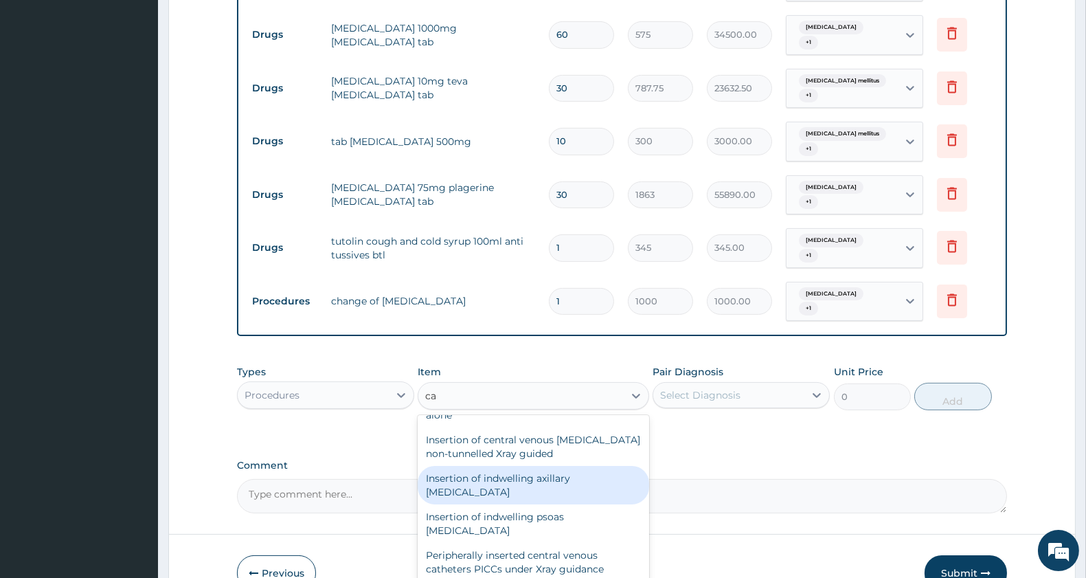
type input "c"
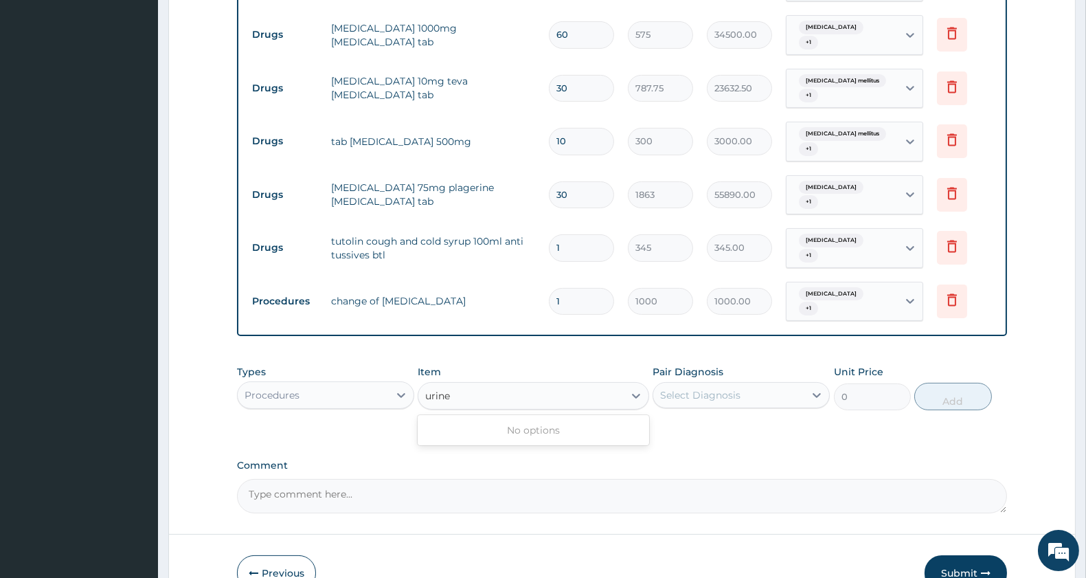
scroll to position [0, 0]
type input "u"
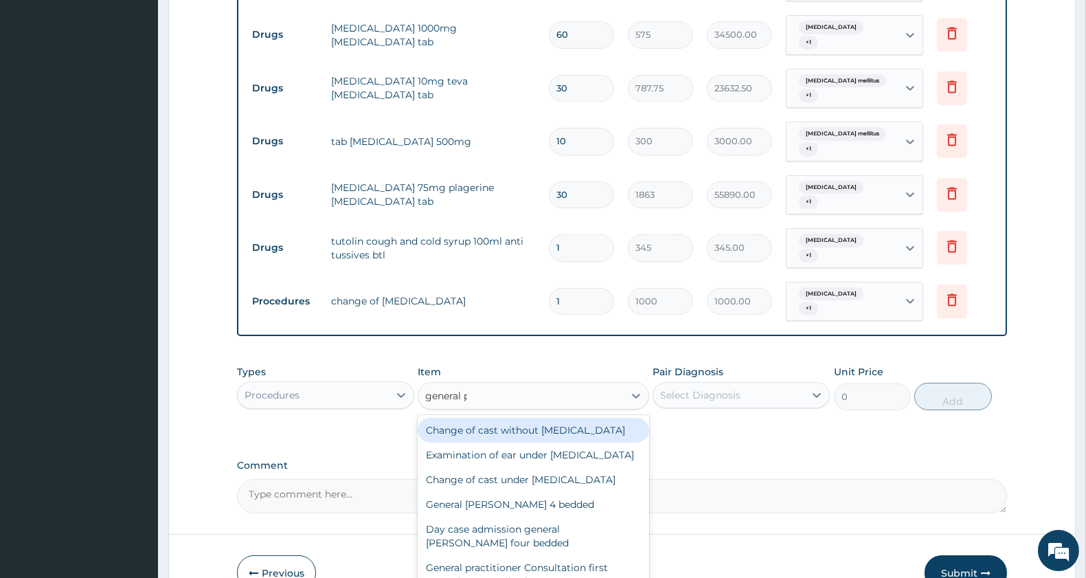
type input "general pr"
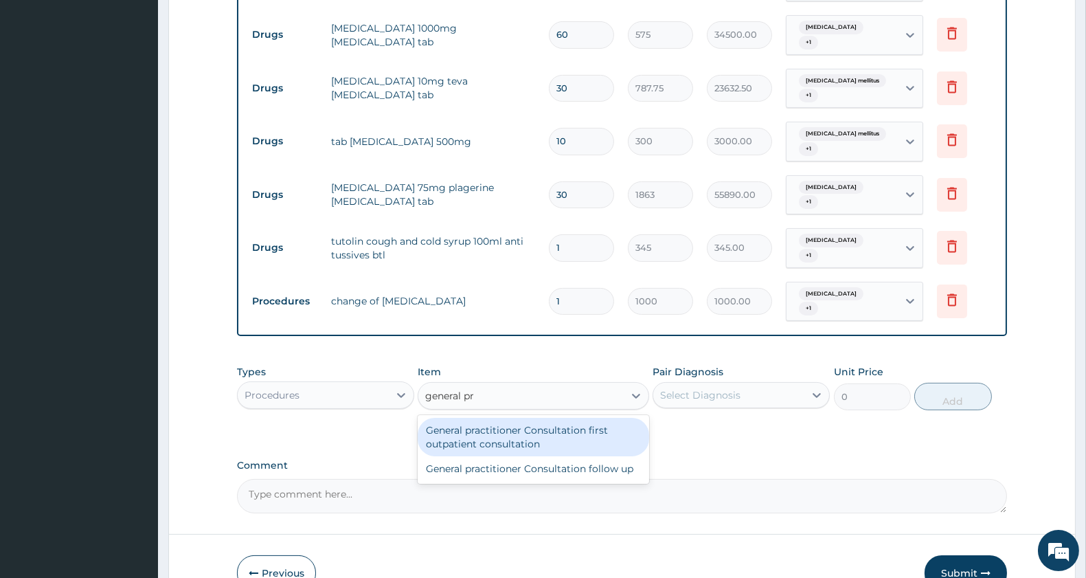
drag, startPoint x: 534, startPoint y: 436, endPoint x: 539, endPoint y: 430, distance: 7.8
click at [536, 435] on div "General practitioner Consultation first outpatient consultation" at bounding box center [533, 437] width 231 height 38
type input "3000"
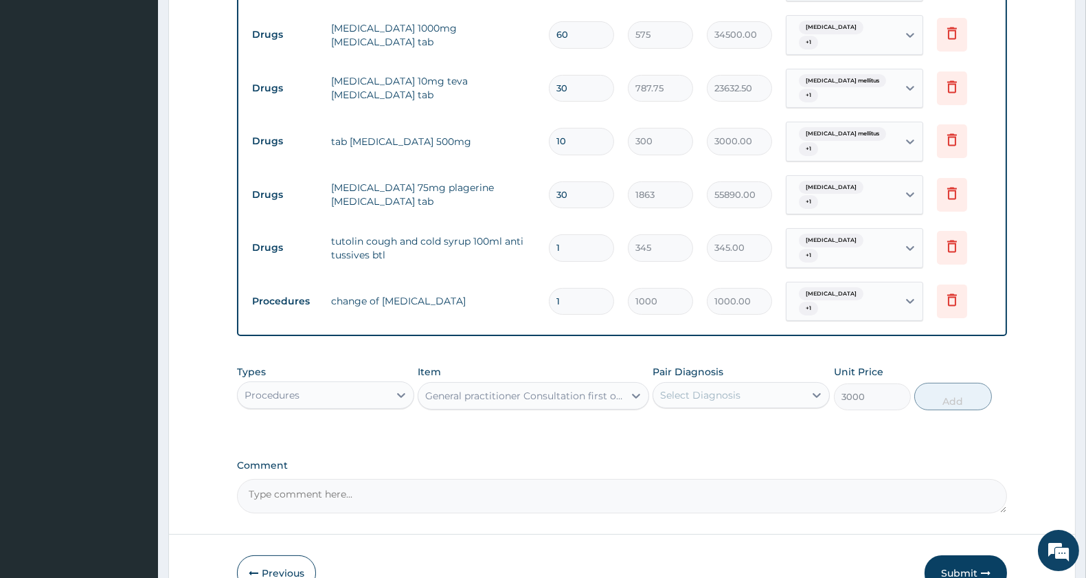
click at [743, 389] on div "Select Diagnosis" at bounding box center [728, 395] width 151 height 22
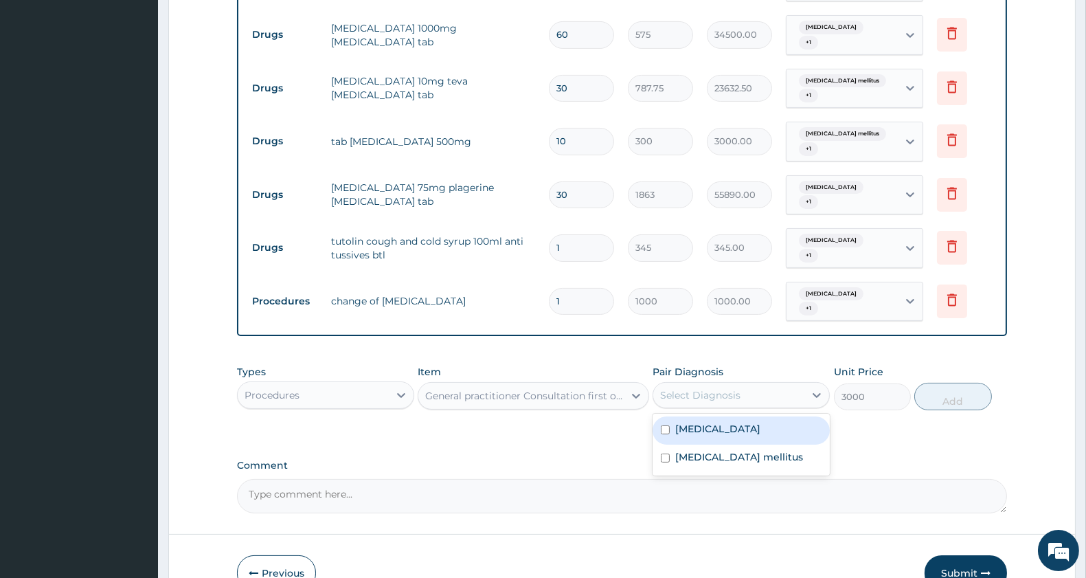
click at [719, 423] on div "[MEDICAL_DATA]" at bounding box center [741, 430] width 177 height 28
checkbox input "true"
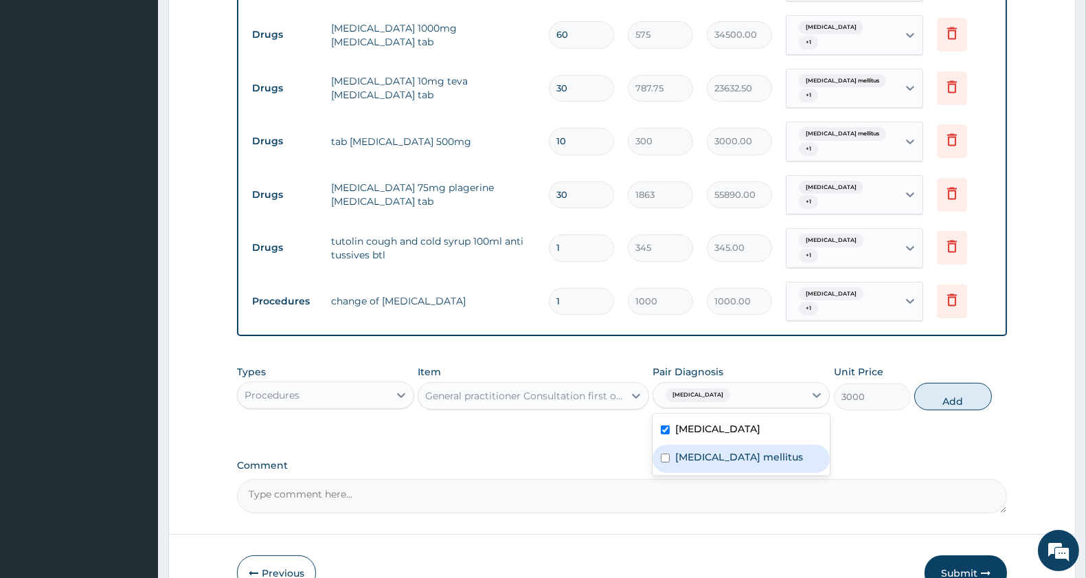
drag, startPoint x: 726, startPoint y: 450, endPoint x: 766, endPoint y: 433, distance: 43.1
click at [727, 450] on label "Diabetes mellitus" at bounding box center [739, 457] width 128 height 14
checkbox input "true"
click at [943, 385] on button "Add" at bounding box center [952, 396] width 77 height 27
type input "0"
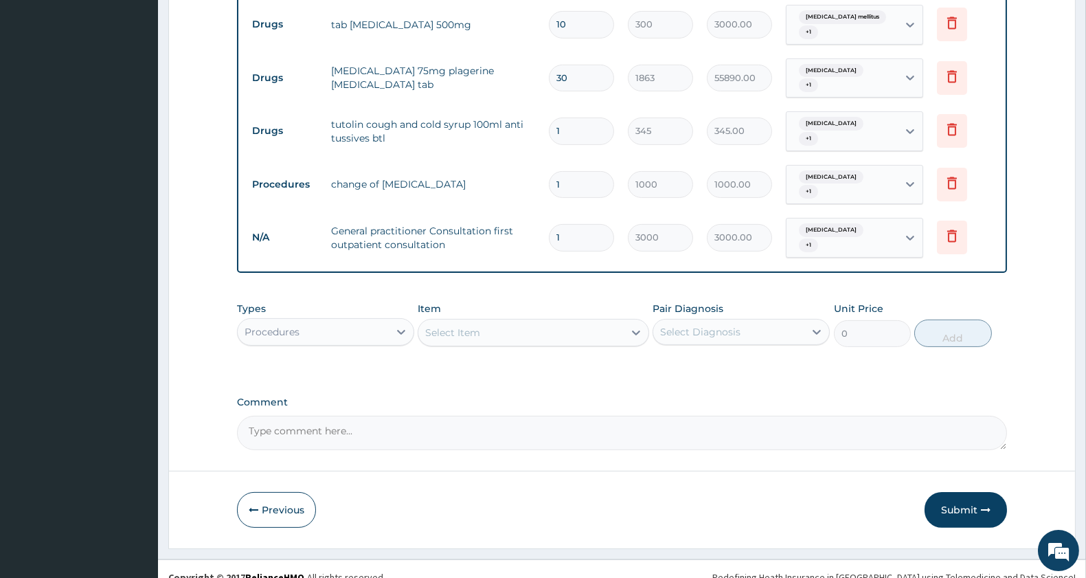
scroll to position [714, 0]
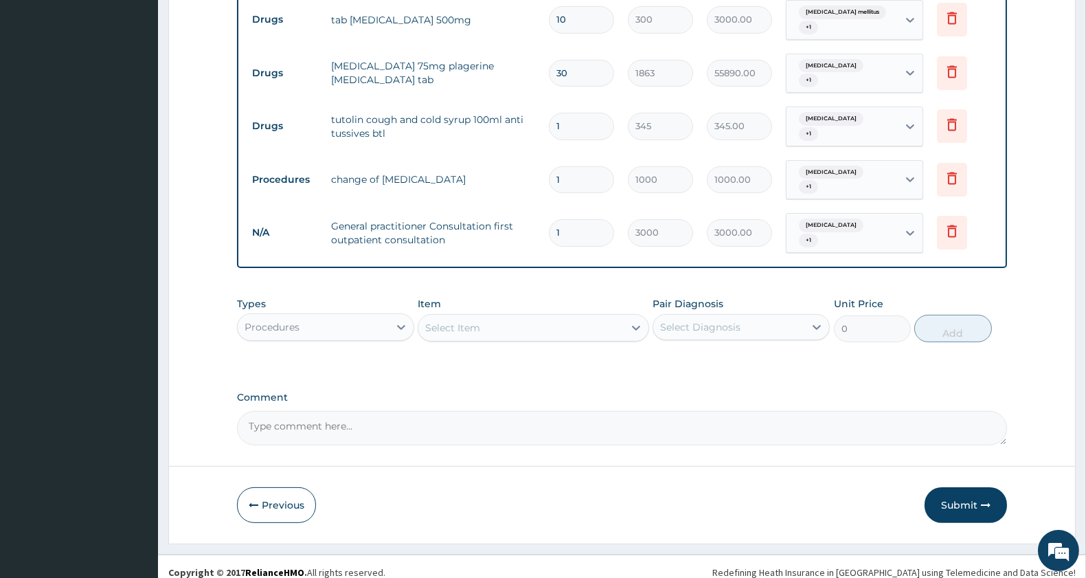
click at [328, 317] on div "Procedures" at bounding box center [313, 327] width 151 height 22
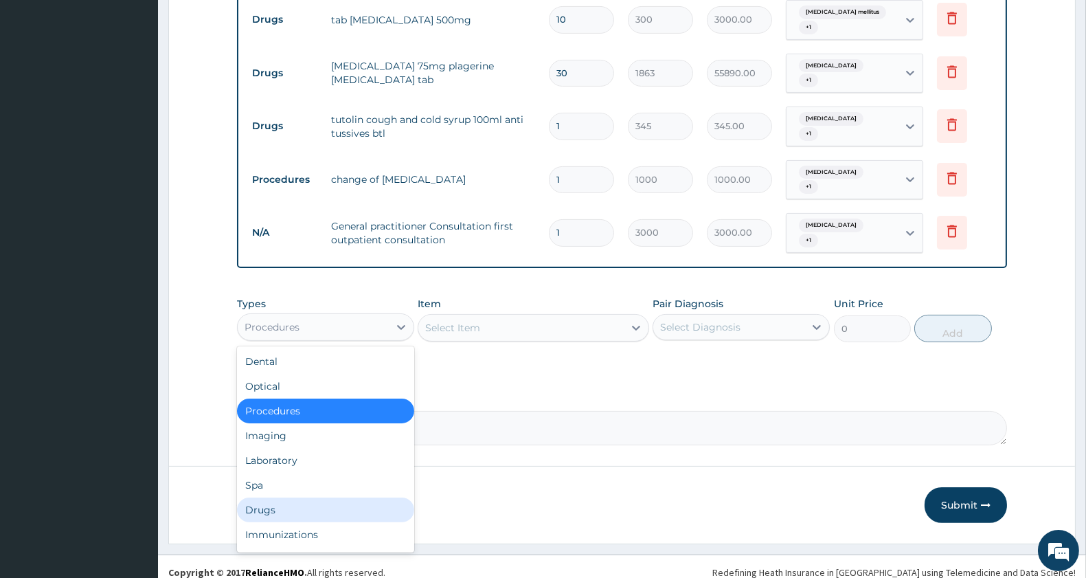
click at [280, 498] on div "Drugs" at bounding box center [325, 509] width 177 height 25
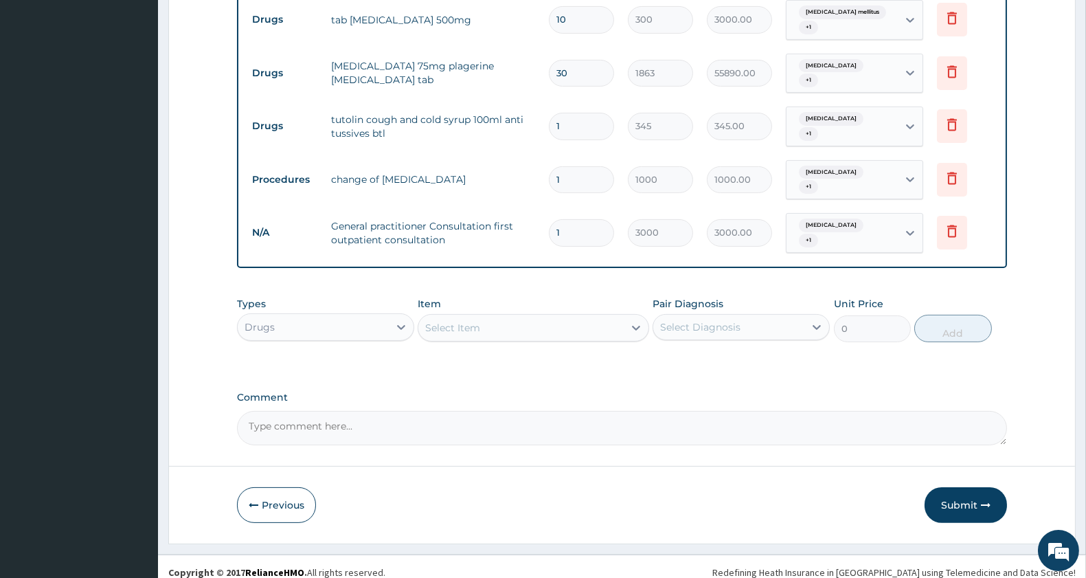
click at [536, 317] on div "Select Item" at bounding box center [520, 328] width 205 height 22
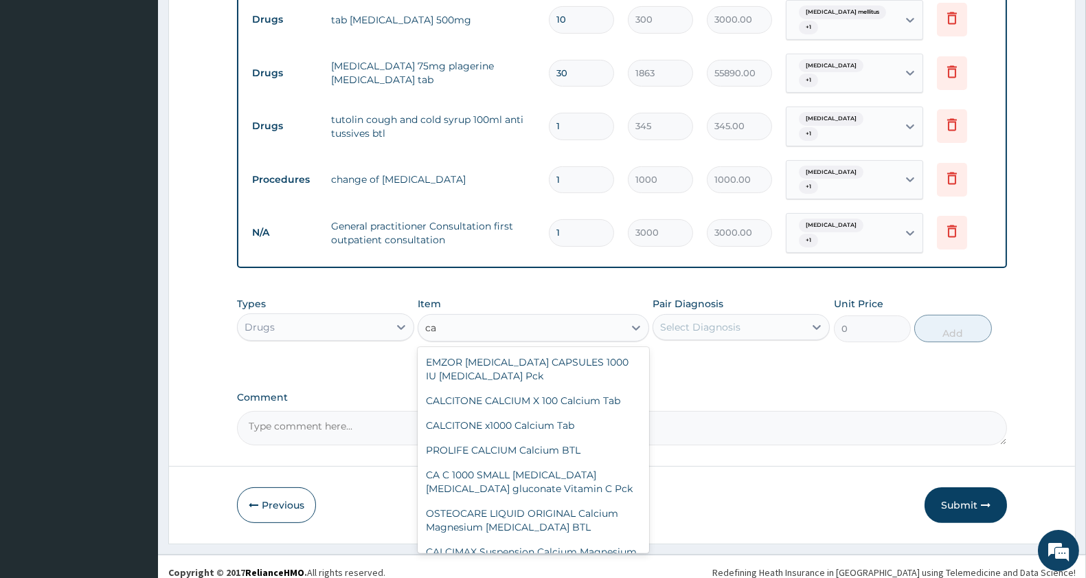
type input "c"
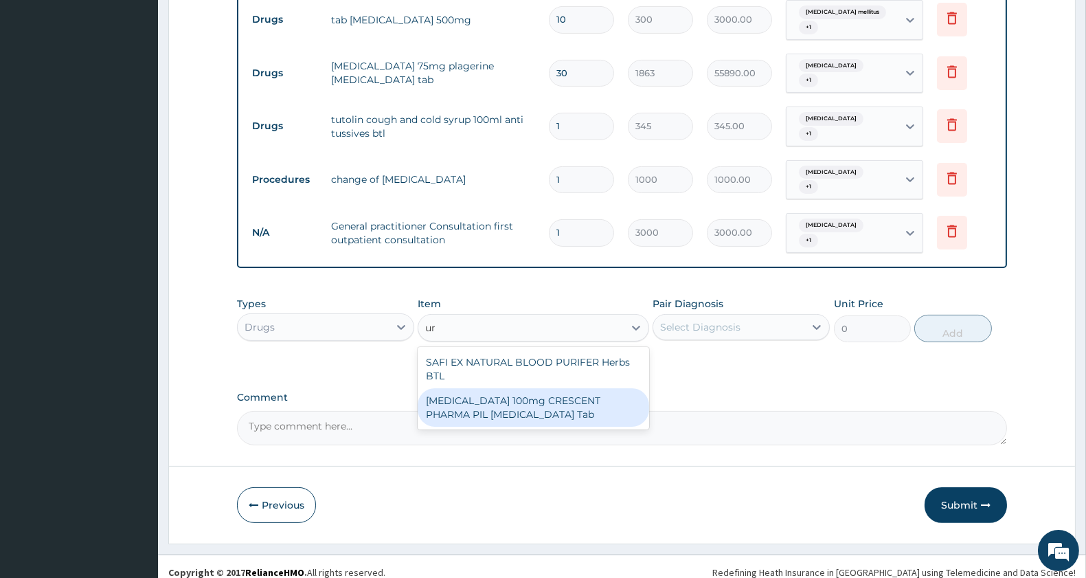
type input "u"
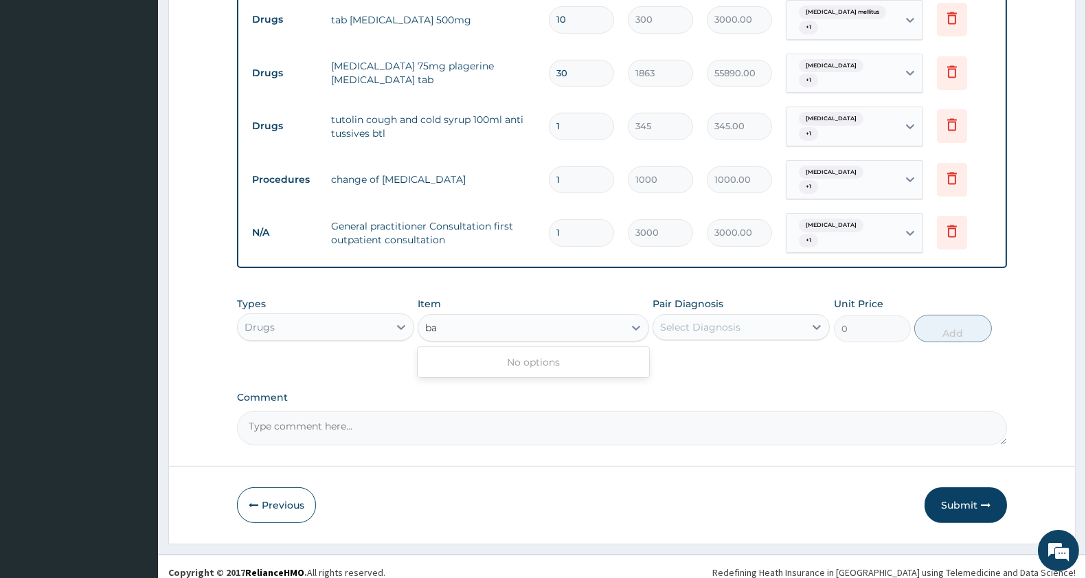
type input "b"
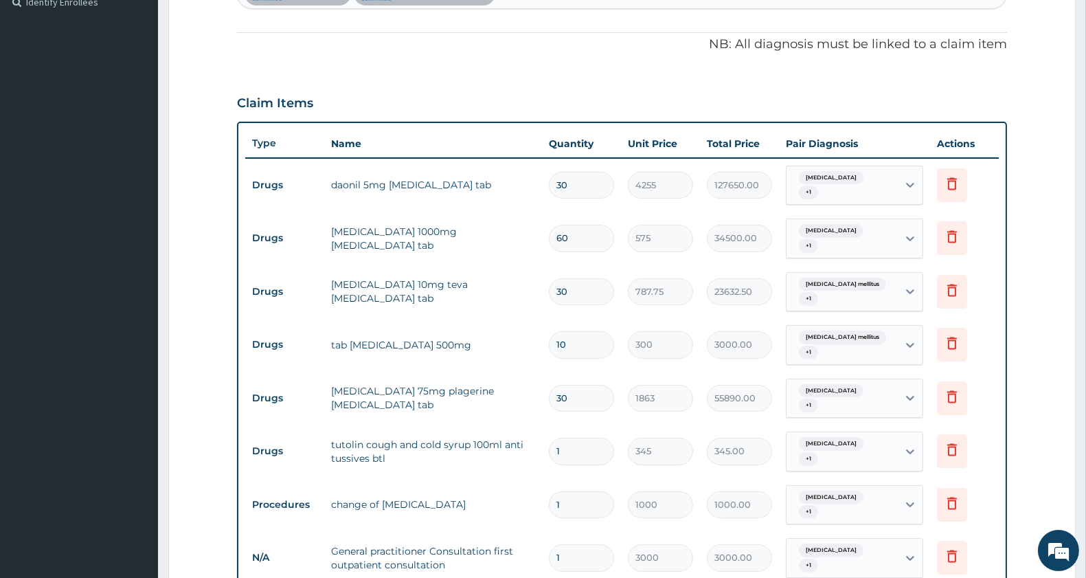
scroll to position [361, 0]
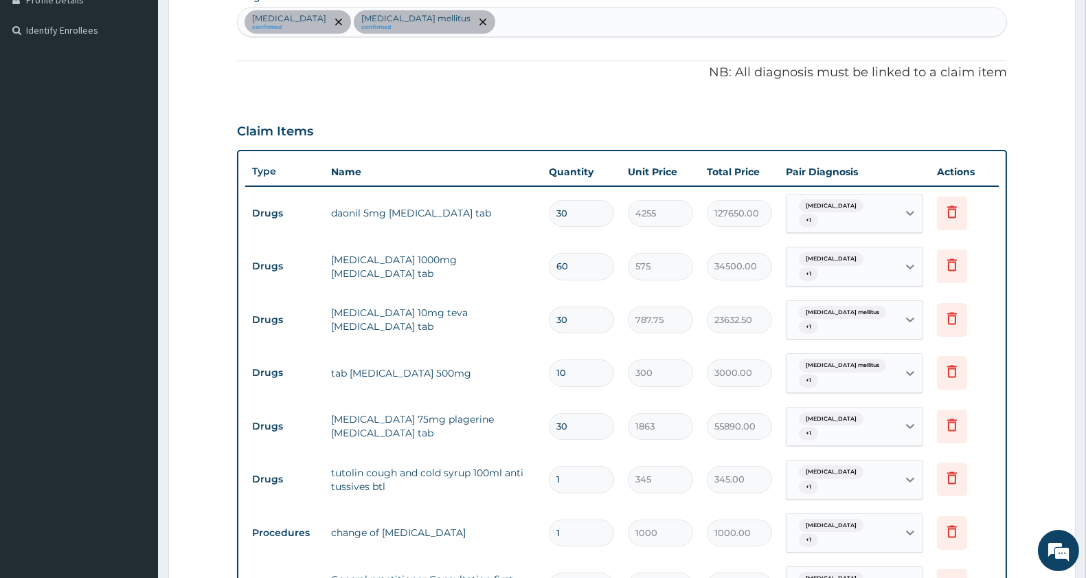
click at [564, 212] on input "30" at bounding box center [581, 213] width 65 height 27
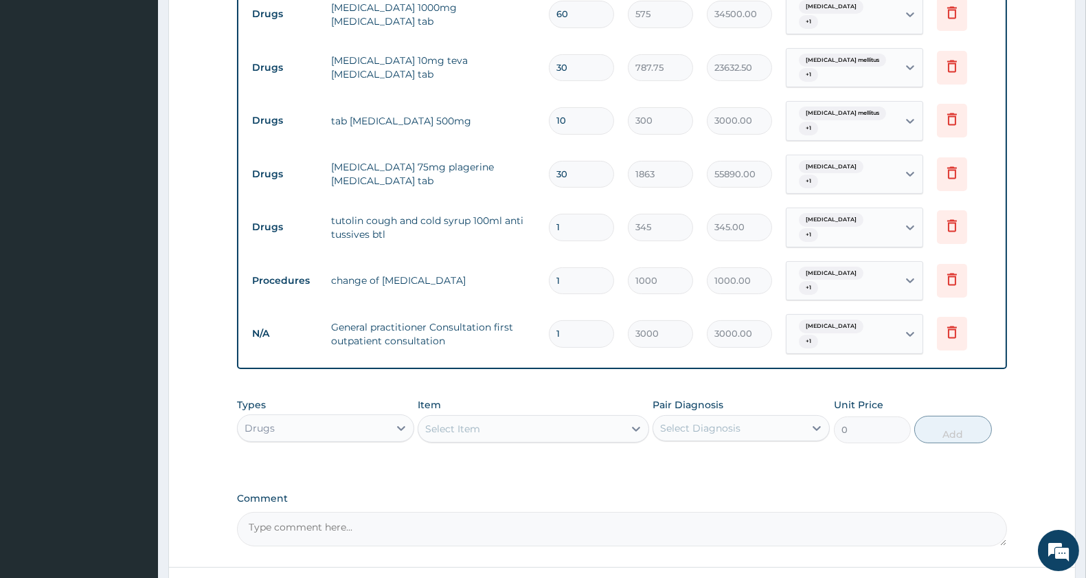
scroll to position [714, 0]
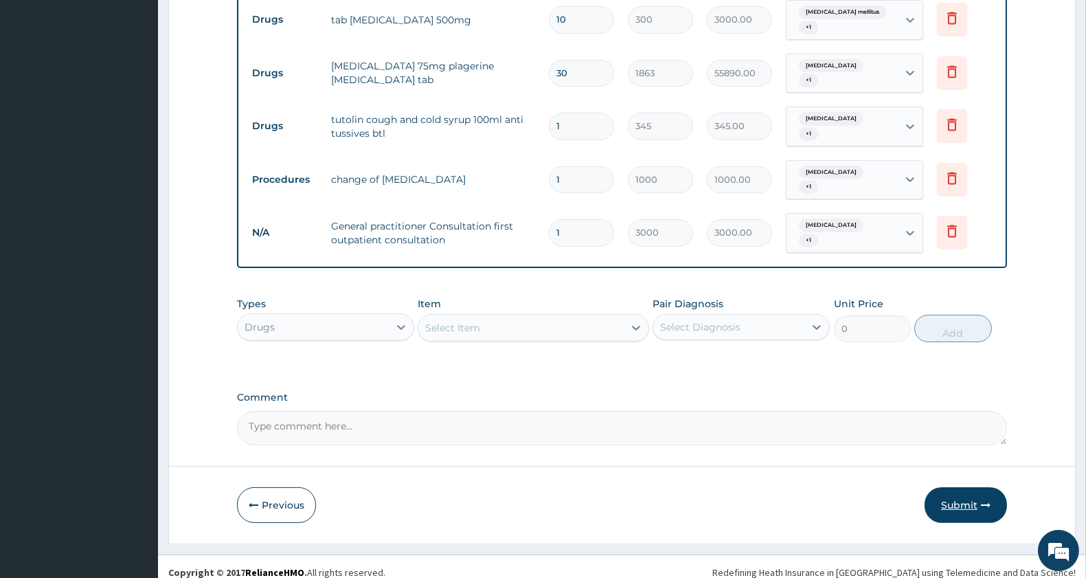
click at [959, 487] on button "Submit" at bounding box center [966, 505] width 82 height 36
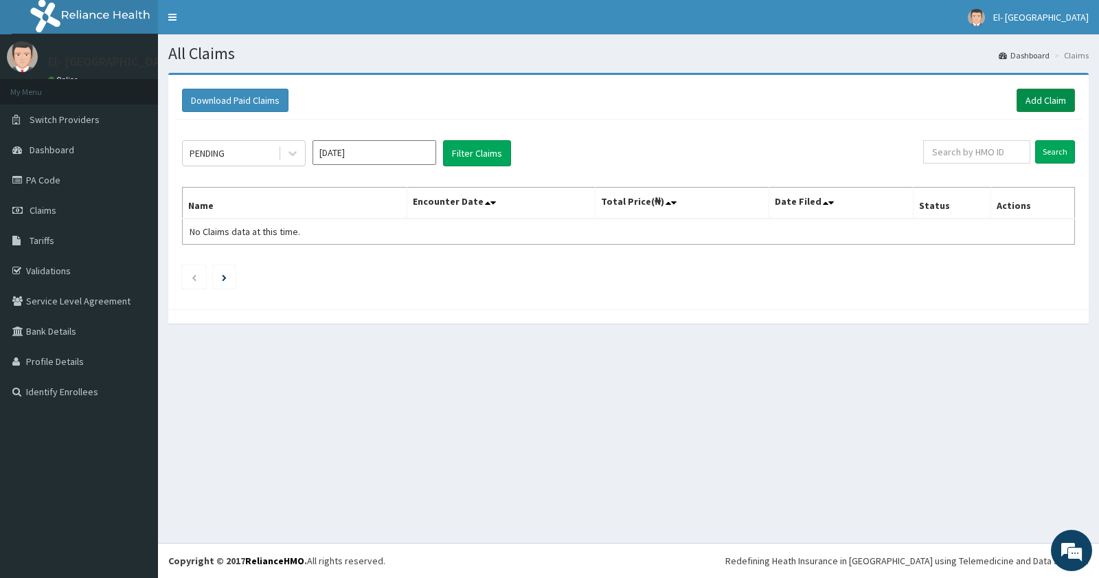
click at [1039, 98] on link "Add Claim" at bounding box center [1046, 100] width 58 height 23
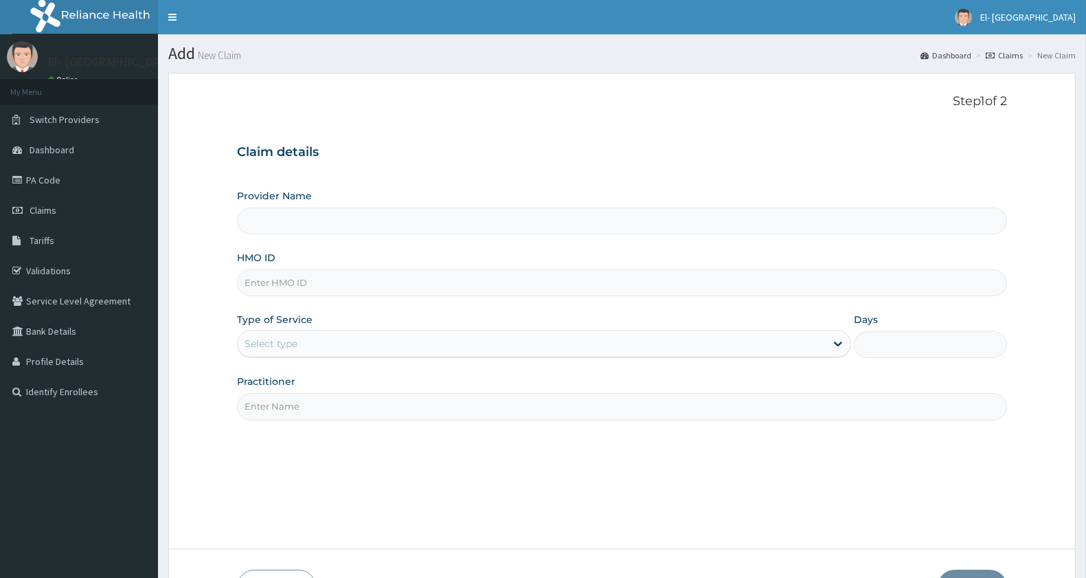
click at [313, 286] on input "HMO ID" at bounding box center [622, 282] width 770 height 27
type input "lo"
type input "El-[GEOGRAPHIC_DATA]"
type input "LOP/10052/A"
click at [337, 348] on div "Select type" at bounding box center [532, 343] width 588 height 22
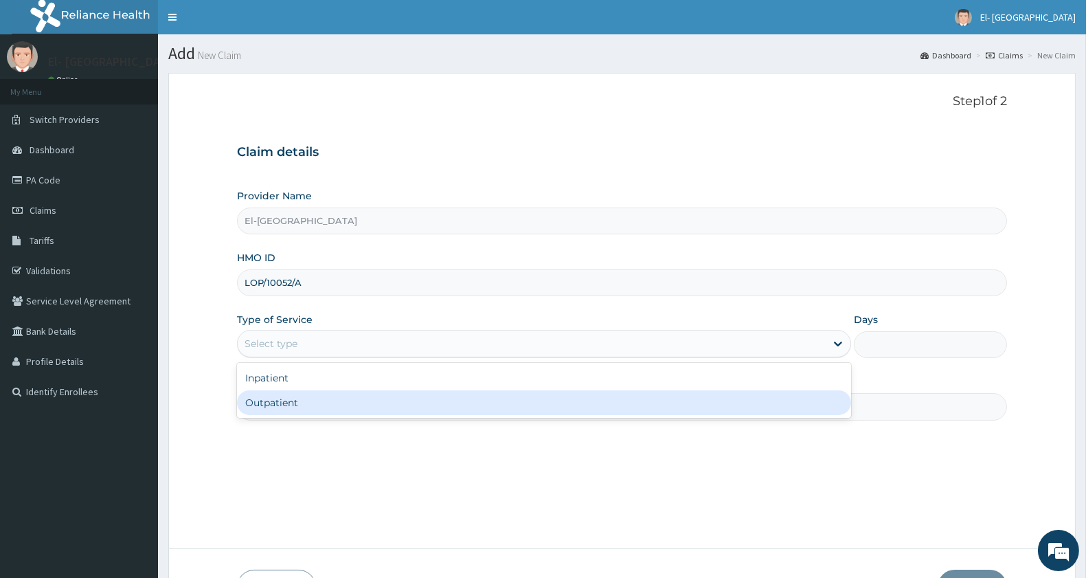
drag, startPoint x: 303, startPoint y: 409, endPoint x: 307, endPoint y: 403, distance: 7.4
click at [304, 407] on div "Outpatient" at bounding box center [544, 402] width 614 height 25
type input "1"
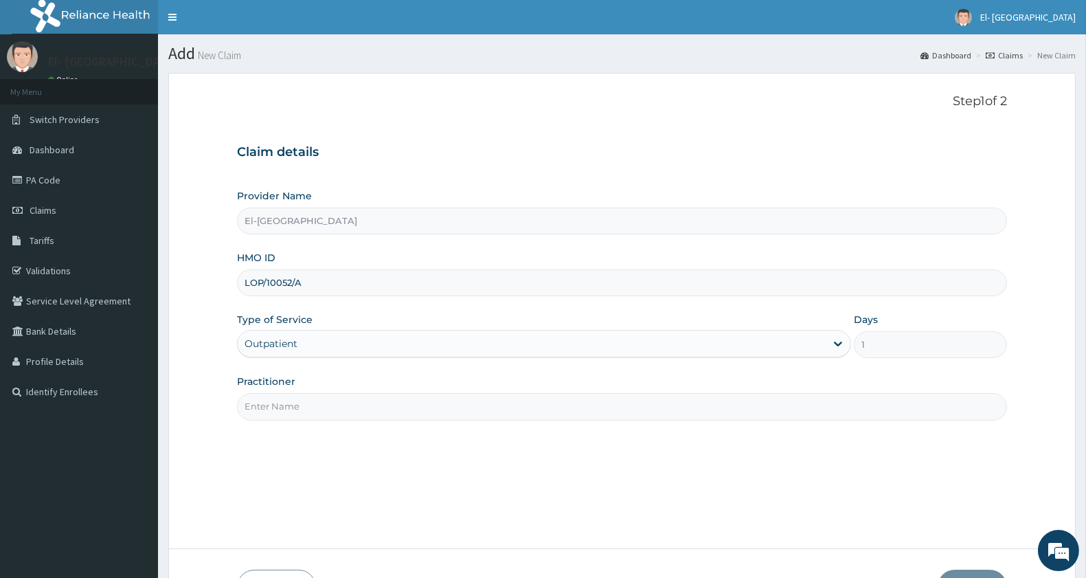
click at [315, 403] on input "Practitioner" at bounding box center [622, 406] width 770 height 27
type input "[PERSON_NAME]"
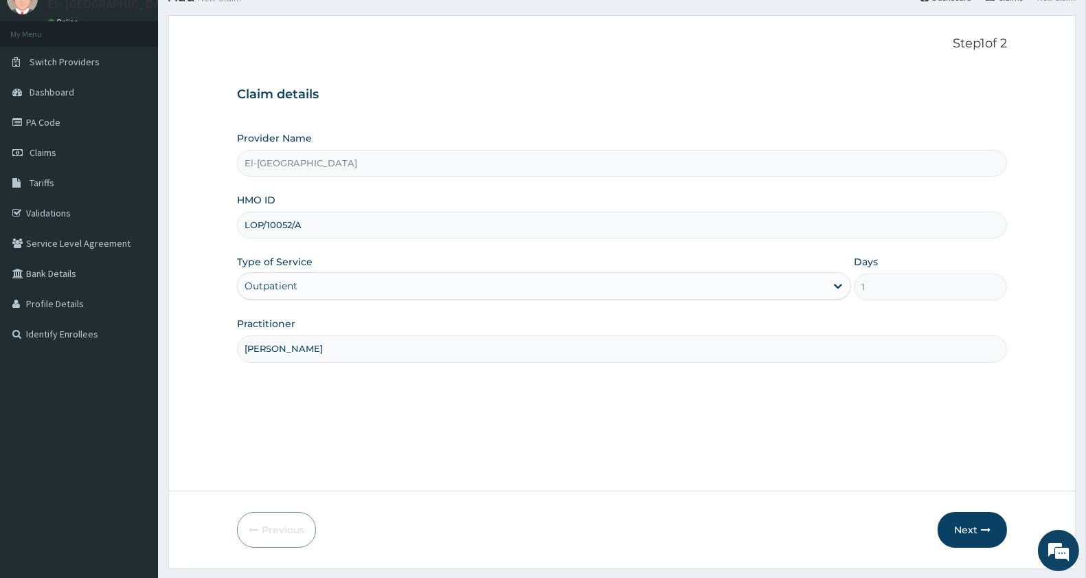
scroll to position [94, 0]
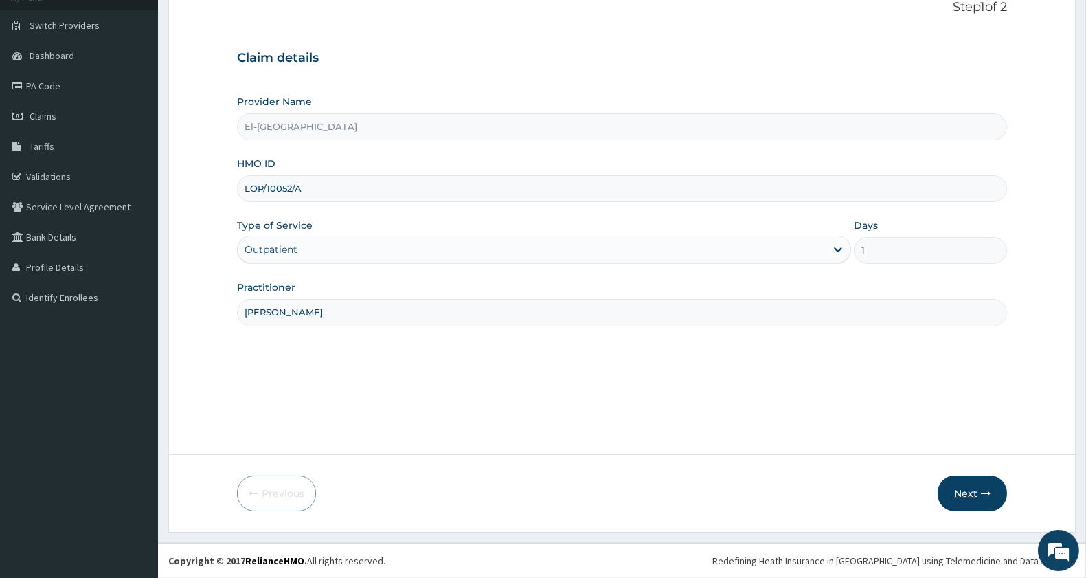
click at [964, 482] on button "Next" at bounding box center [972, 493] width 69 height 36
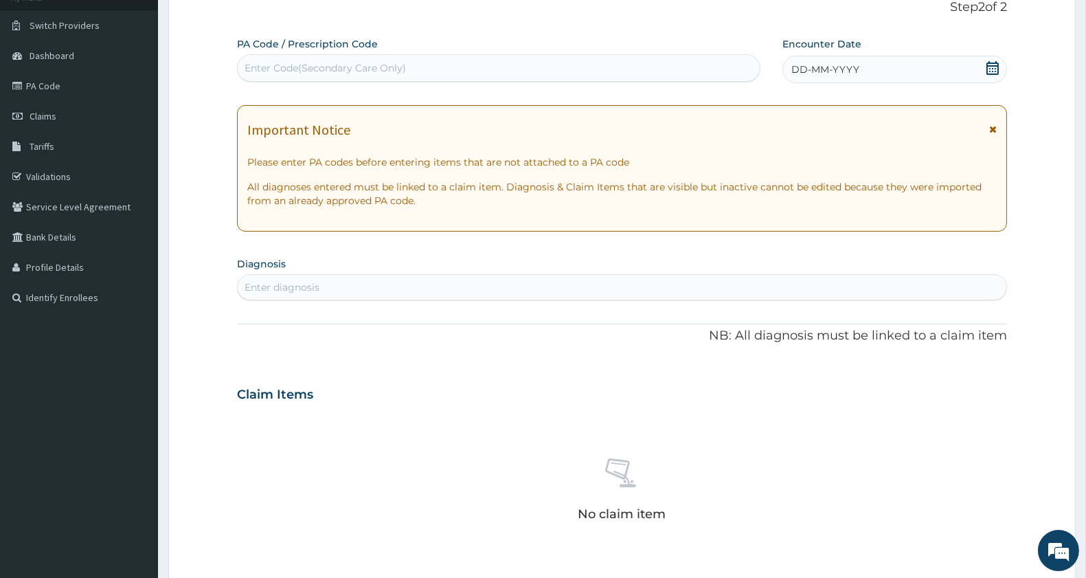
click at [843, 70] on span "DD-MM-YYYY" at bounding box center [825, 70] width 68 height 14
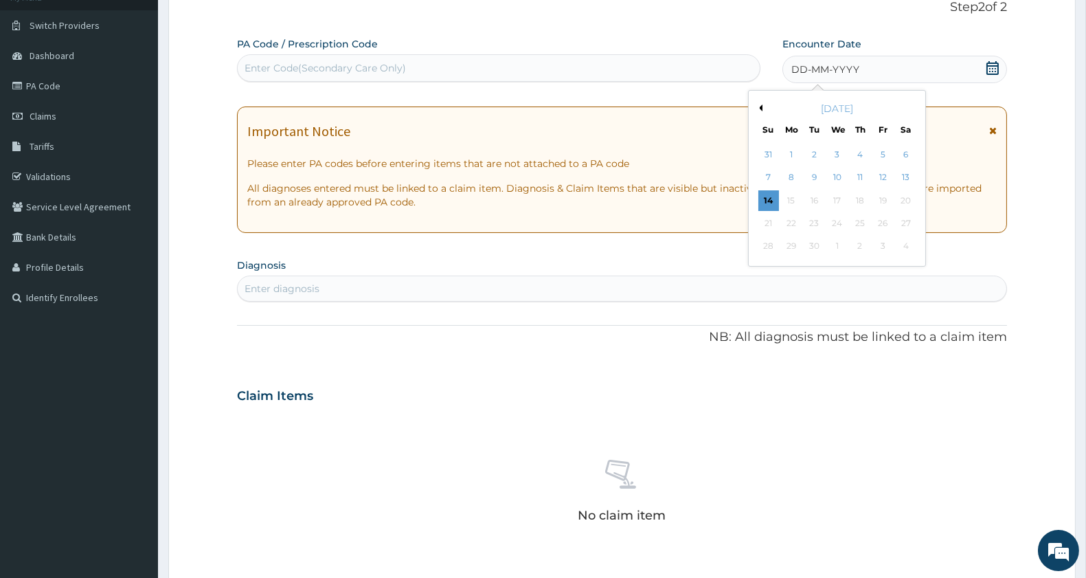
click at [756, 107] on button "Previous Month" at bounding box center [759, 107] width 7 height 7
click at [817, 196] on div "12" at bounding box center [814, 200] width 21 height 21
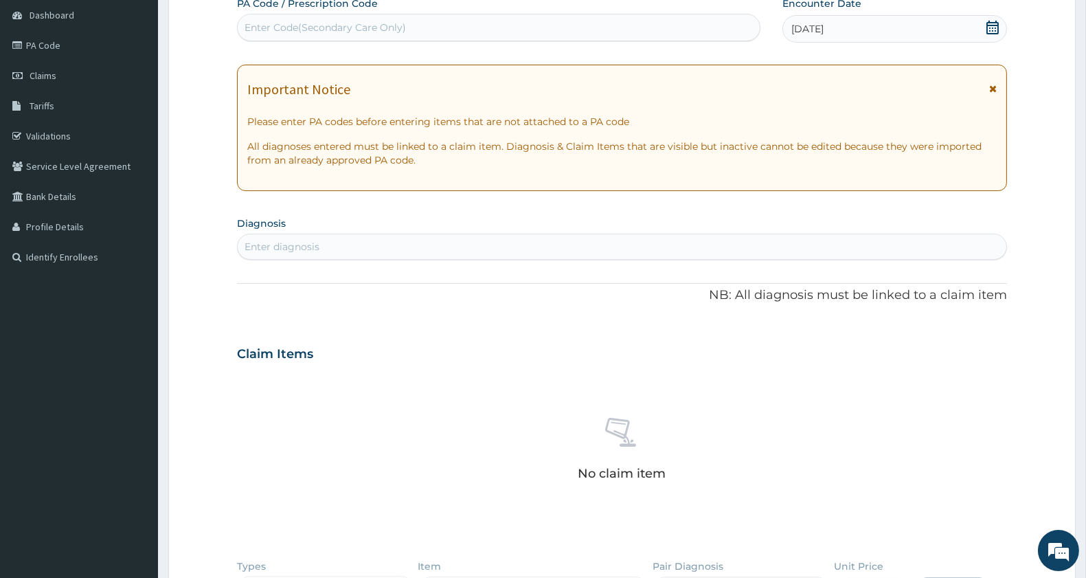
scroll to position [247, 0]
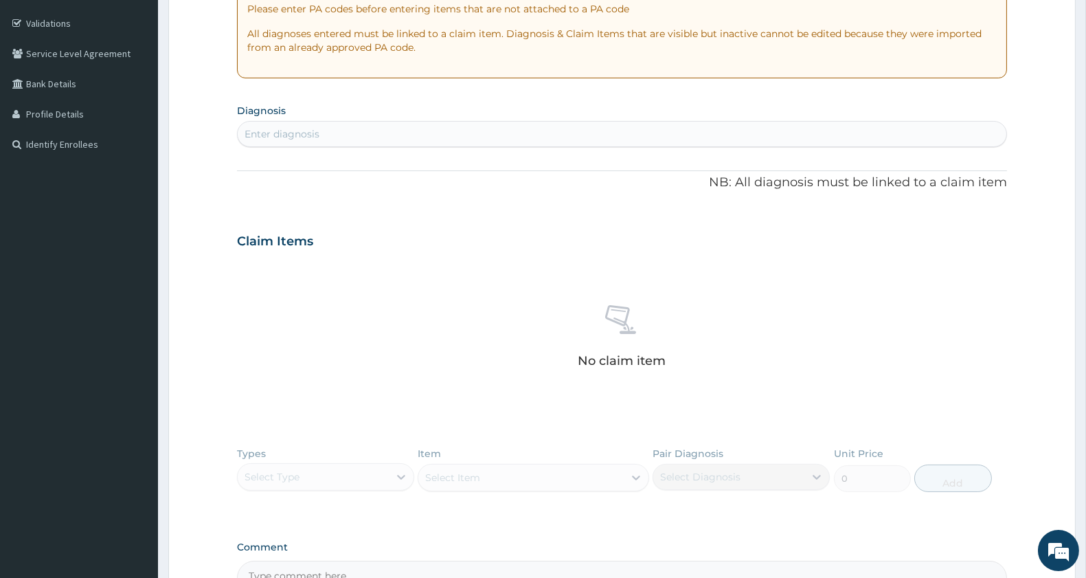
click at [376, 125] on div "Enter diagnosis" at bounding box center [622, 134] width 769 height 22
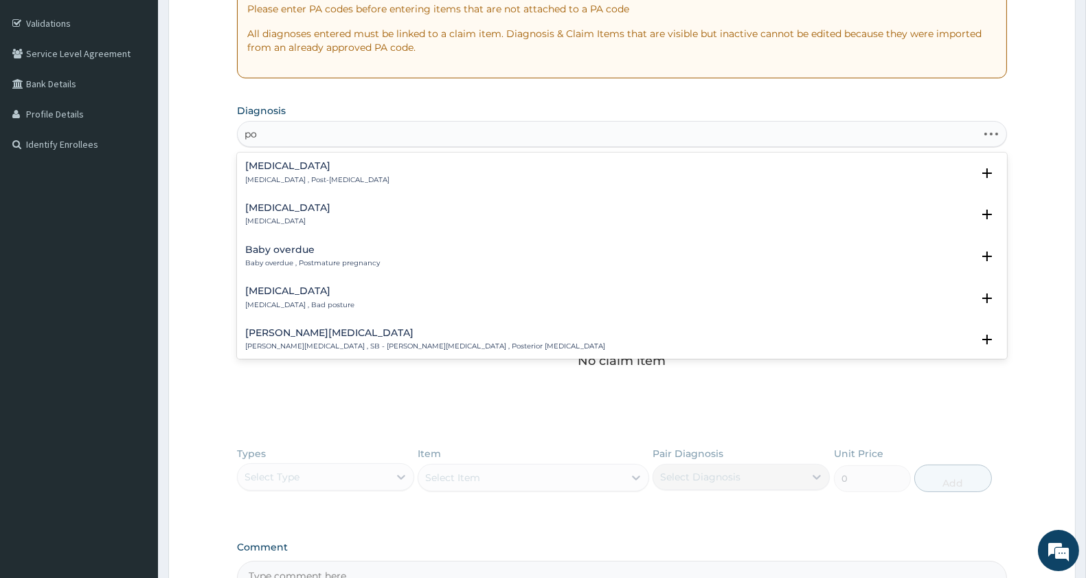
type input "p"
type input "antenatal"
click at [317, 330] on h4 "Antenatal care provider" at bounding box center [304, 333] width 118 height 10
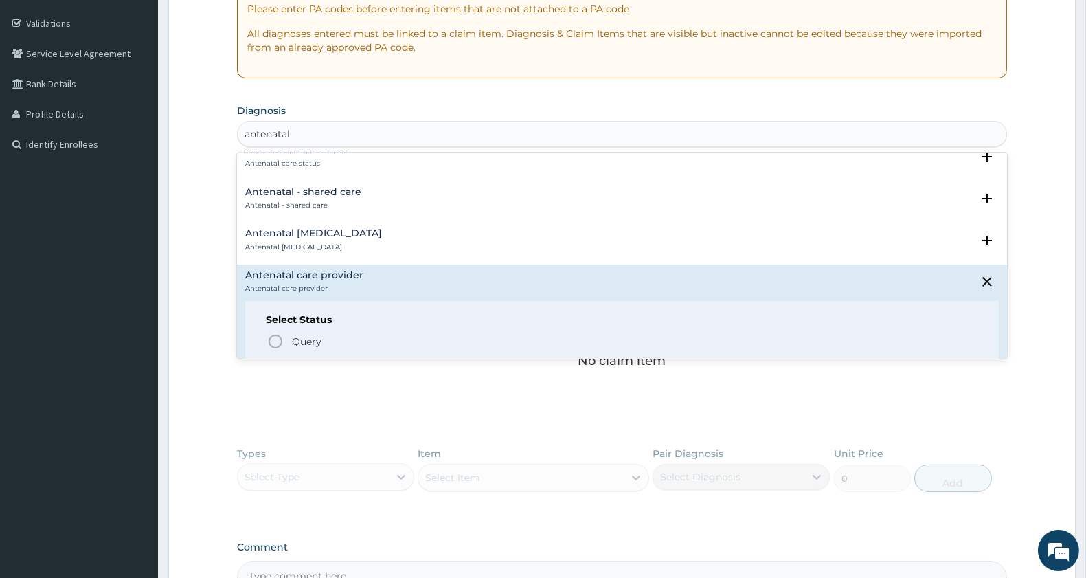
scroll to position [91, 0]
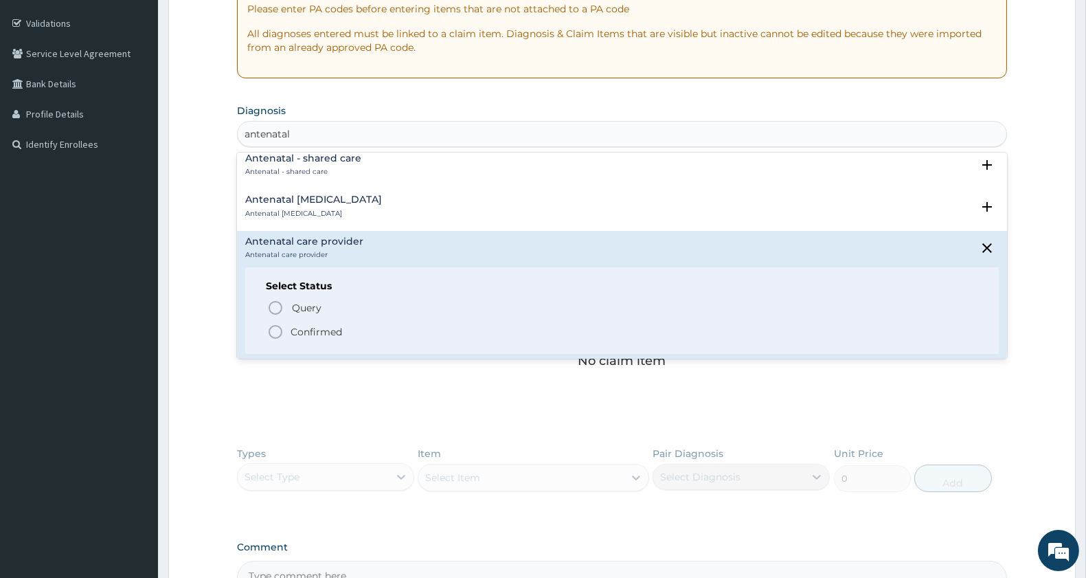
click at [278, 328] on icon "status option filled" at bounding box center [275, 332] width 16 height 16
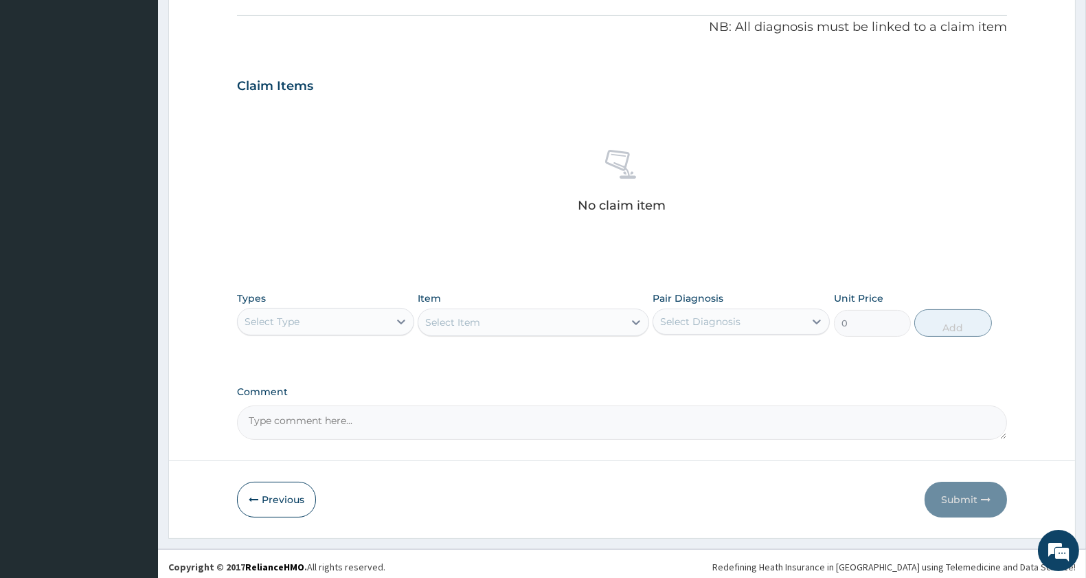
scroll to position [413, 0]
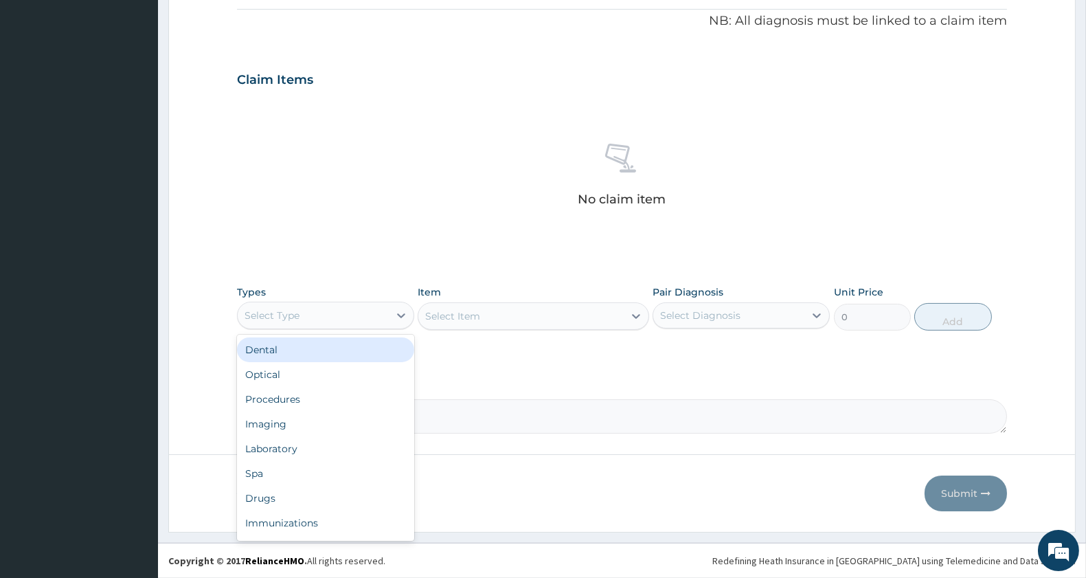
click at [305, 311] on div "Select Type" at bounding box center [313, 315] width 151 height 22
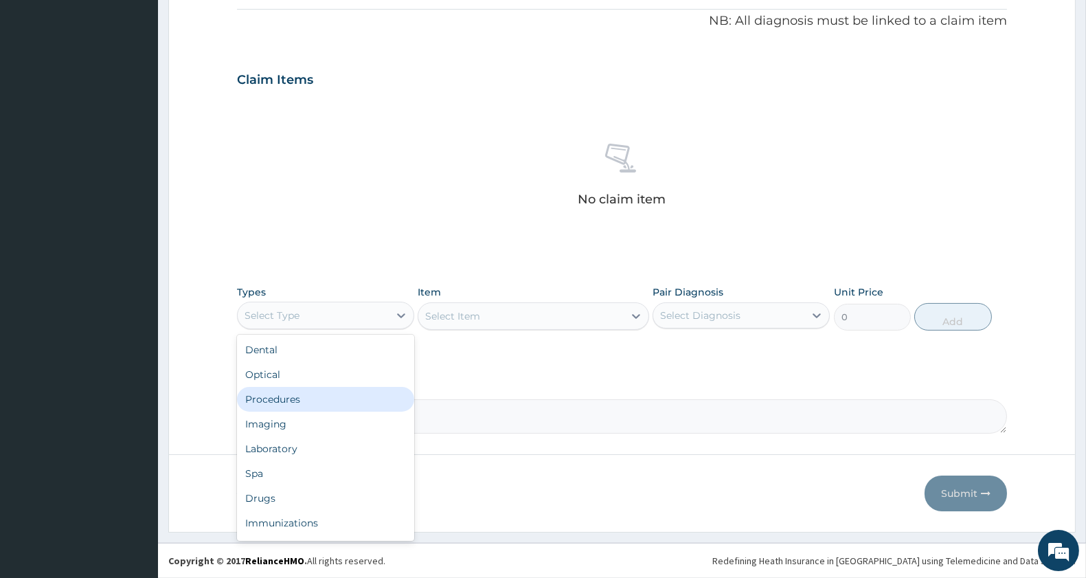
click at [286, 396] on div "Procedures" at bounding box center [325, 399] width 177 height 25
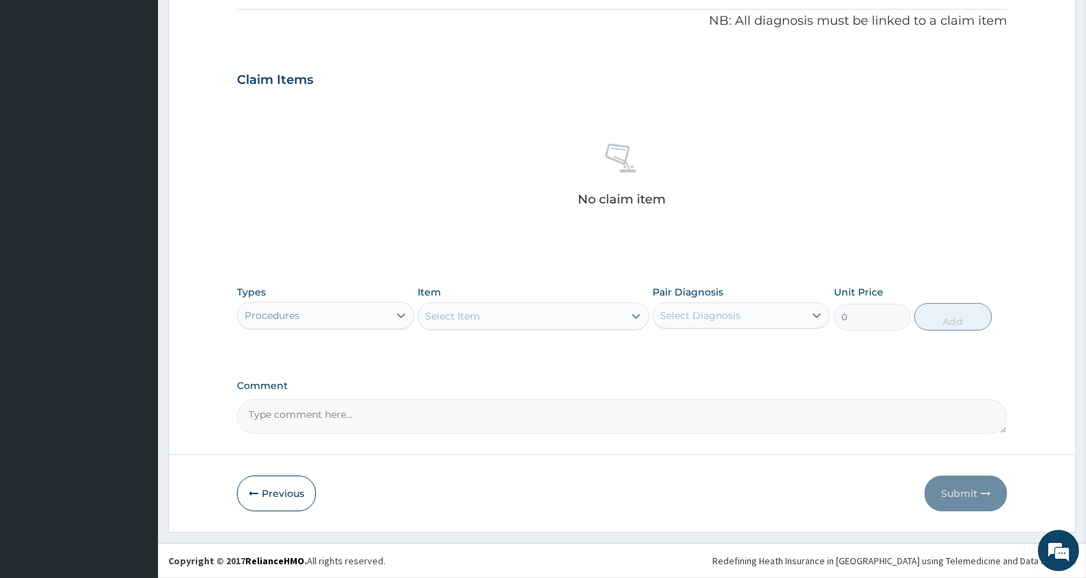
click at [502, 317] on div "Select Item" at bounding box center [520, 316] width 205 height 22
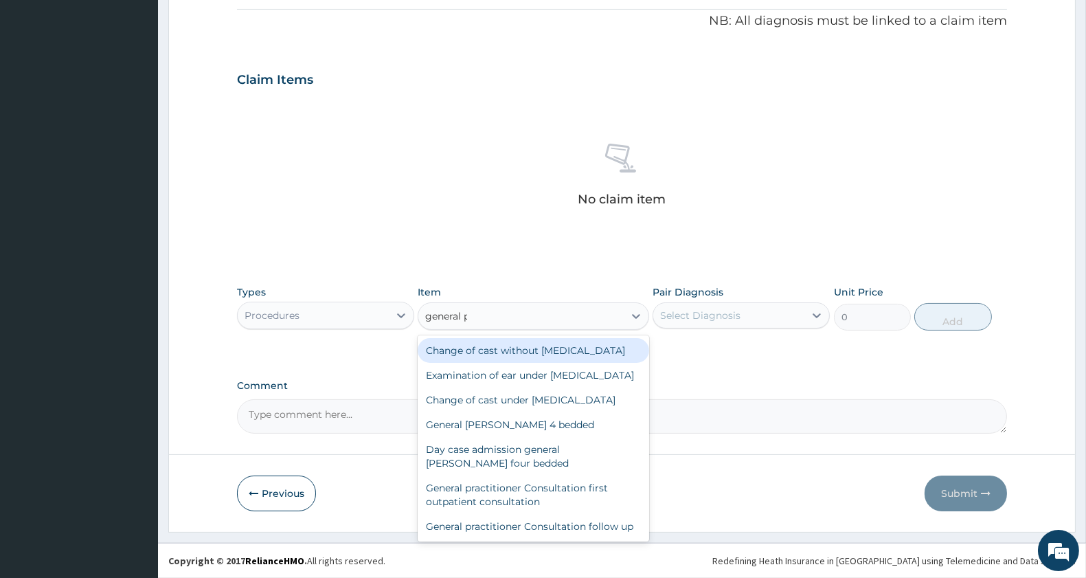
type input "general pr"
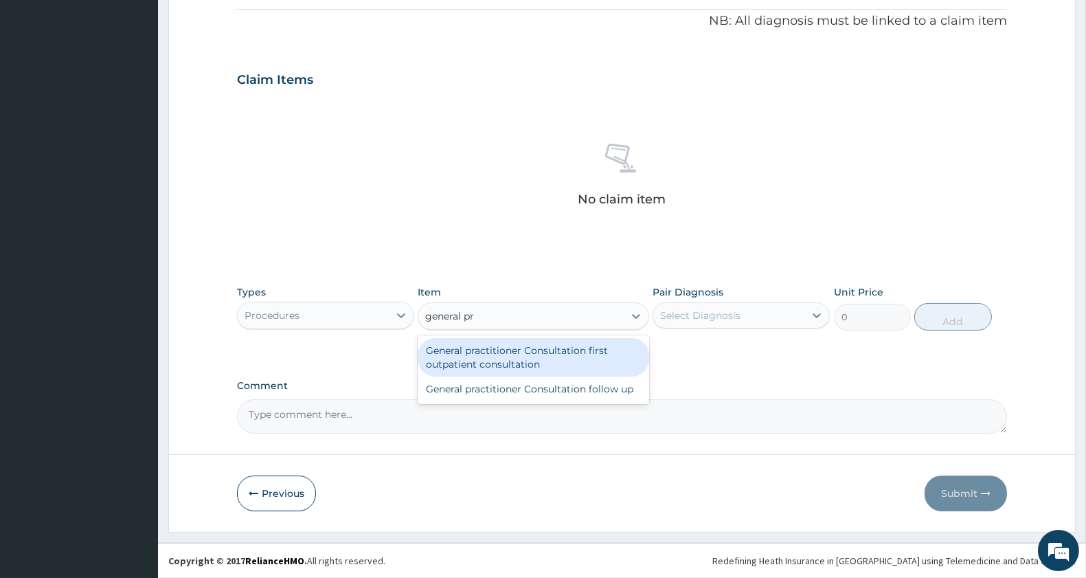
drag, startPoint x: 566, startPoint y: 347, endPoint x: 701, endPoint y: 314, distance: 139.3
click at [574, 348] on div "General practitioner Consultation first outpatient consultation" at bounding box center [533, 357] width 231 height 38
type input "3000"
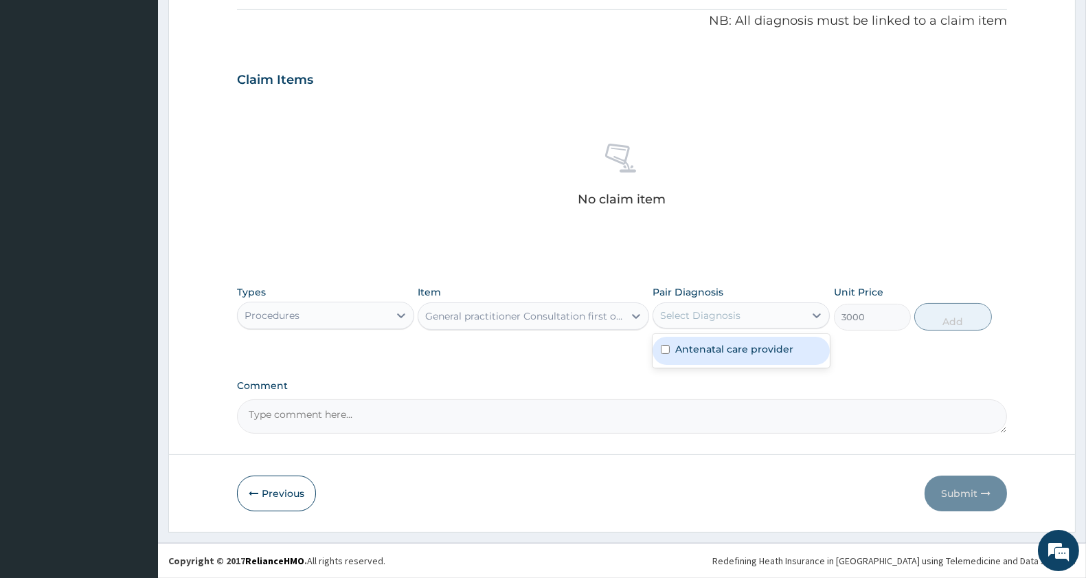
click at [740, 307] on div "Select Diagnosis" at bounding box center [728, 315] width 151 height 22
click at [735, 347] on label "Antenatal care provider" at bounding box center [734, 349] width 118 height 14
checkbox input "true"
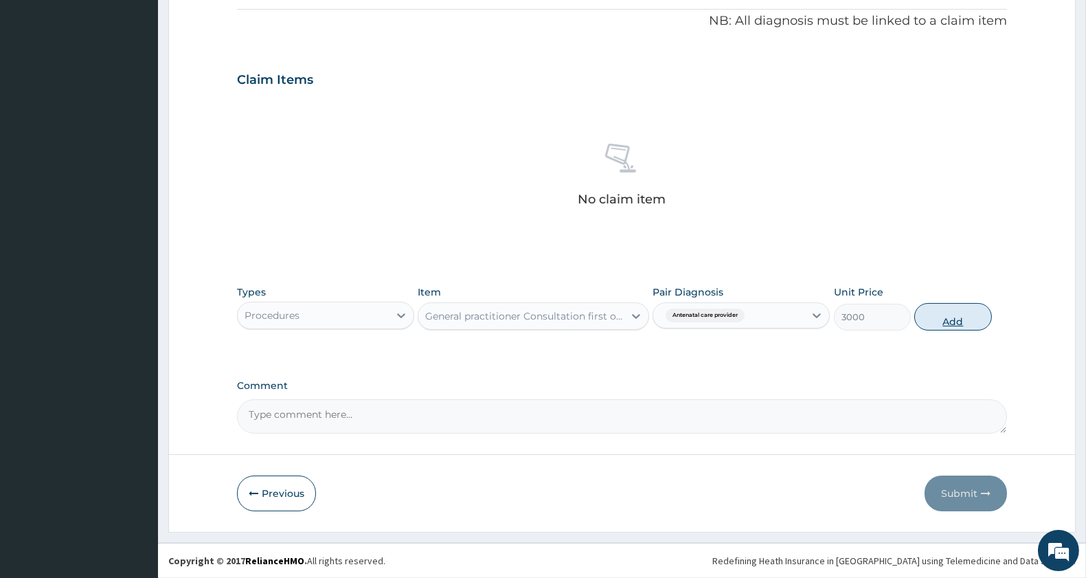
click at [953, 324] on button "Add" at bounding box center [952, 316] width 77 height 27
type input "0"
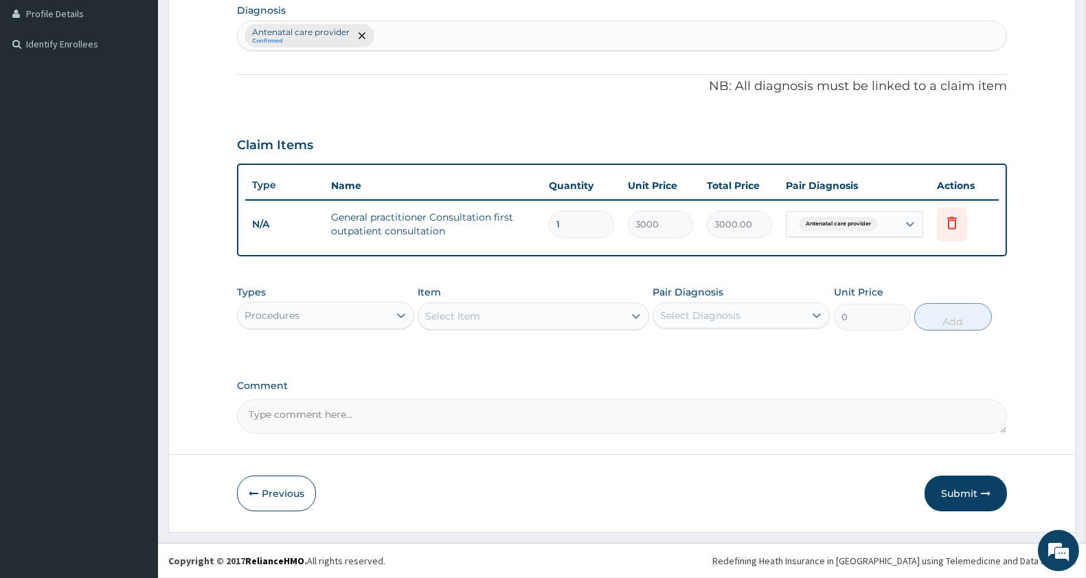
scroll to position [346, 0]
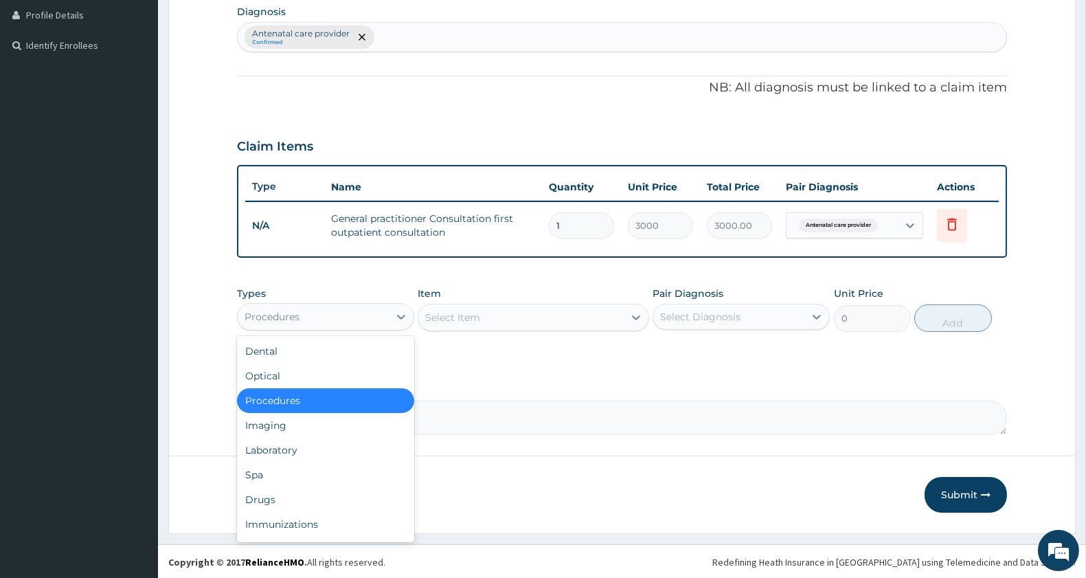
click at [328, 310] on div "Procedures" at bounding box center [313, 317] width 151 height 22
click at [268, 492] on div "Drugs" at bounding box center [325, 499] width 177 height 25
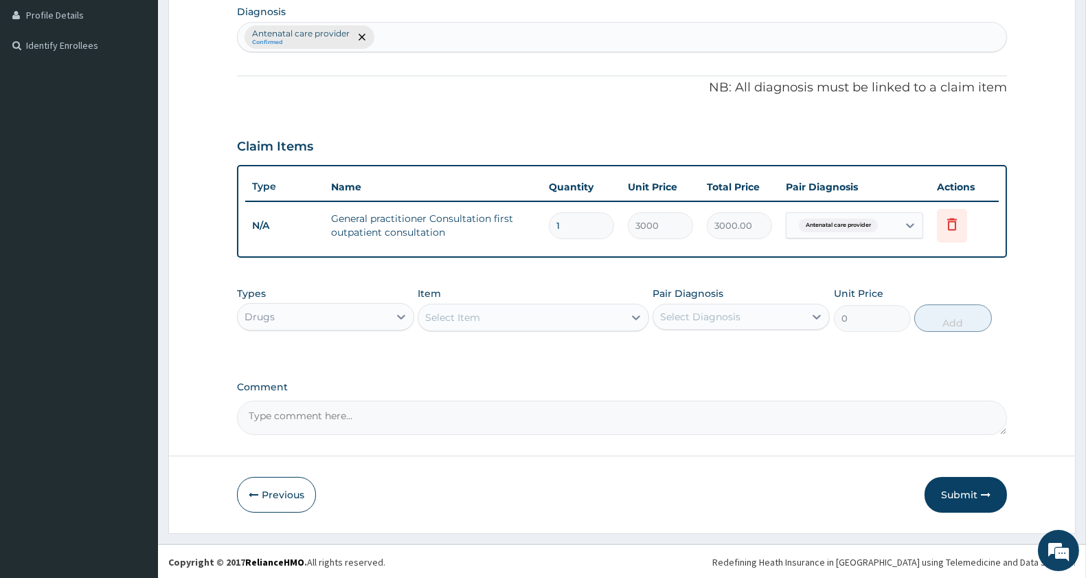
click at [496, 316] on div "Select Item" at bounding box center [520, 317] width 205 height 22
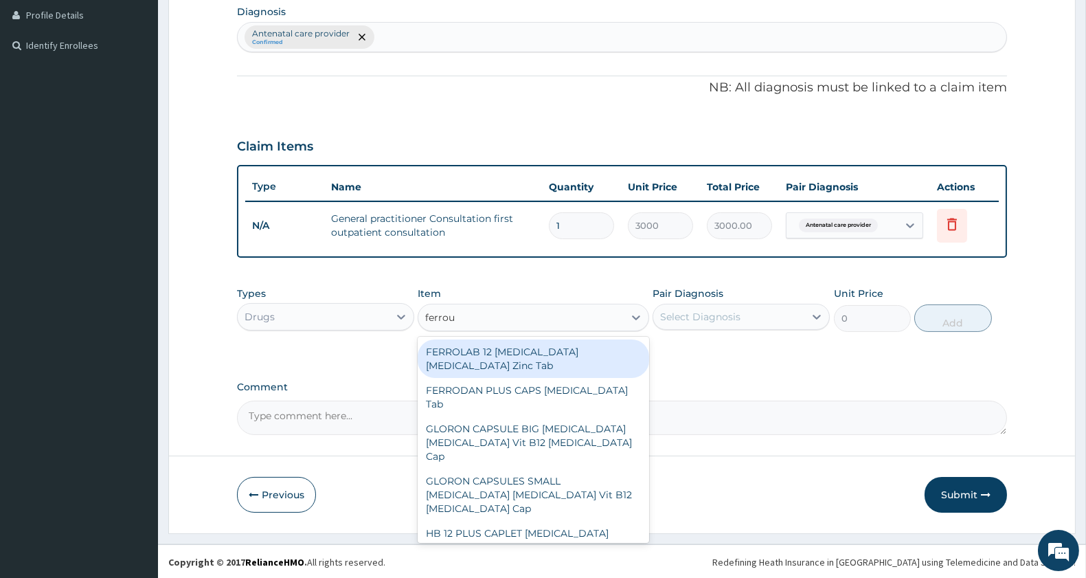
type input "ferrous"
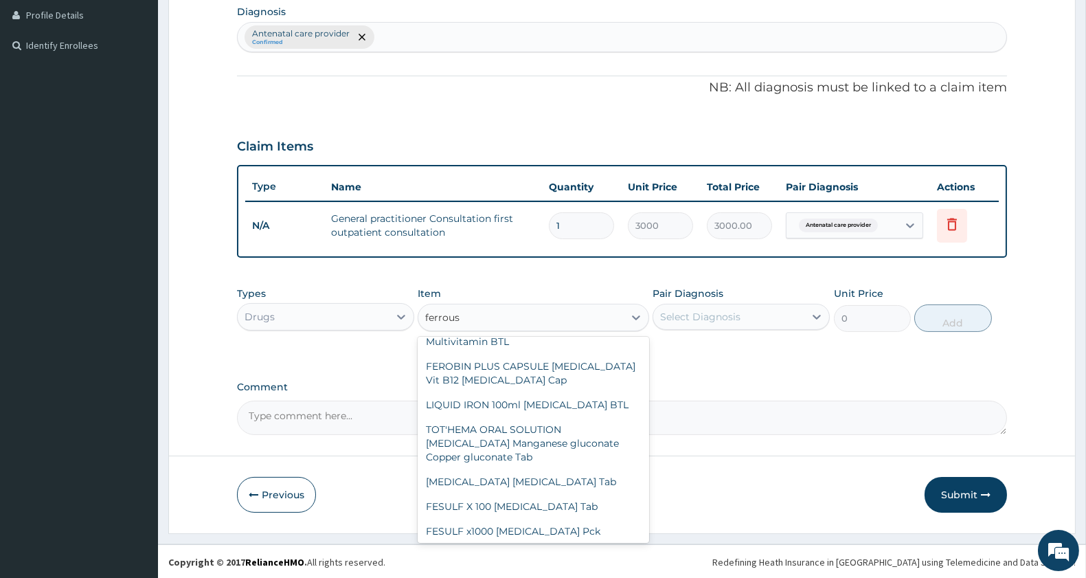
scroll to position [337, 0]
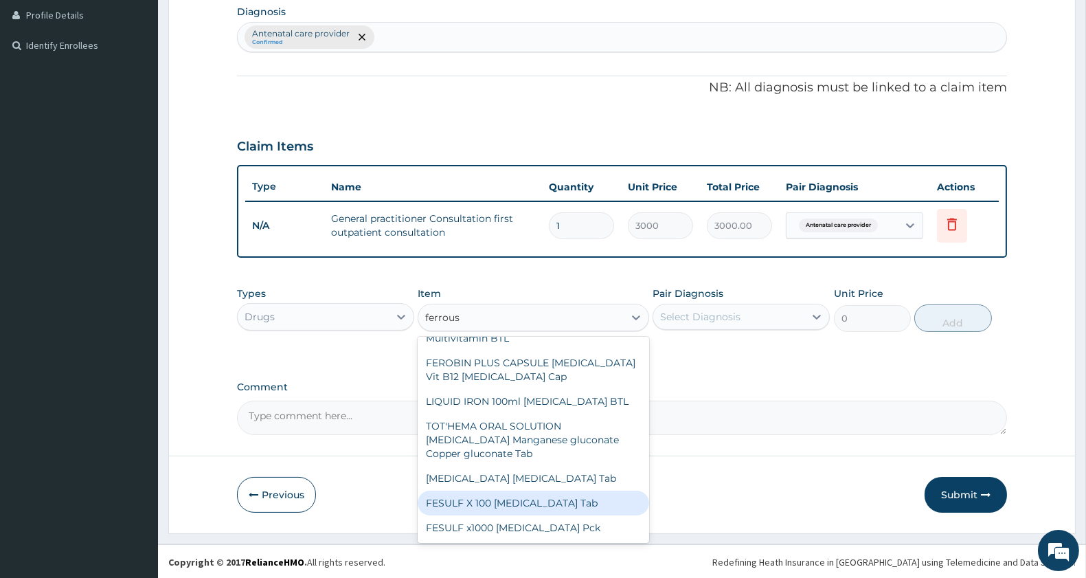
click at [551, 503] on div "FESULF X 100 [MEDICAL_DATA] Tab" at bounding box center [533, 502] width 231 height 25
type input "253"
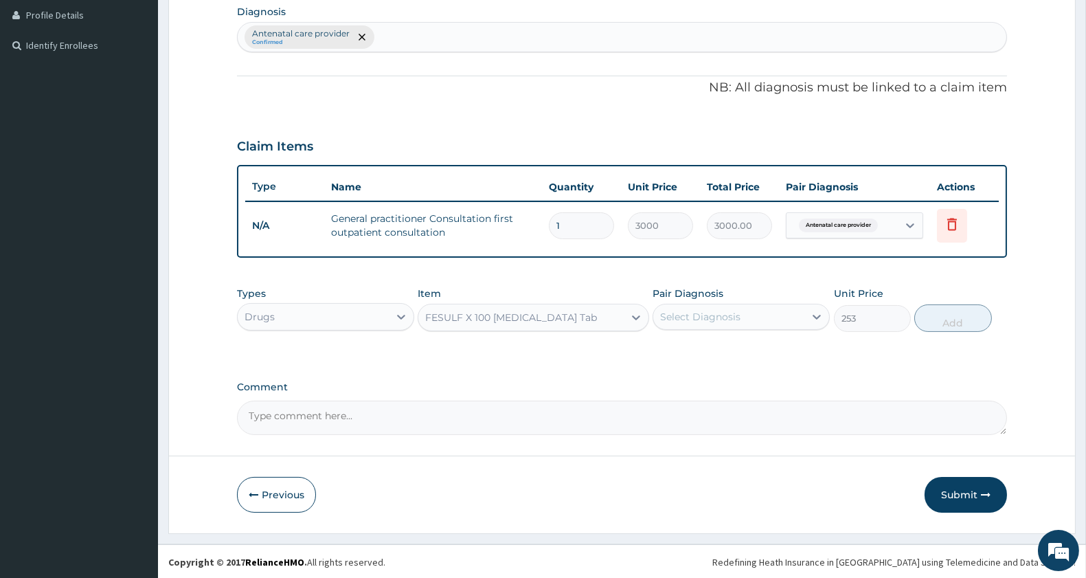
click at [713, 313] on div "Select Diagnosis" at bounding box center [700, 317] width 80 height 14
click at [697, 357] on div "Antenatal care provider" at bounding box center [741, 352] width 177 height 28
checkbox input "true"
click at [957, 319] on button "Add" at bounding box center [952, 317] width 77 height 27
type input "0"
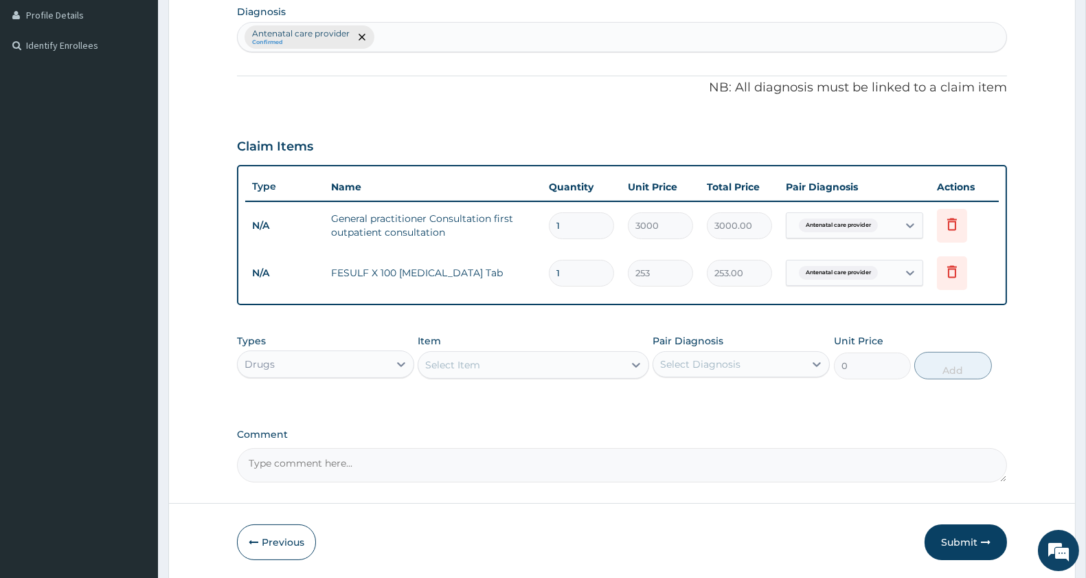
type input "14"
type input "3542.00"
type input "14"
click at [523, 363] on div "Select Item" at bounding box center [520, 365] width 205 height 22
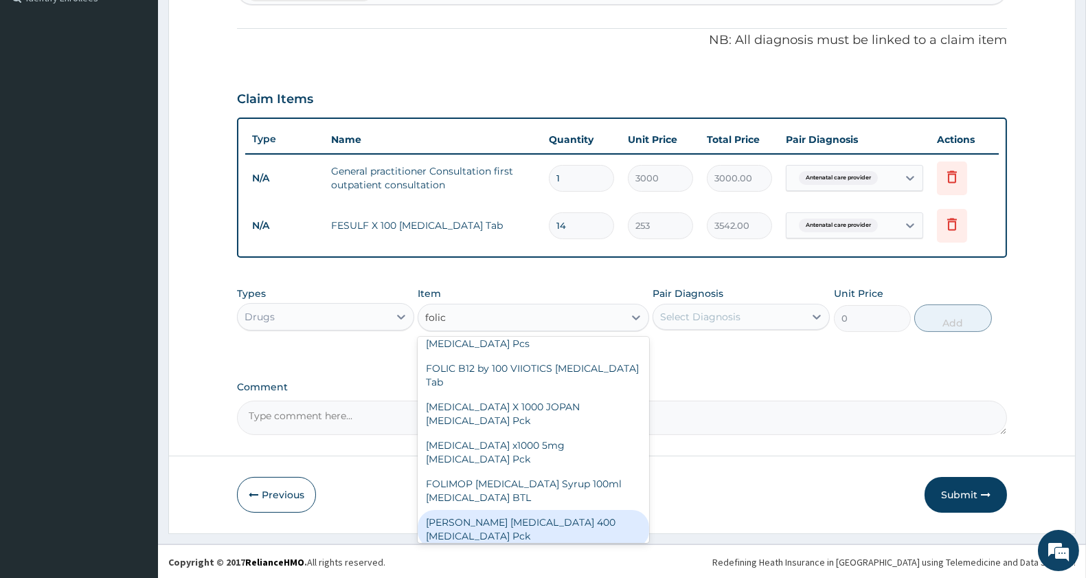
scroll to position [319, 0]
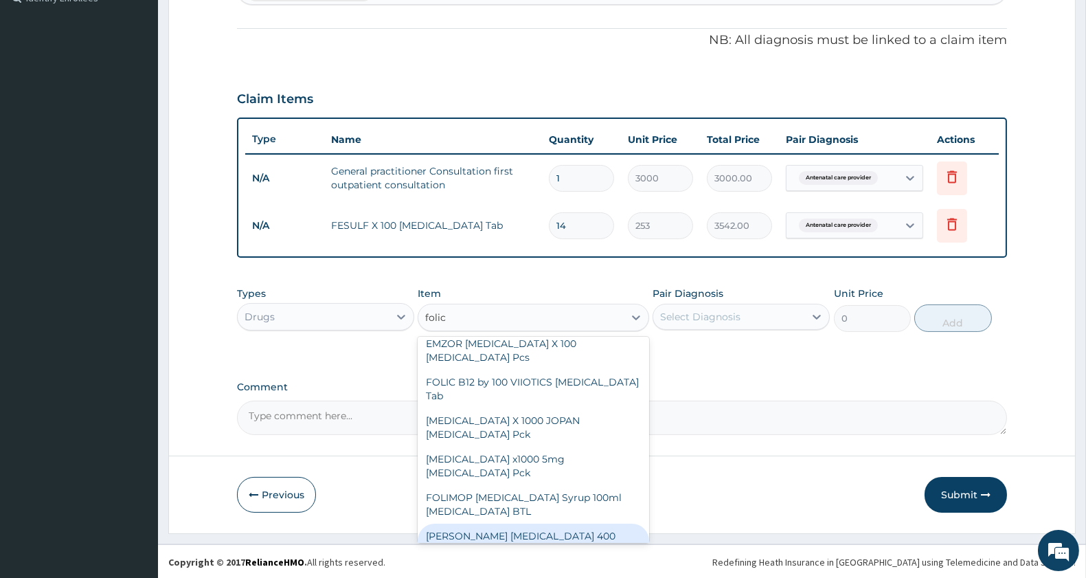
type input "[MEDICAL_DATA]"
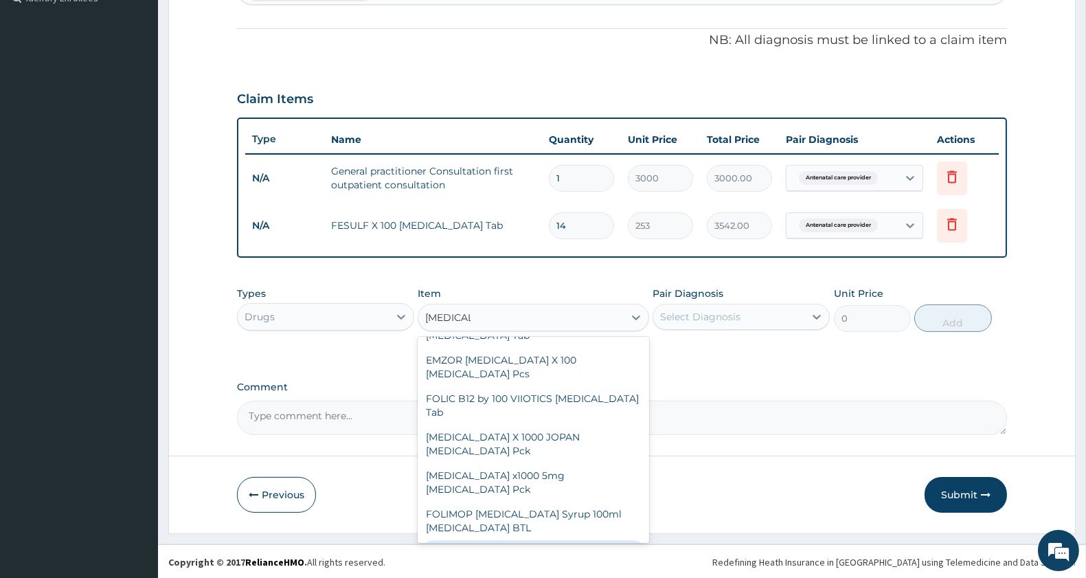
scroll to position [297, 0]
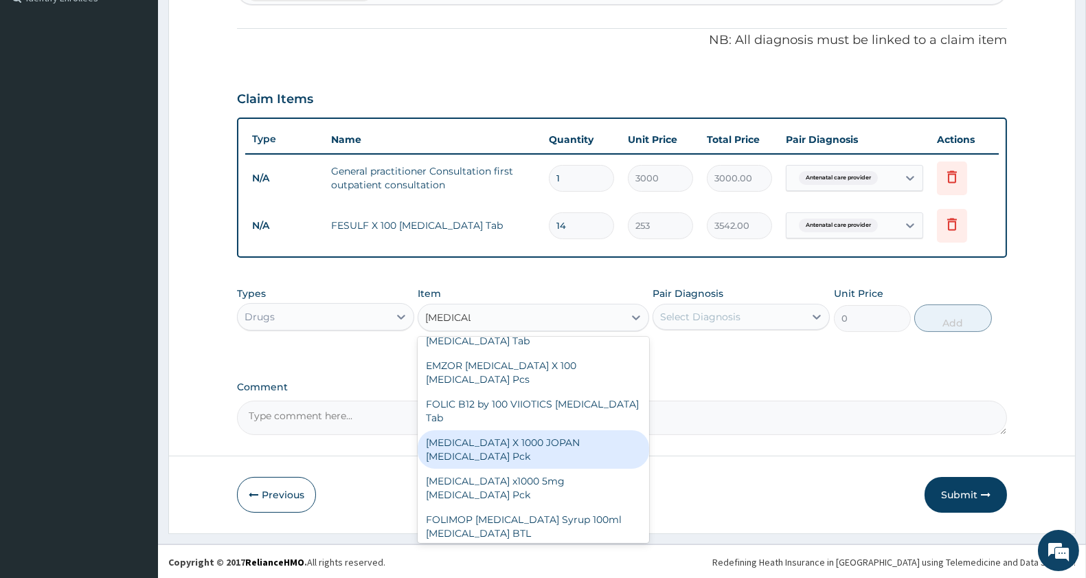
click at [539, 430] on div "FOLIC ACID X 1000 JOPAN Folic acid Pck" at bounding box center [533, 449] width 231 height 38
type input "1150"
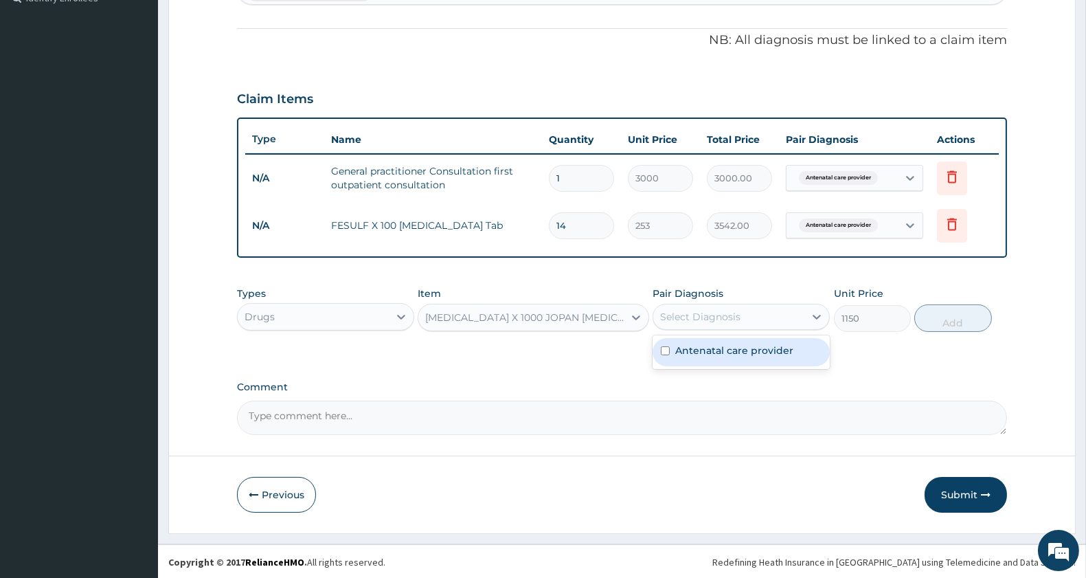
click at [688, 310] on div "Select Diagnosis" at bounding box center [700, 317] width 80 height 14
click at [686, 346] on label "Antenatal care provider" at bounding box center [734, 350] width 118 height 14
checkbox input "true"
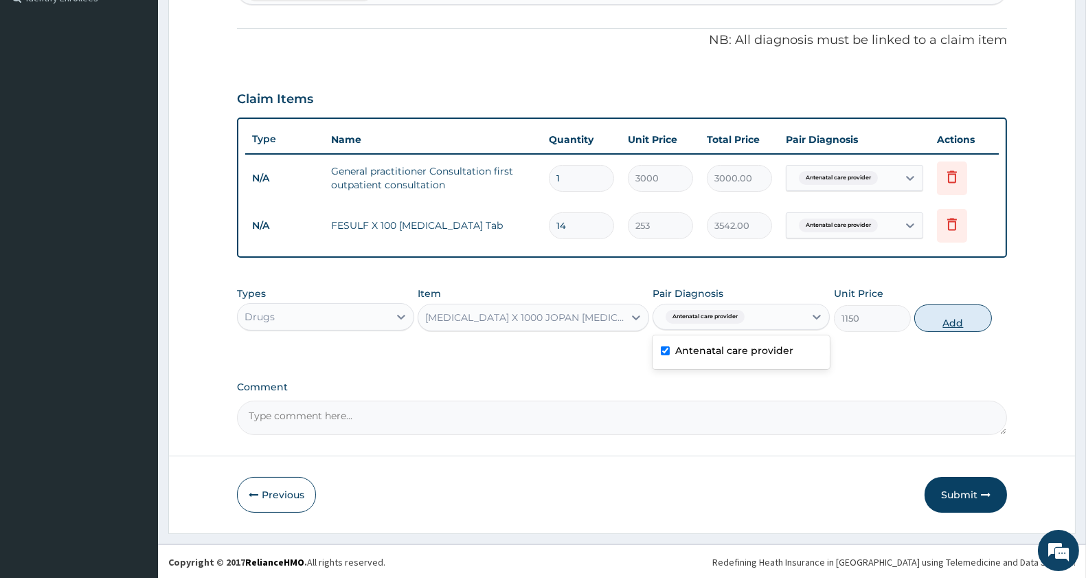
click at [960, 319] on button "Add" at bounding box center [952, 317] width 77 height 27
type input "0"
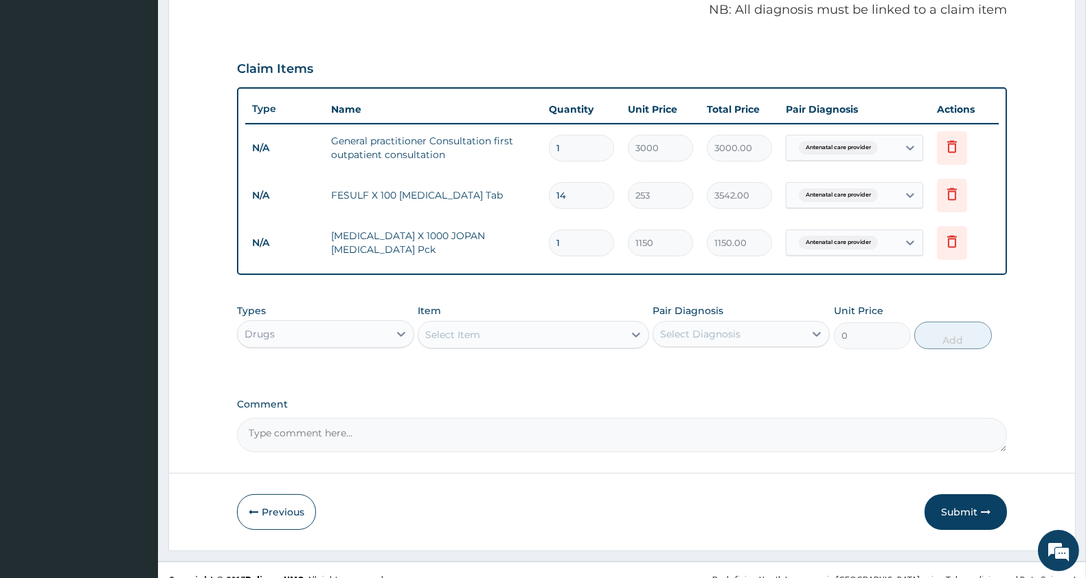
scroll to position [442, 0]
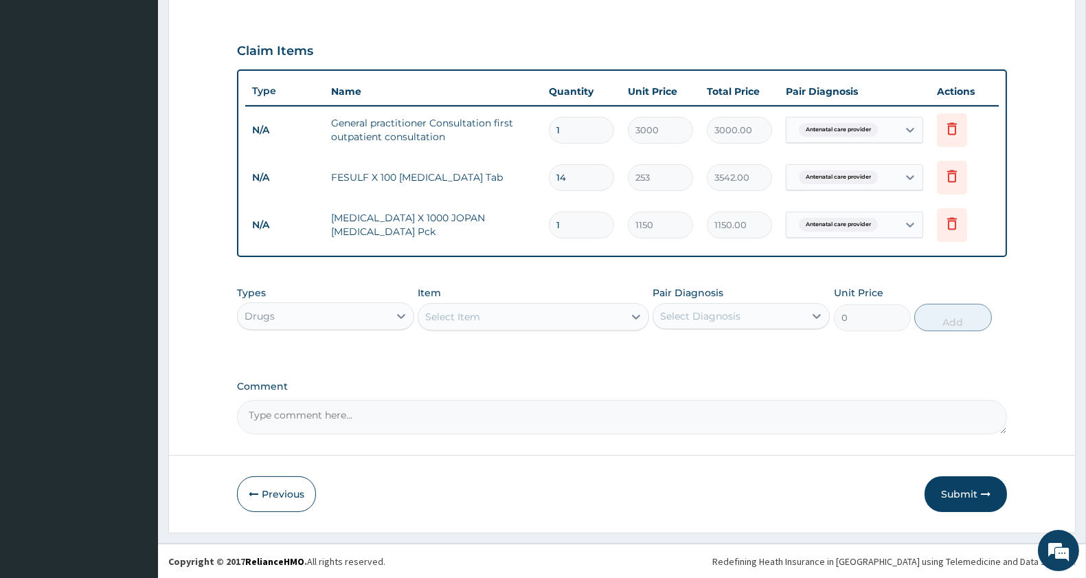
click at [511, 309] on div "Select Item" at bounding box center [520, 317] width 205 height 22
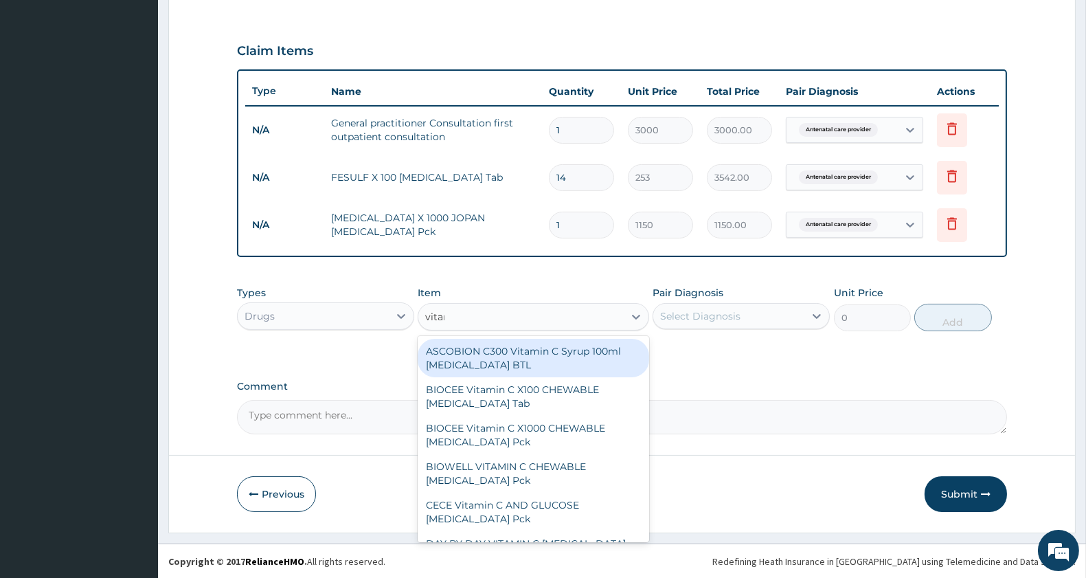
type input "vitamin c"
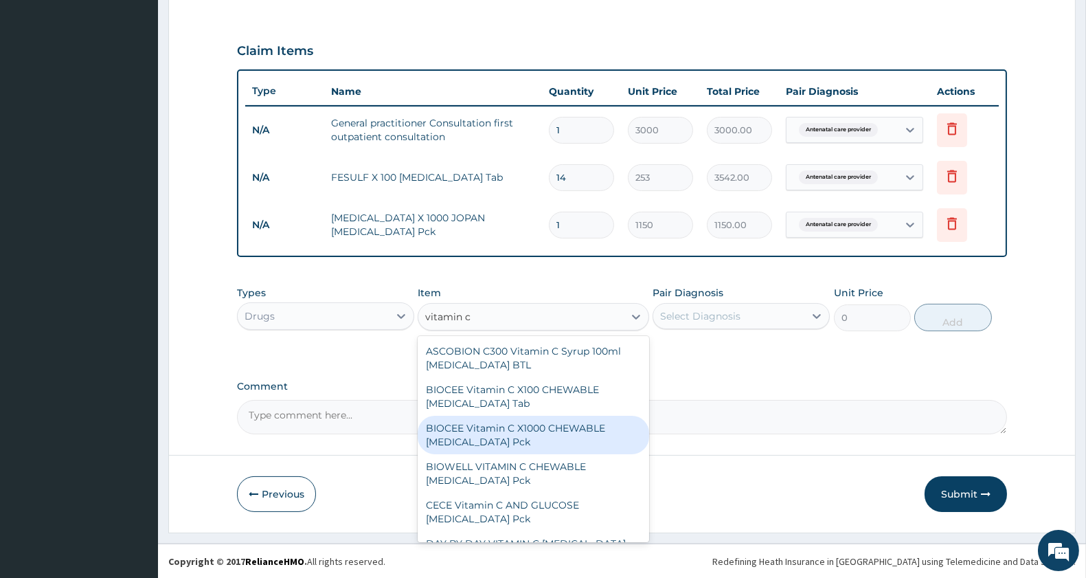
click at [466, 421] on div "BIOCEE Vitamin C X1000 CHEWABLE Ascorbic Acid Pck" at bounding box center [533, 435] width 231 height 38
type input "1460.5"
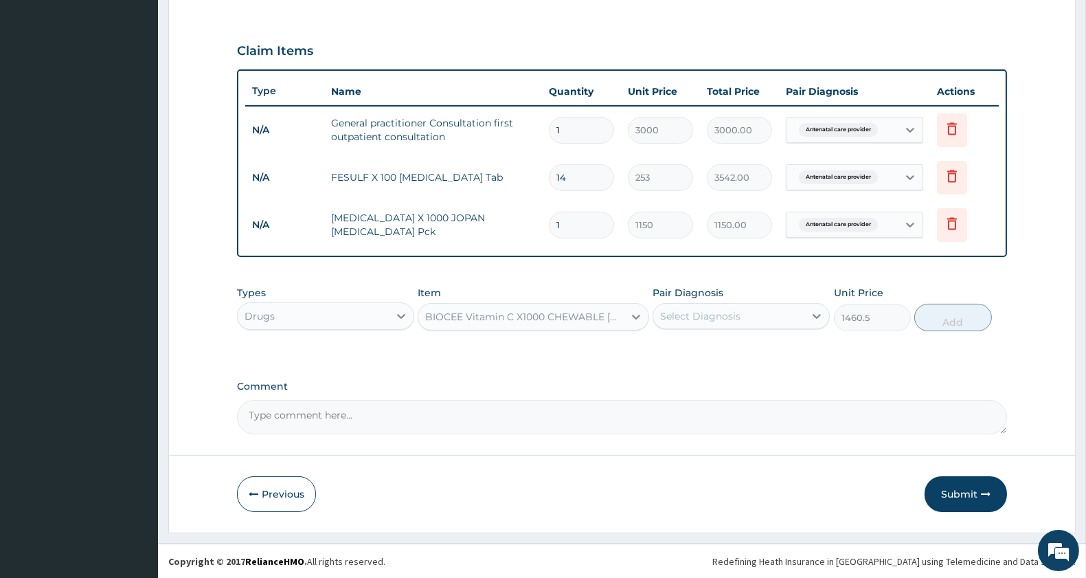
click at [737, 317] on div "Select Diagnosis" at bounding box center [700, 316] width 80 height 14
click at [710, 343] on label "Antenatal care provider" at bounding box center [734, 350] width 118 height 14
checkbox input "true"
click at [964, 320] on button "Add" at bounding box center [952, 317] width 77 height 27
type input "0"
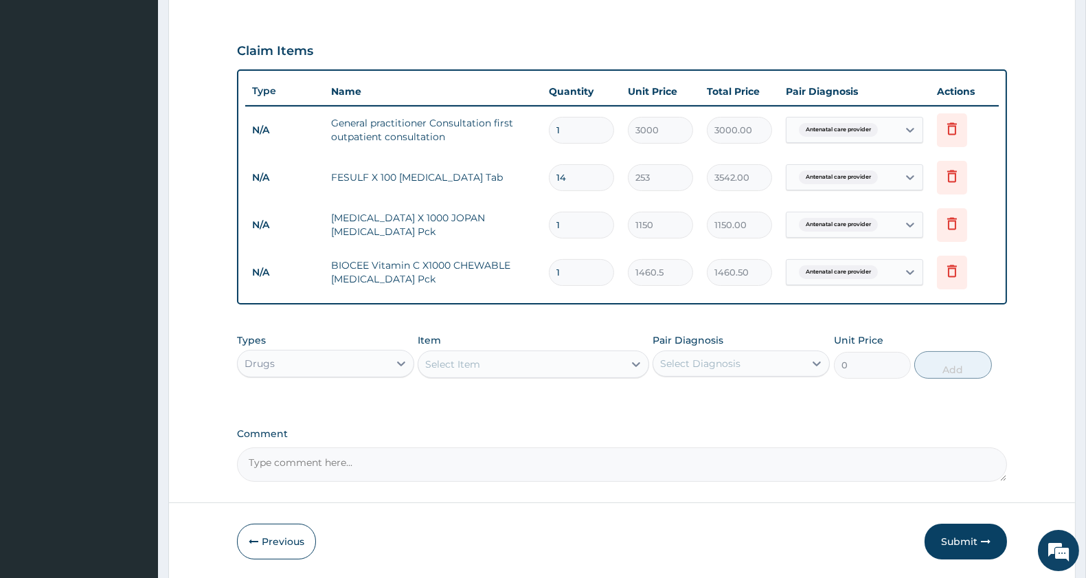
click at [531, 365] on div "Select Item" at bounding box center [520, 364] width 205 height 22
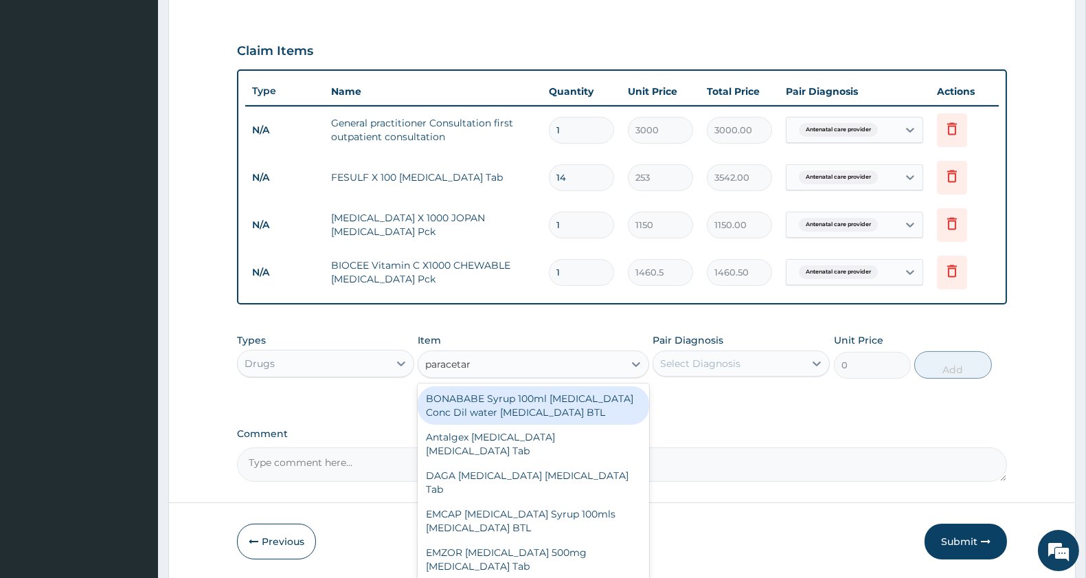
type input "paracetamol"
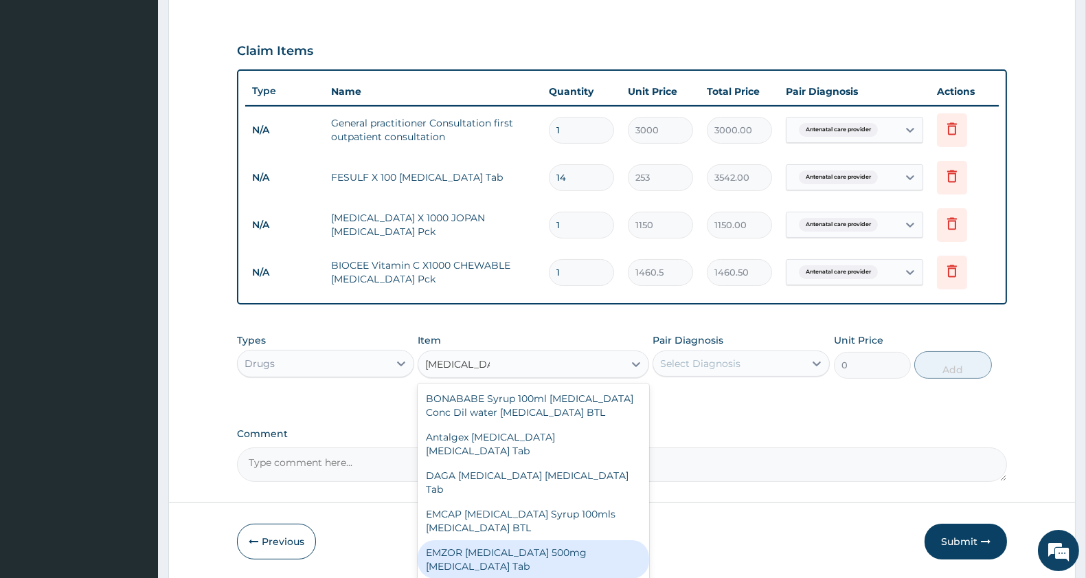
click at [571, 564] on div "EMZOR PARACETAMOL 500mg Acetaminophen Tab" at bounding box center [533, 559] width 231 height 38
type input "11.5"
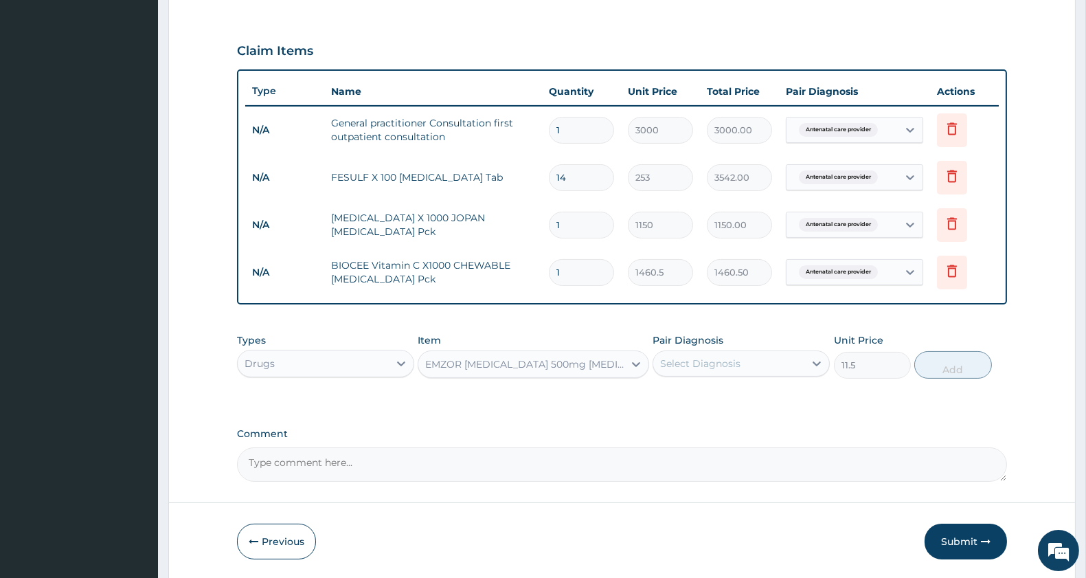
click at [732, 366] on div "Select Diagnosis" at bounding box center [700, 363] width 80 height 14
click at [719, 398] on label "Antenatal care provider" at bounding box center [734, 397] width 118 height 14
checkbox input "true"
click at [953, 372] on button "Add" at bounding box center [952, 364] width 77 height 27
type input "0"
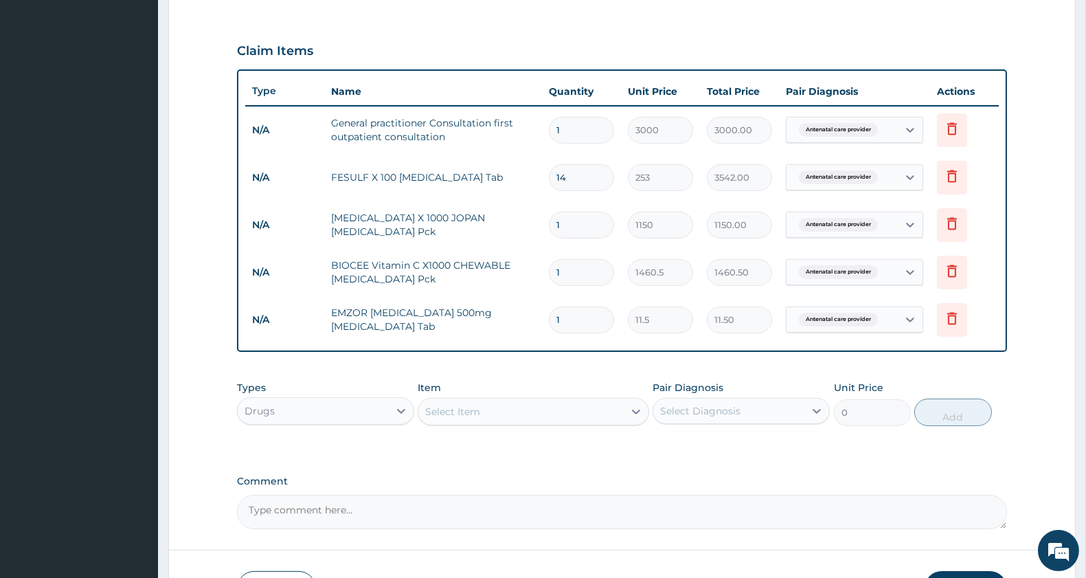
type input "18"
type input "207.00"
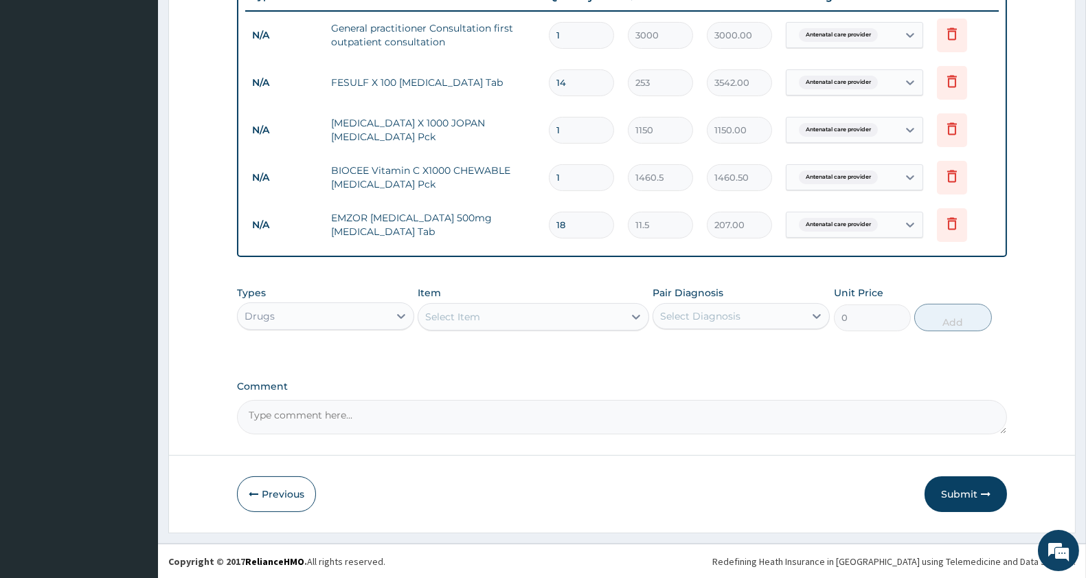
scroll to position [537, 0]
type input "18"
click at [966, 493] on button "Submit" at bounding box center [966, 493] width 82 height 36
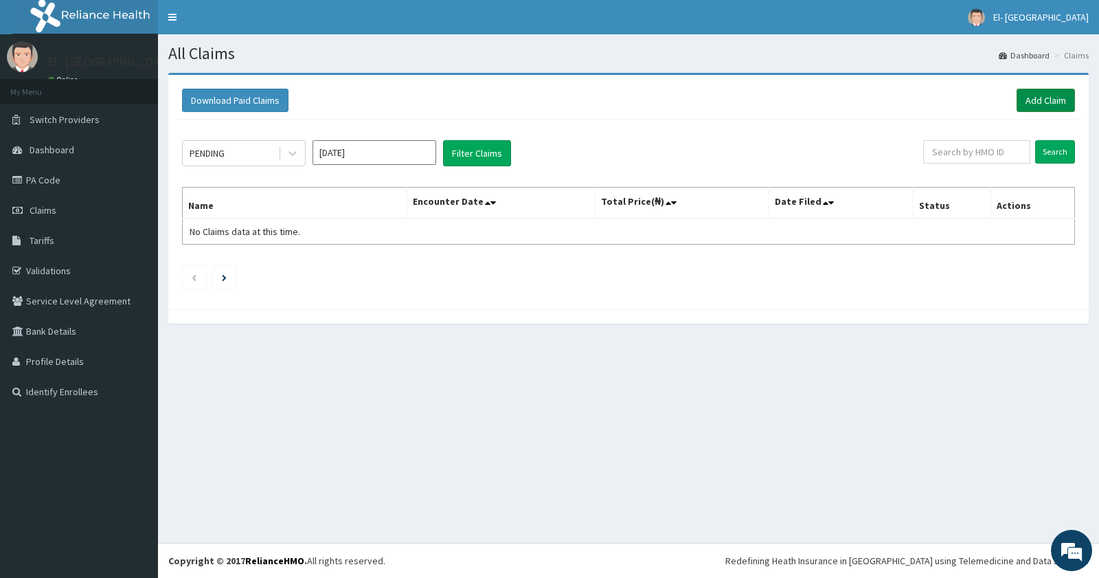
click at [1042, 98] on link "Add Claim" at bounding box center [1046, 100] width 58 height 23
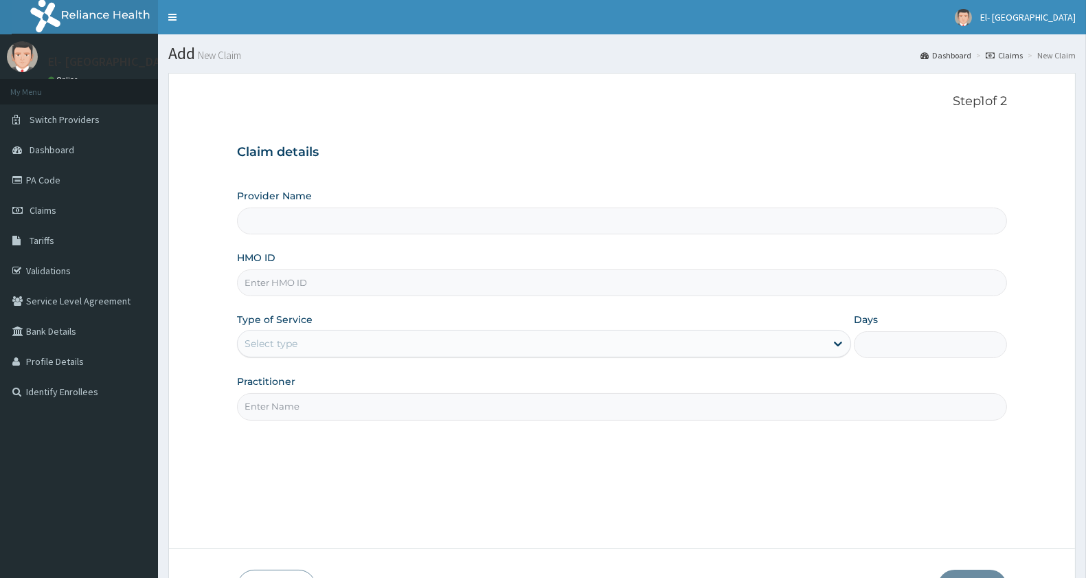
click at [275, 300] on div "Provider Name HMO ID Type of Service Select type Days Practitioner" at bounding box center [622, 304] width 770 height 231
click at [284, 282] on input "HMO ID" at bounding box center [622, 282] width 770 height 27
paste input "GSV/10080/A"
type input "GSV/10080/A"
click at [284, 339] on div "Select type" at bounding box center [271, 344] width 53 height 14
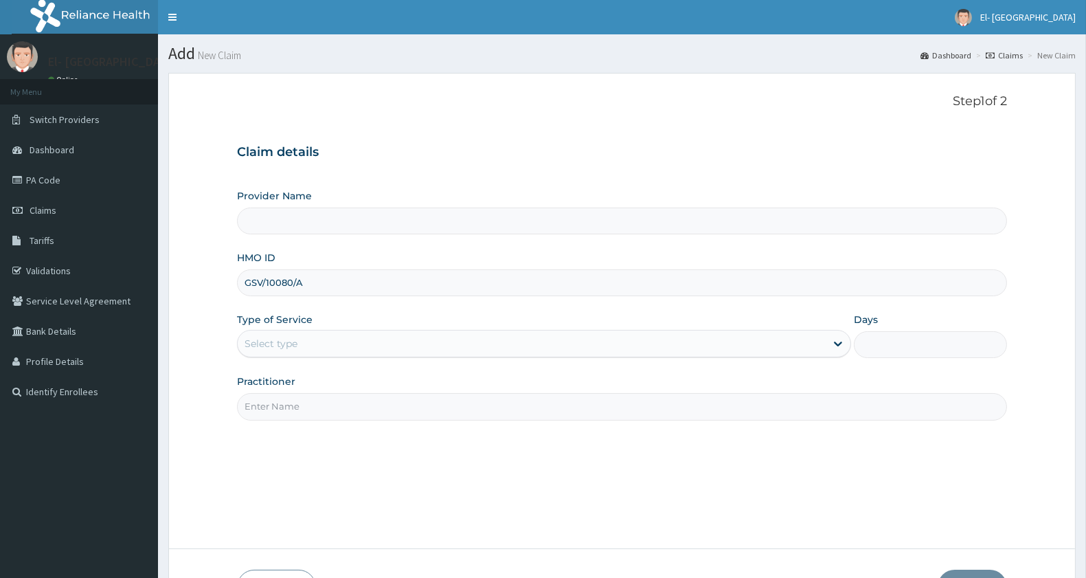
type input "El-[GEOGRAPHIC_DATA]"
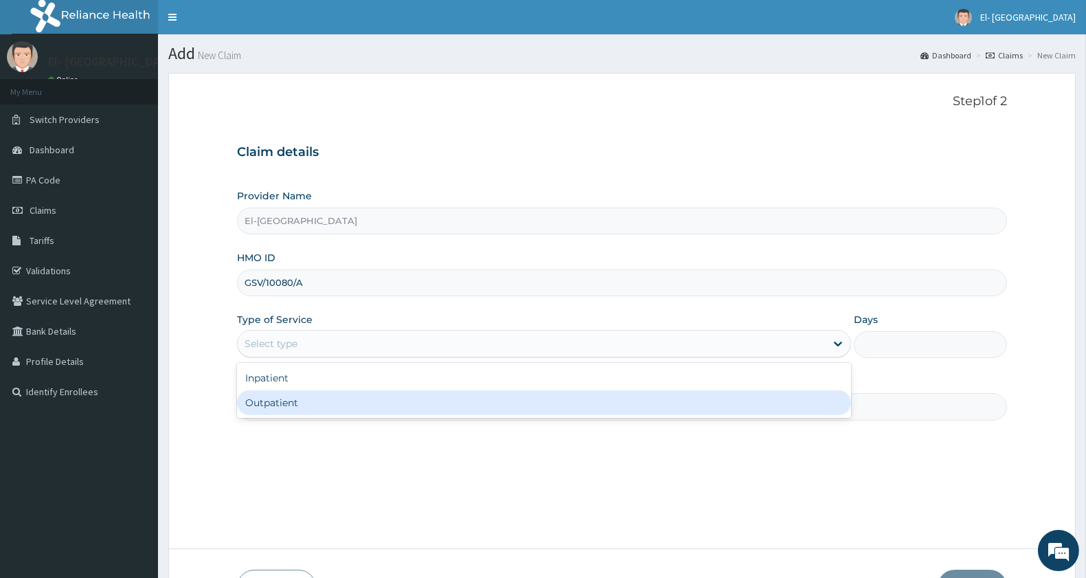
click at [285, 403] on div "Outpatient" at bounding box center [544, 402] width 614 height 25
type input "1"
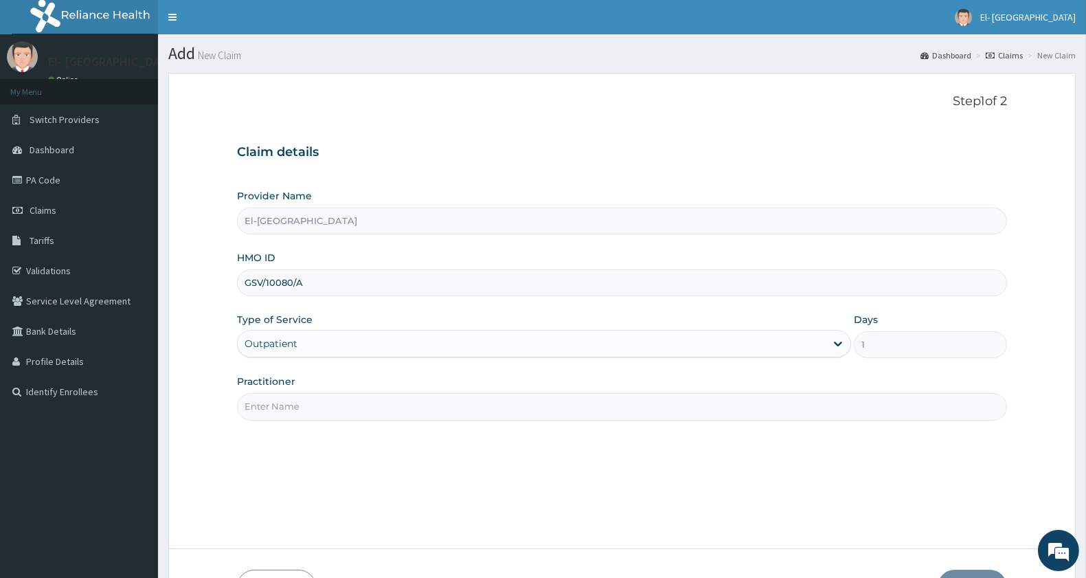
click at [288, 409] on input "Practitioner" at bounding box center [622, 406] width 770 height 27
type input "[PERSON_NAME]"
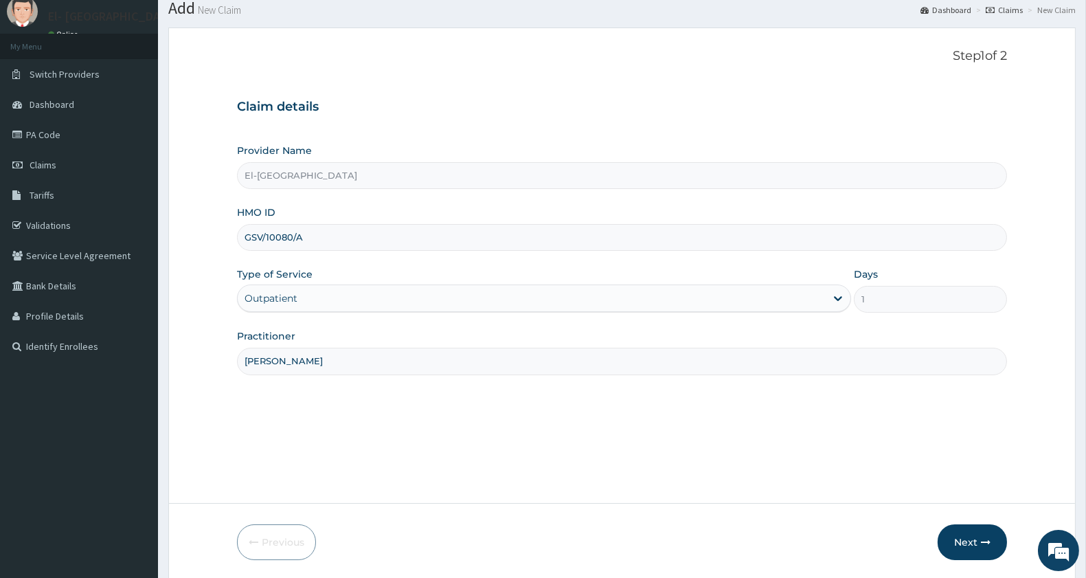
scroll to position [94, 0]
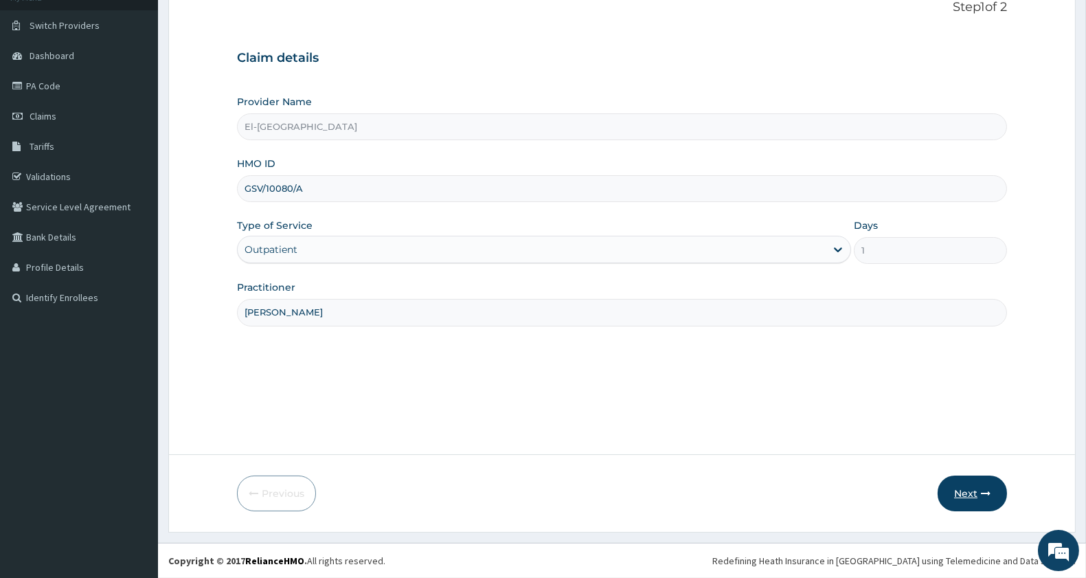
click at [976, 486] on button "Next" at bounding box center [972, 493] width 69 height 36
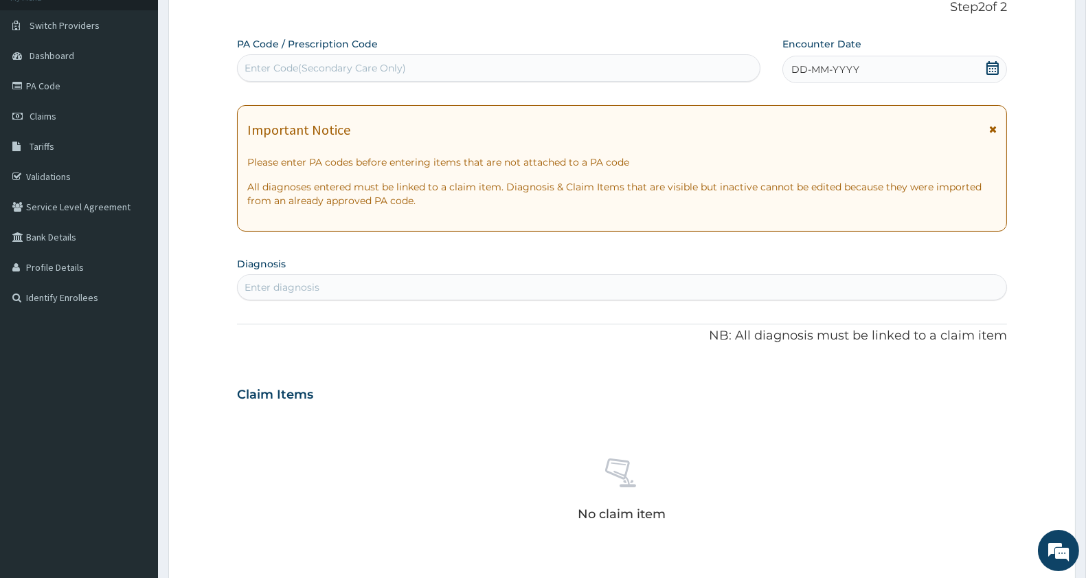
scroll to position [0, 0]
click at [806, 69] on span "DD-MM-YYYY" at bounding box center [825, 70] width 68 height 14
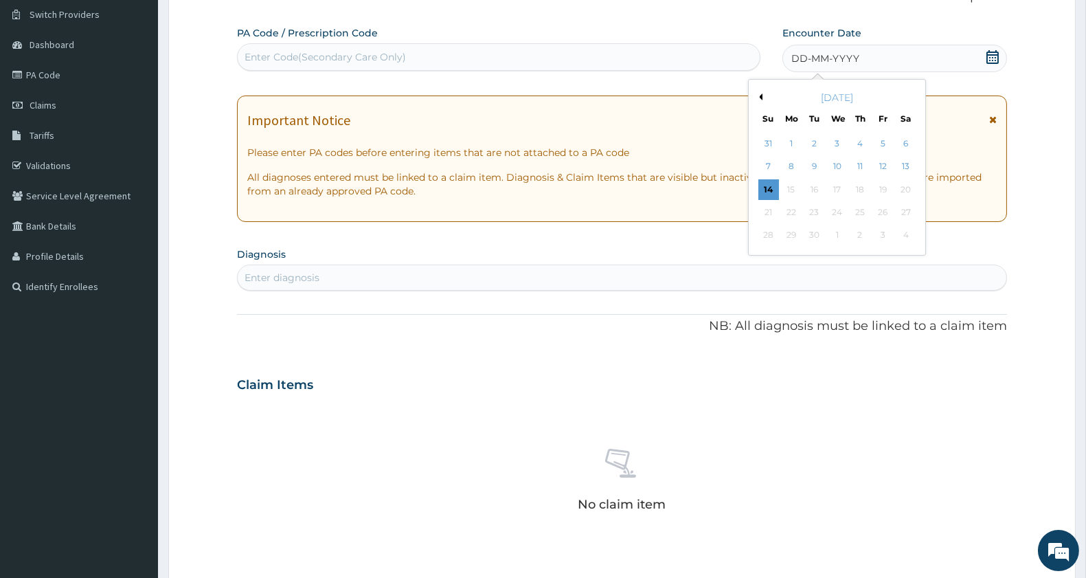
scroll to position [29, 0]
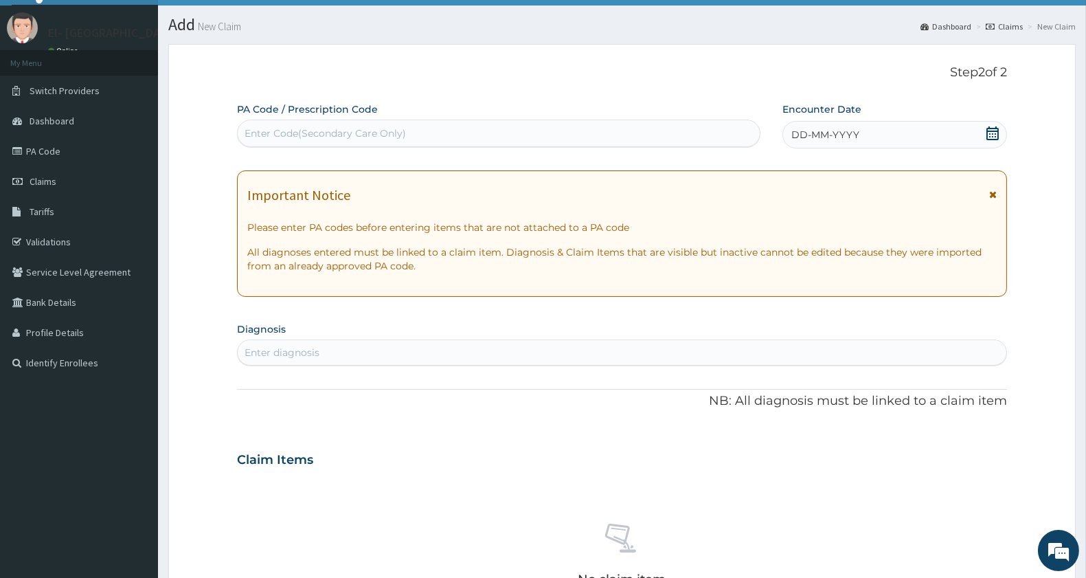
click at [449, 137] on div "Enter Code(Secondary Care Only)" at bounding box center [499, 133] width 522 height 22
paste input "PA/46F838"
type input "PA/46F838"
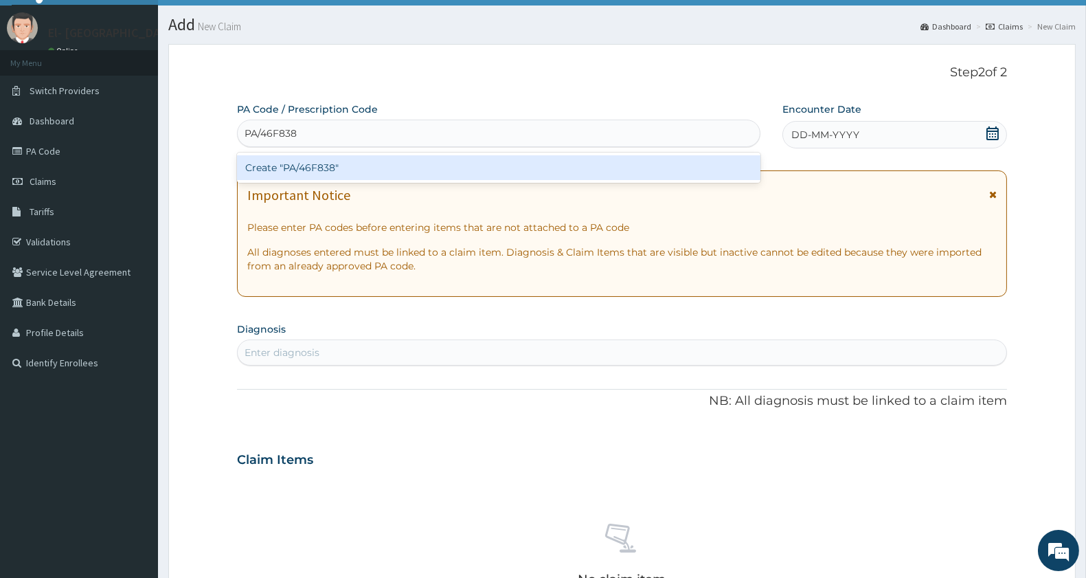
click at [291, 162] on div "Create "PA/46F838"" at bounding box center [498, 167] width 523 height 25
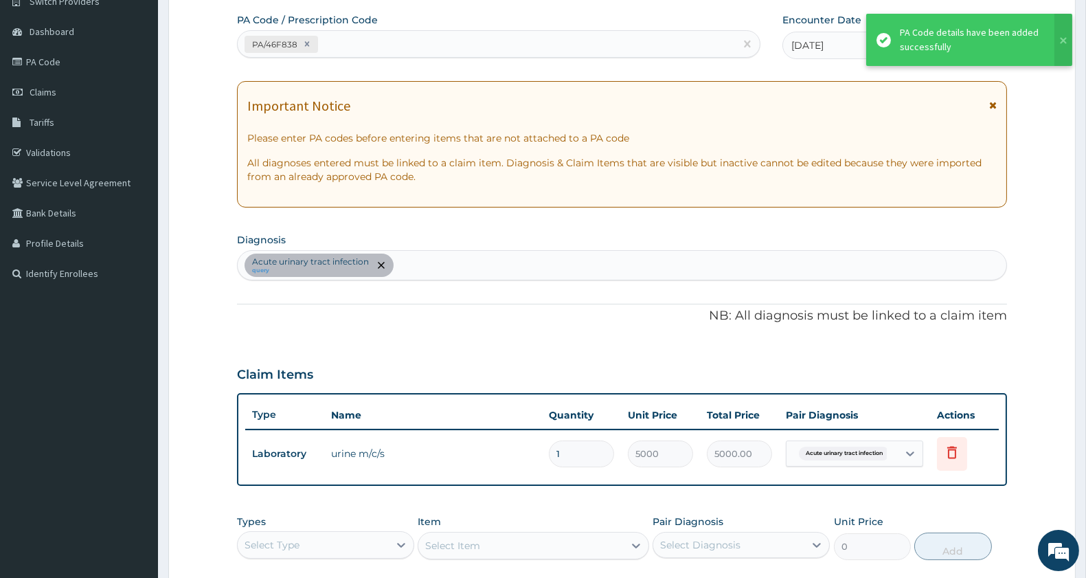
scroll to position [334, 0]
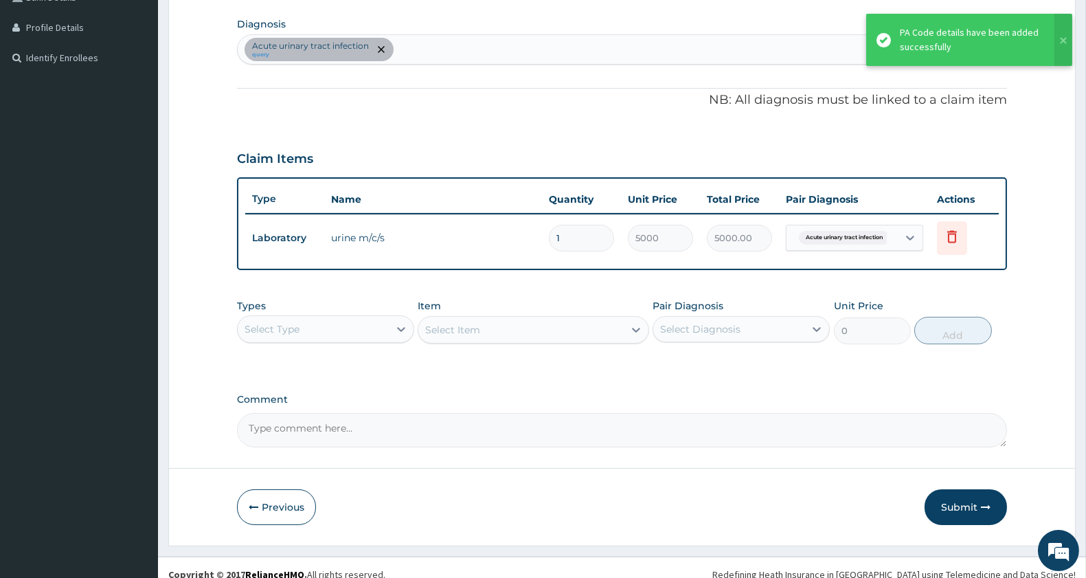
click at [556, 330] on div "Select Item" at bounding box center [533, 329] width 231 height 27
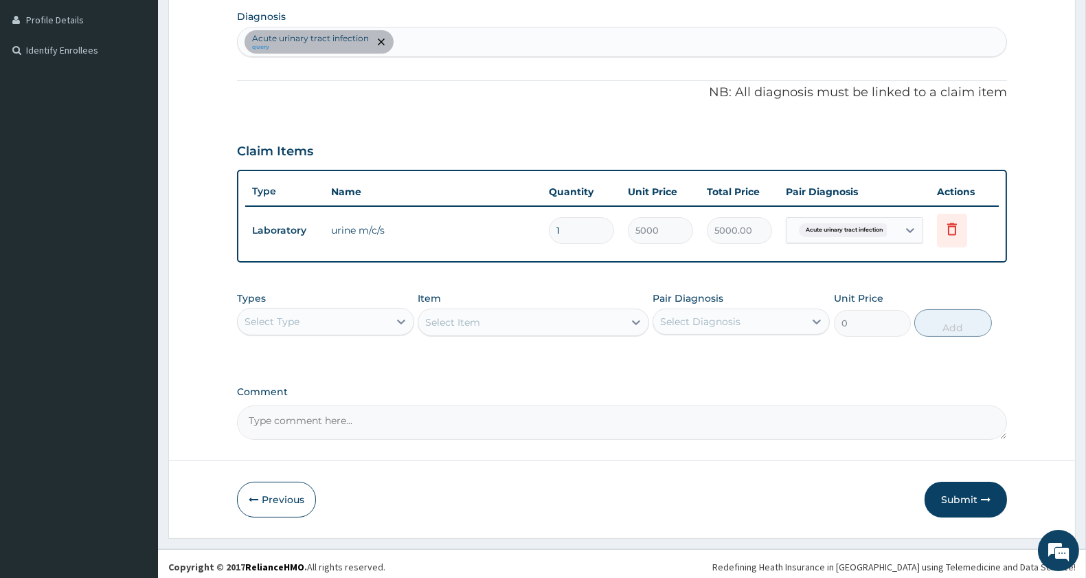
scroll to position [346, 0]
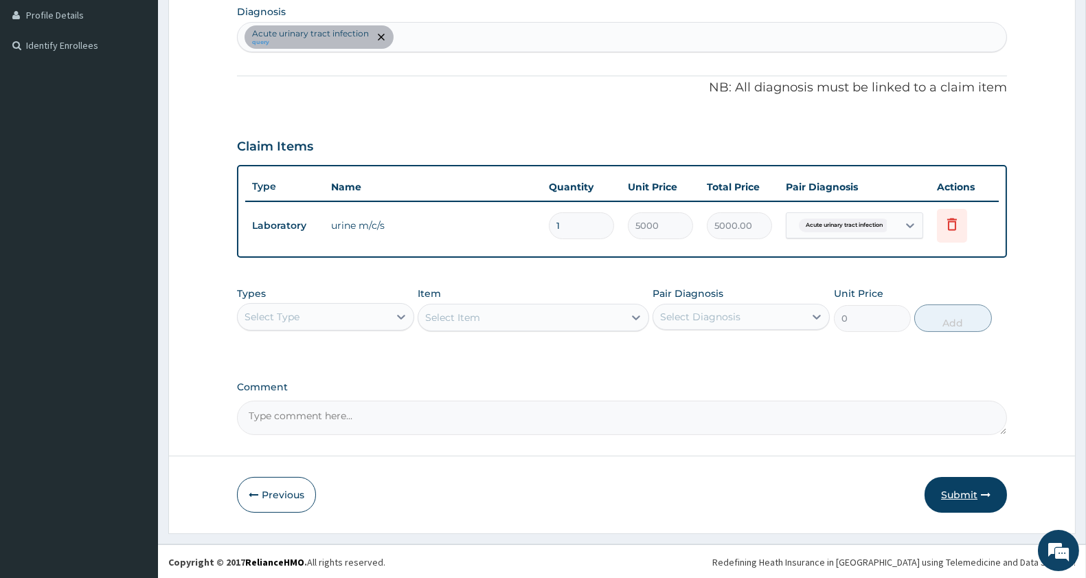
click at [965, 491] on button "Submit" at bounding box center [966, 495] width 82 height 36
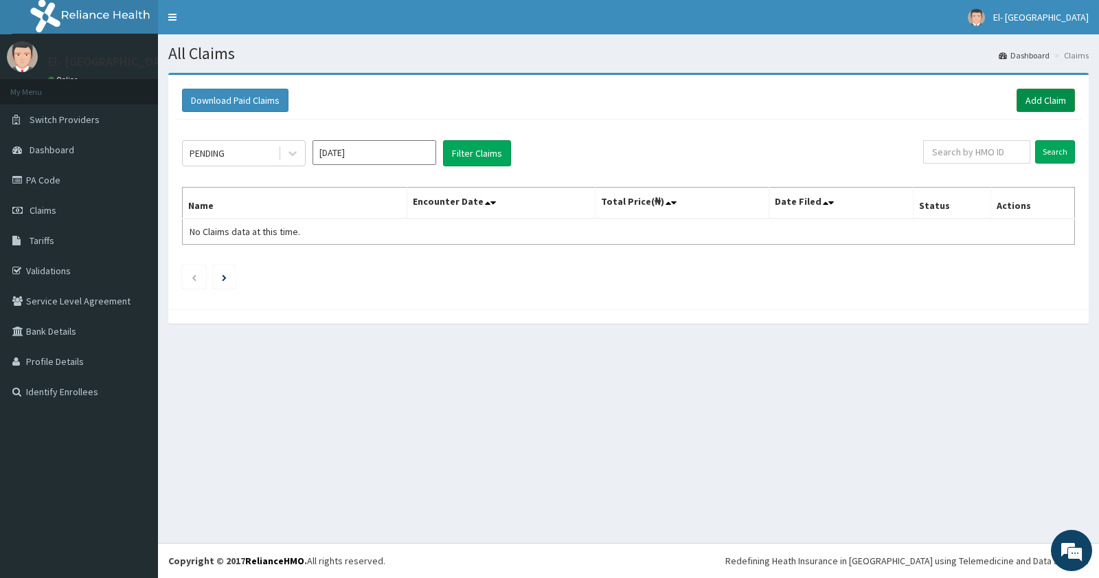
click at [1039, 98] on link "Add Claim" at bounding box center [1046, 100] width 58 height 23
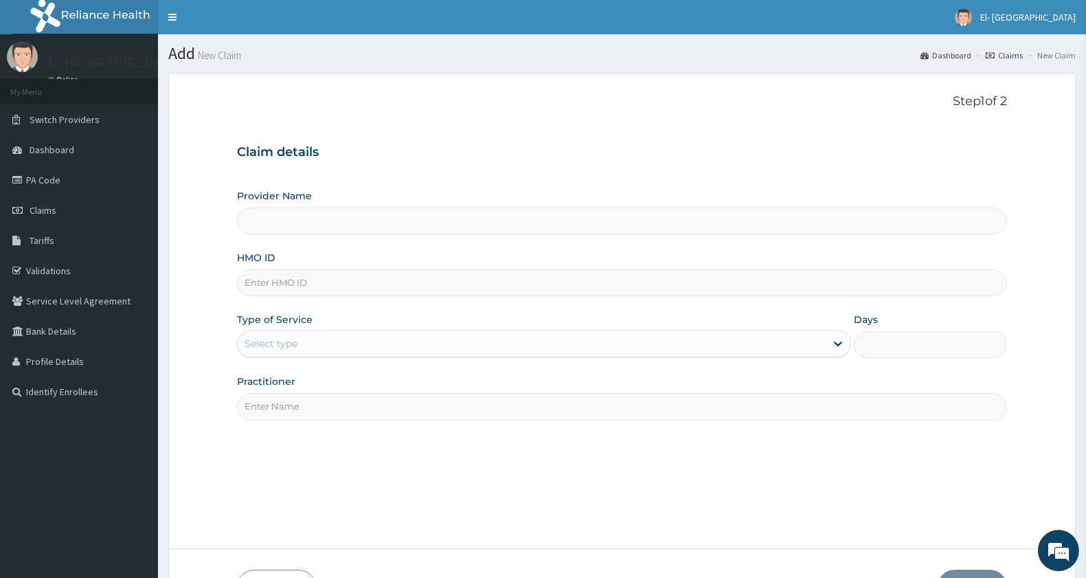
drag, startPoint x: 365, startPoint y: 278, endPoint x: 367, endPoint y: 271, distance: 7.4
click at [367, 271] on input "HMO ID" at bounding box center [622, 282] width 770 height 27
type input "El-Dunamis Medical Centre"
paste input "GSV/10080/B"
type input "GSV/10080/B"
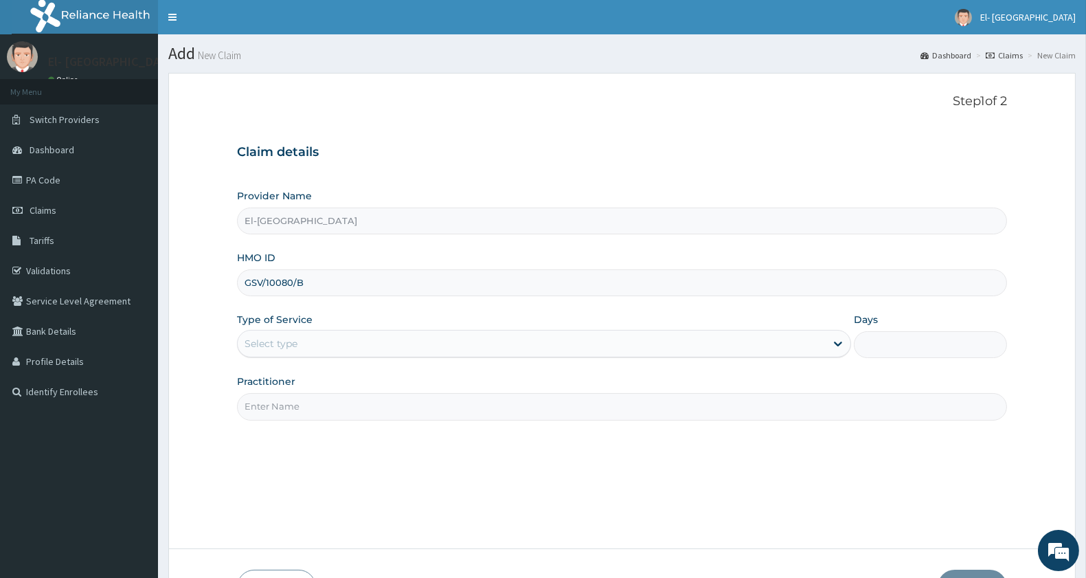
click at [312, 339] on div "Select type" at bounding box center [532, 343] width 588 height 22
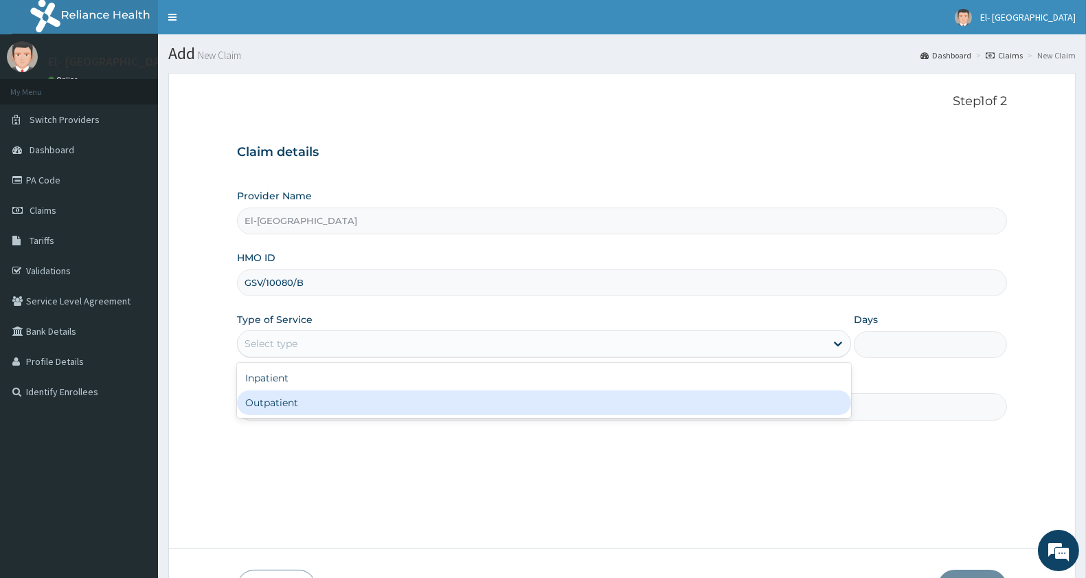
click at [298, 406] on div "Outpatient" at bounding box center [544, 402] width 614 height 25
type input "1"
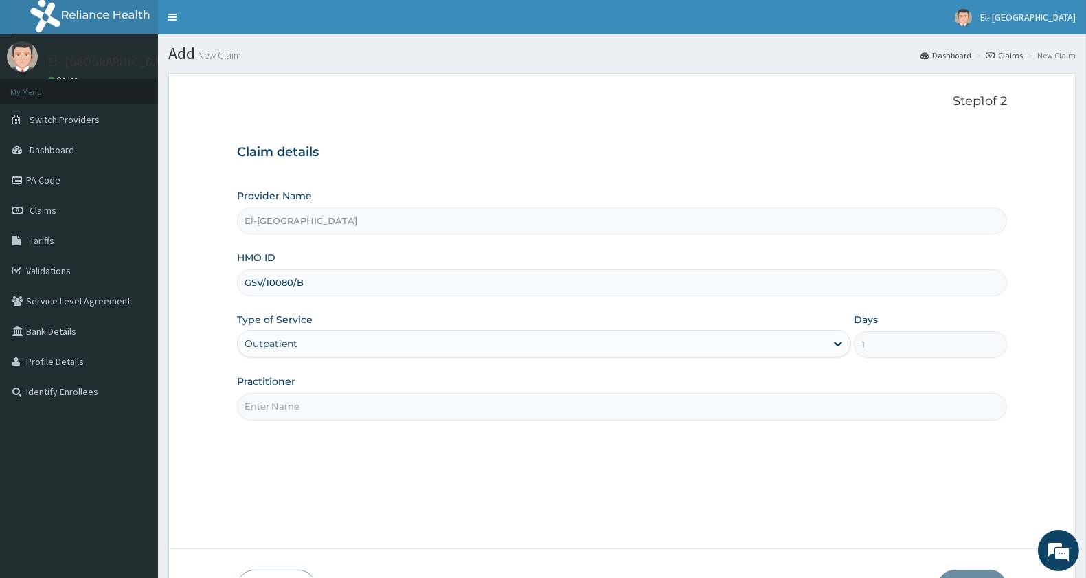
click at [294, 406] on input "Practitioner" at bounding box center [622, 406] width 770 height 27
type input "DR KINGSLEY"
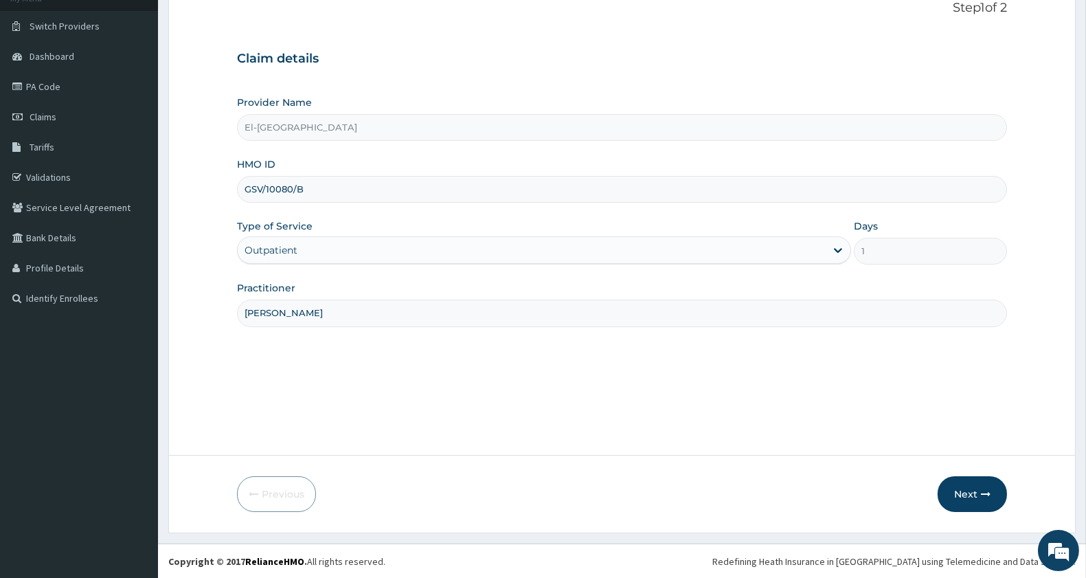
scroll to position [94, 0]
click at [948, 492] on button "Next" at bounding box center [972, 493] width 69 height 36
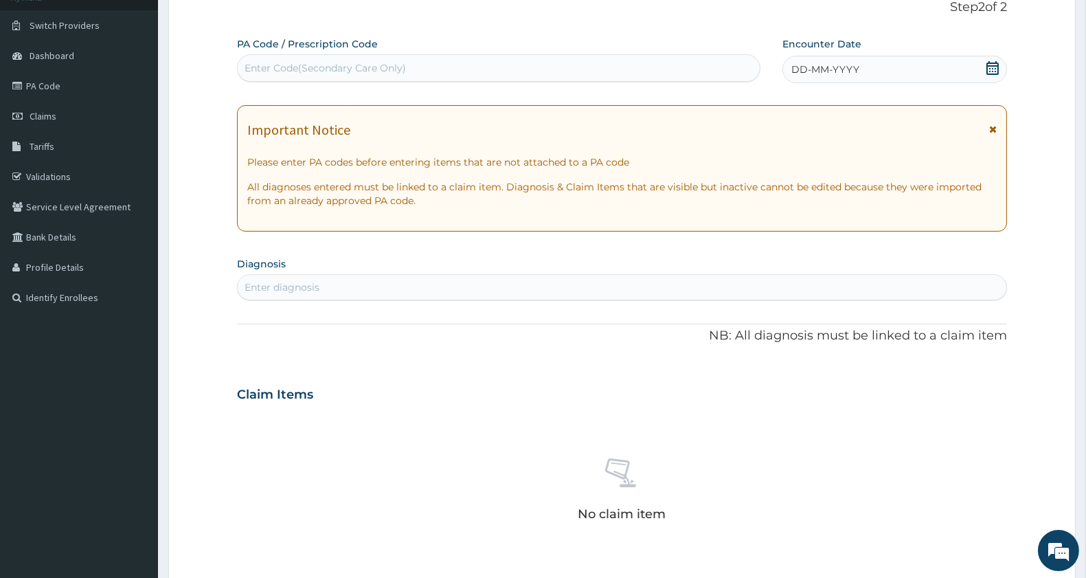
click at [485, 64] on div "Enter Code(Secondary Care Only)" at bounding box center [499, 68] width 522 height 22
paste input "PA/4EC65B"
type input "PA/4EC65B"
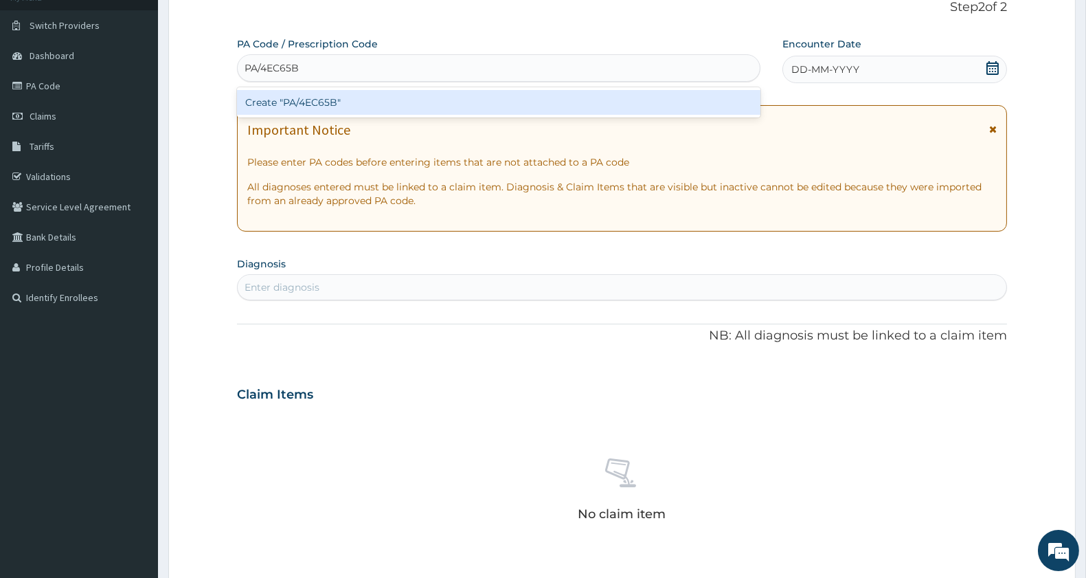
click at [344, 95] on div "Create "PA/4EC65B"" at bounding box center [498, 102] width 523 height 25
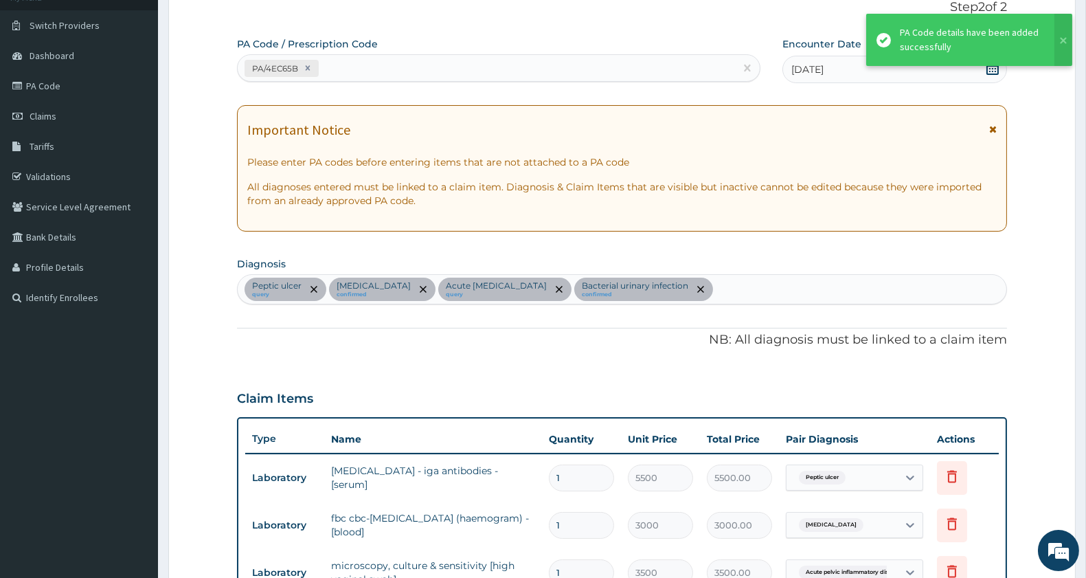
scroll to position [472, 0]
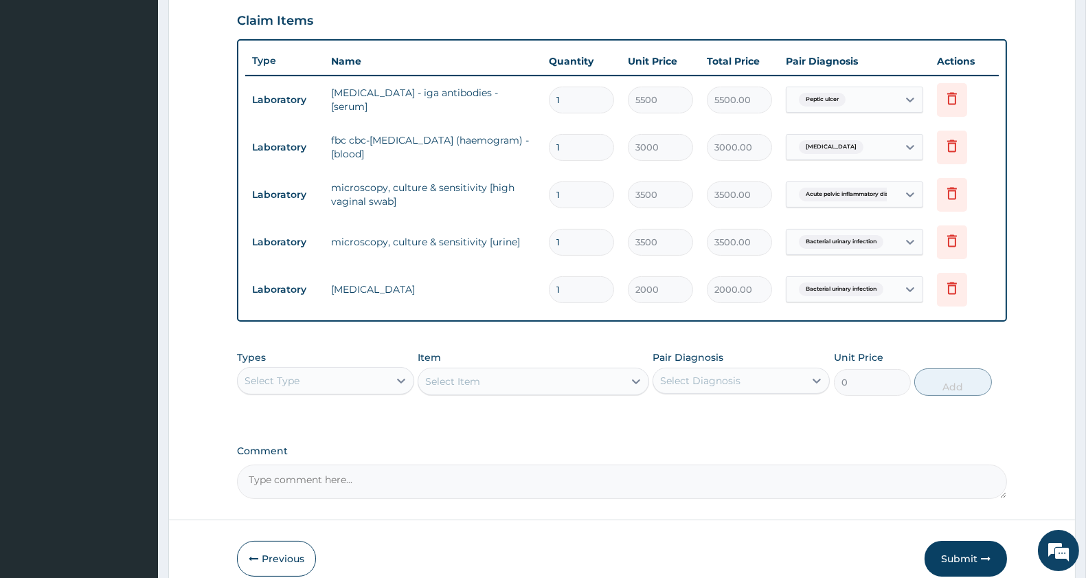
click at [346, 370] on div "Select Type" at bounding box center [313, 381] width 151 height 22
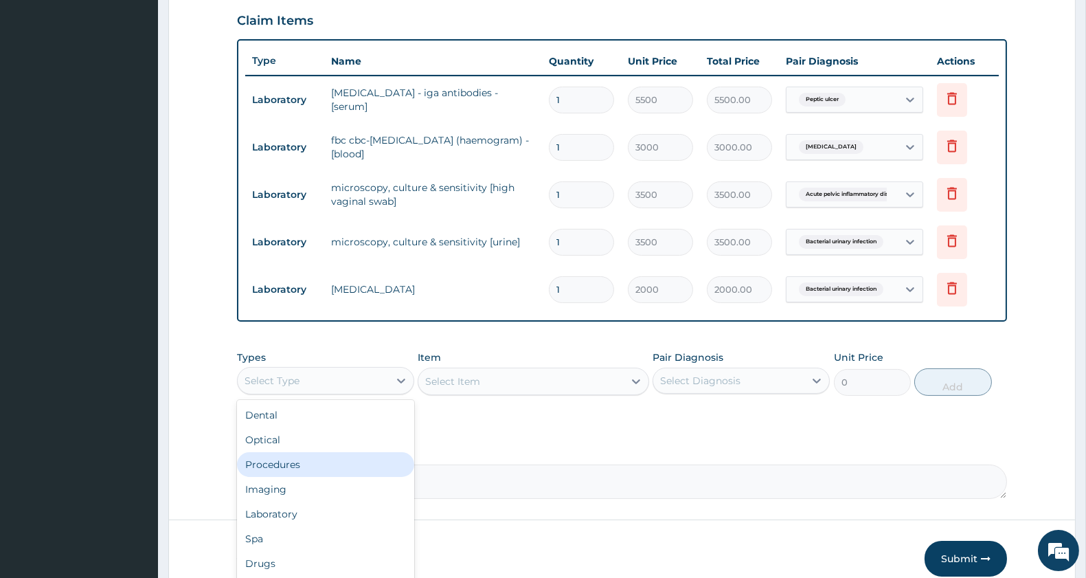
click at [300, 467] on div "Procedures" at bounding box center [325, 464] width 177 height 25
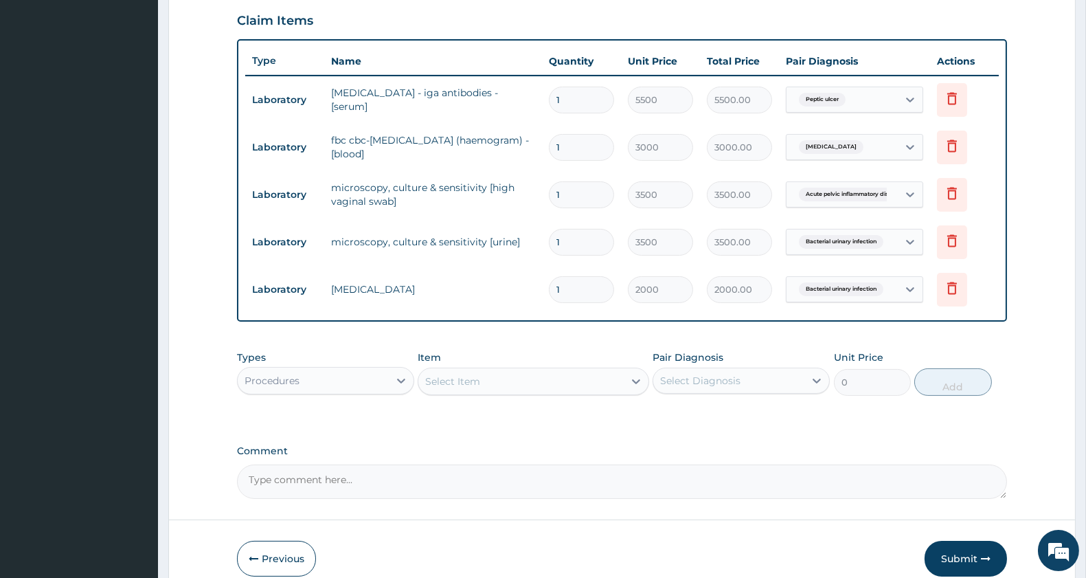
click at [508, 381] on div "Select Item" at bounding box center [520, 381] width 205 height 22
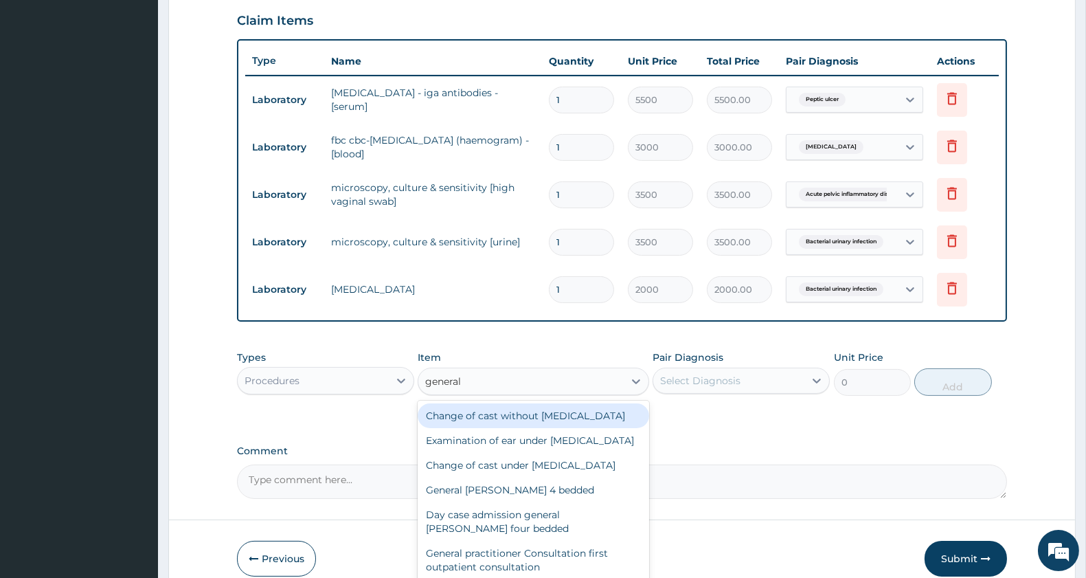
type input "general p"
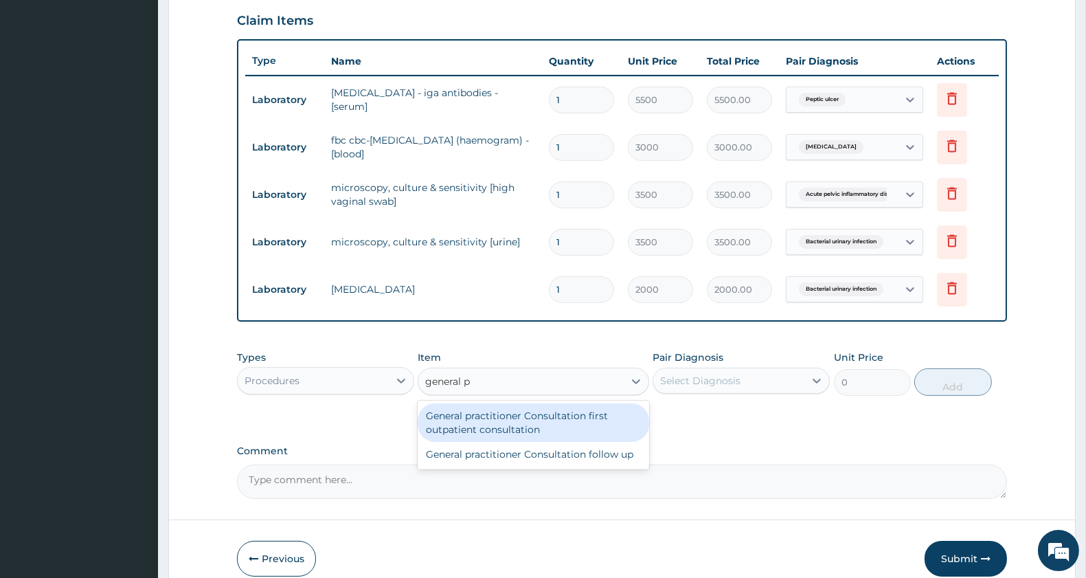
click at [580, 417] on div "General practitioner Consultation first outpatient consultation" at bounding box center [533, 422] width 231 height 38
type input "3000"
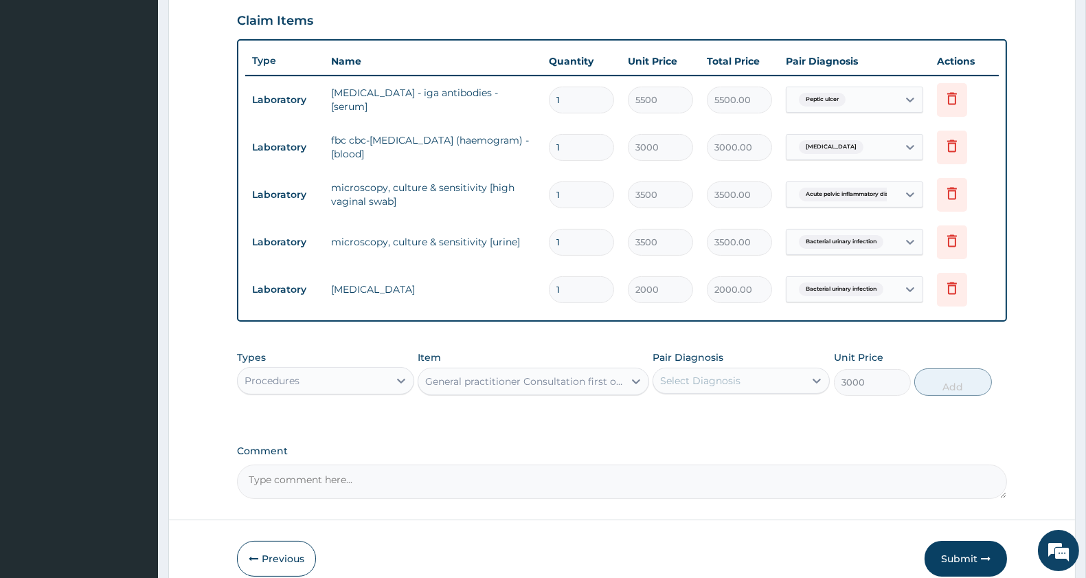
click at [663, 378] on div "Select Diagnosis" at bounding box center [728, 381] width 151 height 22
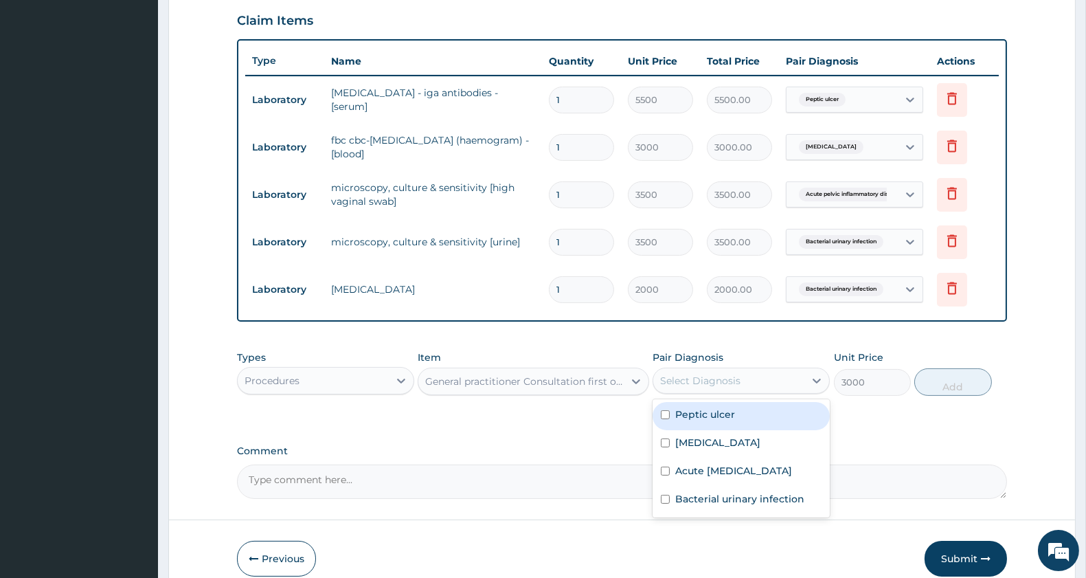
click at [704, 416] on label "Peptic ulcer" at bounding box center [705, 414] width 60 height 14
checkbox input "true"
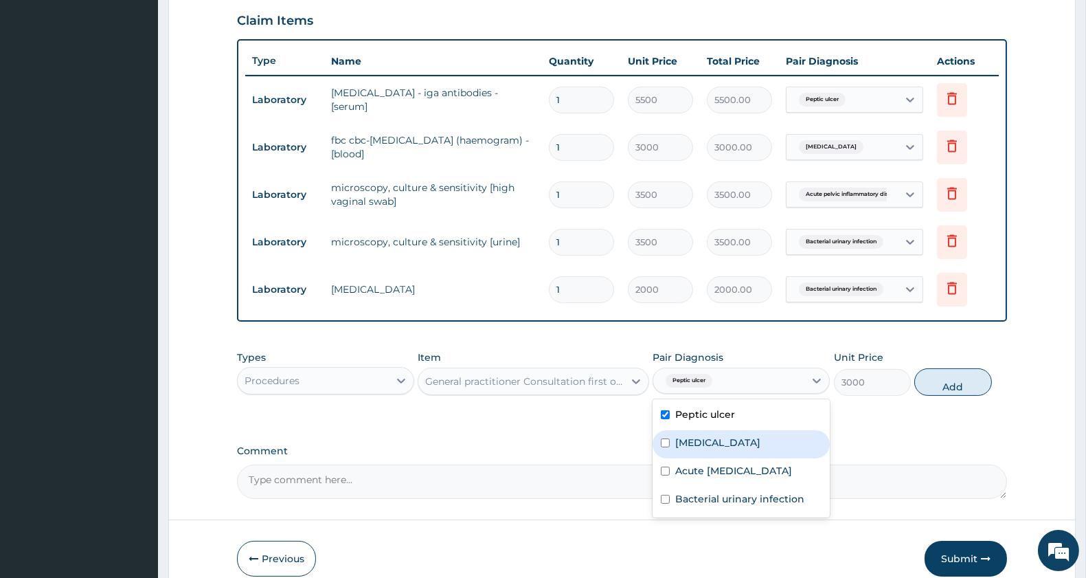
click at [695, 433] on div "Sepsis" at bounding box center [741, 444] width 177 height 28
checkbox input "true"
drag, startPoint x: 692, startPoint y: 468, endPoint x: 694, endPoint y: 489, distance: 21.4
click at [692, 472] on label "Acute pelvic inflammatory disease" at bounding box center [733, 471] width 117 height 14
checkbox input "true"
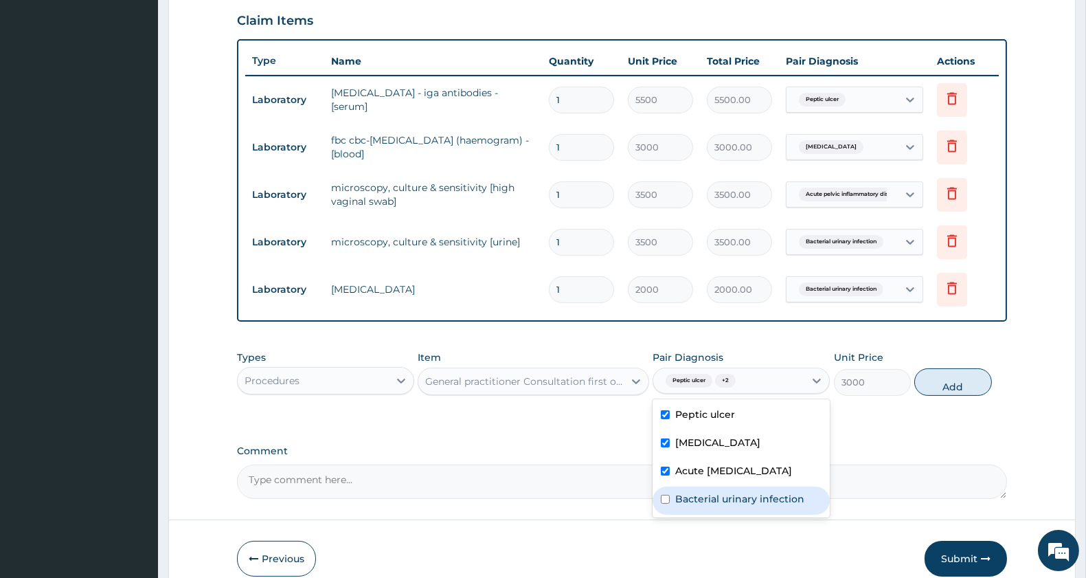
click at [697, 506] on label "Bacterial urinary infection" at bounding box center [739, 499] width 129 height 14
checkbox input "true"
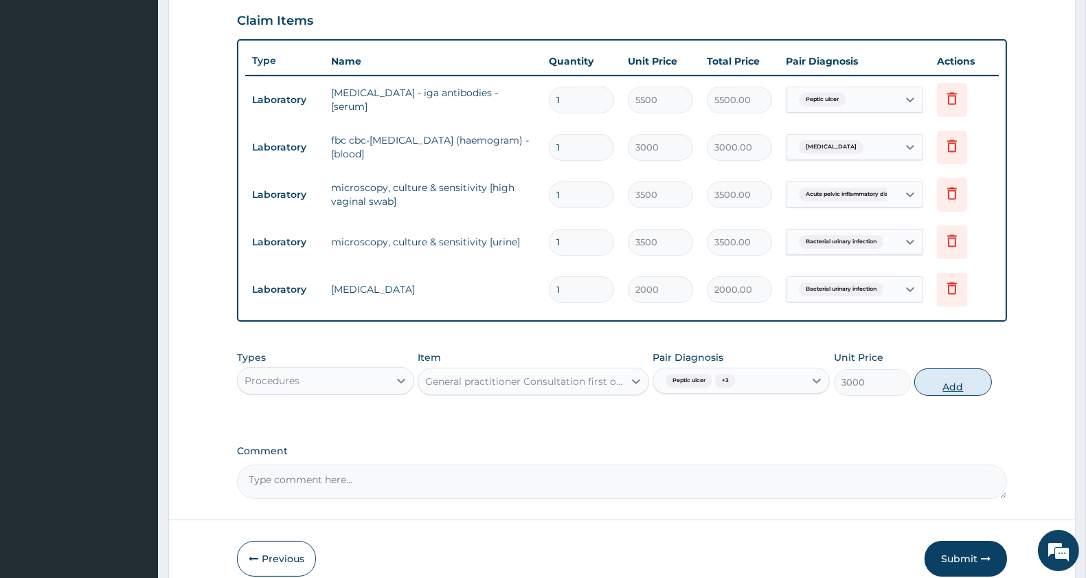
click at [955, 382] on button "Add" at bounding box center [952, 381] width 77 height 27
type input "0"
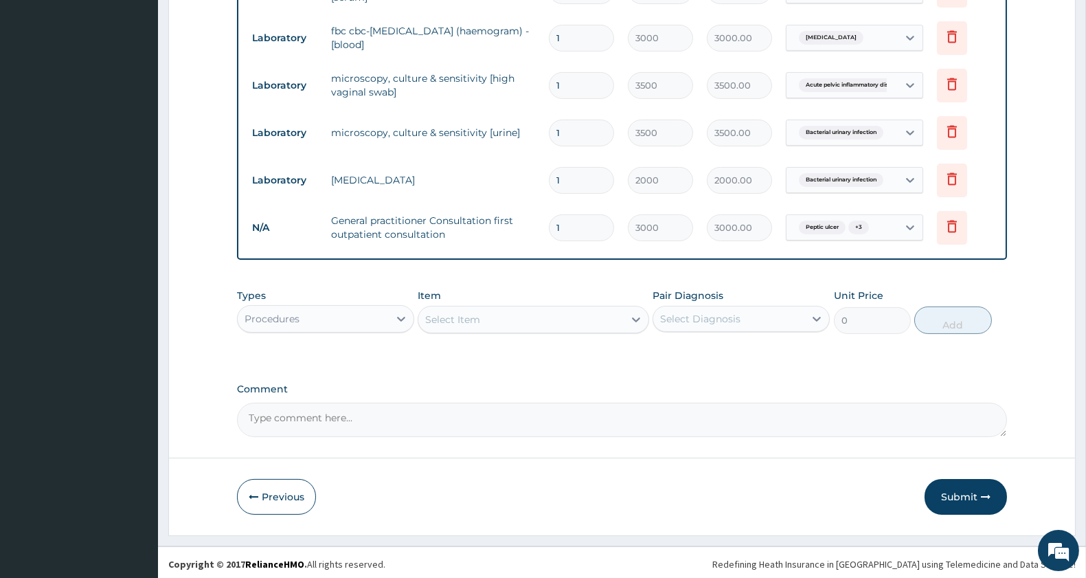
scroll to position [585, 0]
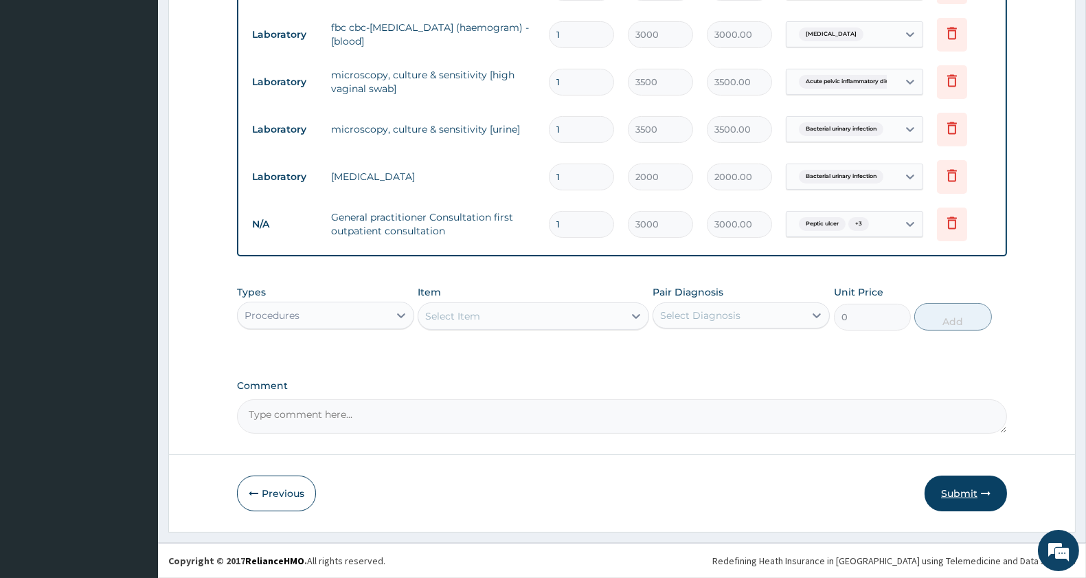
click at [955, 489] on button "Submit" at bounding box center [966, 493] width 82 height 36
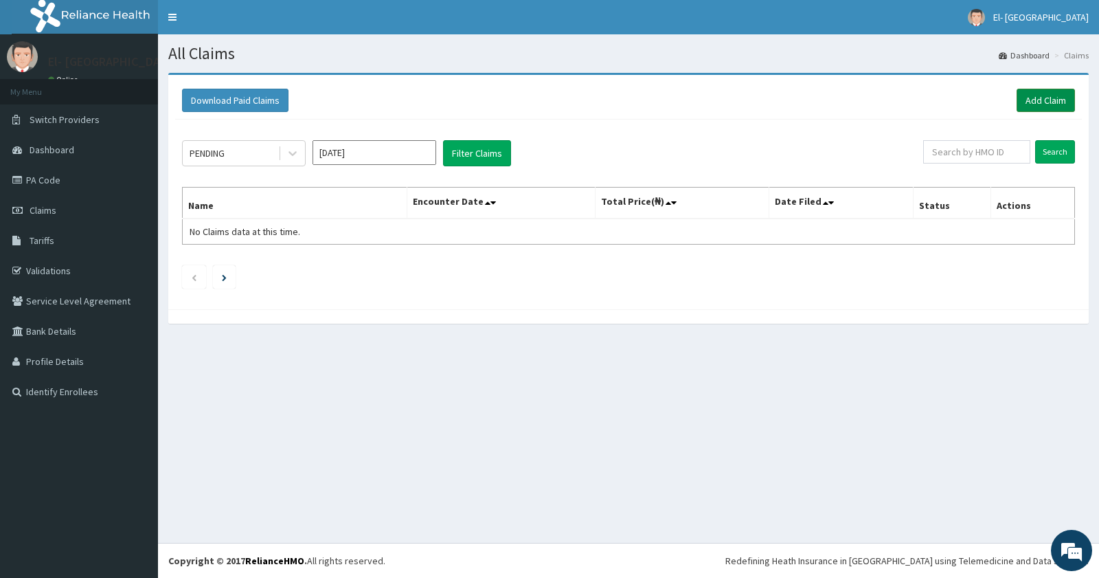
click at [1054, 95] on link "Add Claim" at bounding box center [1046, 100] width 58 height 23
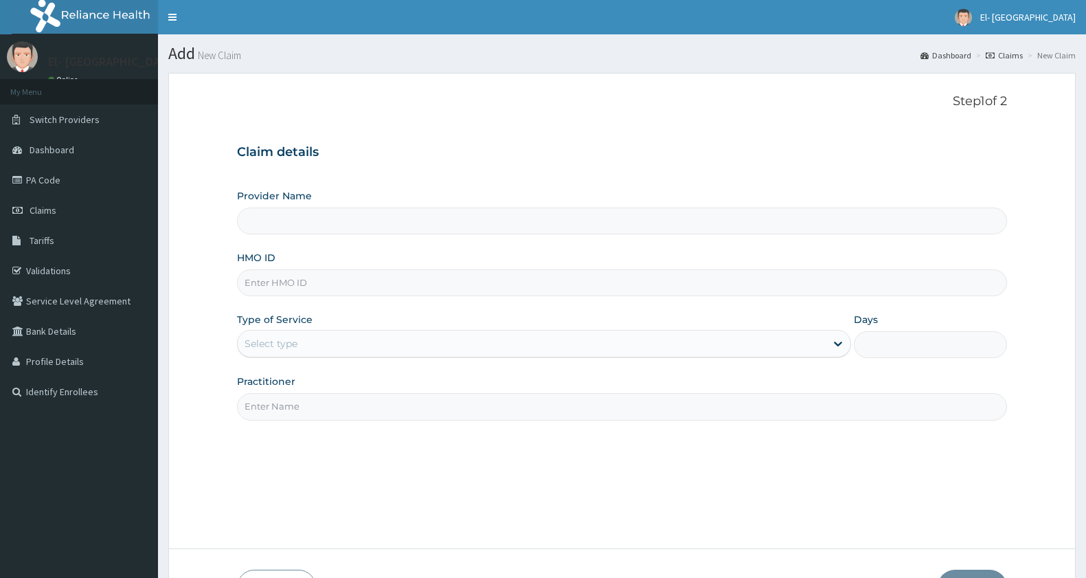
type input "El-[GEOGRAPHIC_DATA]"
click at [306, 286] on input "HMO ID" at bounding box center [622, 282] width 770 height 27
type input "MBM/10007/A"
click at [288, 346] on div "Select type" at bounding box center [271, 344] width 53 height 14
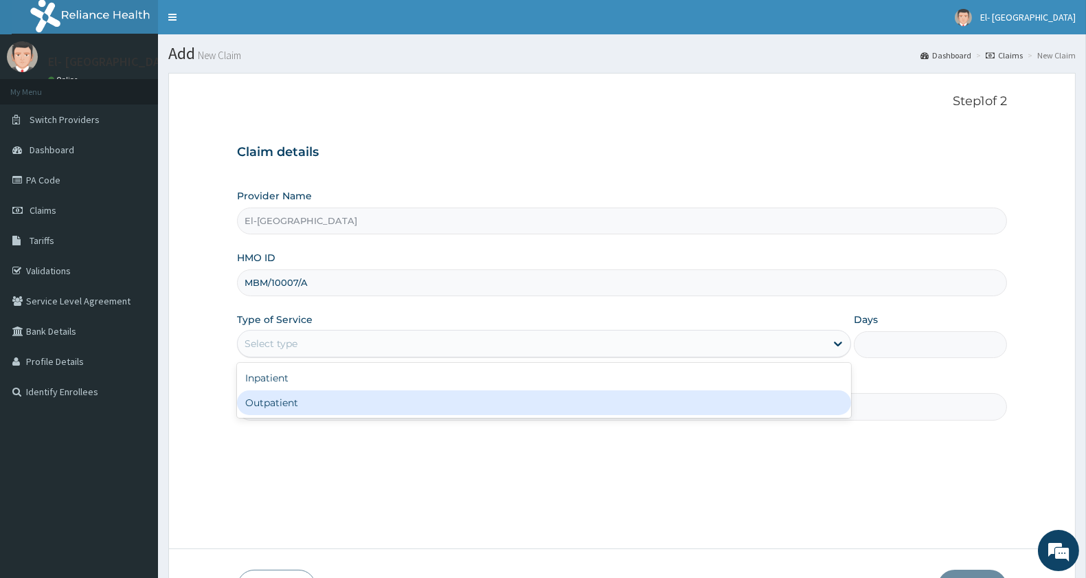
click at [294, 397] on div "Outpatient" at bounding box center [544, 402] width 614 height 25
type input "1"
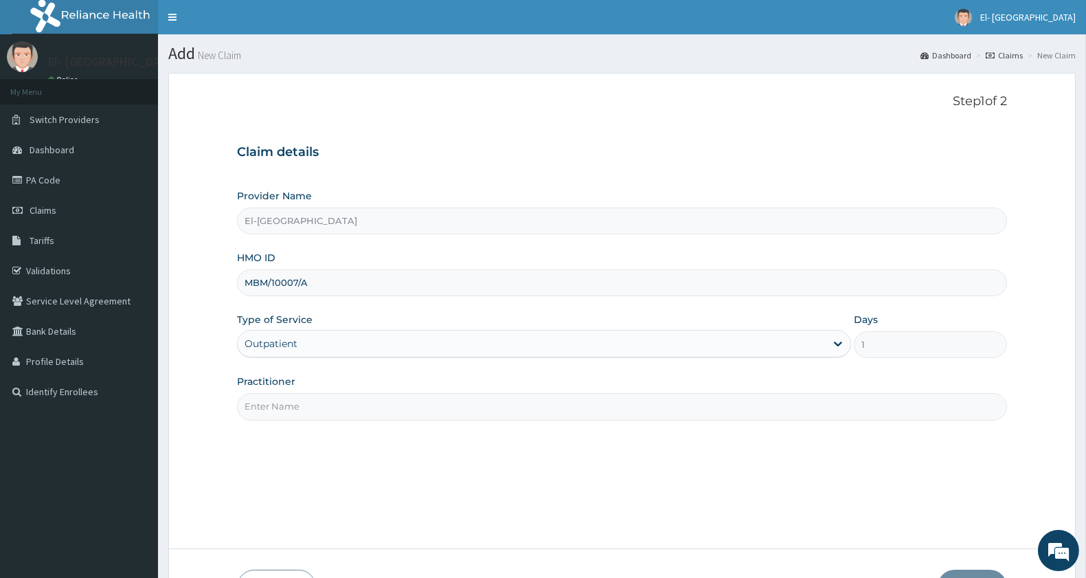
click at [297, 406] on input "Practitioner" at bounding box center [622, 406] width 770 height 27
type input "[PERSON_NAME]"
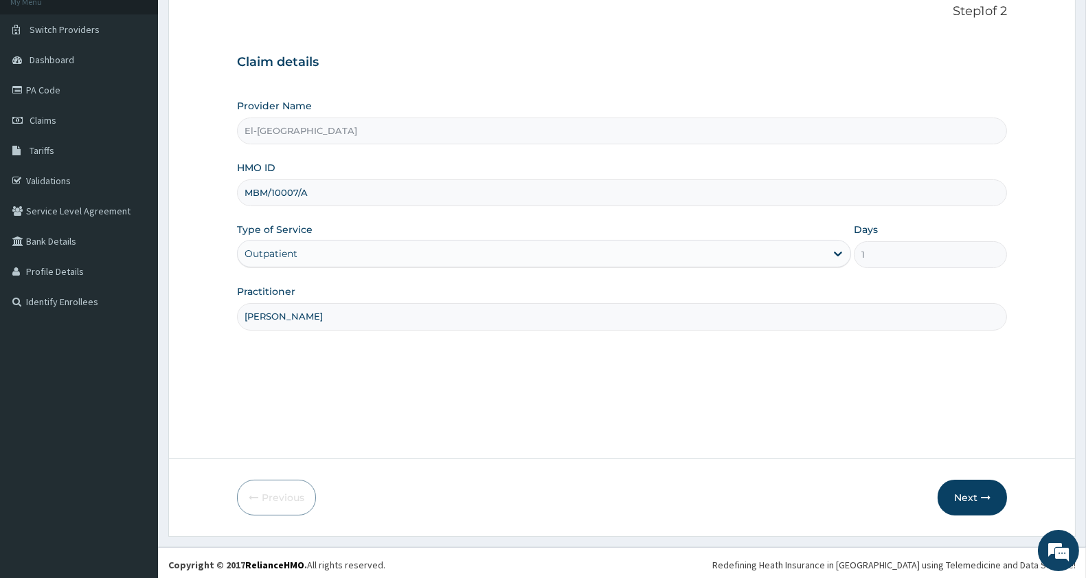
scroll to position [94, 0]
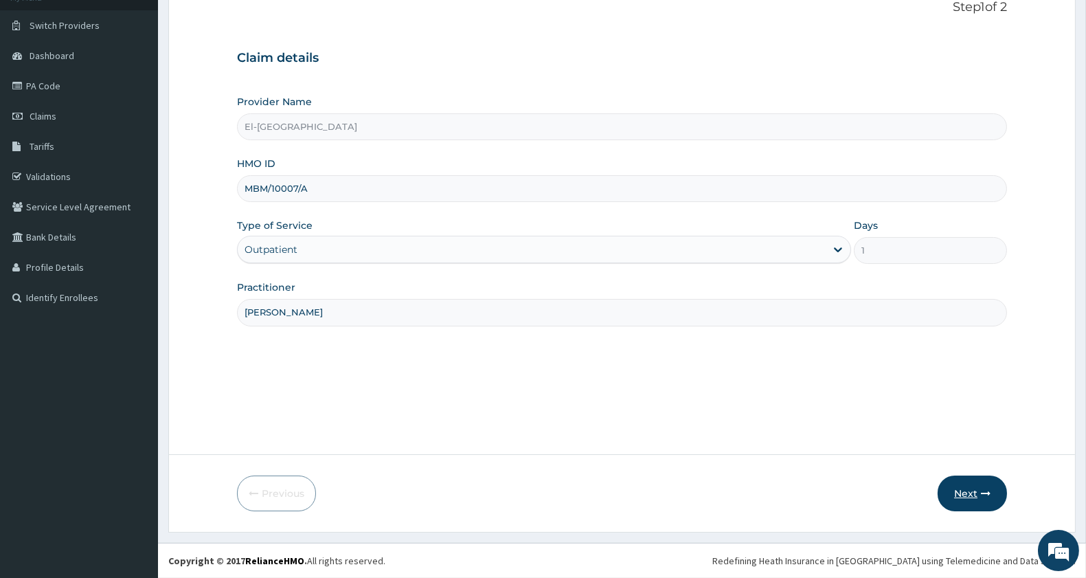
click at [969, 486] on button "Next" at bounding box center [972, 493] width 69 height 36
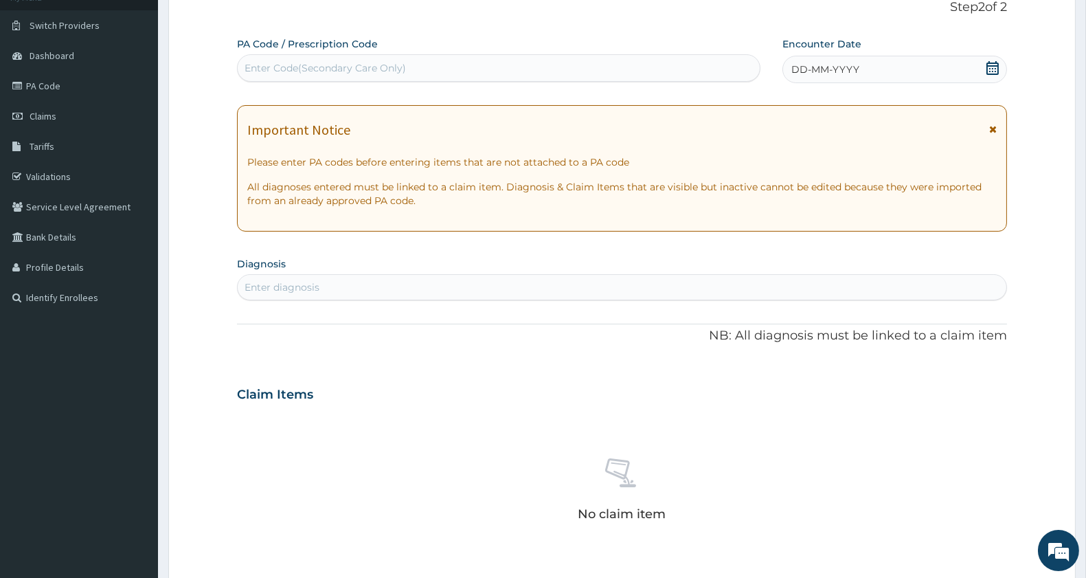
click at [833, 66] on span "DD-MM-YYYY" at bounding box center [825, 70] width 68 height 14
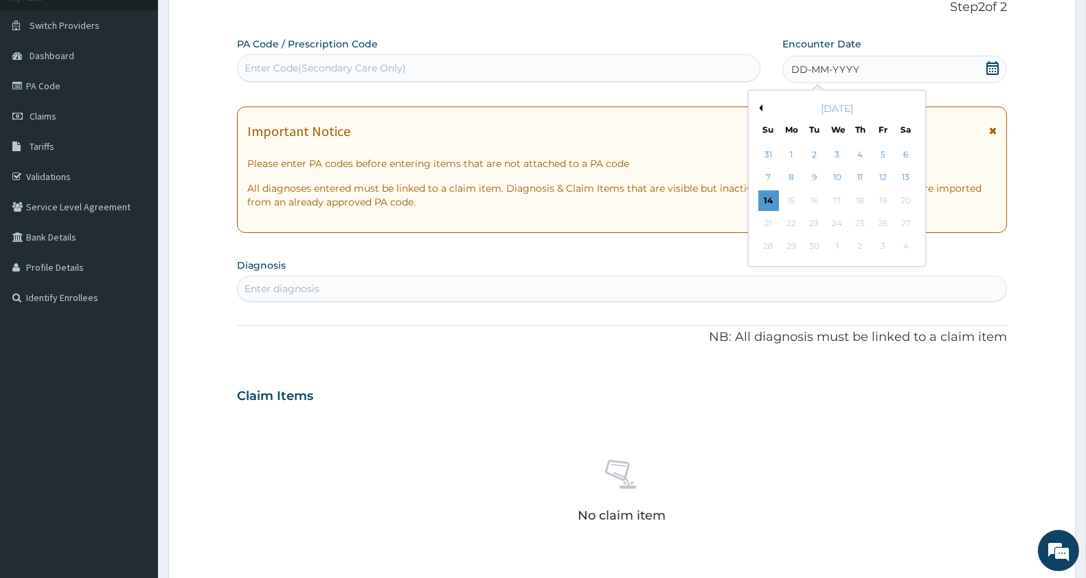
click at [757, 106] on button "Previous Month" at bounding box center [759, 107] width 7 height 7
click at [811, 202] on div "12" at bounding box center [814, 200] width 21 height 21
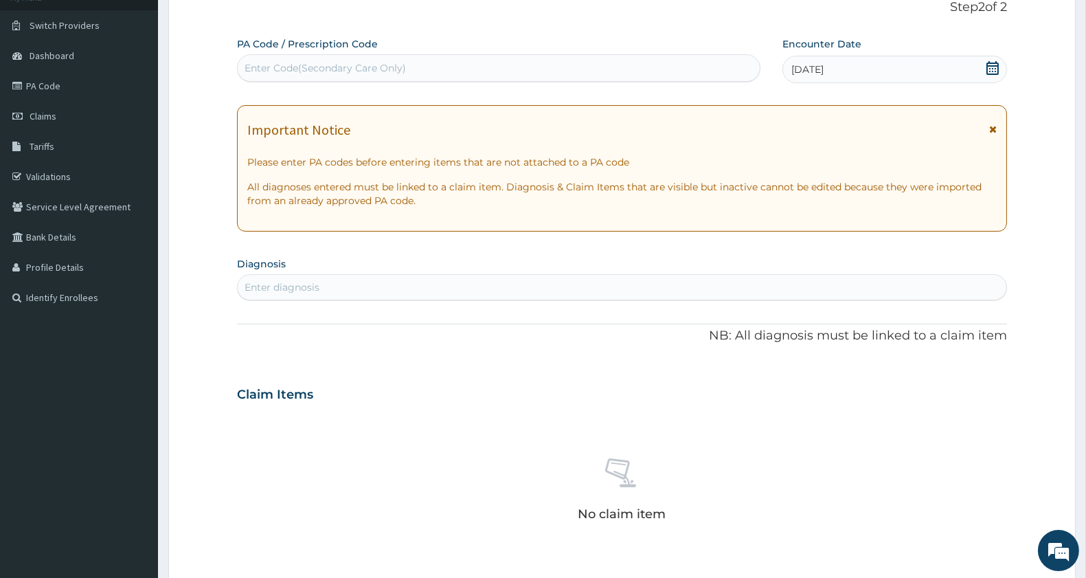
click at [332, 285] on div "Enter diagnosis" at bounding box center [622, 287] width 769 height 22
type input "hyperten"
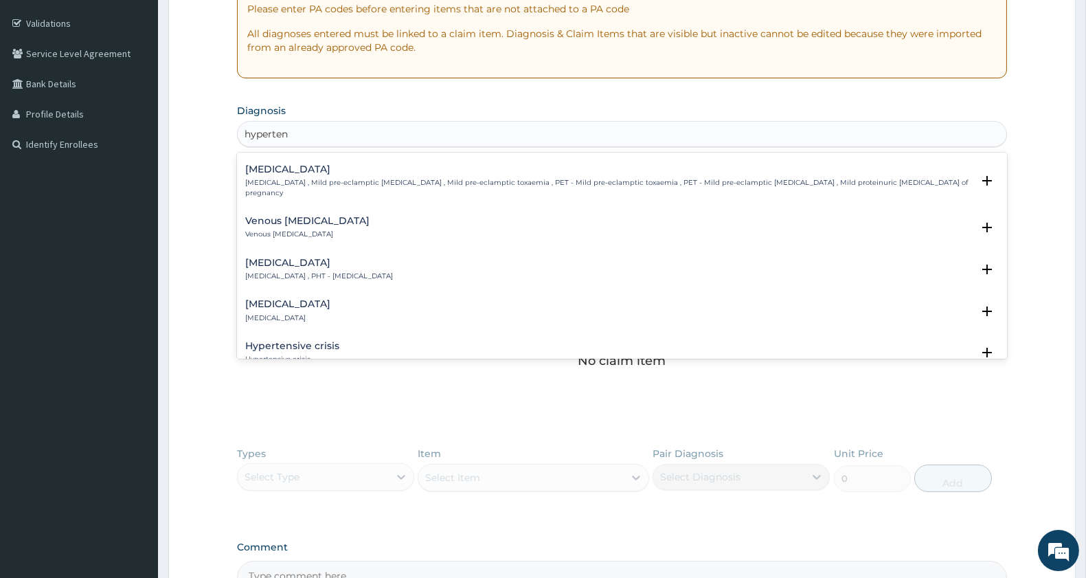
scroll to position [305, 0]
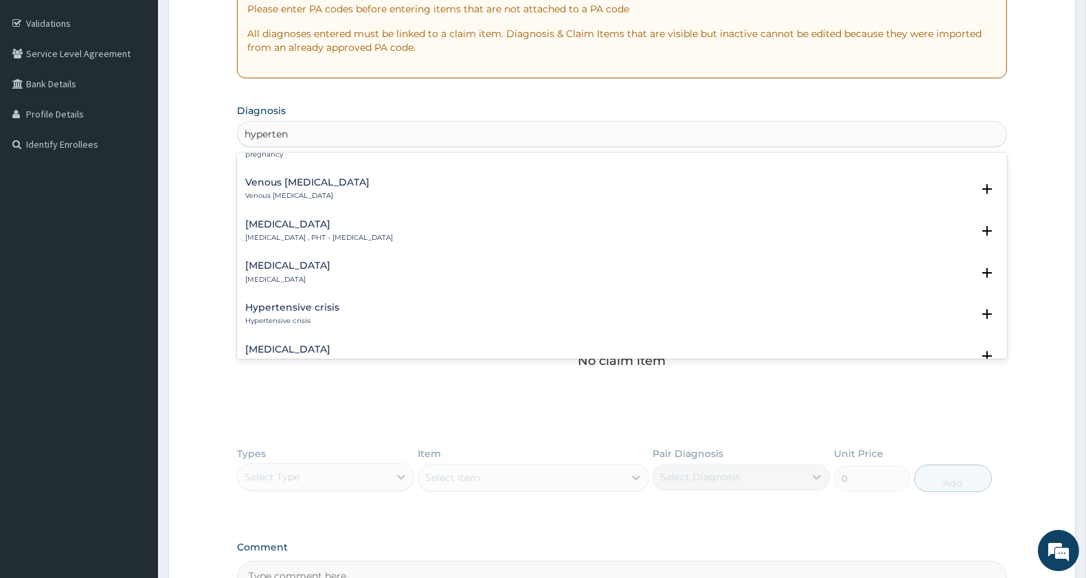
click at [330, 260] on div "[MEDICAL_DATA] [MEDICAL_DATA]" at bounding box center [287, 272] width 85 height 24
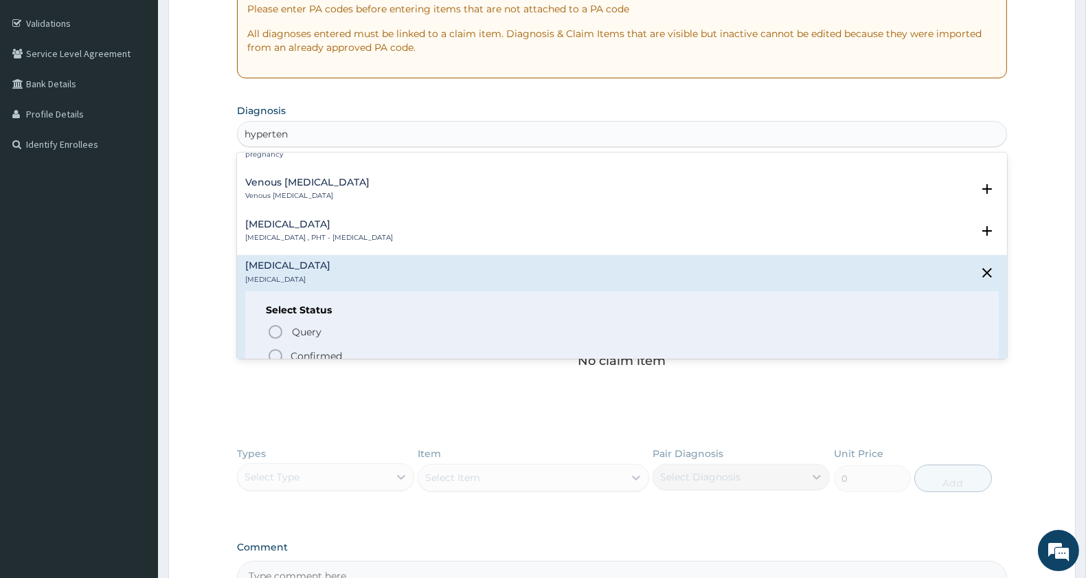
click at [280, 348] on icon "status option filled" at bounding box center [275, 356] width 16 height 16
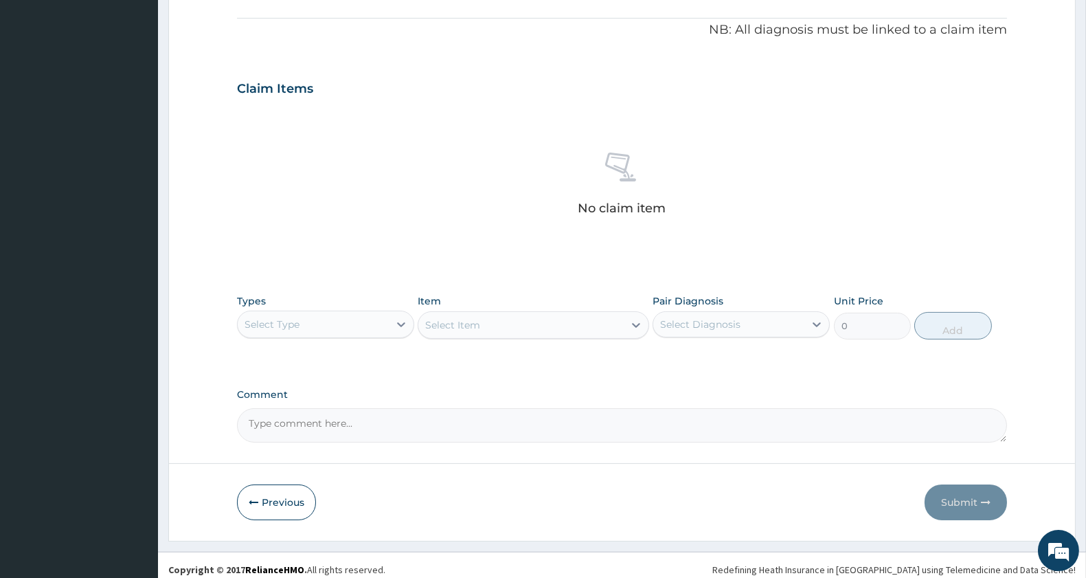
scroll to position [413, 0]
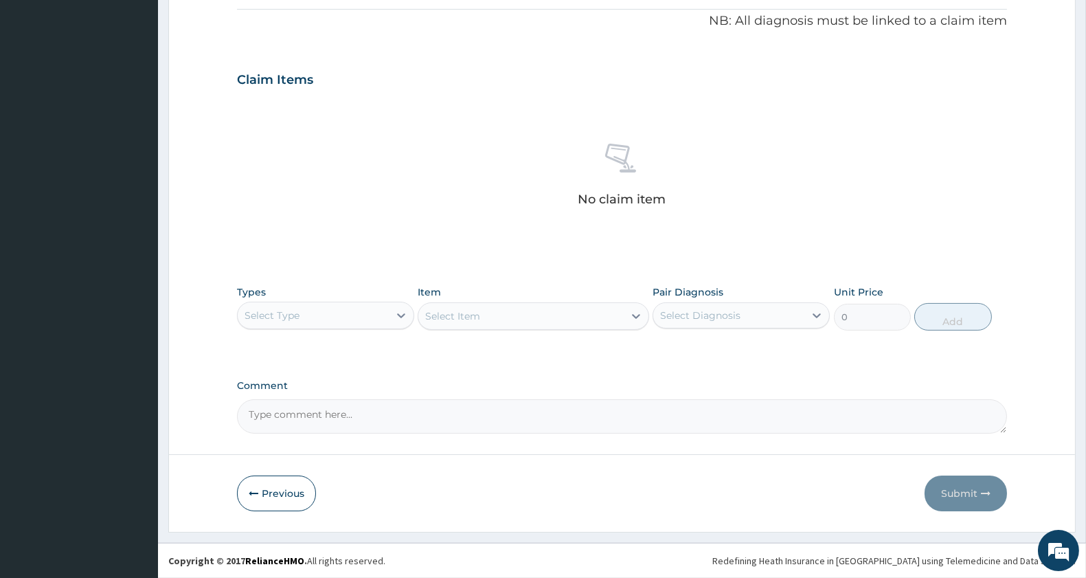
click at [291, 308] on div "Select Type" at bounding box center [272, 315] width 55 height 14
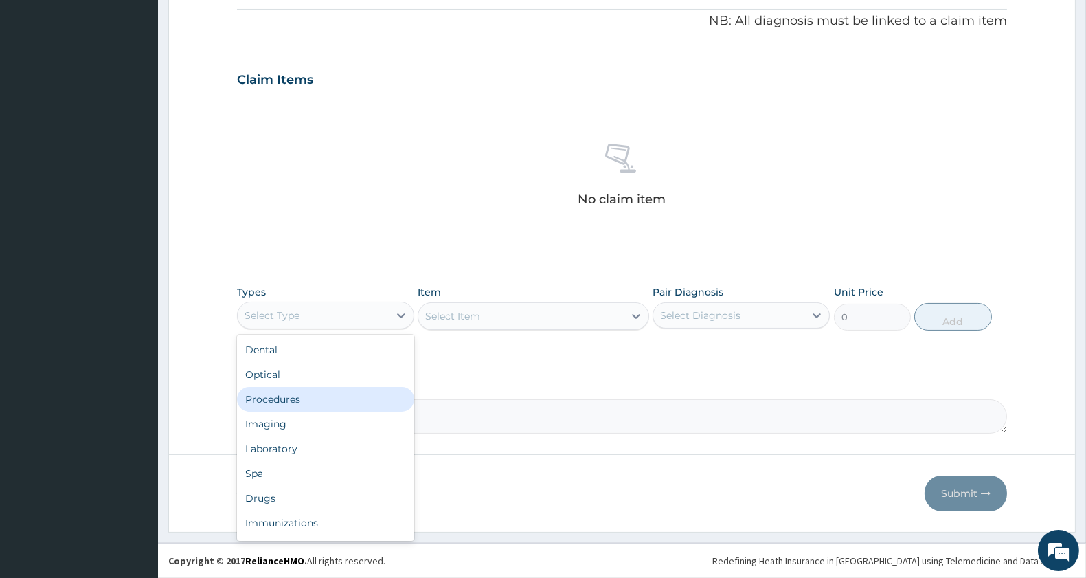
click at [317, 403] on div "Procedures" at bounding box center [325, 399] width 177 height 25
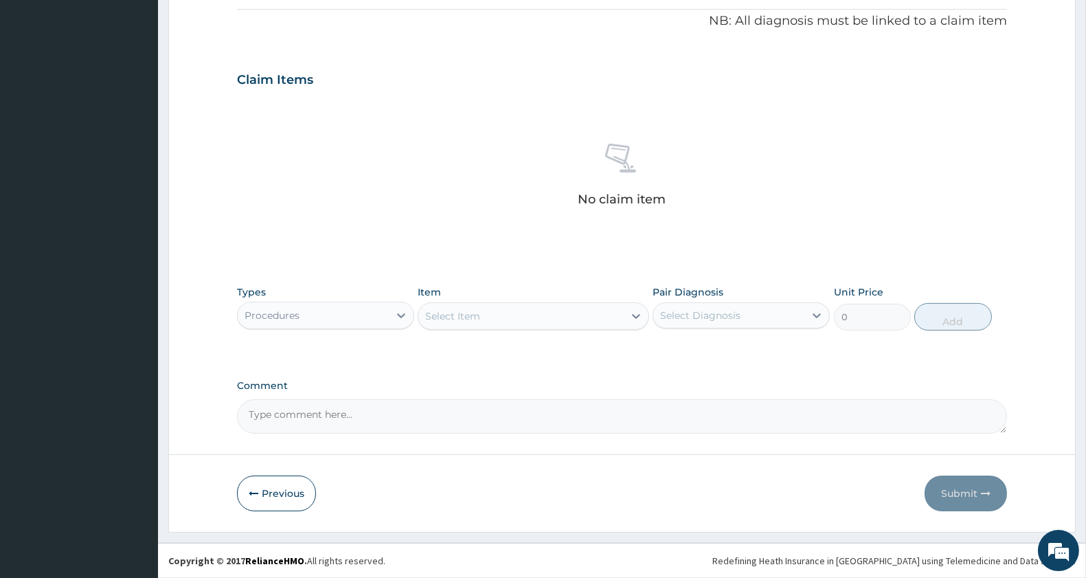
drag, startPoint x: 538, startPoint y: 317, endPoint x: 531, endPoint y: 326, distance: 11.3
click at [536, 319] on div "Select Item" at bounding box center [520, 316] width 205 height 22
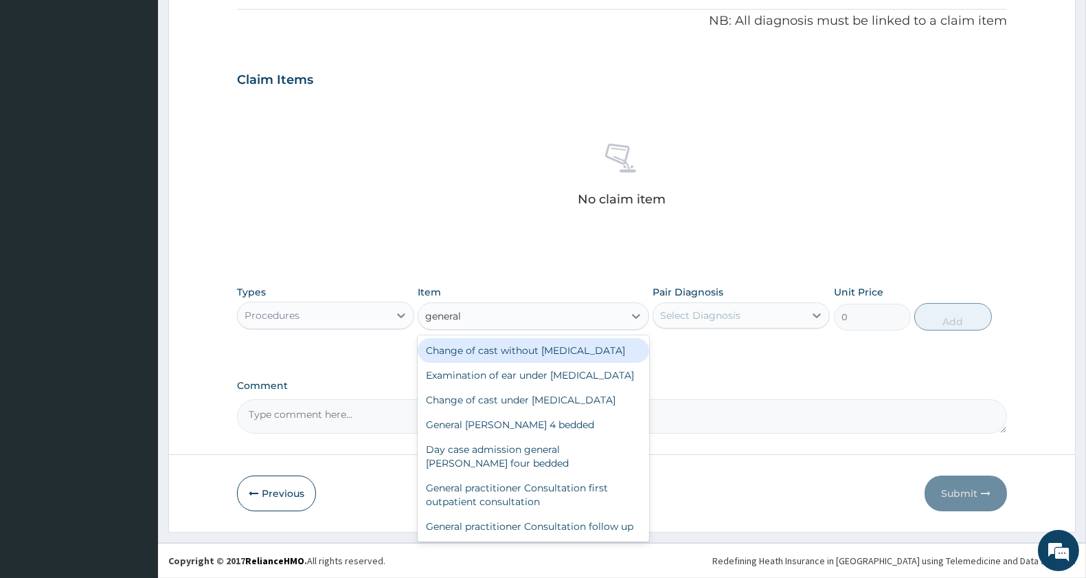
type input "general p"
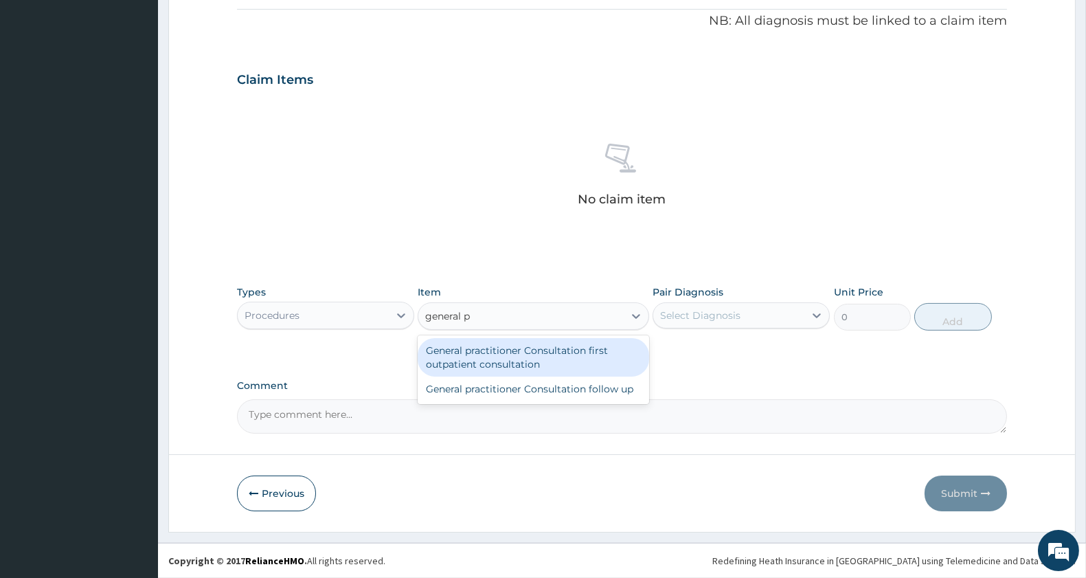
drag, startPoint x: 533, startPoint y: 352, endPoint x: 675, endPoint y: 321, distance: 144.7
click at [537, 354] on div "General practitioner Consultation first outpatient consultation" at bounding box center [533, 357] width 231 height 38
type input "3000"
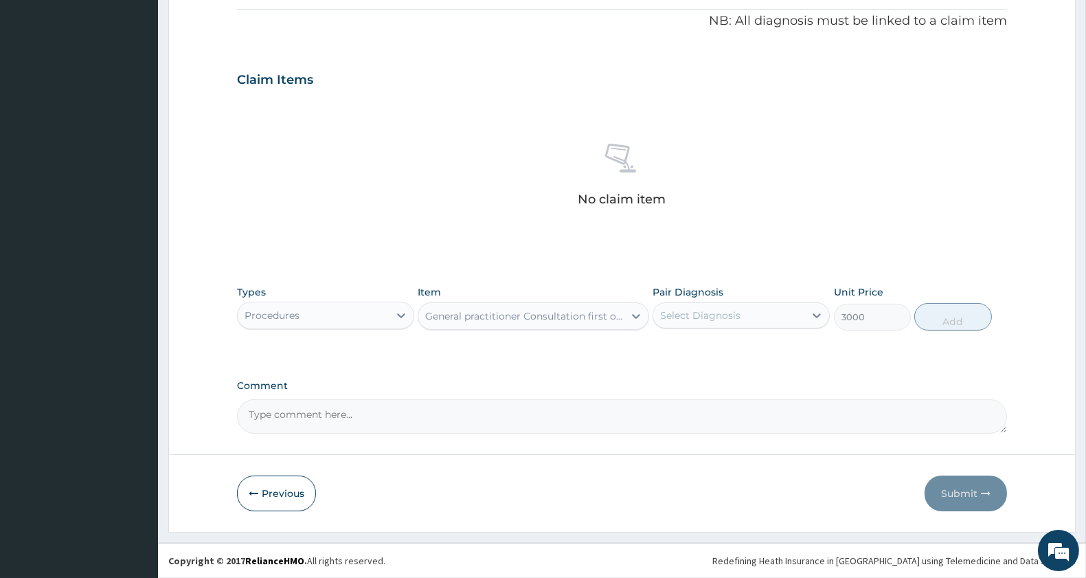
click at [692, 321] on div "Select Diagnosis" at bounding box center [700, 315] width 80 height 14
click at [708, 346] on label "[MEDICAL_DATA]" at bounding box center [717, 349] width 85 height 14
checkbox input "true"
click at [925, 319] on button "Add" at bounding box center [952, 316] width 77 height 27
type input "0"
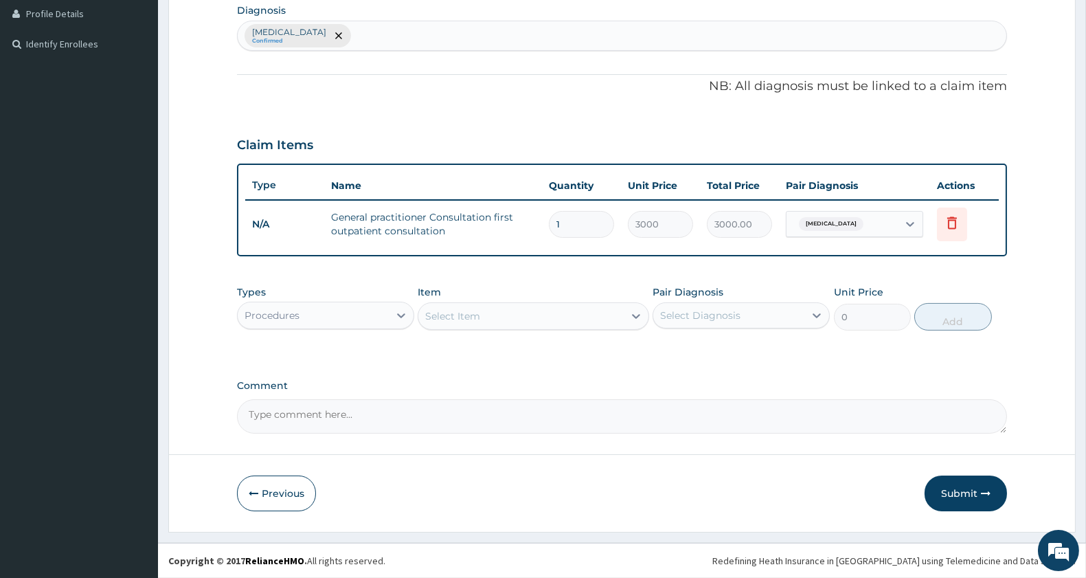
scroll to position [346, 0]
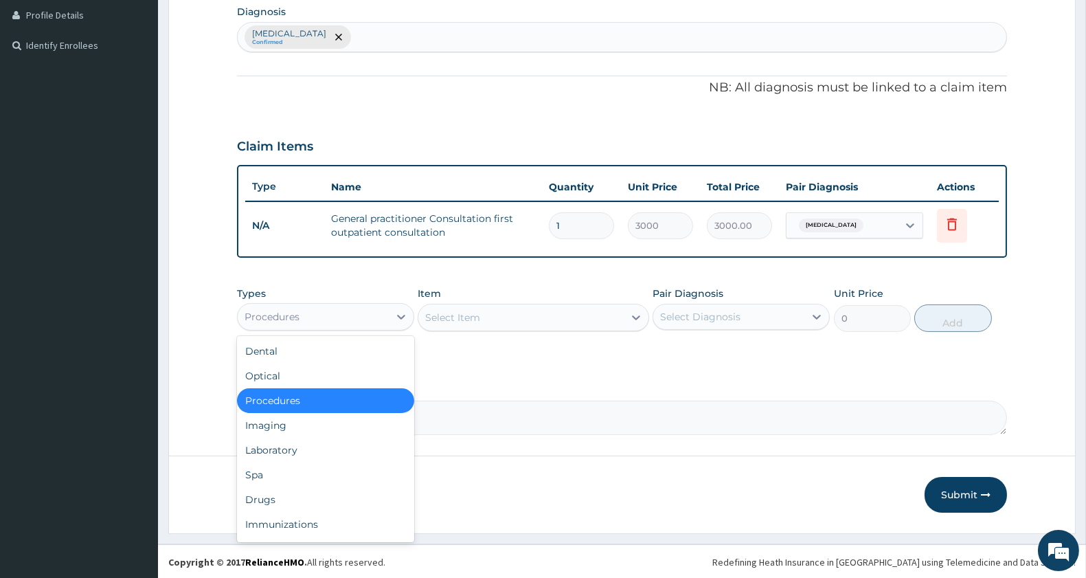
click at [333, 319] on div "Procedures" at bounding box center [313, 317] width 151 height 22
drag, startPoint x: 284, startPoint y: 500, endPoint x: 333, endPoint y: 477, distance: 54.7
click at [286, 499] on div "Drugs" at bounding box center [325, 499] width 177 height 25
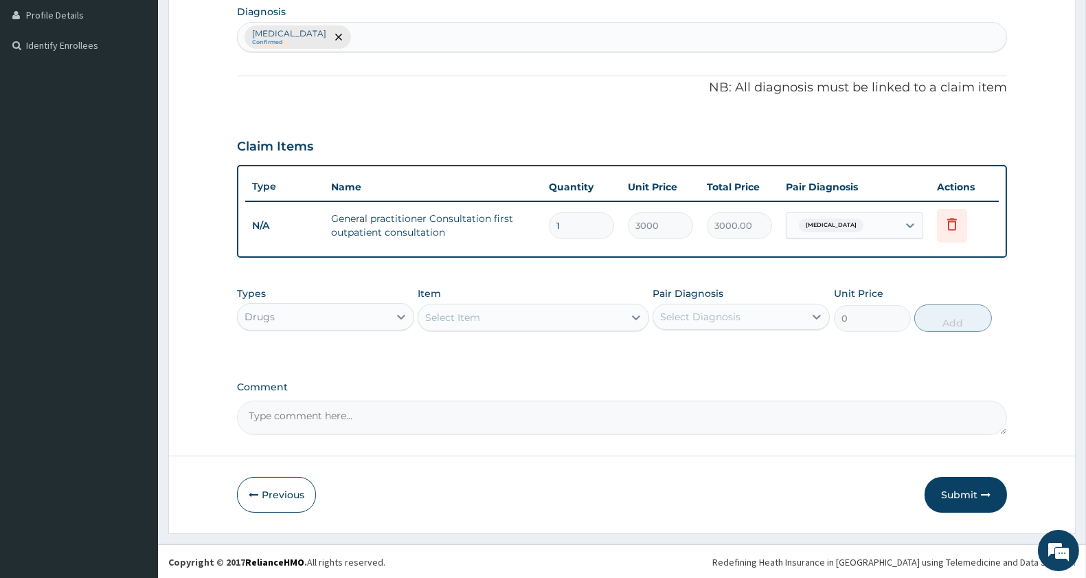
click at [517, 304] on div "Select Item" at bounding box center [533, 317] width 231 height 27
click at [493, 318] on div "Select Item" at bounding box center [520, 317] width 205 height 22
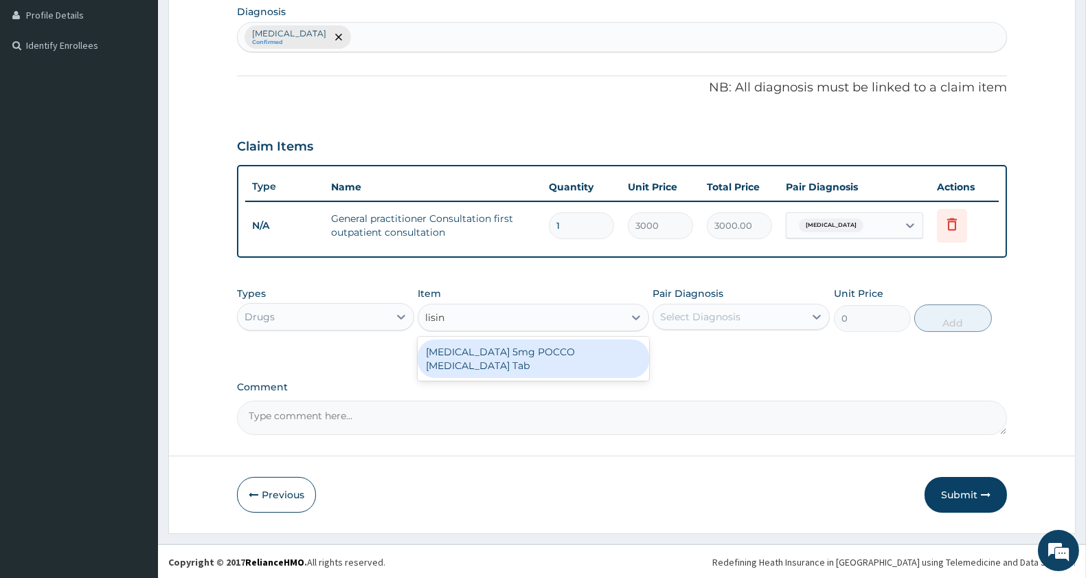
type input "lisino"
click at [541, 346] on div "[MEDICAL_DATA] 5mg POCCO [MEDICAL_DATA] Tab" at bounding box center [533, 358] width 231 height 38
type input "494.5"
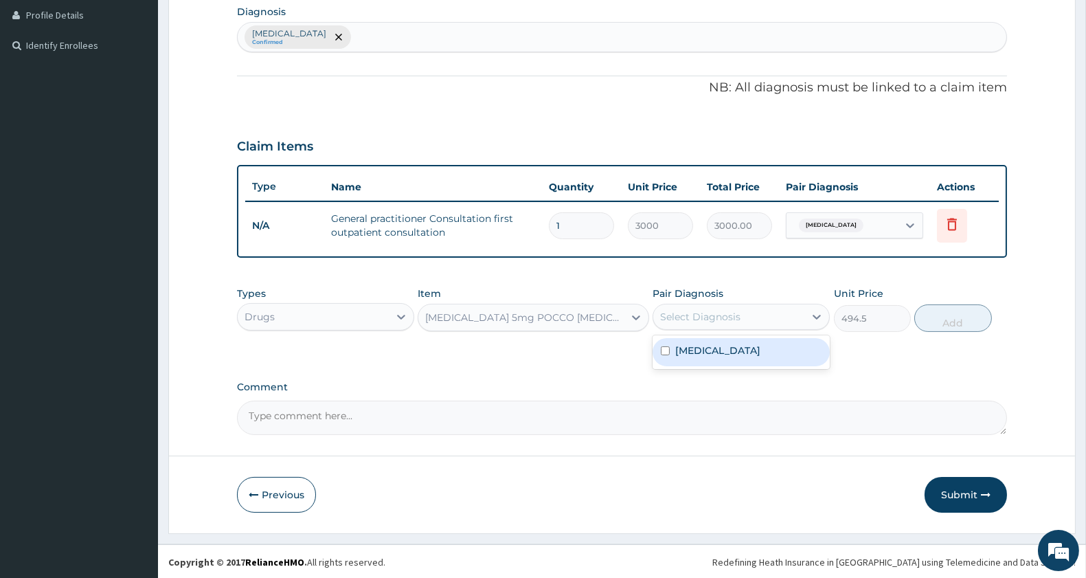
click at [756, 324] on div "Select Diagnosis" at bounding box center [728, 317] width 151 height 22
click at [753, 343] on label "[MEDICAL_DATA]" at bounding box center [717, 350] width 85 height 14
checkbox input "true"
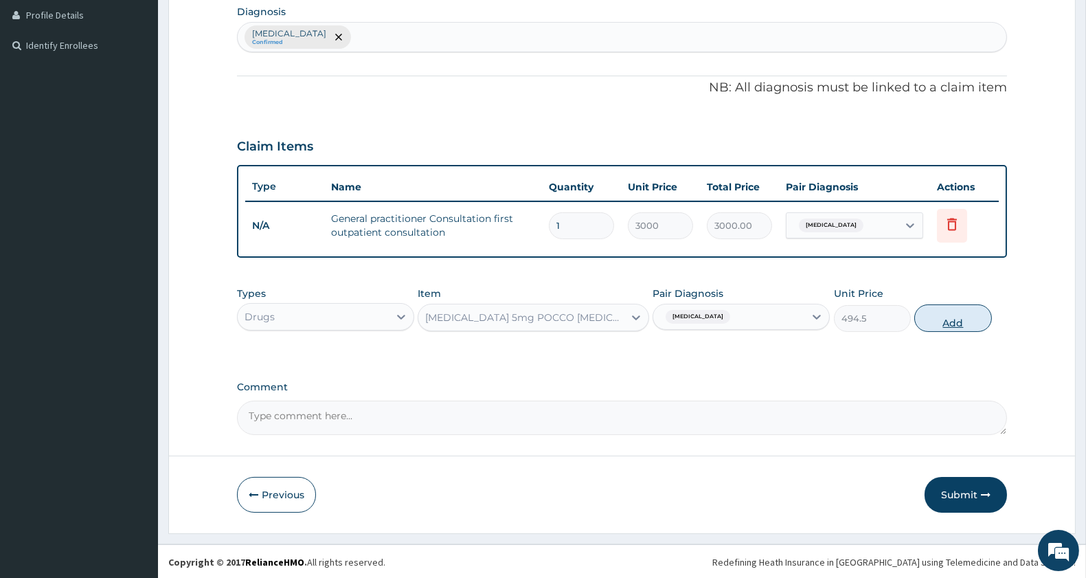
click at [935, 326] on button "Add" at bounding box center [952, 317] width 77 height 27
type input "0"
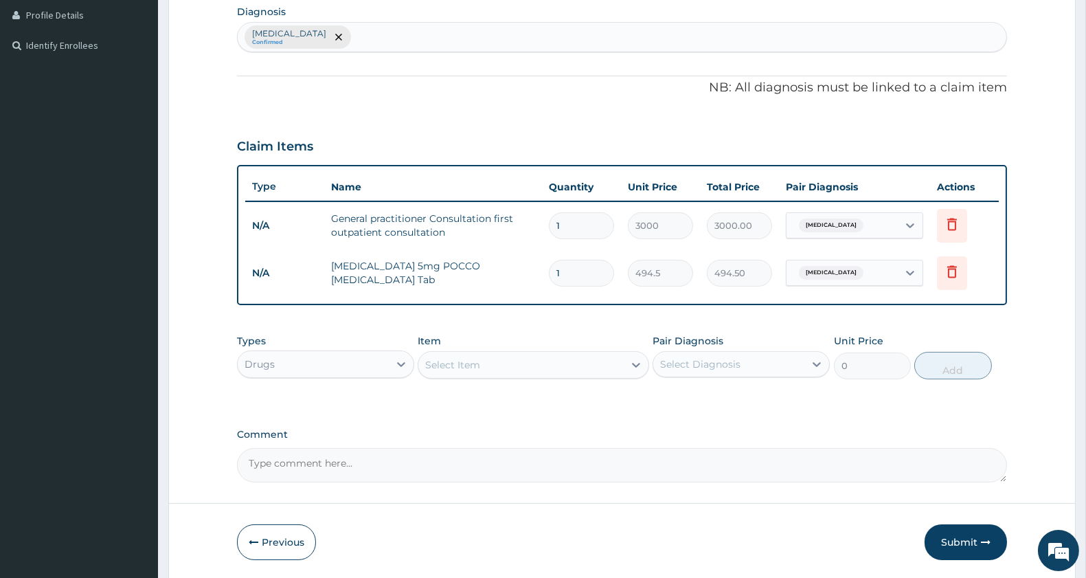
type input "0.00"
type input "3"
type input "1483.50"
type input "30"
type input "14835.00"
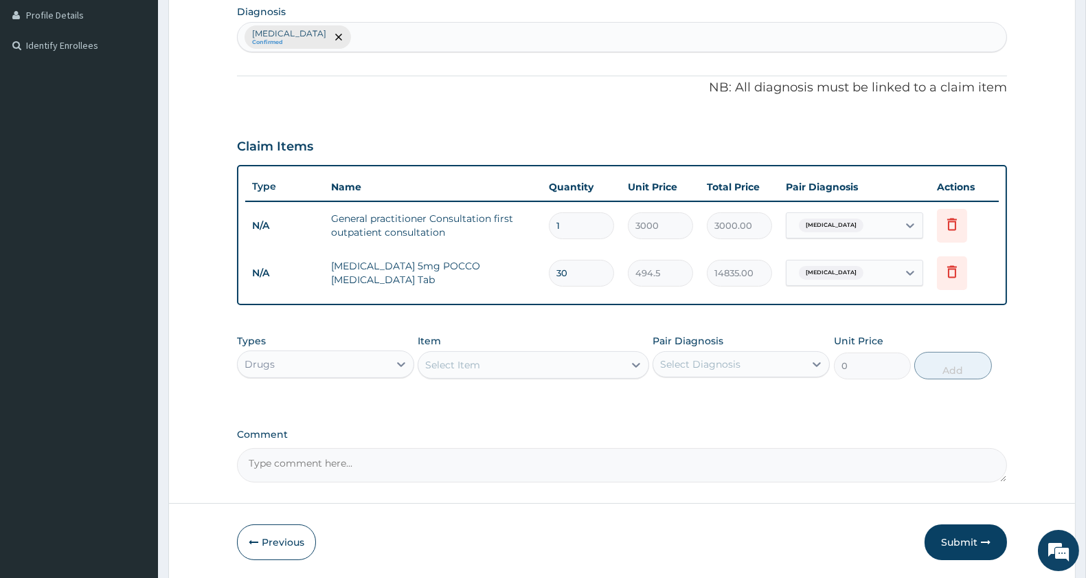
type input "30"
click at [541, 364] on div "Select Item" at bounding box center [520, 365] width 205 height 22
click at [507, 364] on div "Select Item" at bounding box center [520, 365] width 205 height 22
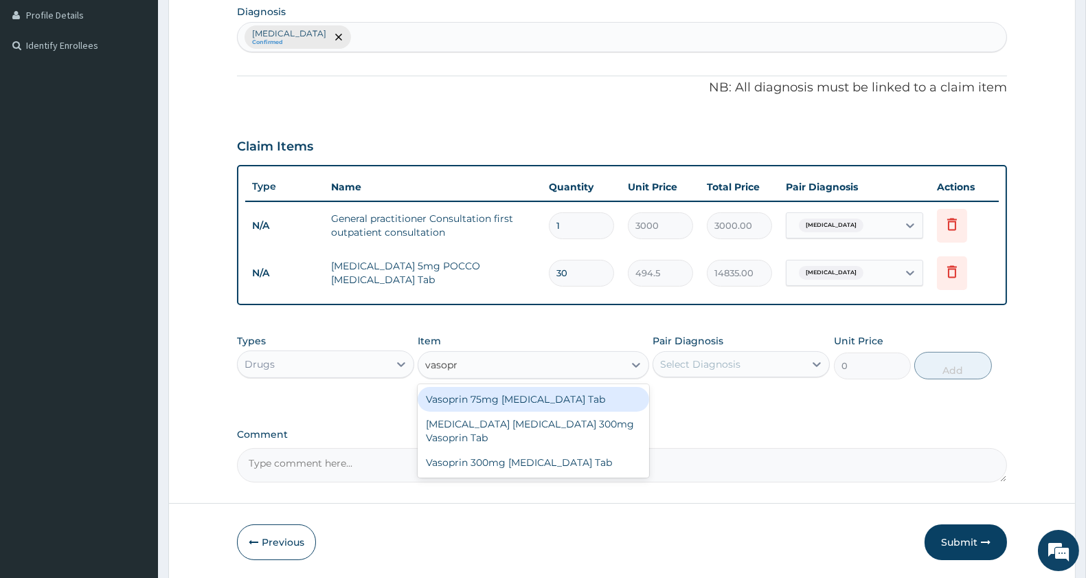
type input "vasopri"
click at [559, 397] on div "Vasoprin 75mg [MEDICAL_DATA] Tab" at bounding box center [533, 399] width 231 height 25
type input "28.75"
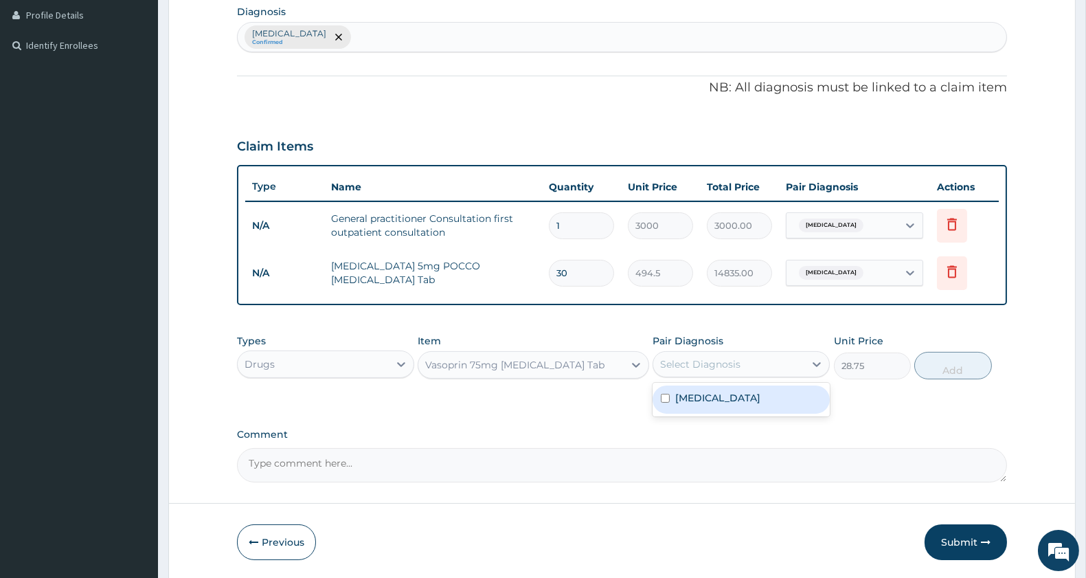
click at [736, 361] on div "Select Diagnosis" at bounding box center [700, 364] width 80 height 14
click at [704, 396] on label "[MEDICAL_DATA]" at bounding box center [717, 398] width 85 height 14
checkbox input "true"
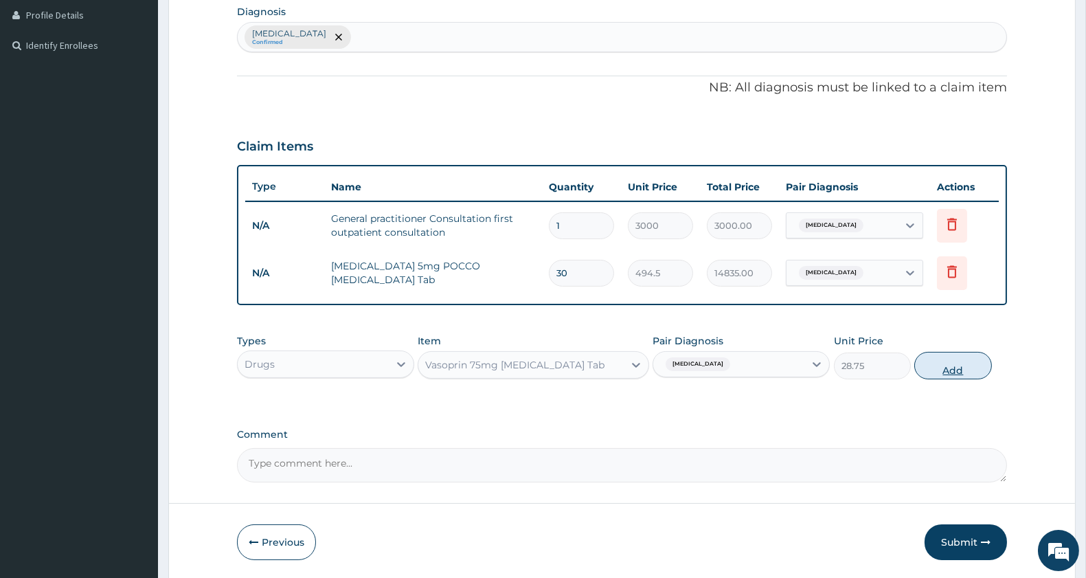
click at [944, 367] on button "Add" at bounding box center [952, 365] width 77 height 27
type input "0"
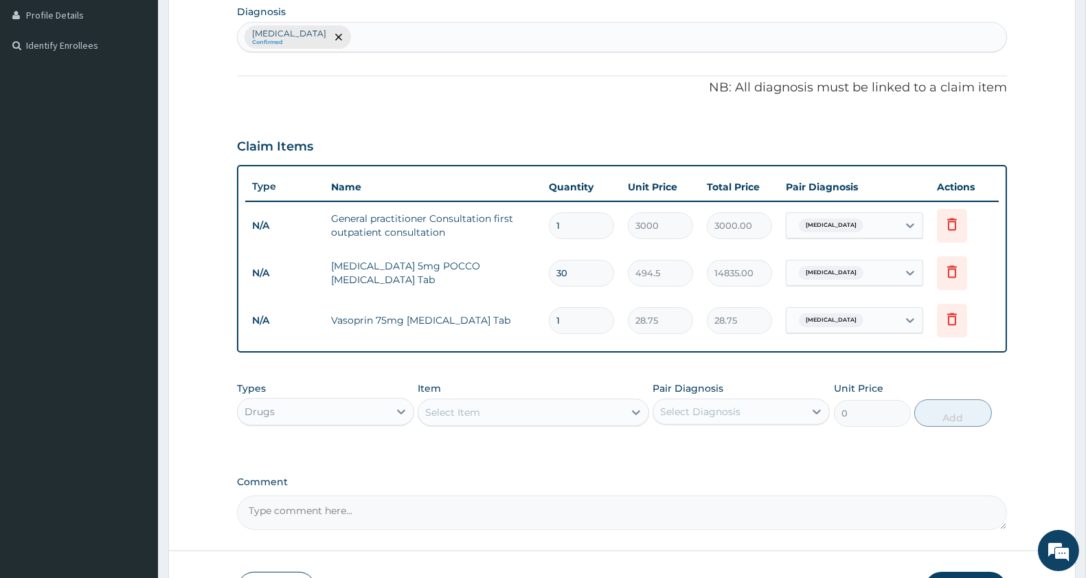
type input "0.00"
type input "3"
type input "86.25"
type input "30"
type input "862.50"
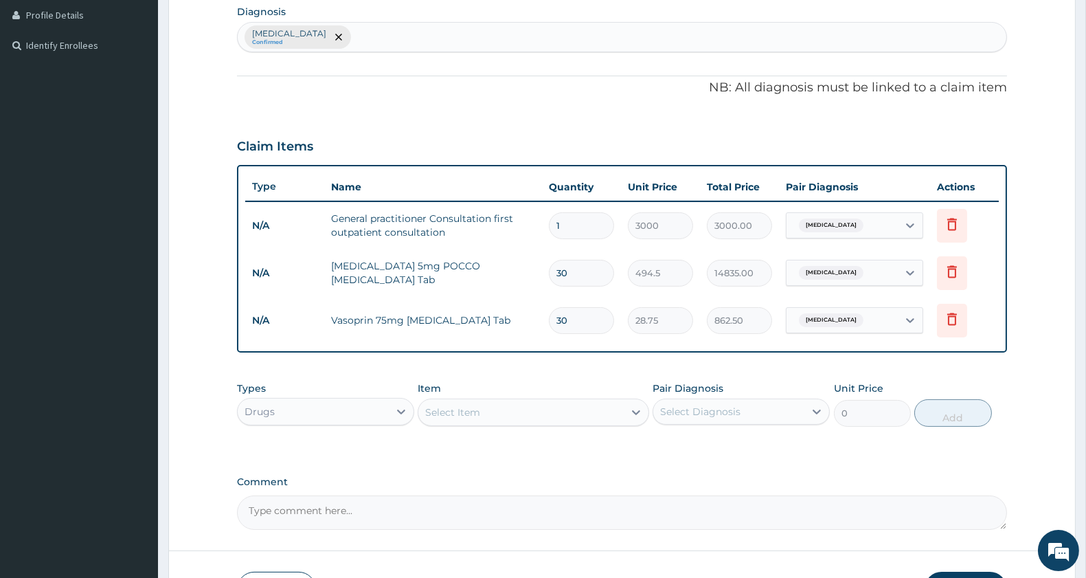
type input "30"
click at [515, 411] on div "Select Item" at bounding box center [520, 412] width 205 height 22
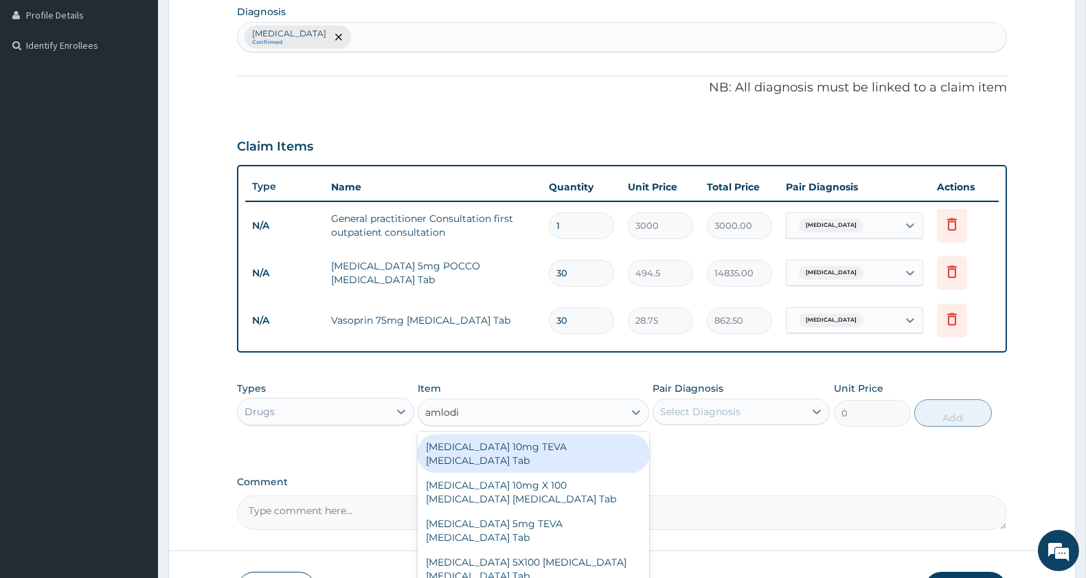
type input "amlodip"
click at [604, 447] on div "[MEDICAL_DATA] 10mg TEVA [MEDICAL_DATA] Tab" at bounding box center [533, 453] width 231 height 38
type input "787.75"
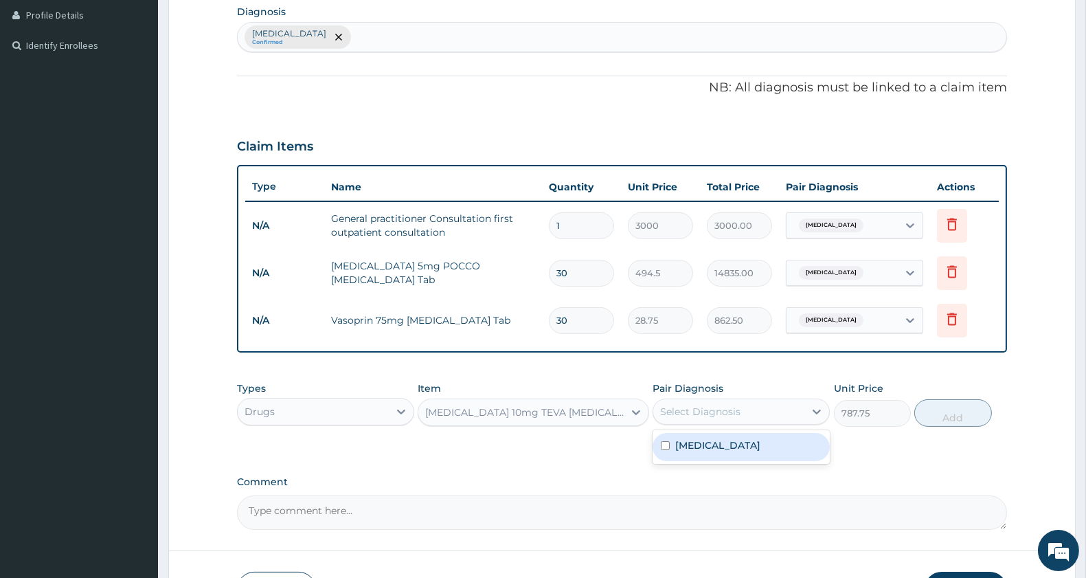
click at [703, 416] on div "Select Diagnosis" at bounding box center [700, 412] width 80 height 14
click at [684, 451] on div "[MEDICAL_DATA]" at bounding box center [741, 447] width 177 height 28
checkbox input "true"
click at [929, 416] on button "Add" at bounding box center [952, 412] width 77 height 27
type input "0"
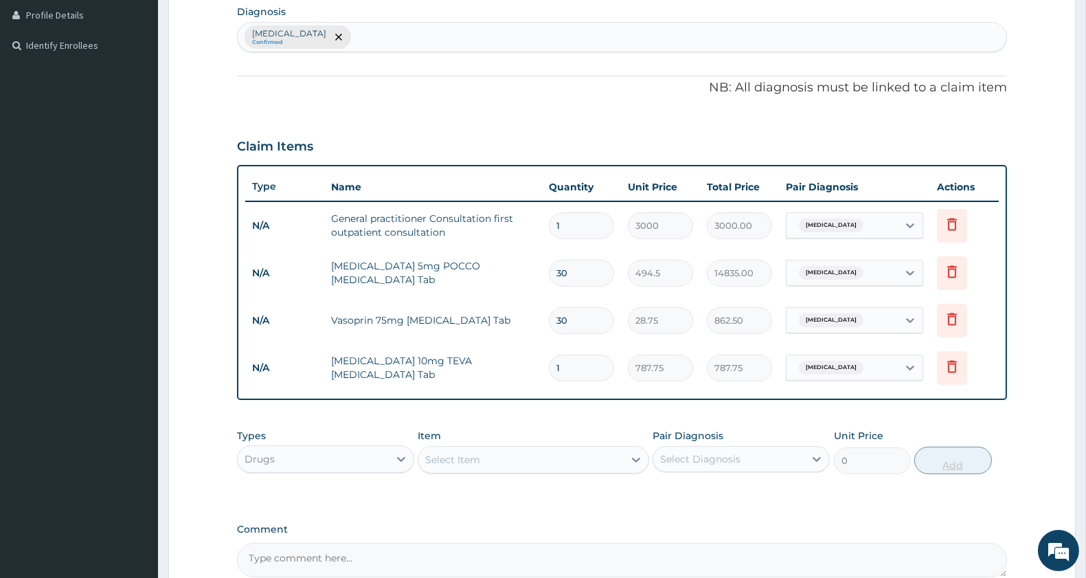
type input "0.00"
type input "3"
type input "2363.25"
type input "30"
type input "23632.50"
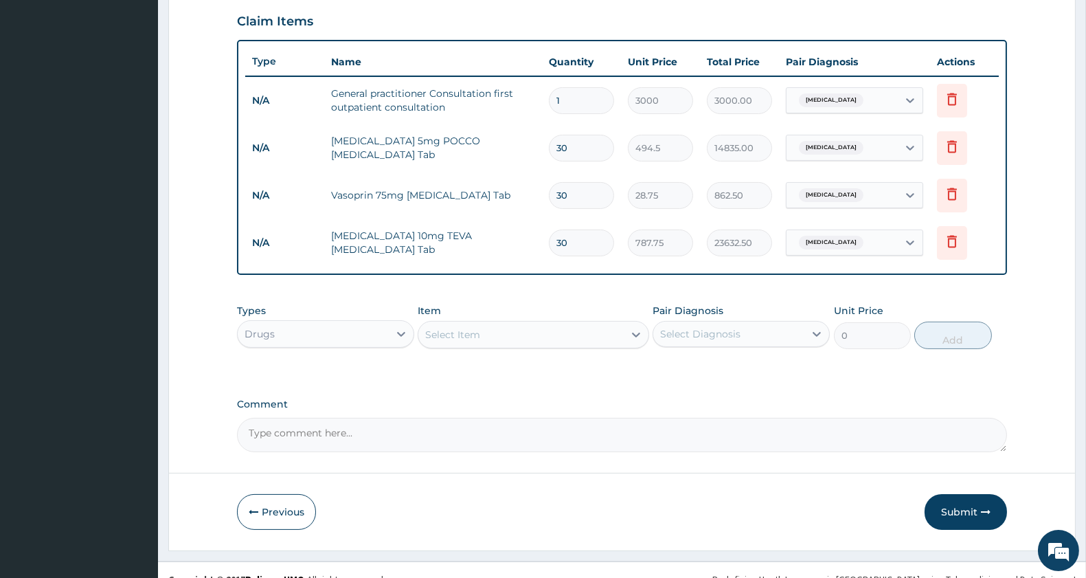
scroll to position [490, 0]
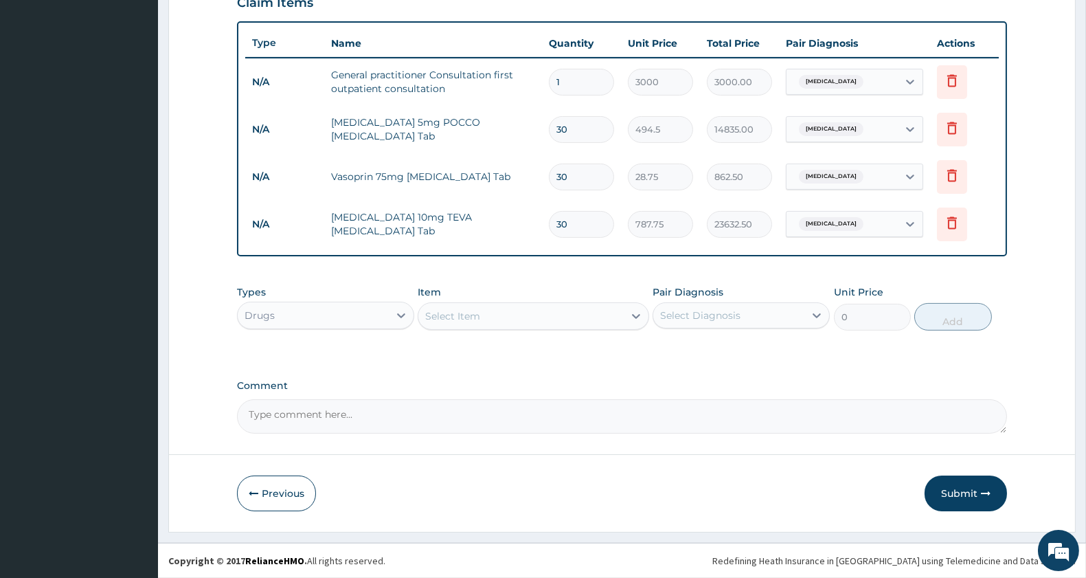
type input "30"
click at [486, 309] on div "Select Item" at bounding box center [520, 316] width 205 height 22
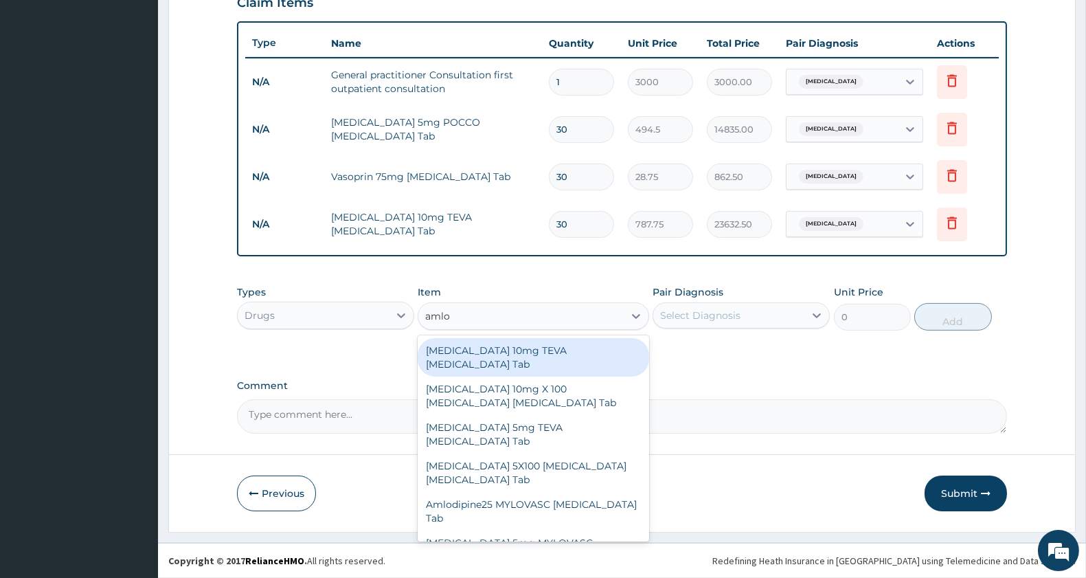
type input "amlod"
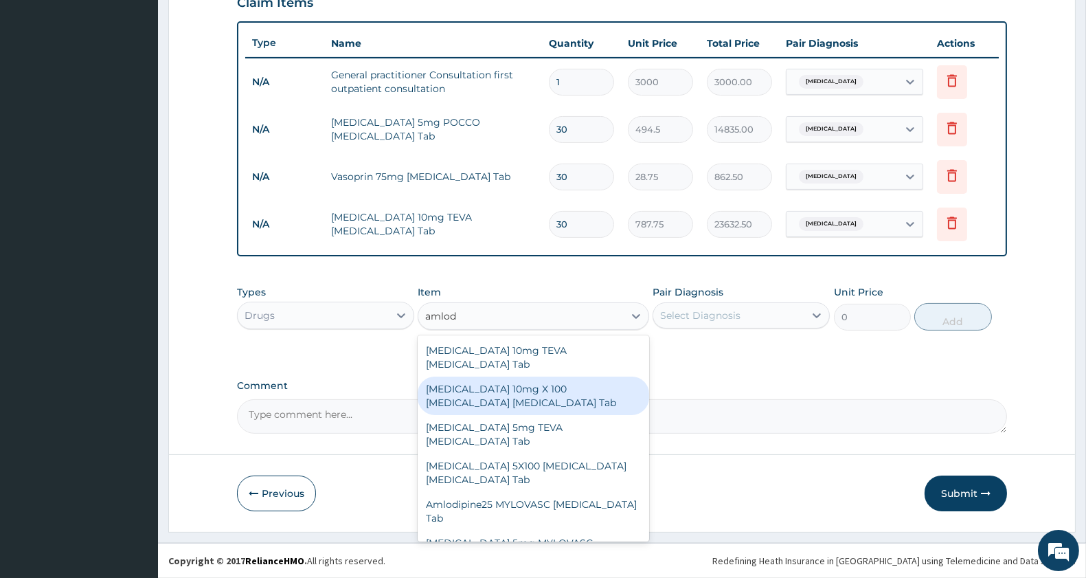
click at [560, 376] on div "[MEDICAL_DATA] 10mg X 100 [MEDICAL_DATA] [MEDICAL_DATA] Tab" at bounding box center [533, 395] width 231 height 38
type input "22885"
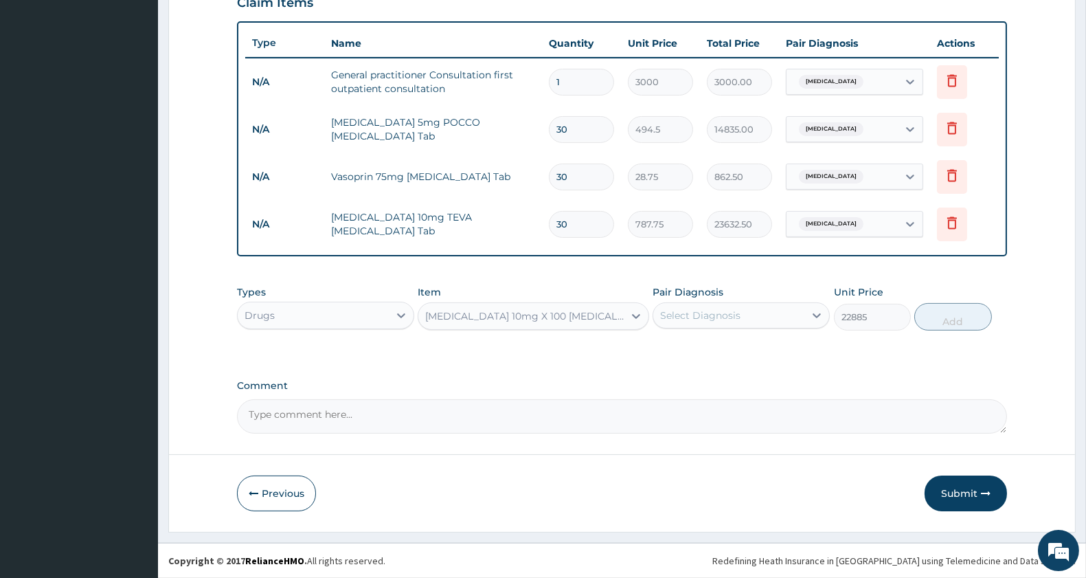
click at [565, 313] on div "[MEDICAL_DATA] 10mg X 100 [MEDICAL_DATA] [MEDICAL_DATA] Tab" at bounding box center [524, 316] width 199 height 14
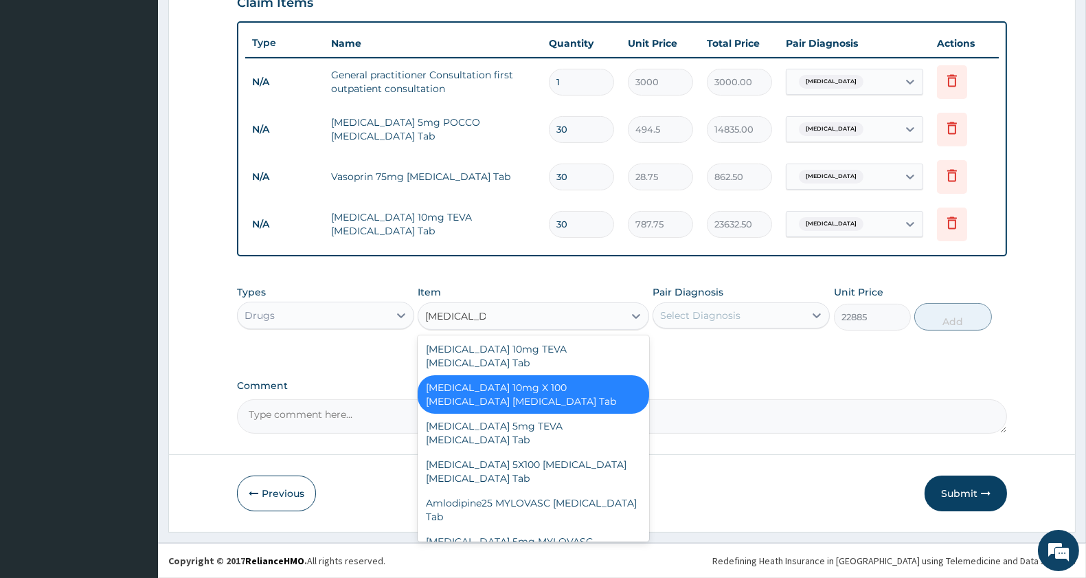
scroll to position [0, 0]
type input "[MEDICAL_DATA]"
click at [710, 364] on div "PA Code / Prescription Code Enter Code(Secondary Care Only) Encounter Date [DAT…" at bounding box center [622, 37] width 770 height 792
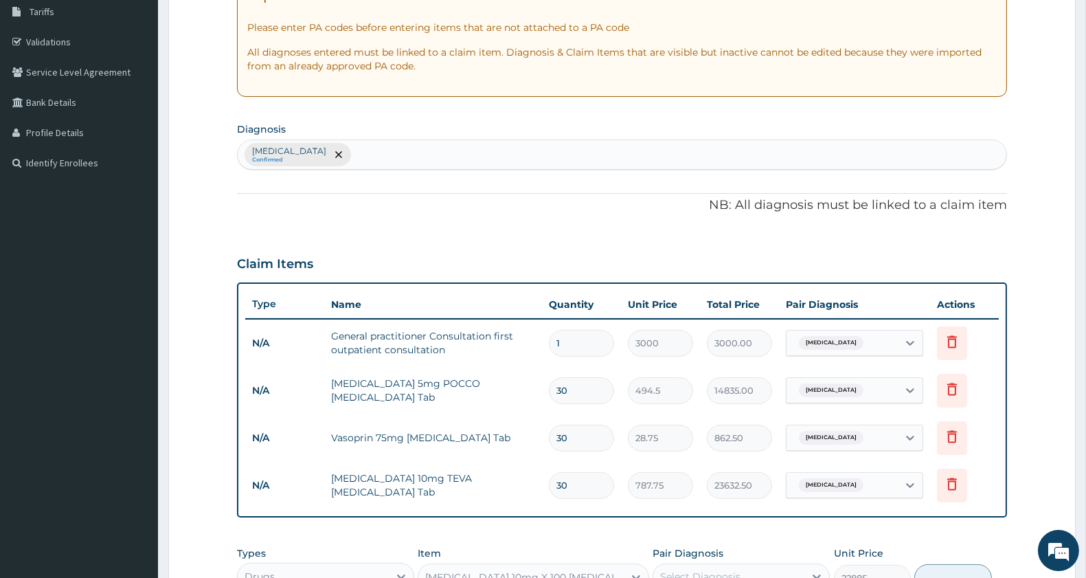
scroll to position [403, 0]
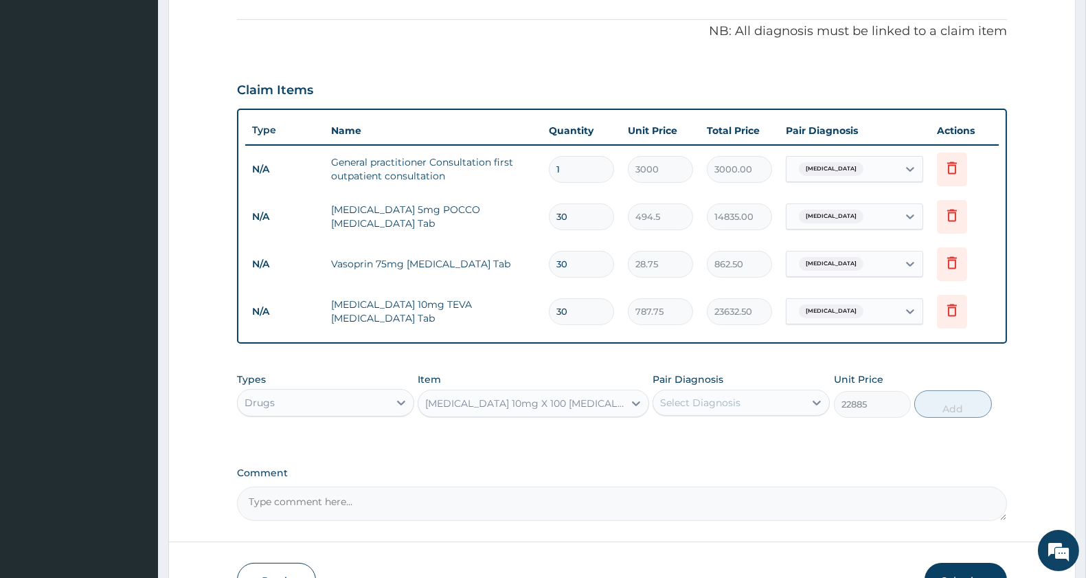
click at [532, 402] on div "[MEDICAL_DATA] 10mg X 100 [MEDICAL_DATA] [MEDICAL_DATA] Tab" at bounding box center [524, 403] width 199 height 14
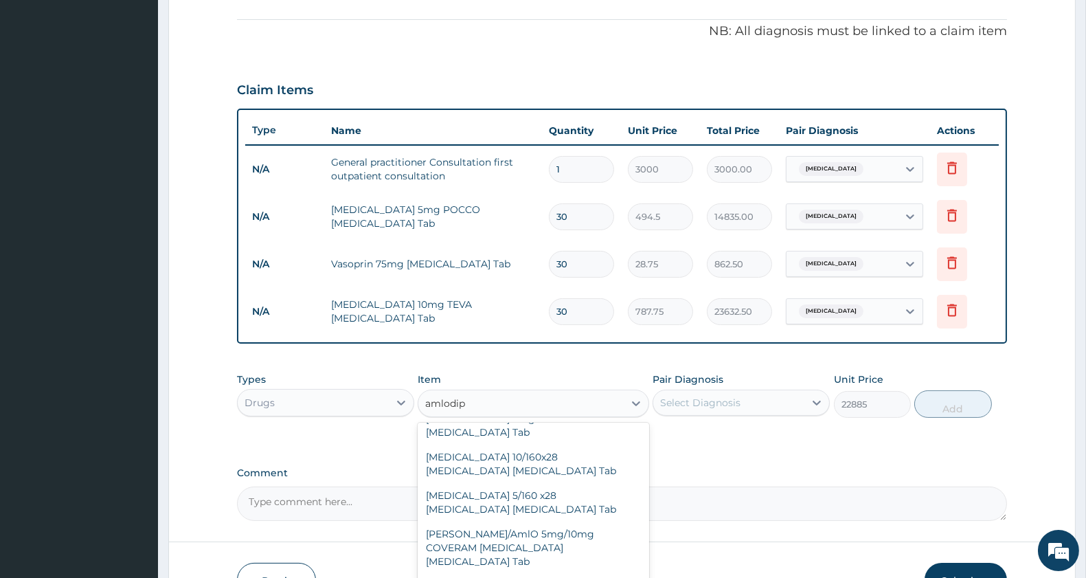
scroll to position [0, 0]
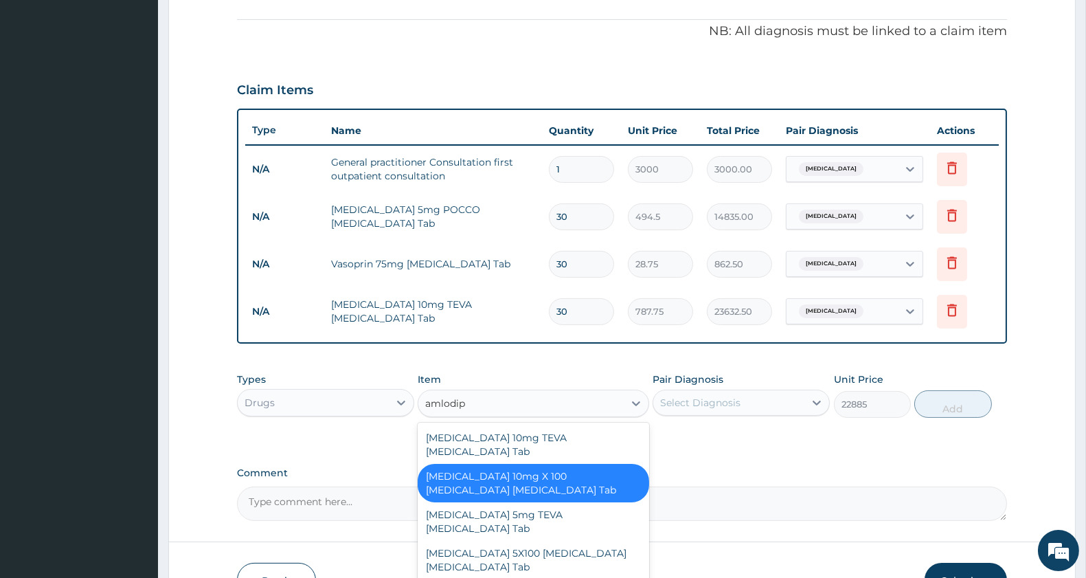
type input "amlodipi"
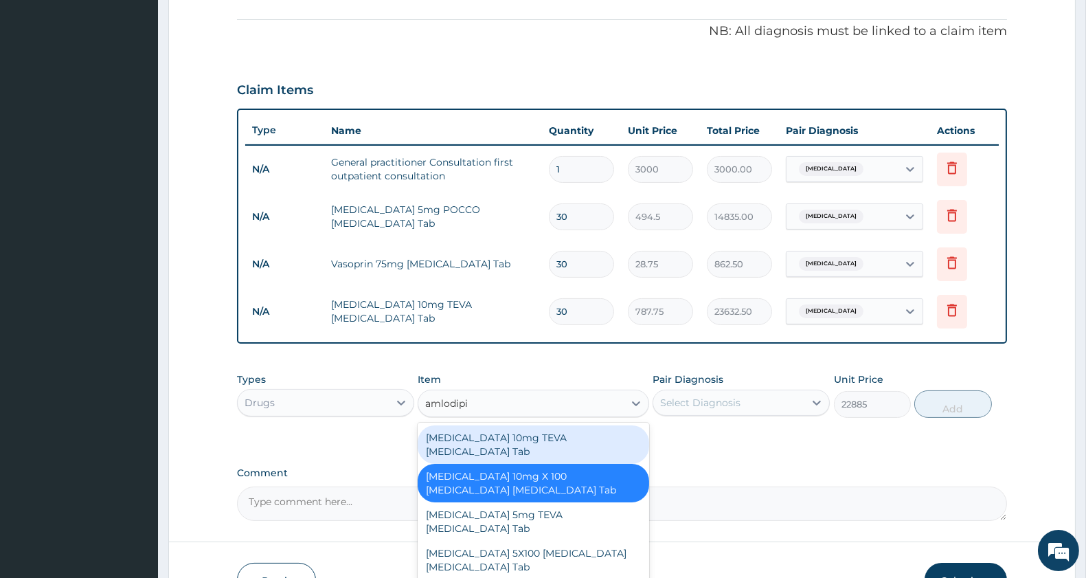
click at [580, 435] on div "[MEDICAL_DATA] 10mg TEVA [MEDICAL_DATA] Tab" at bounding box center [533, 444] width 231 height 38
type input "0"
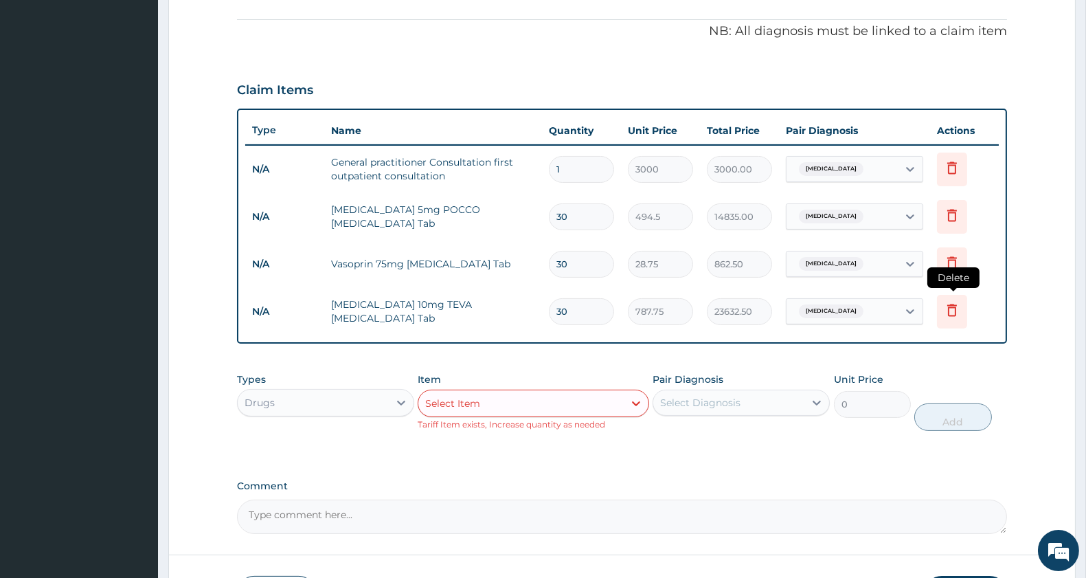
click at [952, 311] on icon at bounding box center [952, 310] width 16 height 16
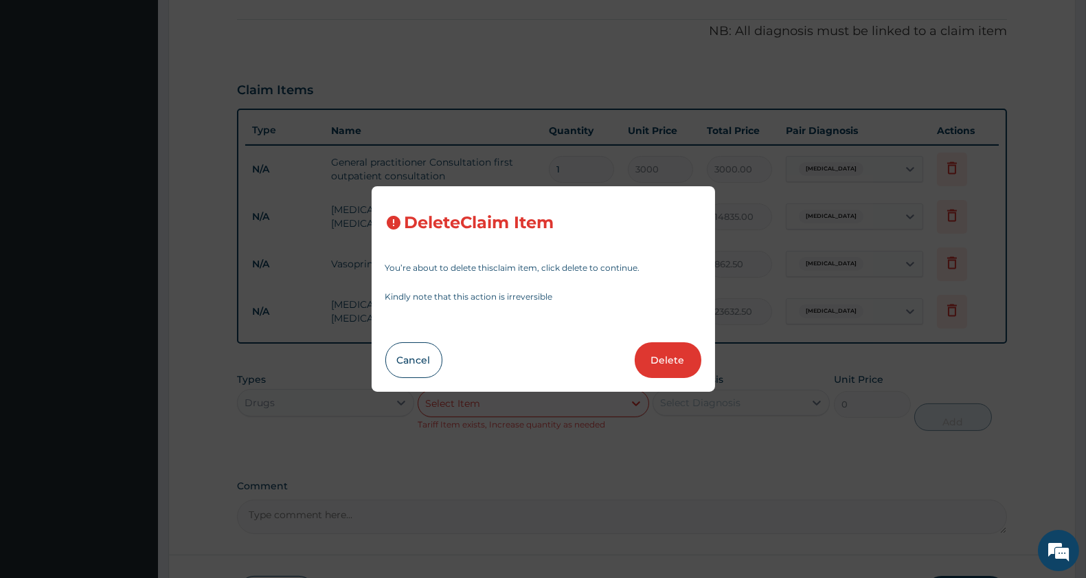
click at [664, 360] on button "Delete" at bounding box center [668, 360] width 67 height 36
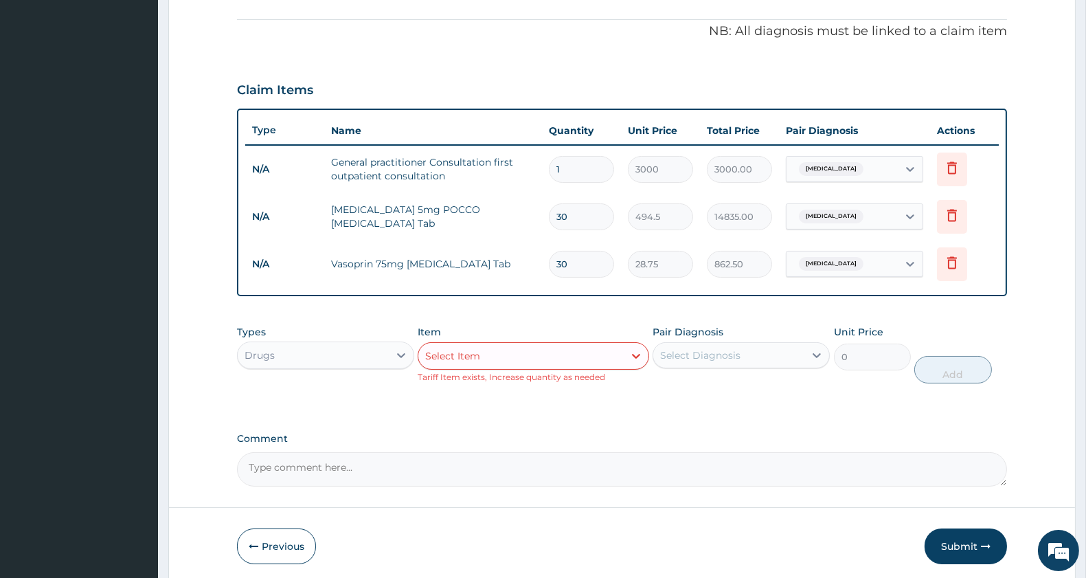
click at [497, 352] on div "Select Item" at bounding box center [520, 356] width 205 height 22
type input "amlodip"
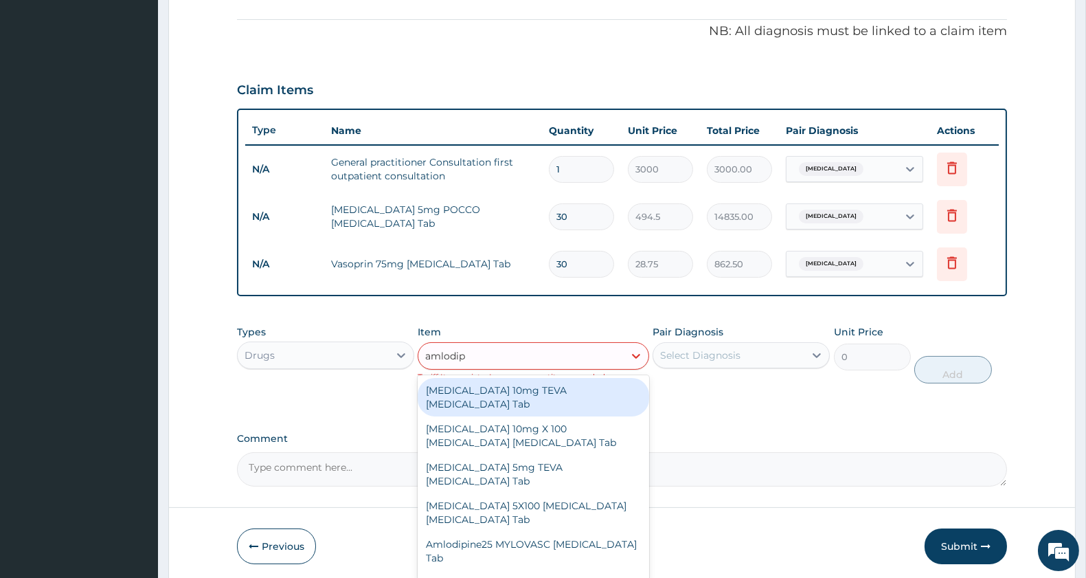
click at [593, 389] on div "[MEDICAL_DATA] 10mg TEVA [MEDICAL_DATA] Tab" at bounding box center [533, 397] width 231 height 38
type input "787.75"
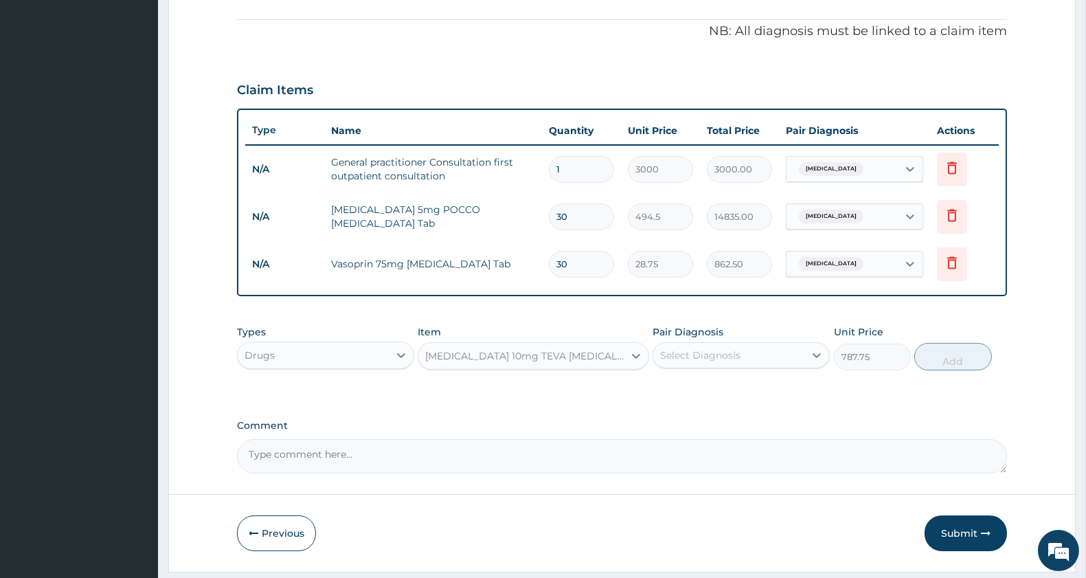
click at [512, 354] on div "[MEDICAL_DATA] 10mg TEVA [MEDICAL_DATA] Tab" at bounding box center [524, 356] width 199 height 14
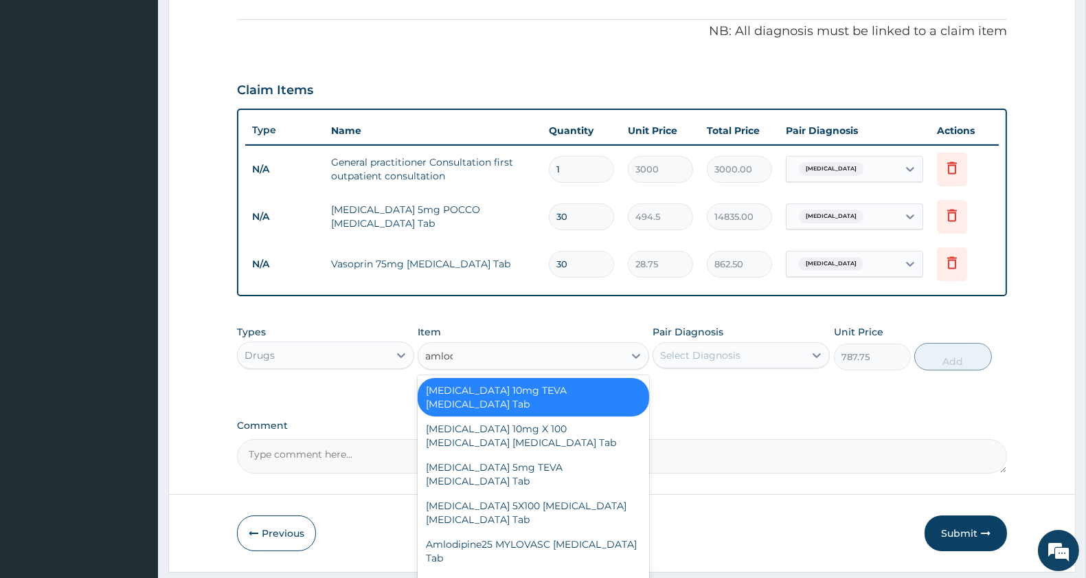
type input "amlodip"
click at [552, 386] on div "[MEDICAL_DATA] 10mg TEVA [MEDICAL_DATA] Tab" at bounding box center [533, 397] width 231 height 38
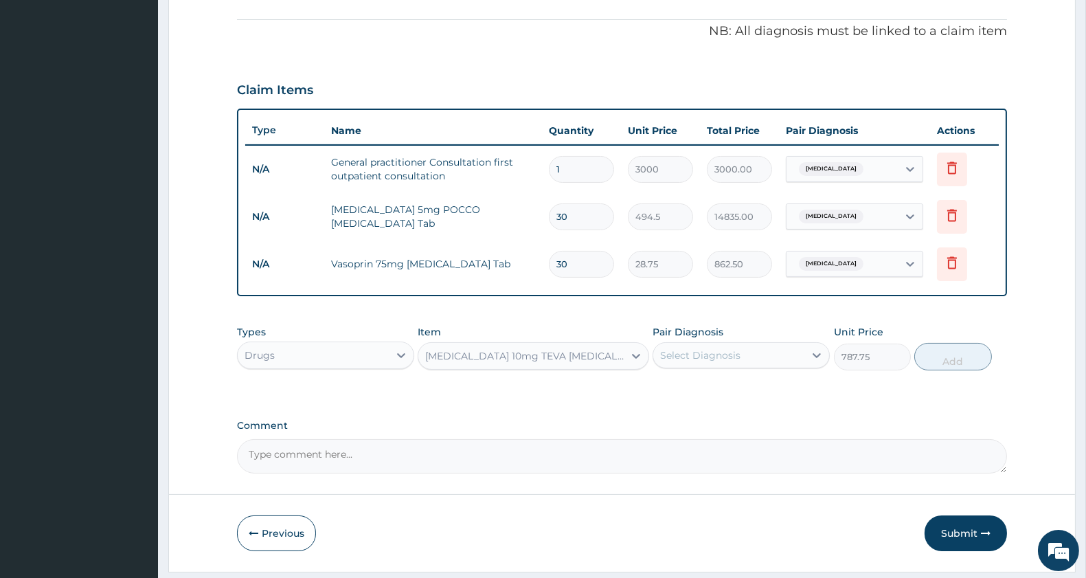
click at [527, 349] on div "[MEDICAL_DATA] 10mg TEVA [MEDICAL_DATA] Tab" at bounding box center [524, 356] width 199 height 14
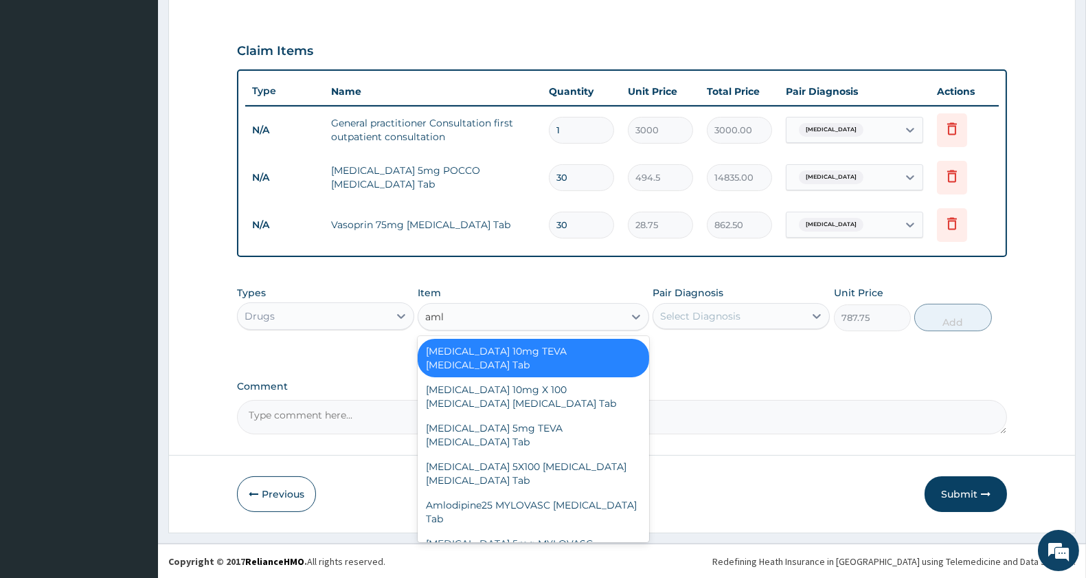
type input "amlo"
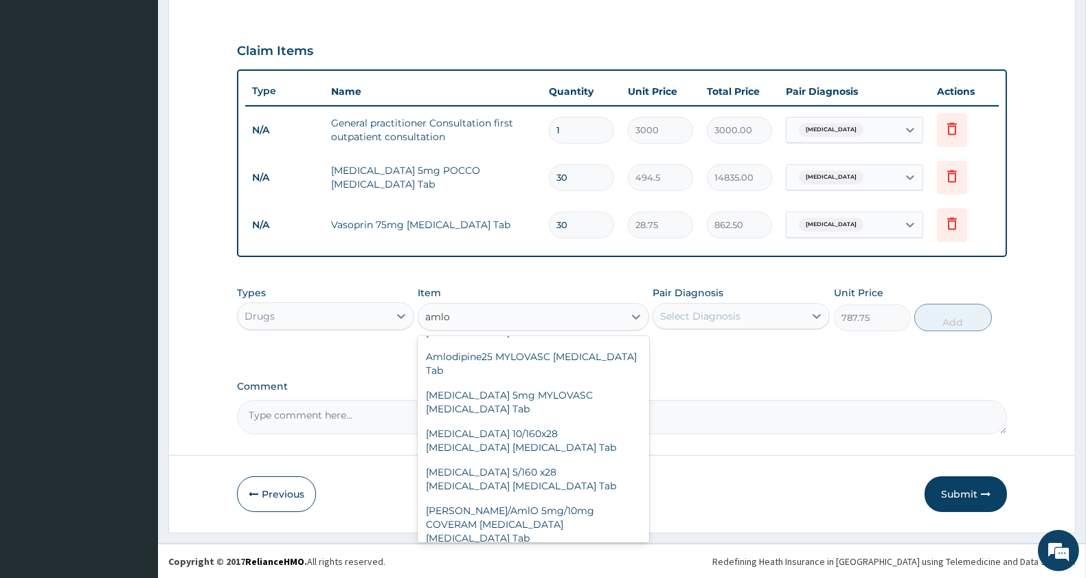
scroll to position [156, 0]
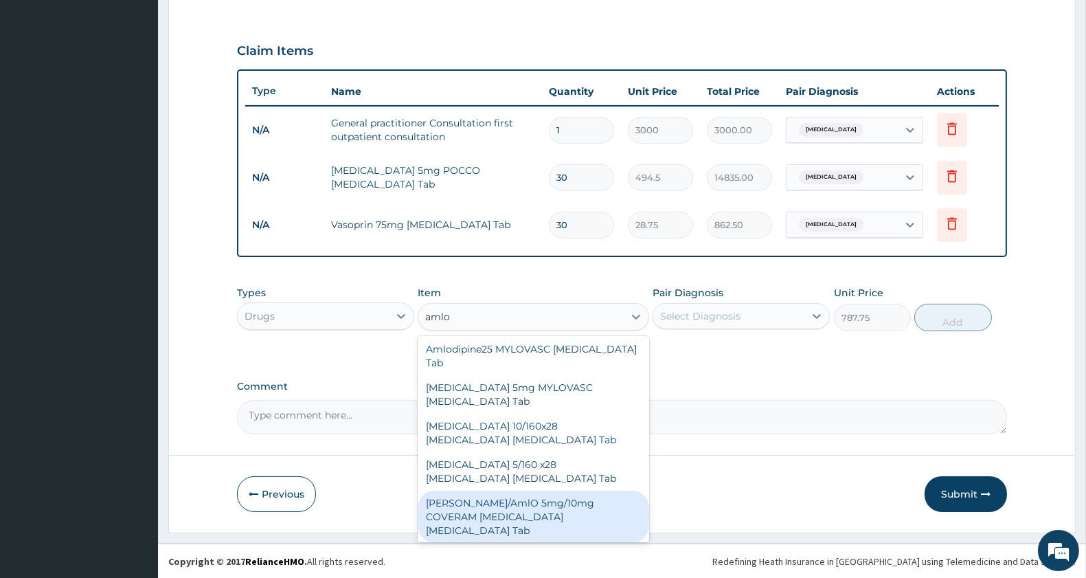
click at [546, 490] on div "[PERSON_NAME]/AmlO 5mg/10mg COVERAM [MEDICAL_DATA] [MEDICAL_DATA] Tab" at bounding box center [533, 516] width 231 height 52
type input "12420"
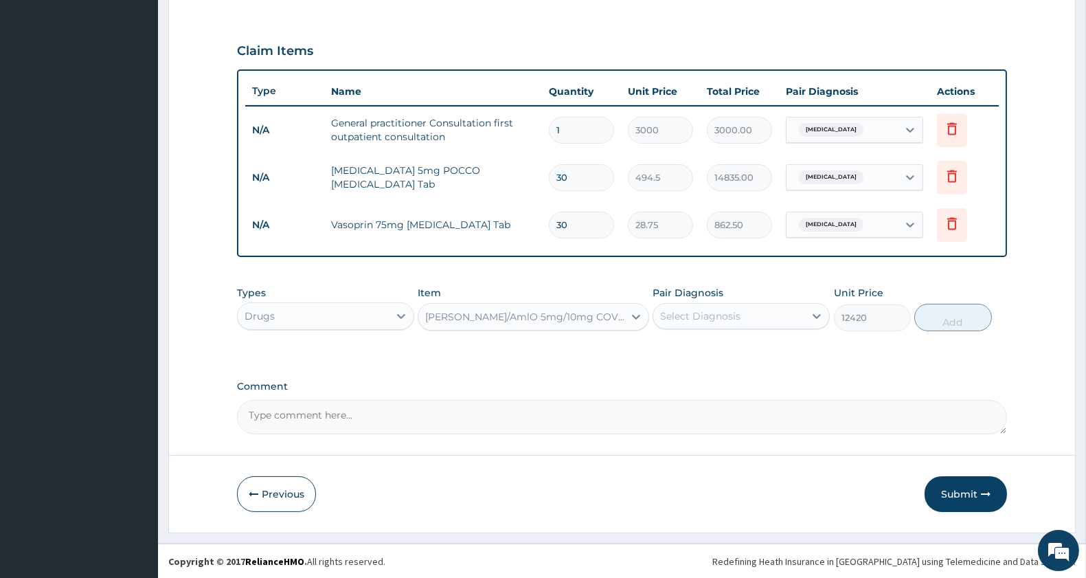
click at [582, 315] on div "[PERSON_NAME]/AmlO 5mg/10mg COVERAM [MEDICAL_DATA] [MEDICAL_DATA] Tab" at bounding box center [524, 317] width 199 height 14
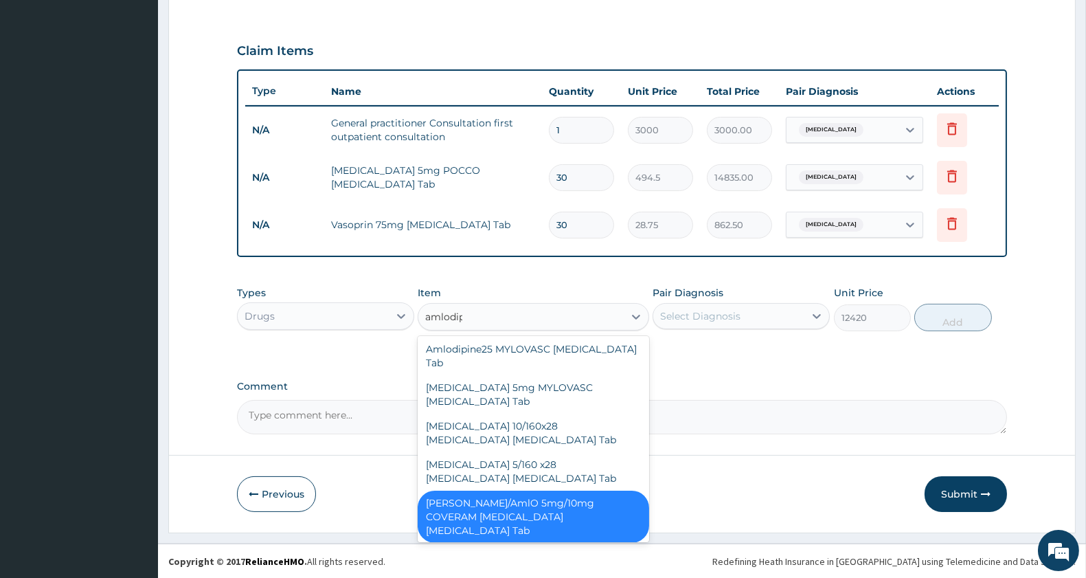
type input "amlodipi"
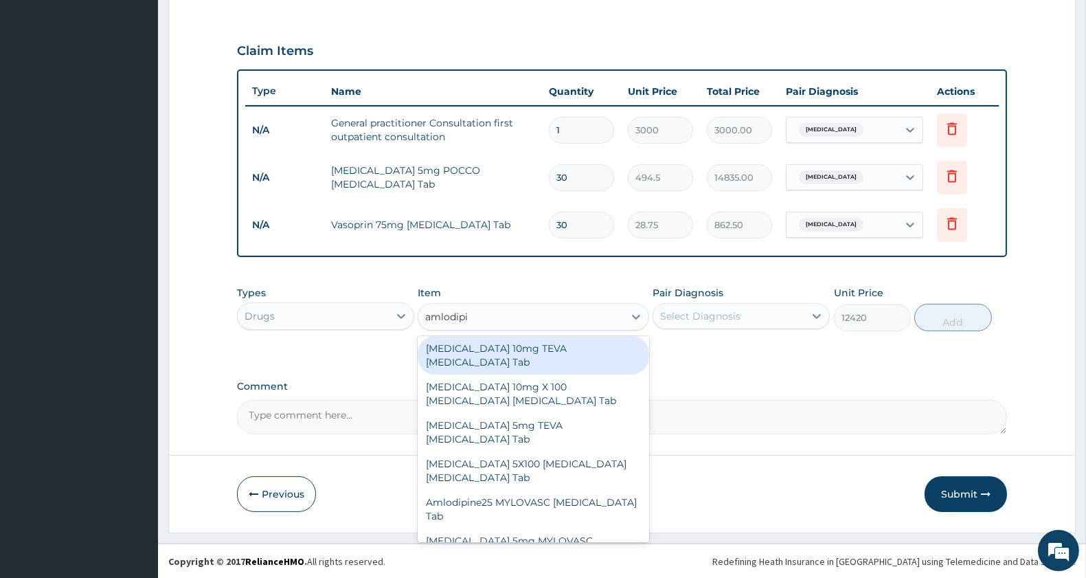
scroll to position [0, 0]
click at [546, 349] on div "[MEDICAL_DATA] 10mg TEVA [MEDICAL_DATA] Tab" at bounding box center [533, 358] width 231 height 38
type input "787.75"
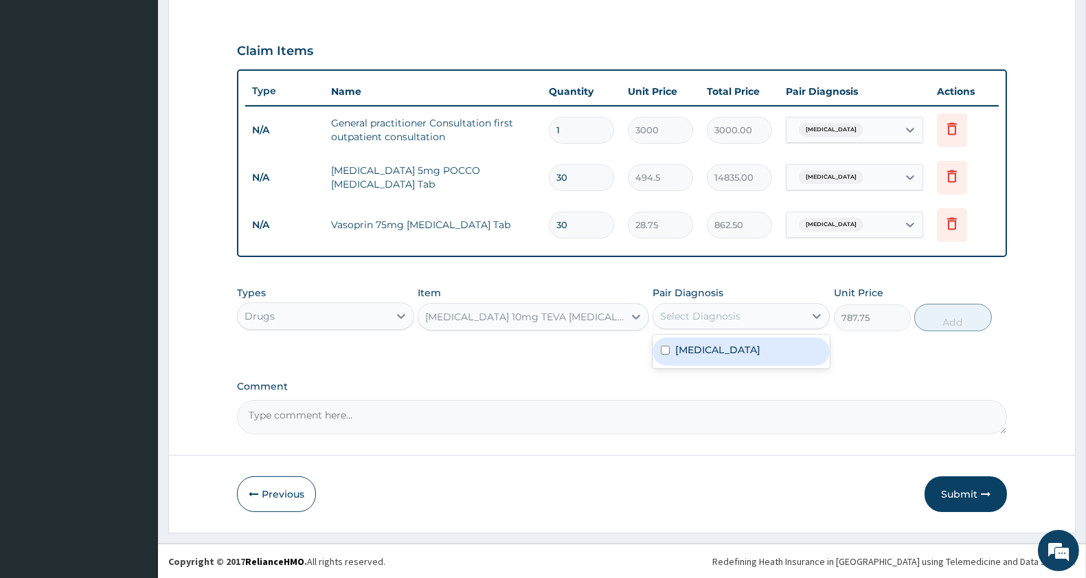
click at [703, 323] on div "Select Diagnosis" at bounding box center [728, 316] width 151 height 22
click at [706, 347] on label "[MEDICAL_DATA]" at bounding box center [717, 350] width 85 height 14
checkbox input "true"
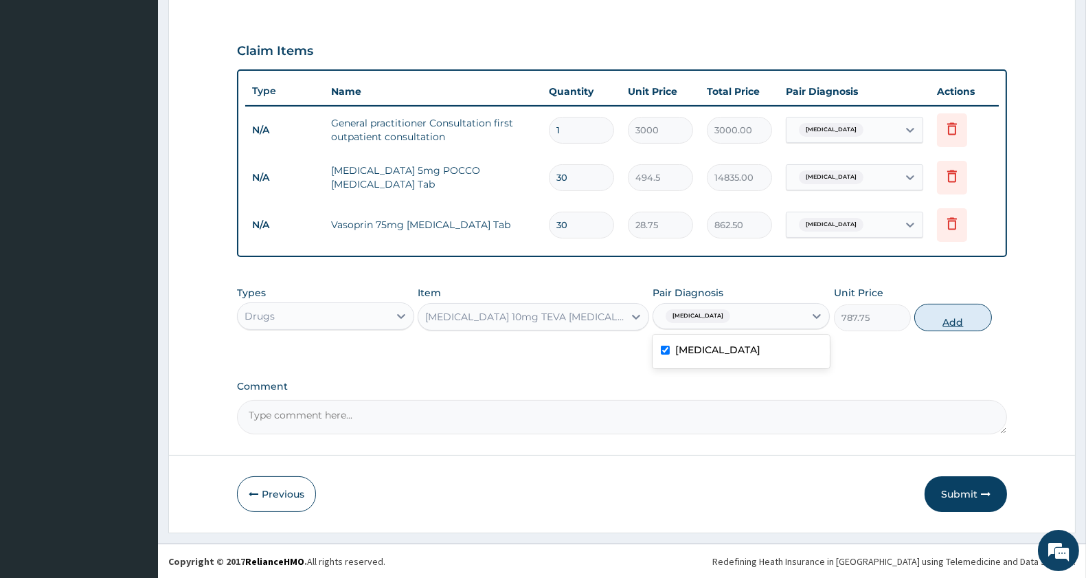
click at [948, 313] on button "Add" at bounding box center [952, 317] width 77 height 27
type input "0"
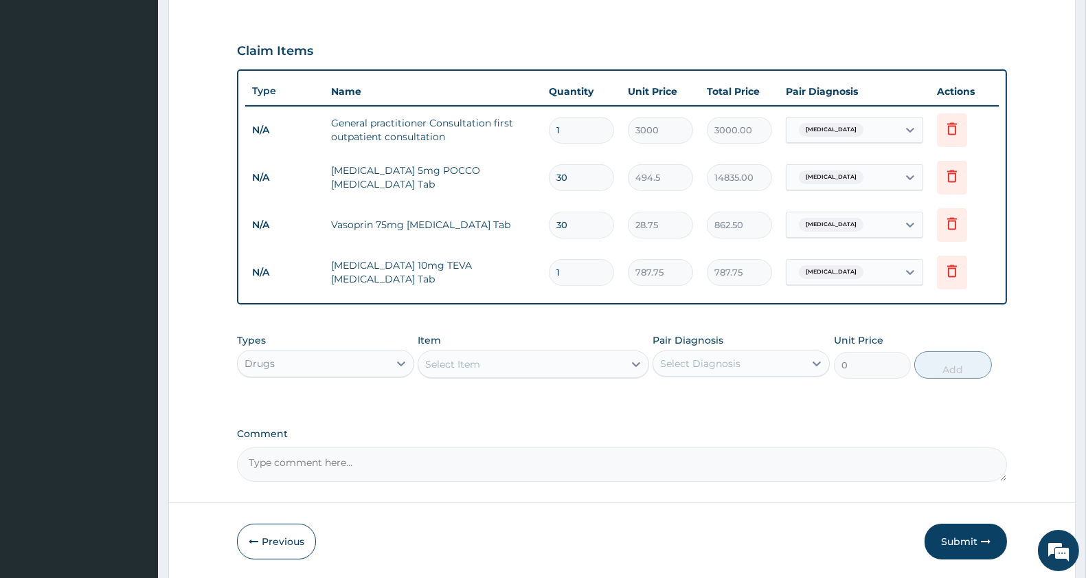
type input "0.00"
type input "3"
type input "2363.25"
type input "30"
type input "23632.50"
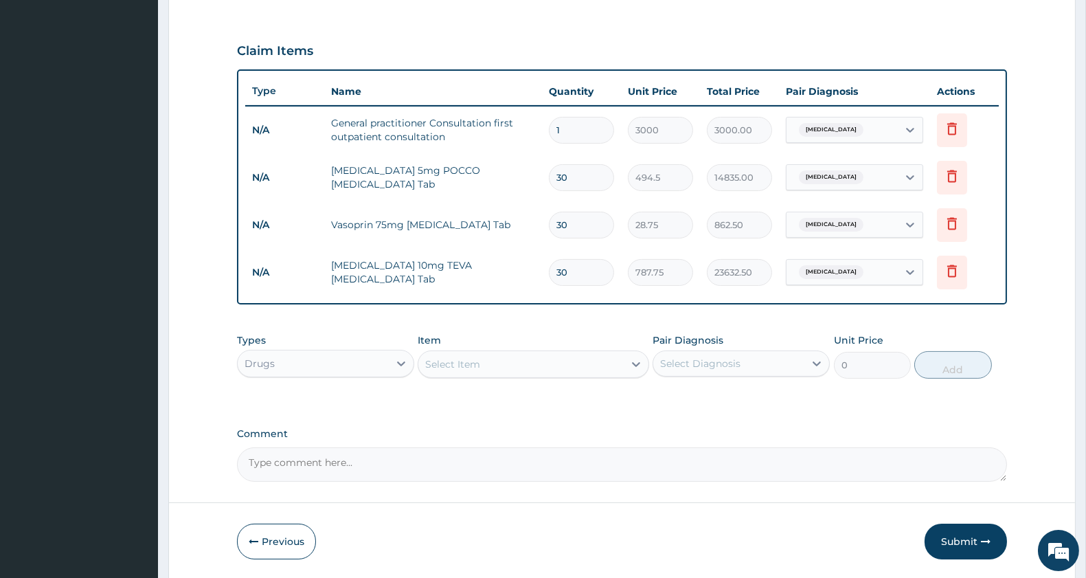
type input "30"
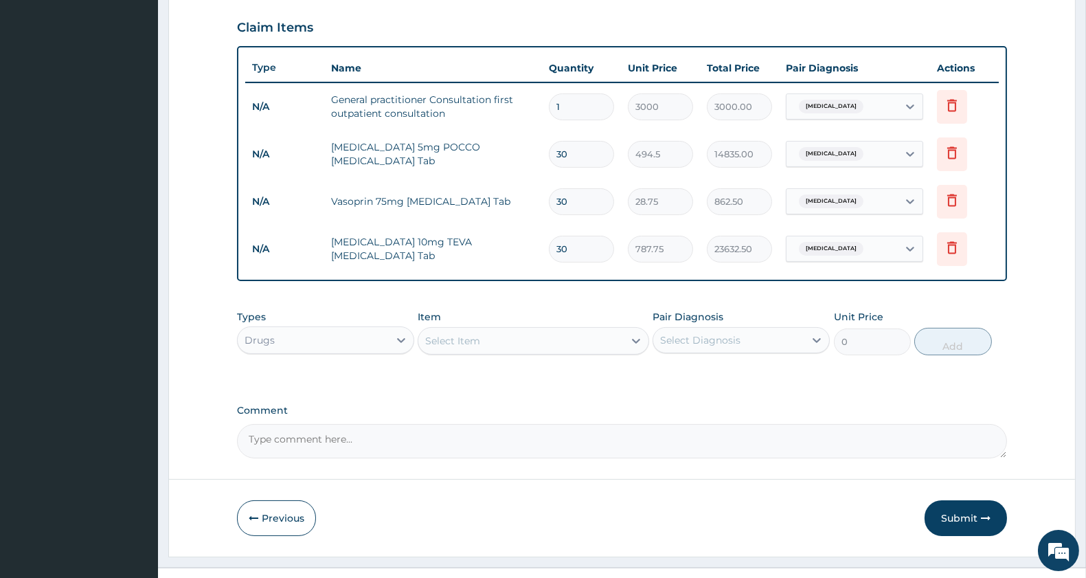
scroll to position [490, 0]
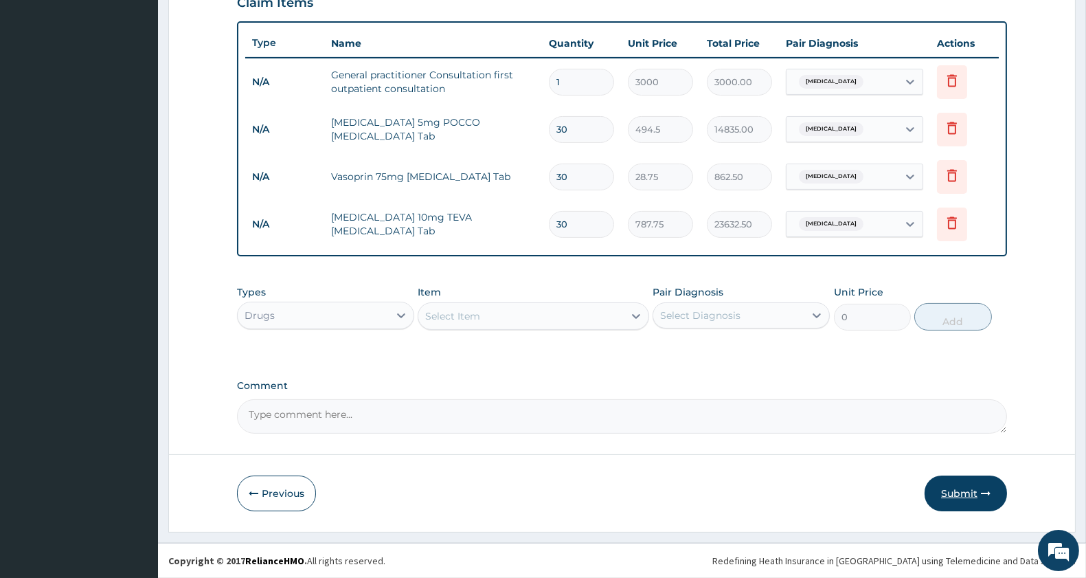
click at [949, 497] on button "Submit" at bounding box center [966, 493] width 82 height 36
